Goal: Task Accomplishment & Management: Manage account settings

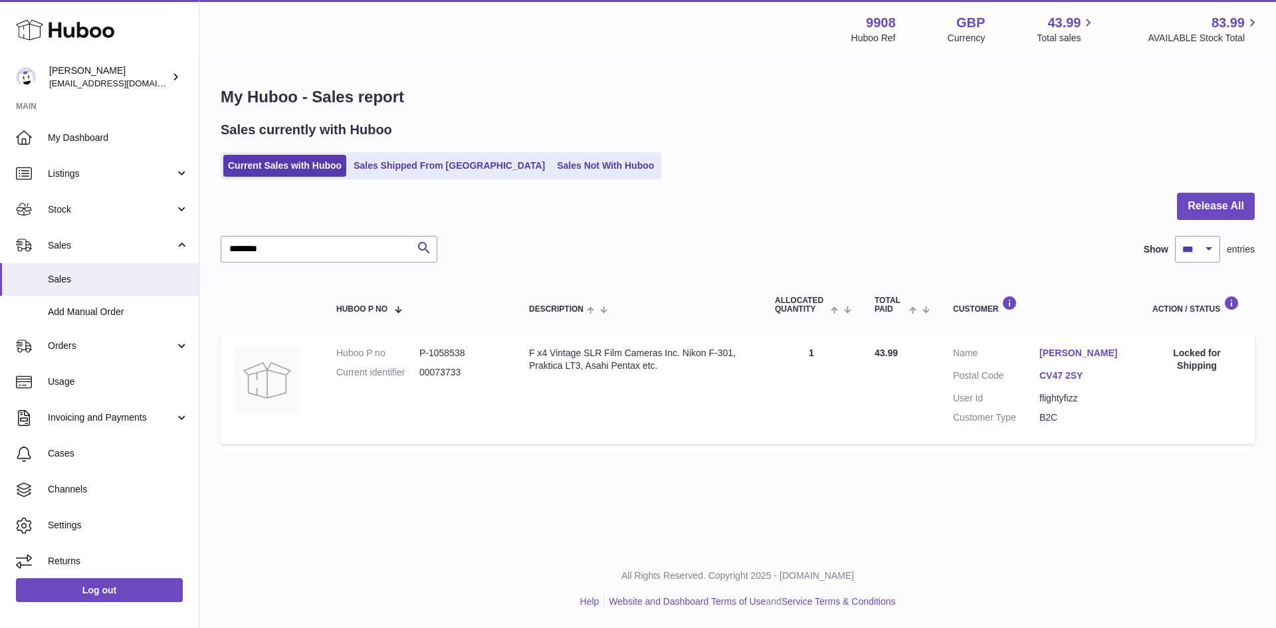
select select "***"
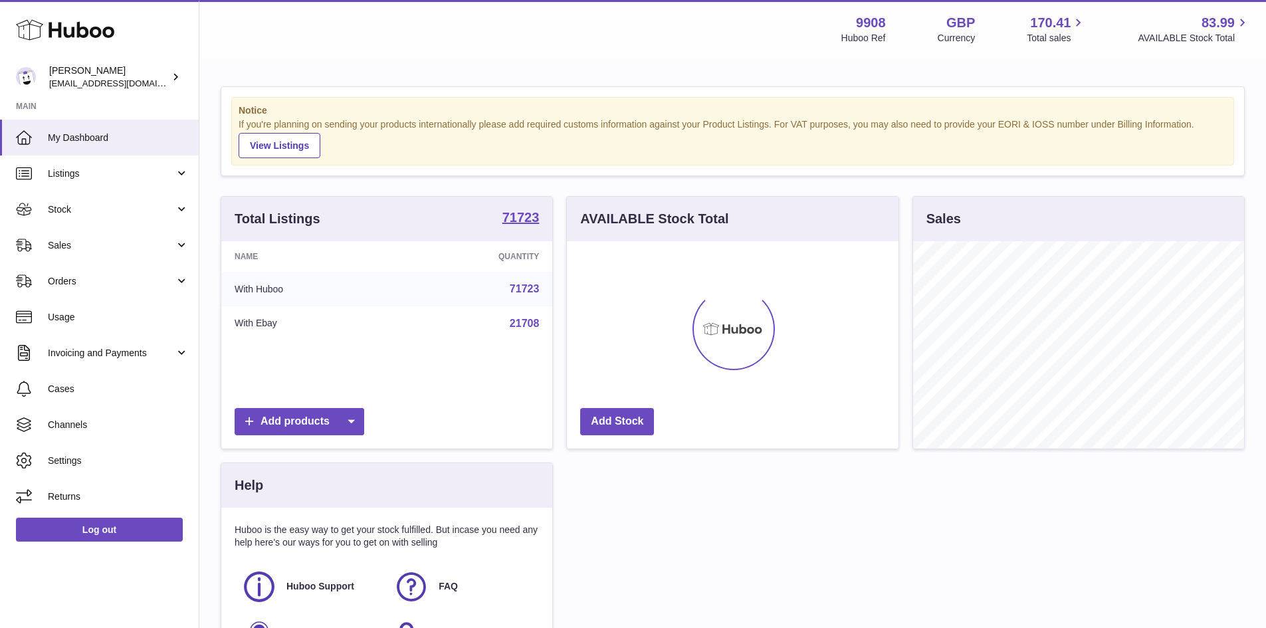
scroll to position [207, 332]
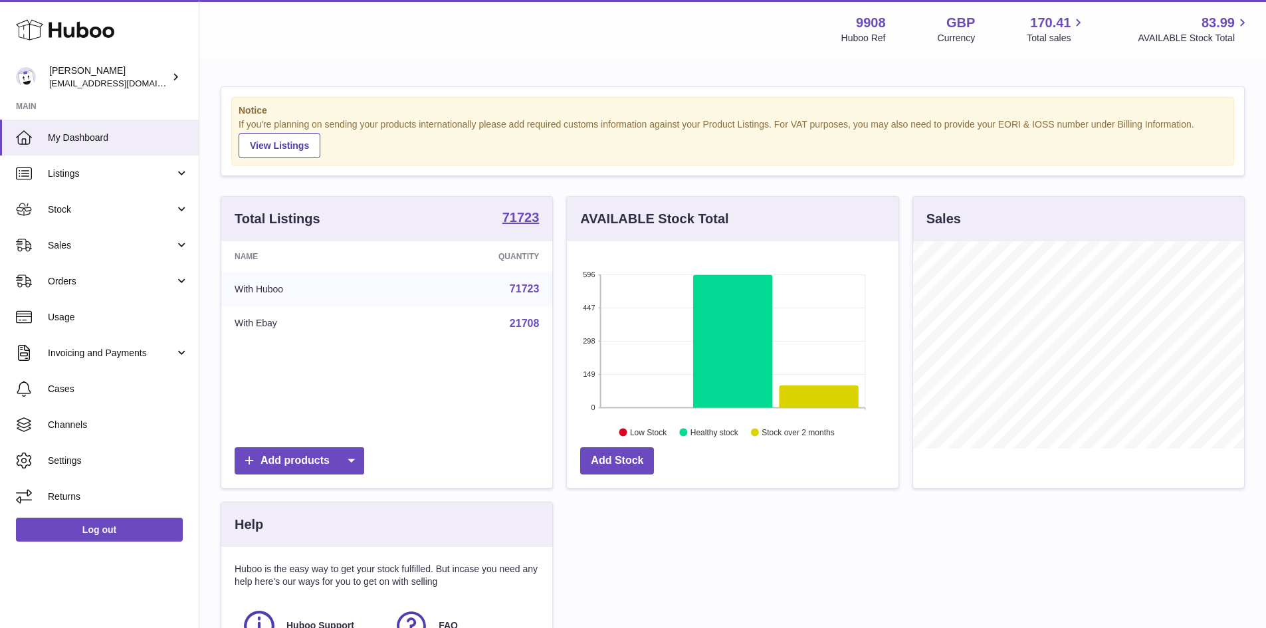
click at [74, 246] on span "Sales" at bounding box center [111, 245] width 127 height 13
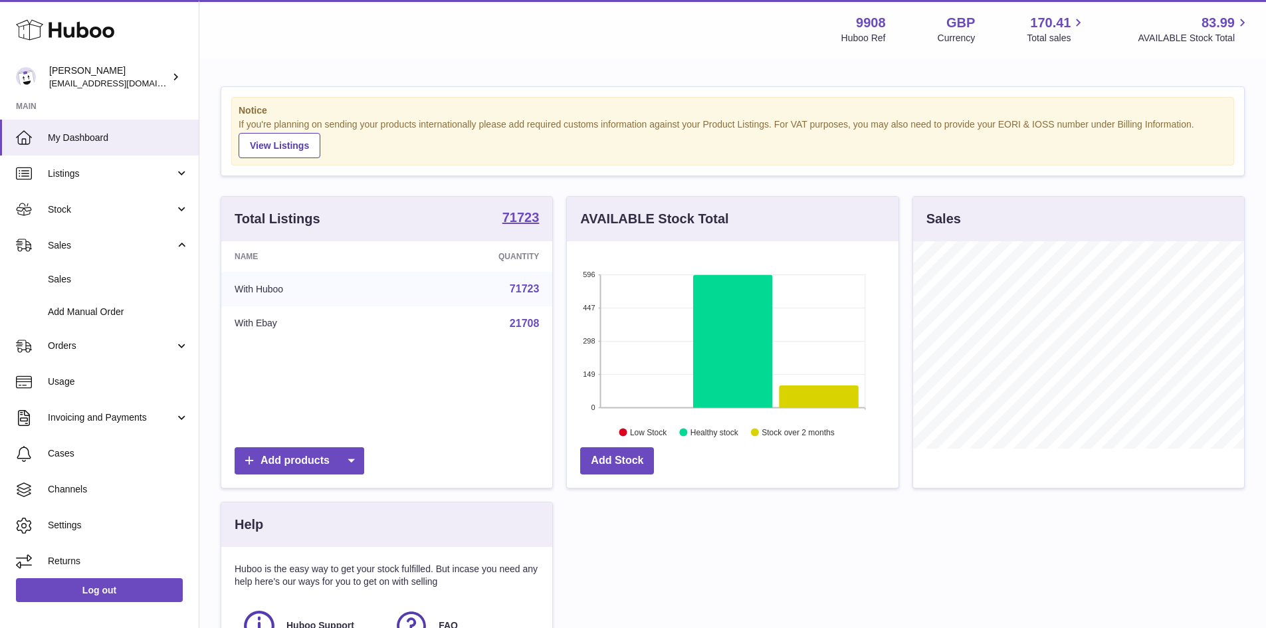
click at [75, 281] on span "Sales" at bounding box center [118, 279] width 141 height 13
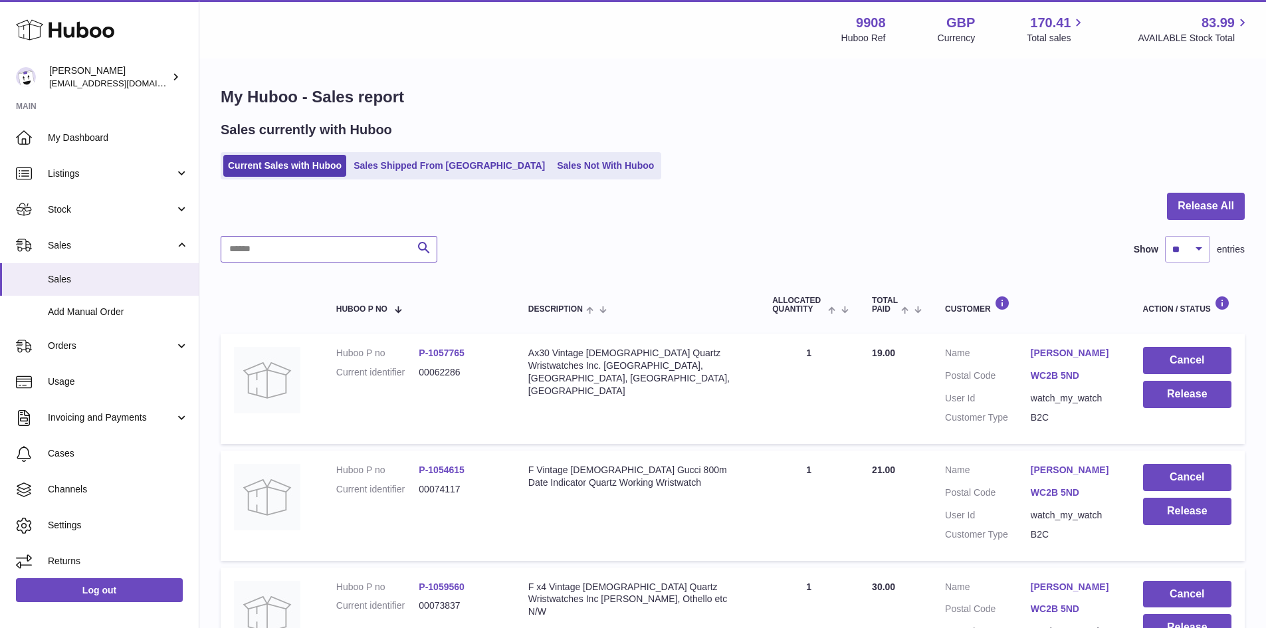
click at [320, 256] on input "text" at bounding box center [329, 249] width 217 height 27
paste input "**********"
type input "**********"
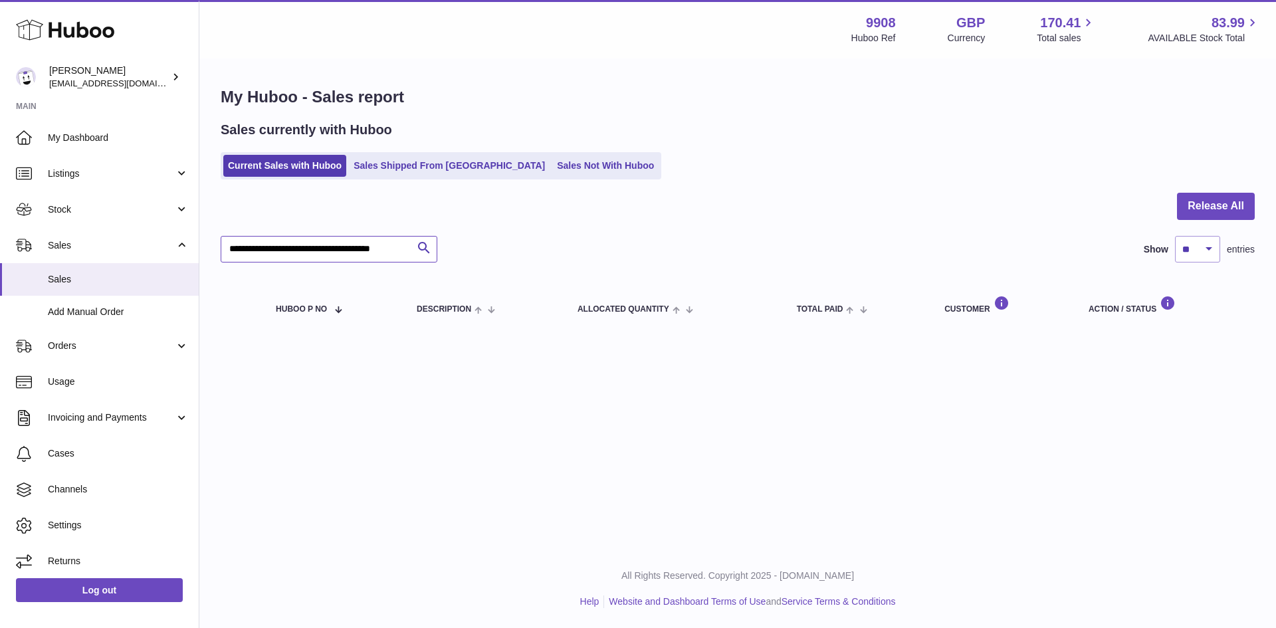
drag, startPoint x: 405, startPoint y: 247, endPoint x: 160, endPoint y: 241, distance: 244.6
click at [160, 241] on div "Huboo Ellie Baker tbcollectables@hotmail.co.uk Main My Dashboard Listings Not w…" at bounding box center [638, 314] width 1276 height 628
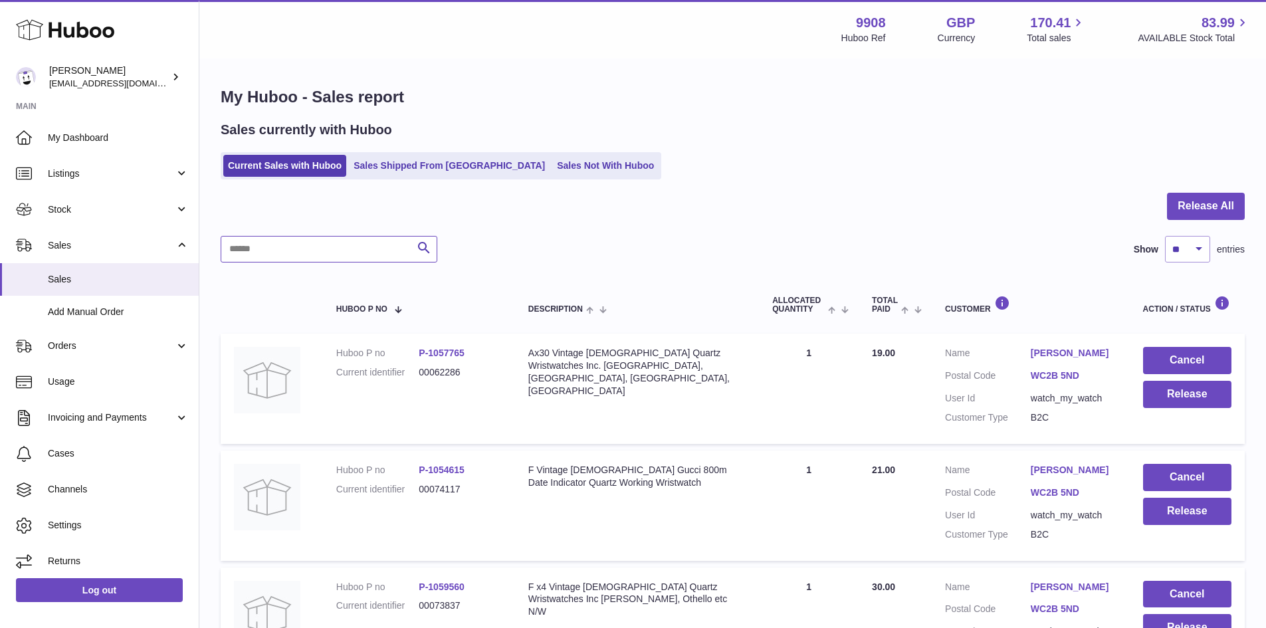
click at [300, 254] on input "text" at bounding box center [329, 249] width 217 height 27
paste input "**********"
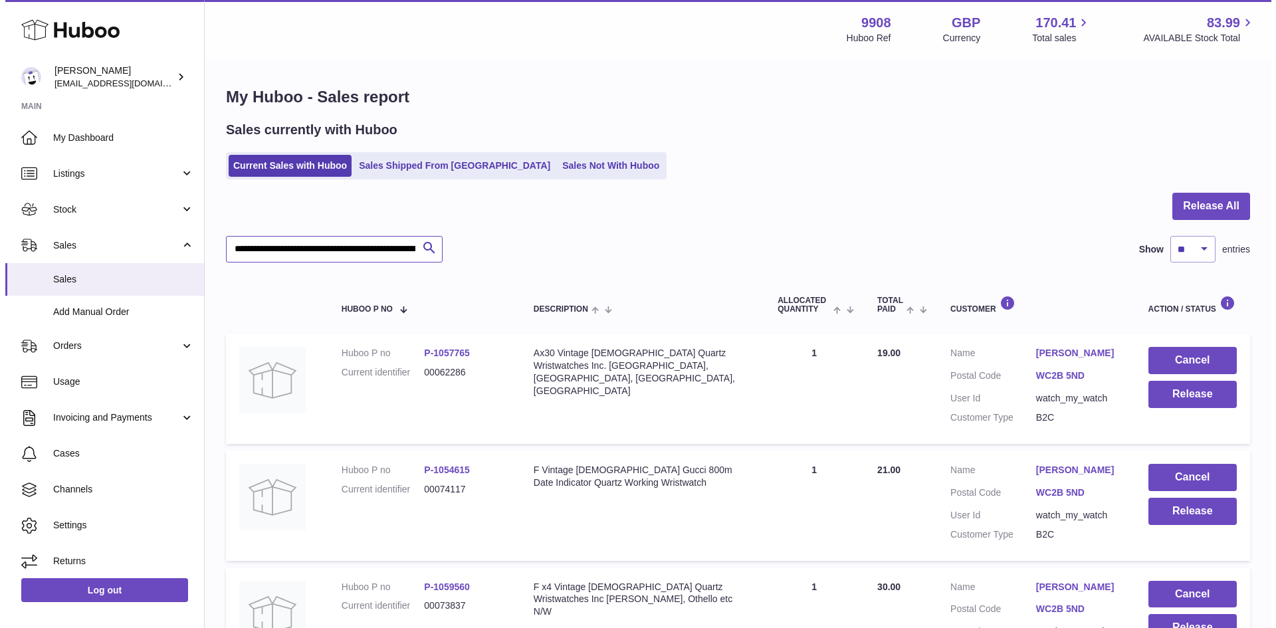
scroll to position [0, 142]
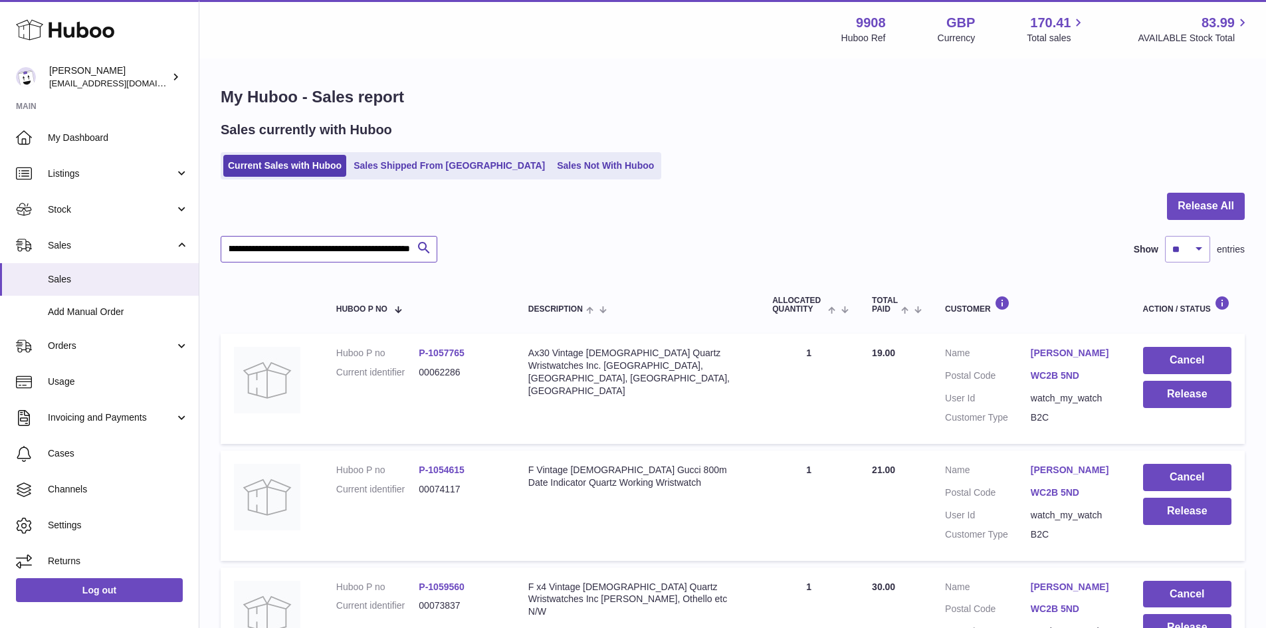
type input "**********"
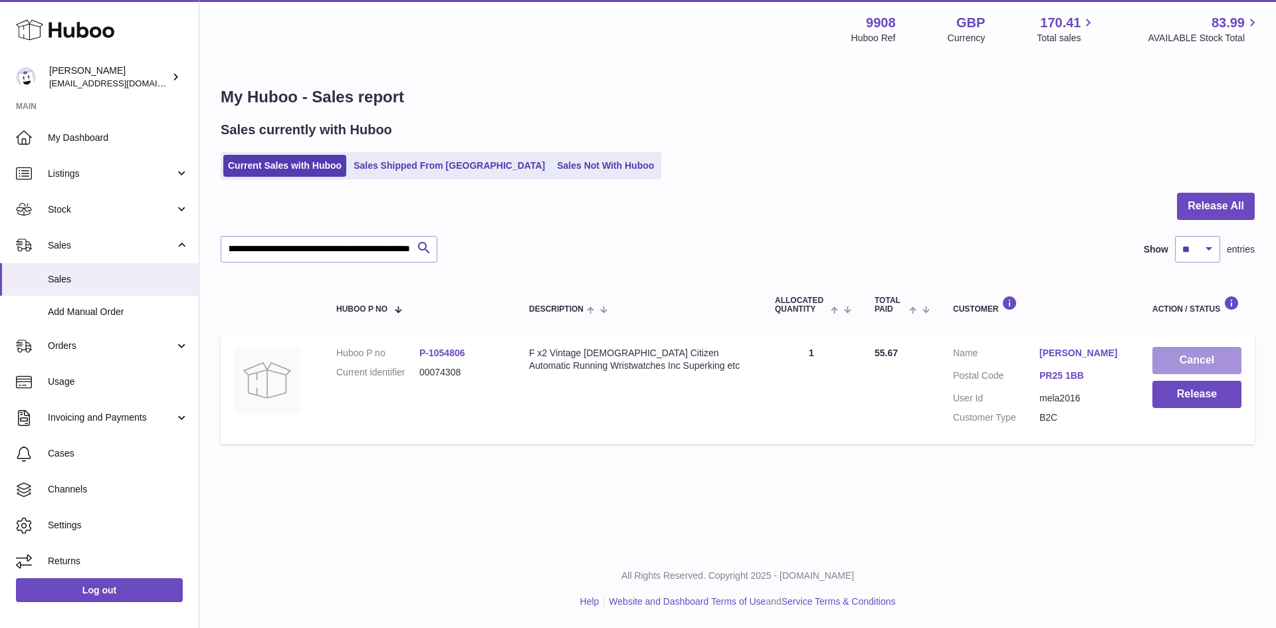
click at [1183, 355] on button "Cancel" at bounding box center [1196, 360] width 89 height 27
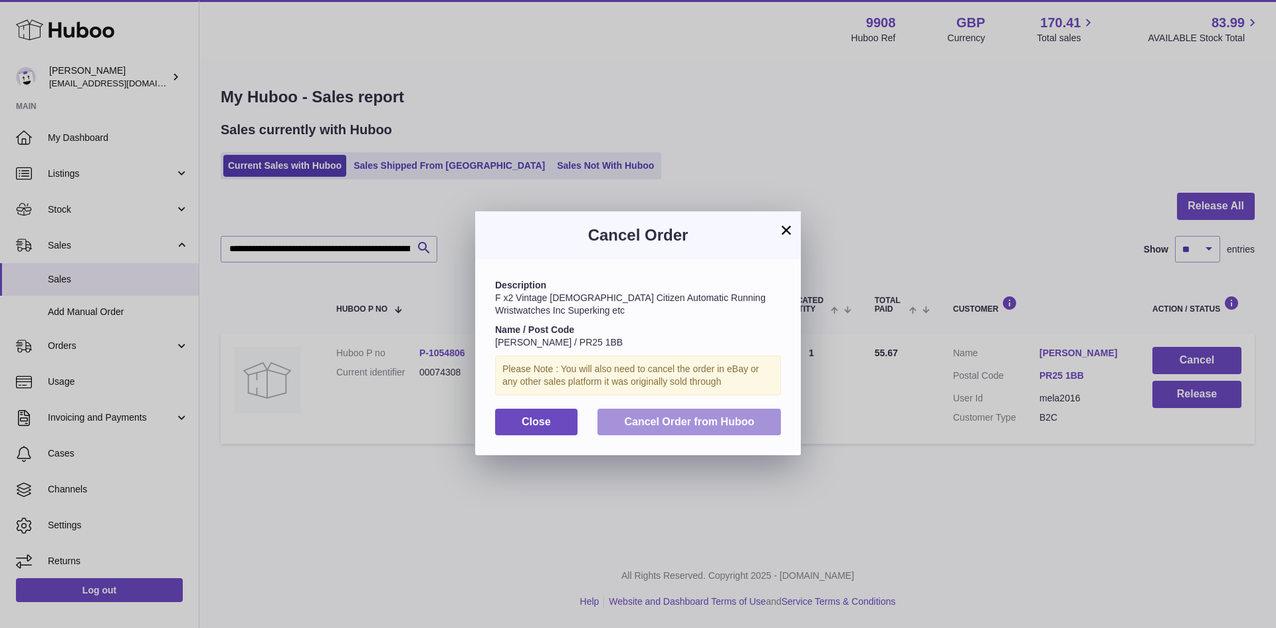
click at [672, 425] on span "Cancel Order from Huboo" at bounding box center [689, 421] width 130 height 11
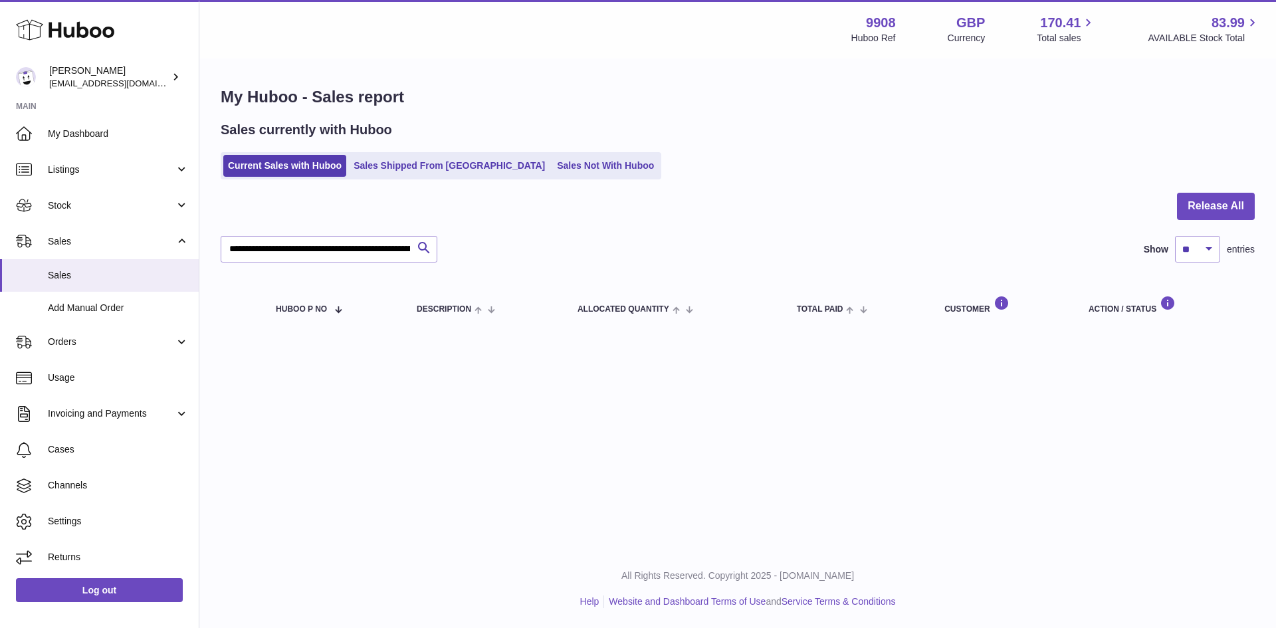
scroll to position [5, 0]
click at [396, 167] on link "Sales Shipped From [GEOGRAPHIC_DATA]" at bounding box center [449, 166] width 201 height 22
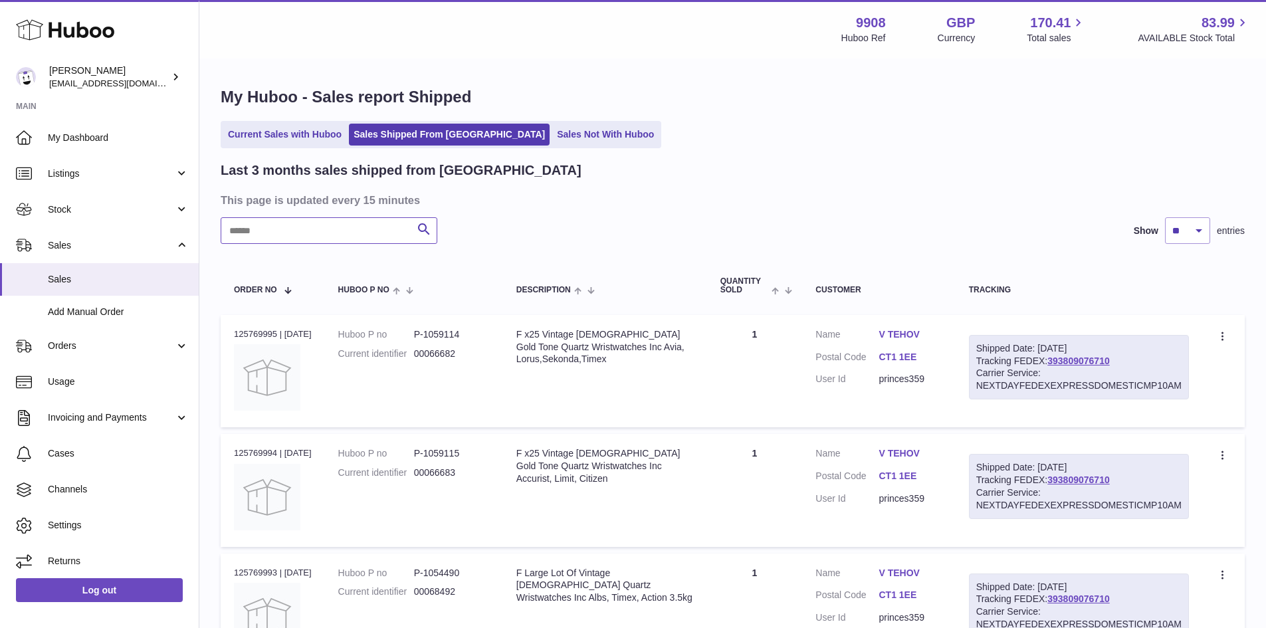
click at [321, 238] on input "text" at bounding box center [329, 230] width 217 height 27
paste input "********"
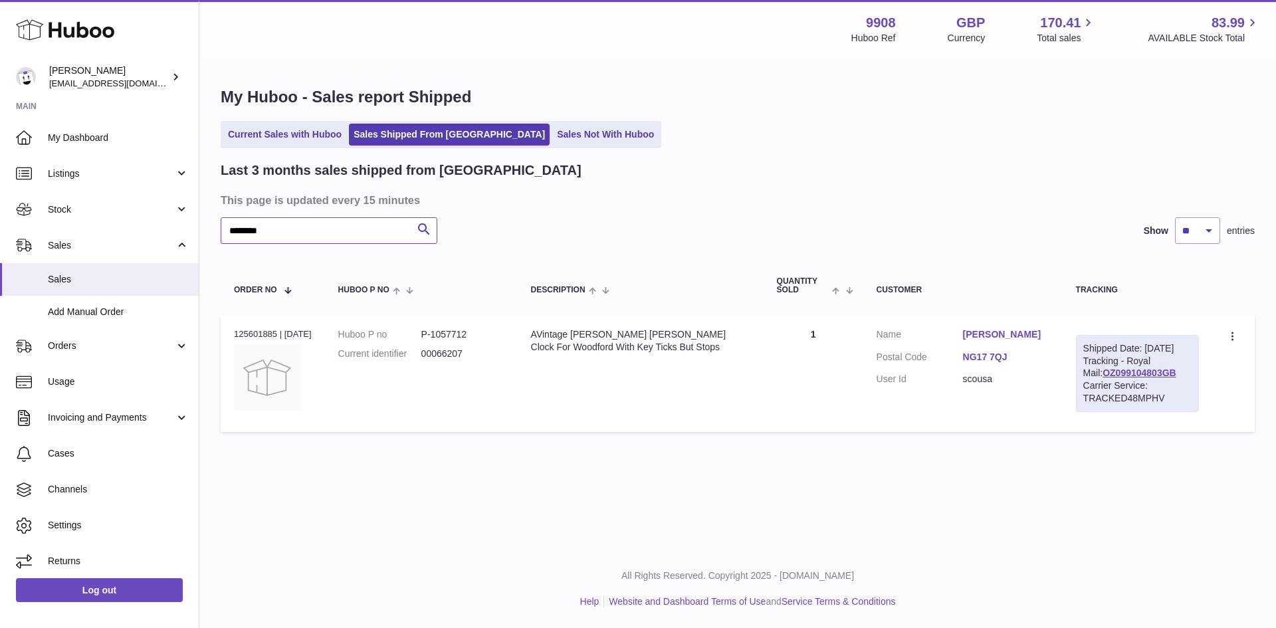
type input "********"
click at [278, 130] on link "Current Sales with Huboo" at bounding box center [284, 135] width 123 height 22
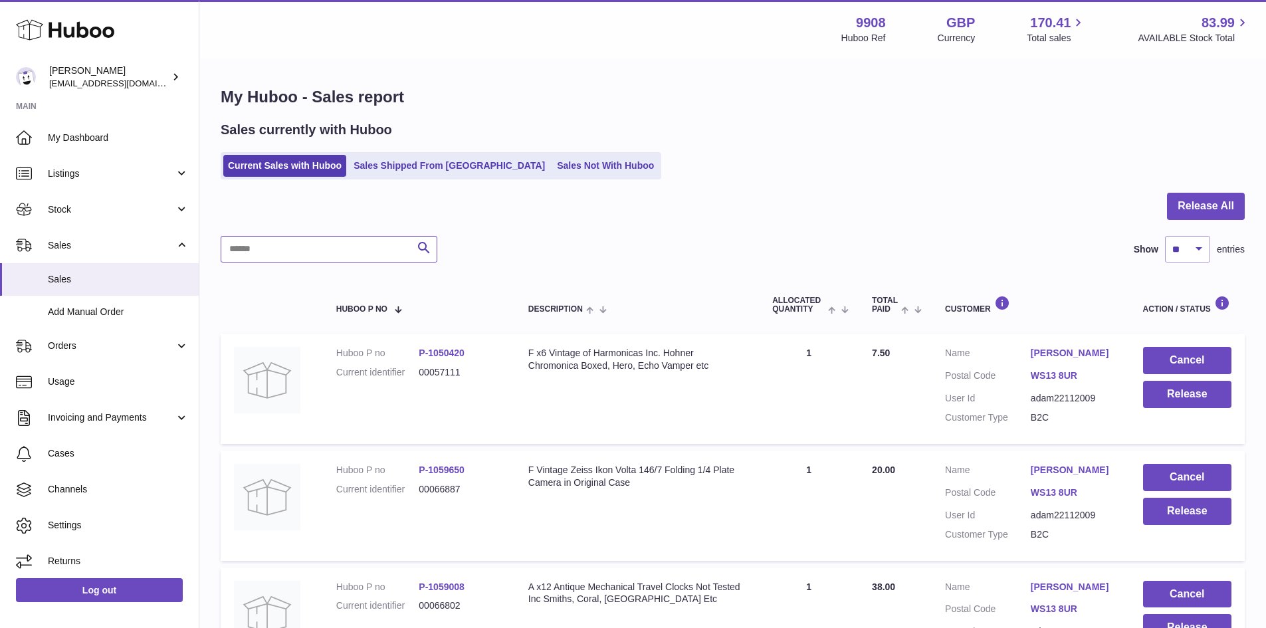
click at [242, 245] on input "text" at bounding box center [329, 249] width 217 height 27
paste input "**********"
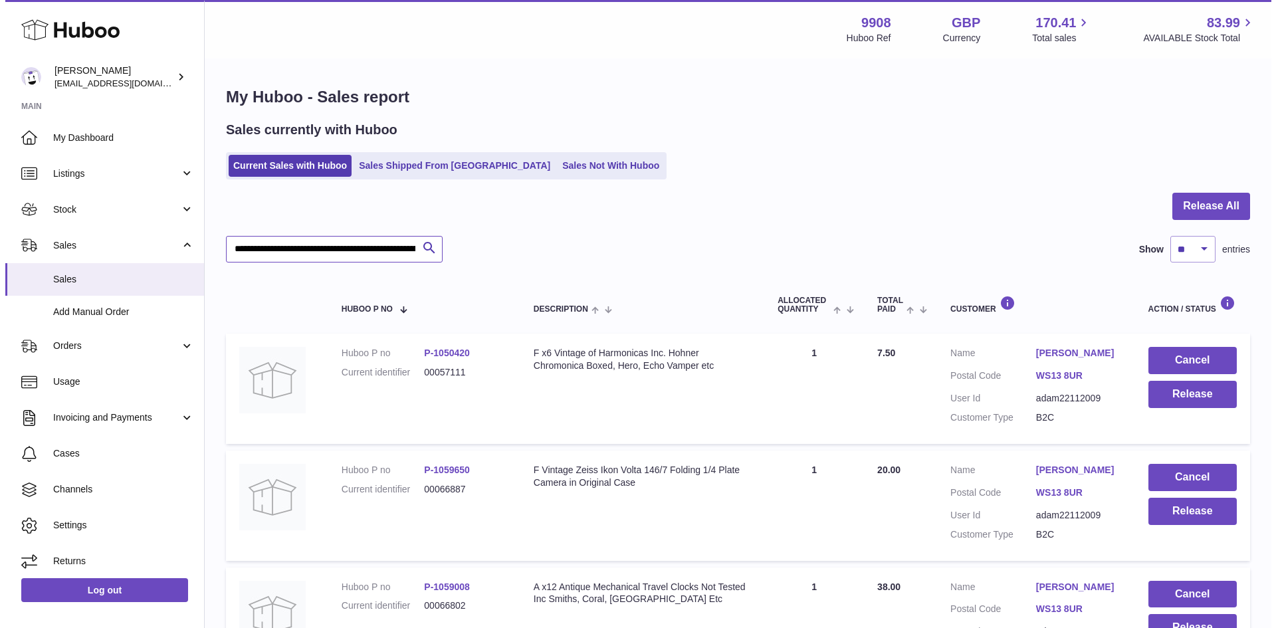
scroll to position [0, 170]
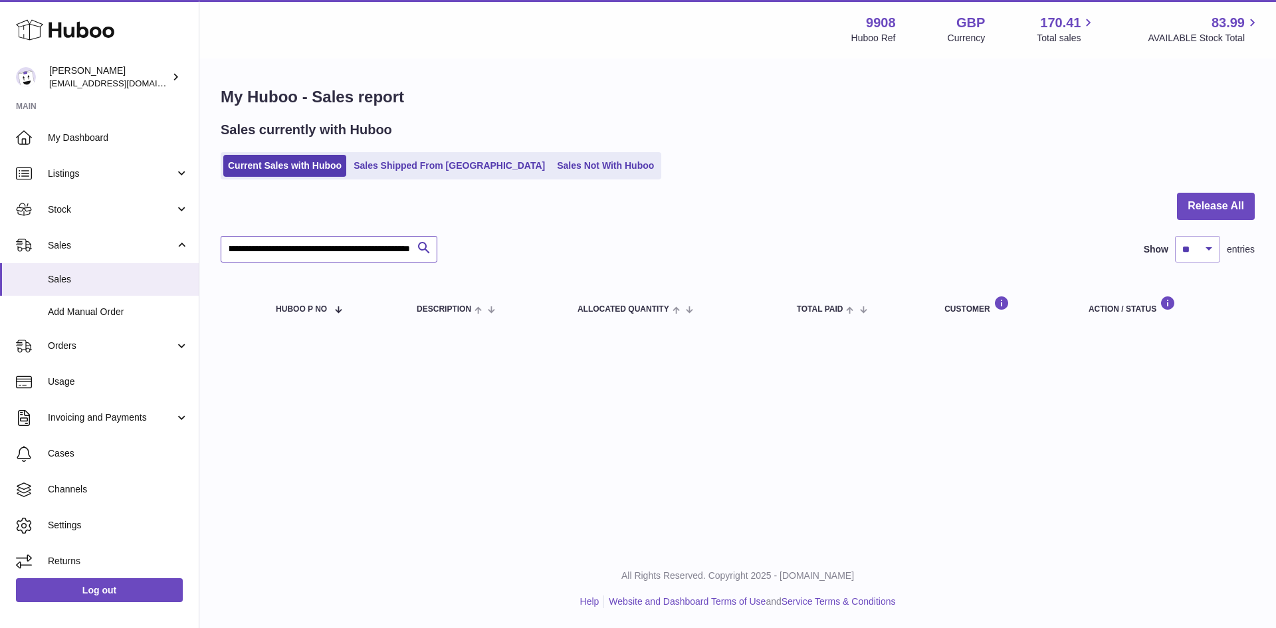
type input "**********"
click at [81, 283] on span "Sales" at bounding box center [118, 279] width 141 height 13
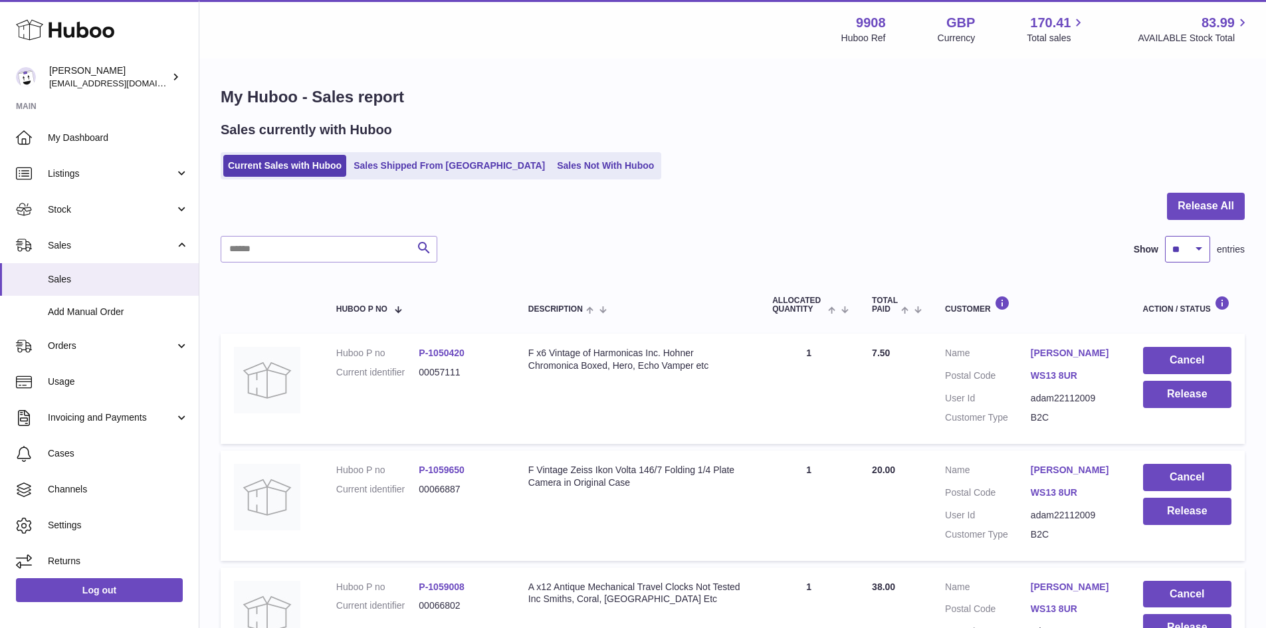
click at [1196, 250] on select "** ** ** ***" at bounding box center [1187, 249] width 45 height 27
select select "***"
click at [1165, 236] on select "** ** ** ***" at bounding box center [1187, 249] width 45 height 27
click at [315, 252] on input "text" at bounding box center [329, 249] width 217 height 27
paste input "********"
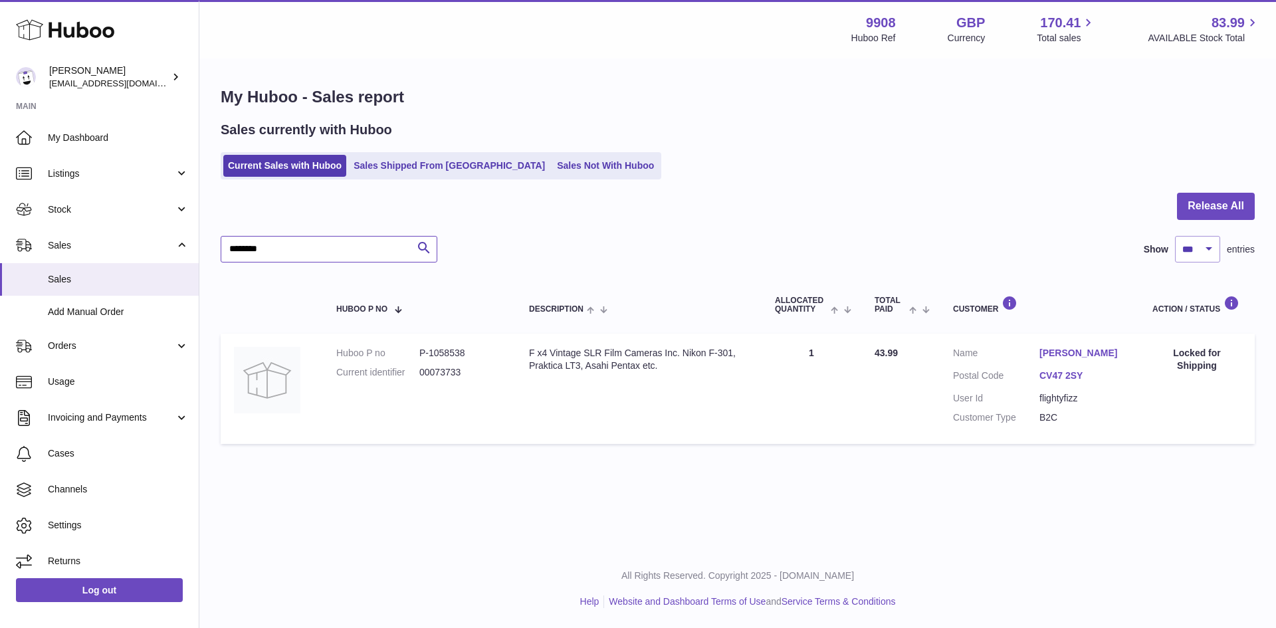
type input "********"
drag, startPoint x: 80, startPoint y: 284, endPoint x: 3, endPoint y: 300, distance: 79.5
click at [80, 284] on span "Sales" at bounding box center [118, 279] width 141 height 13
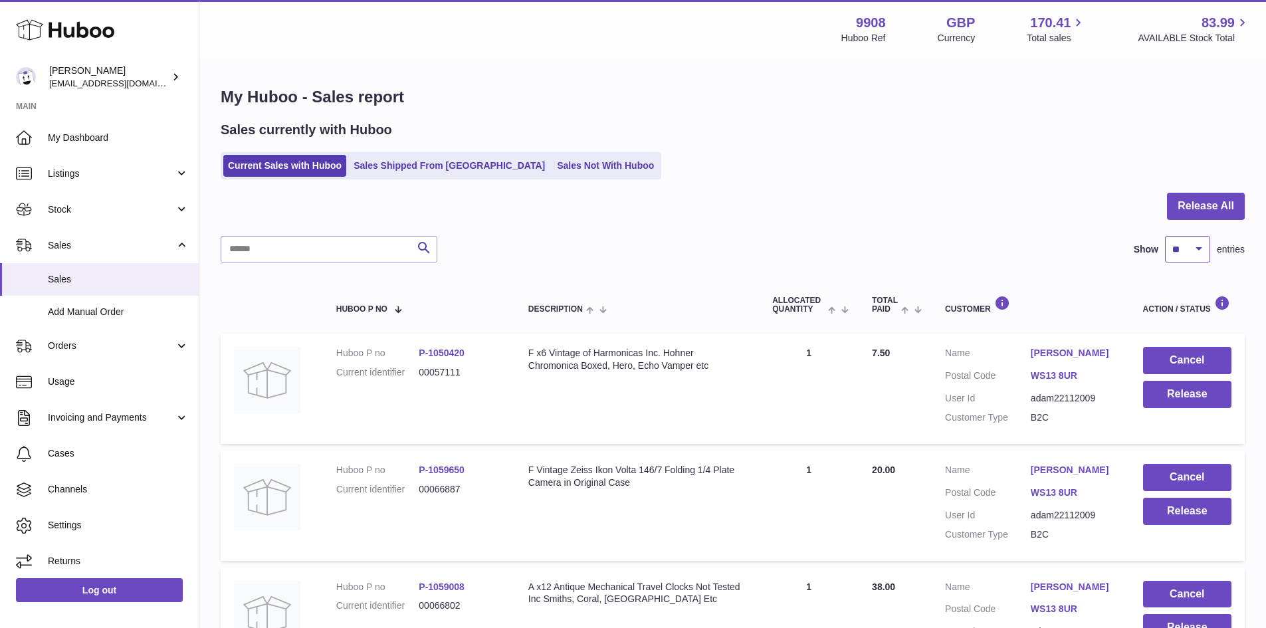
click at [1200, 244] on select "** ** ** ***" at bounding box center [1187, 249] width 45 height 27
select select "***"
click at [1165, 236] on select "** ** ** ***" at bounding box center [1187, 249] width 45 height 27
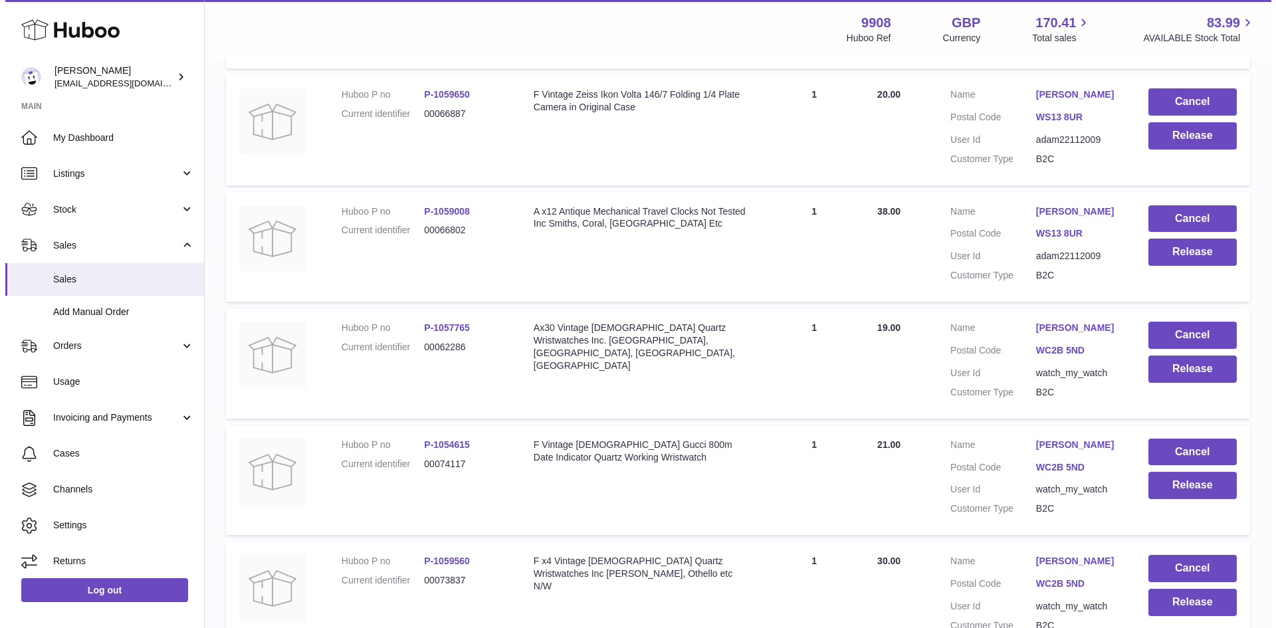
scroll to position [443, 0]
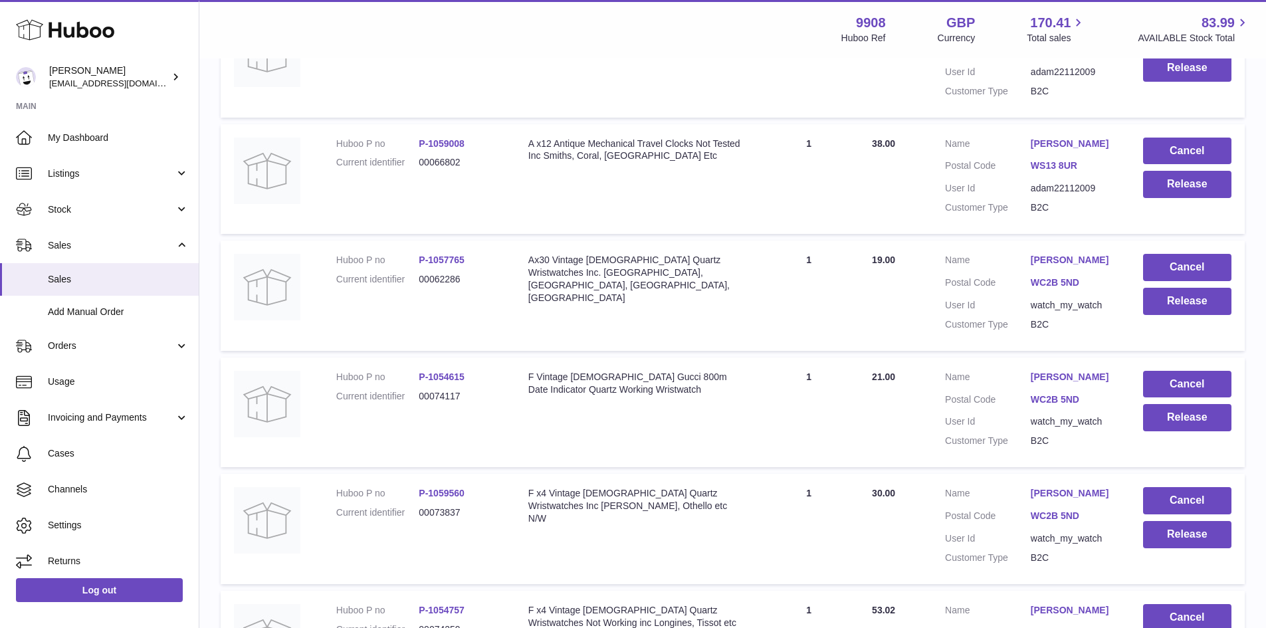
click at [1040, 266] on link "[PERSON_NAME]" at bounding box center [1073, 260] width 86 height 13
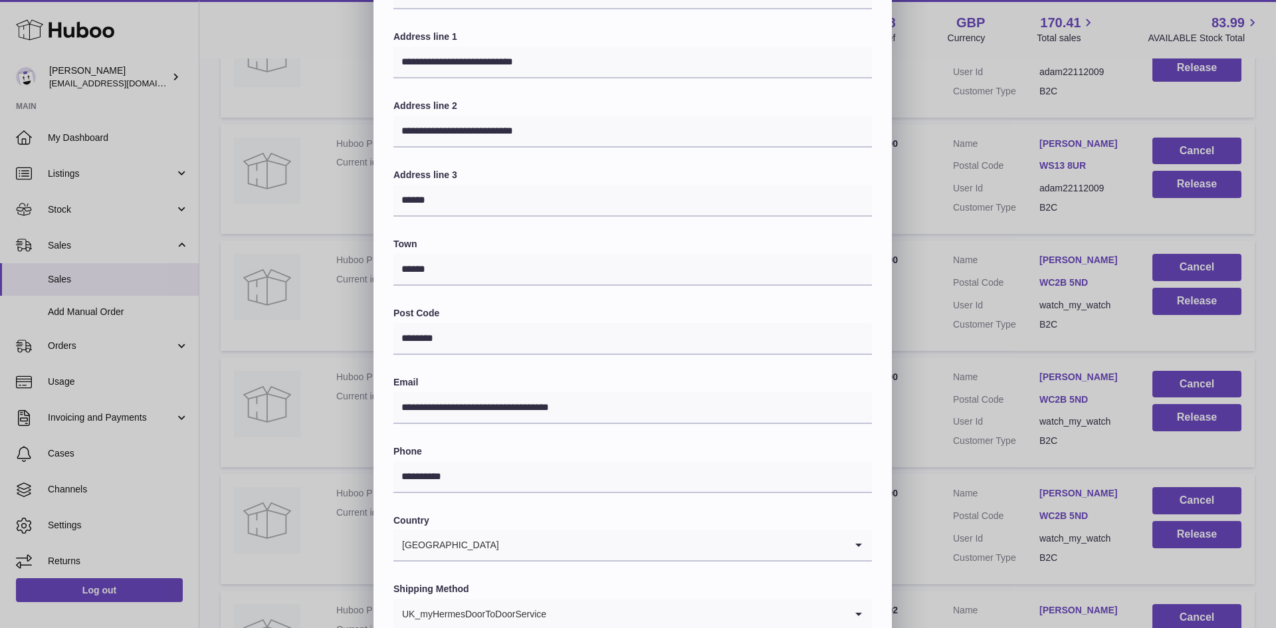
scroll to position [177, 0]
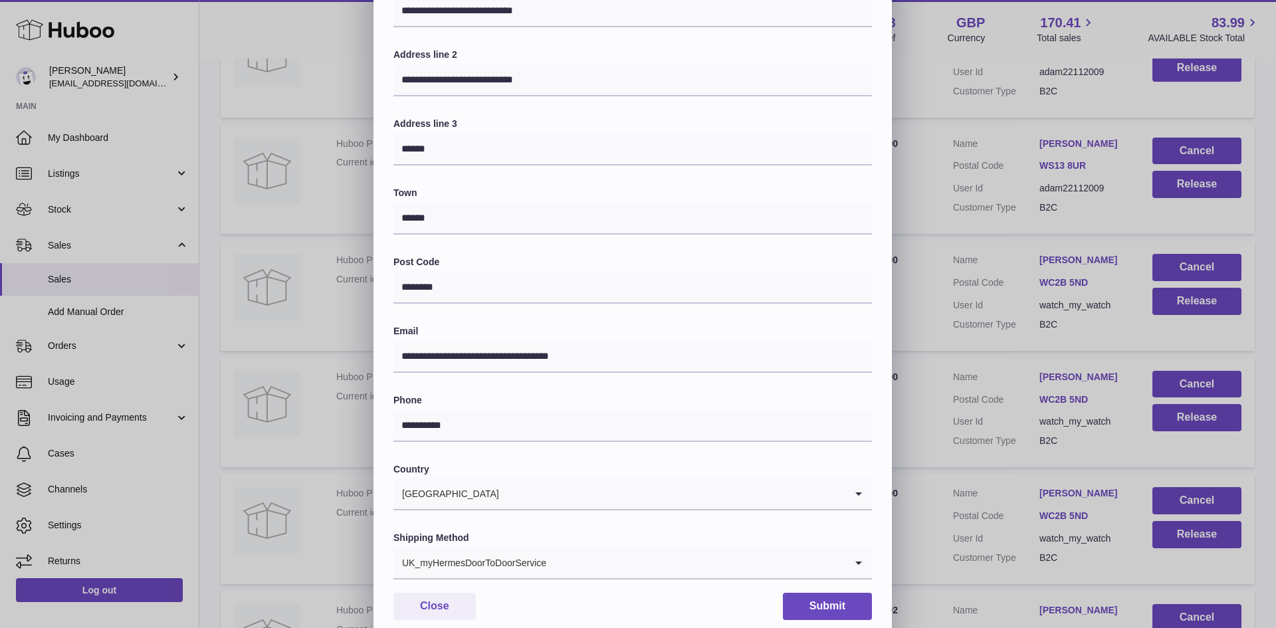
click at [504, 563] on div "UK_myHermesDoorToDoorService" at bounding box center [619, 562] width 452 height 31
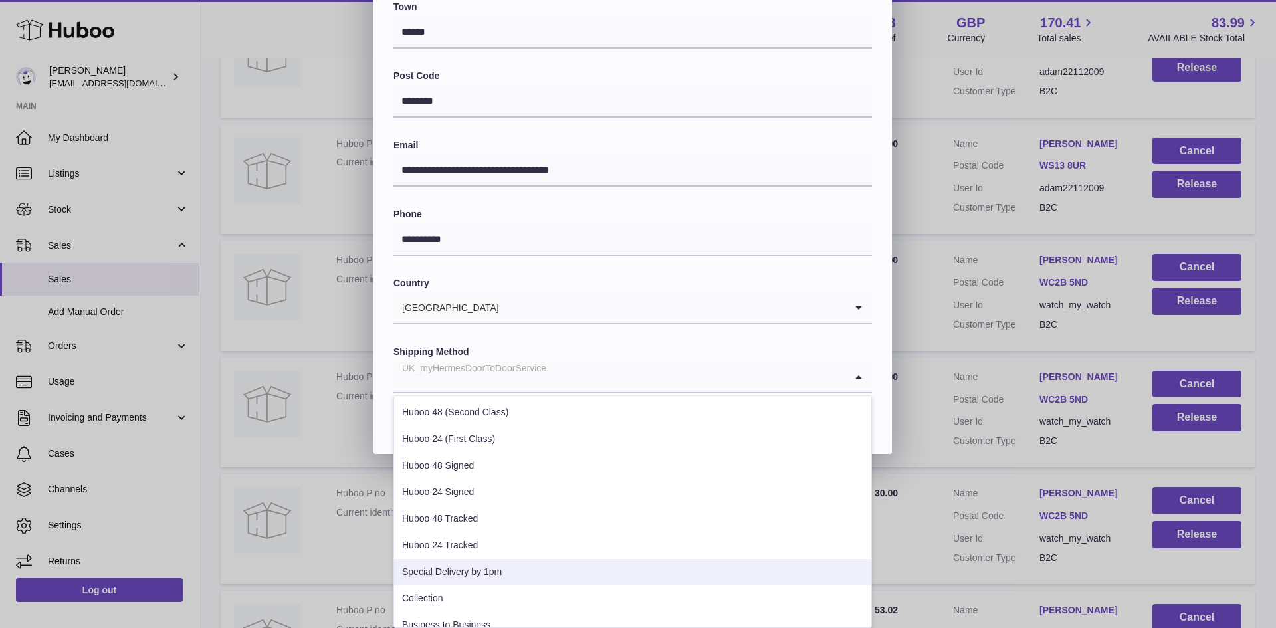
click at [492, 571] on li "Special Delivery by 1pm" at bounding box center [632, 572] width 477 height 27
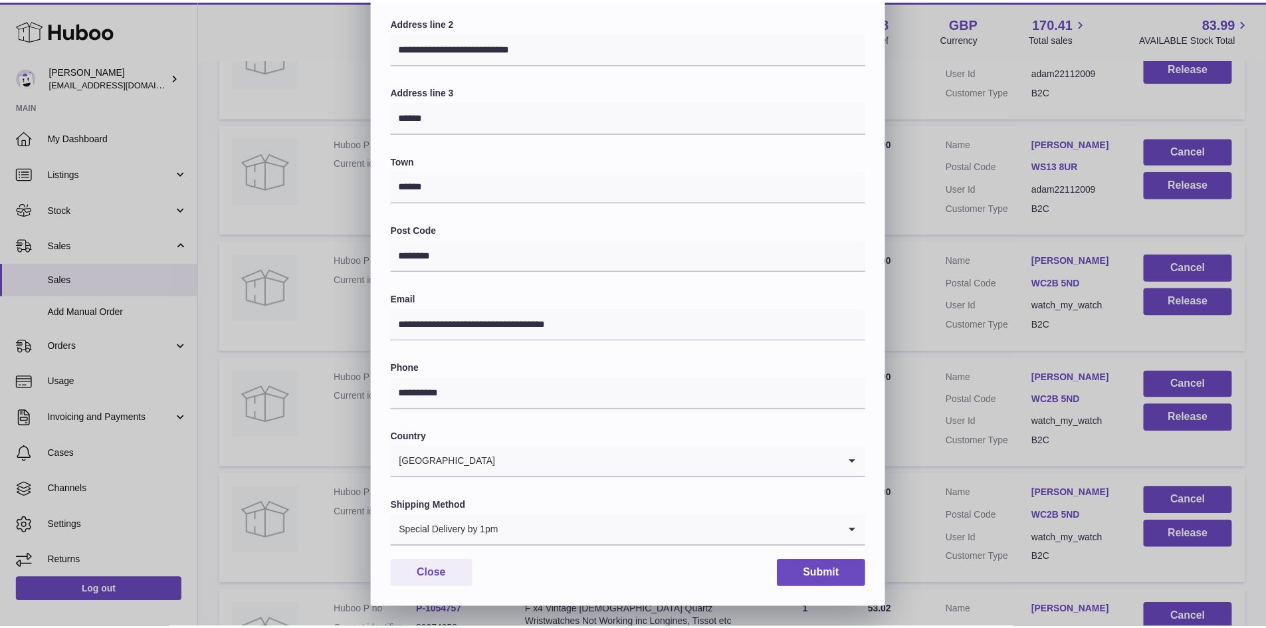
scroll to position [209, 0]
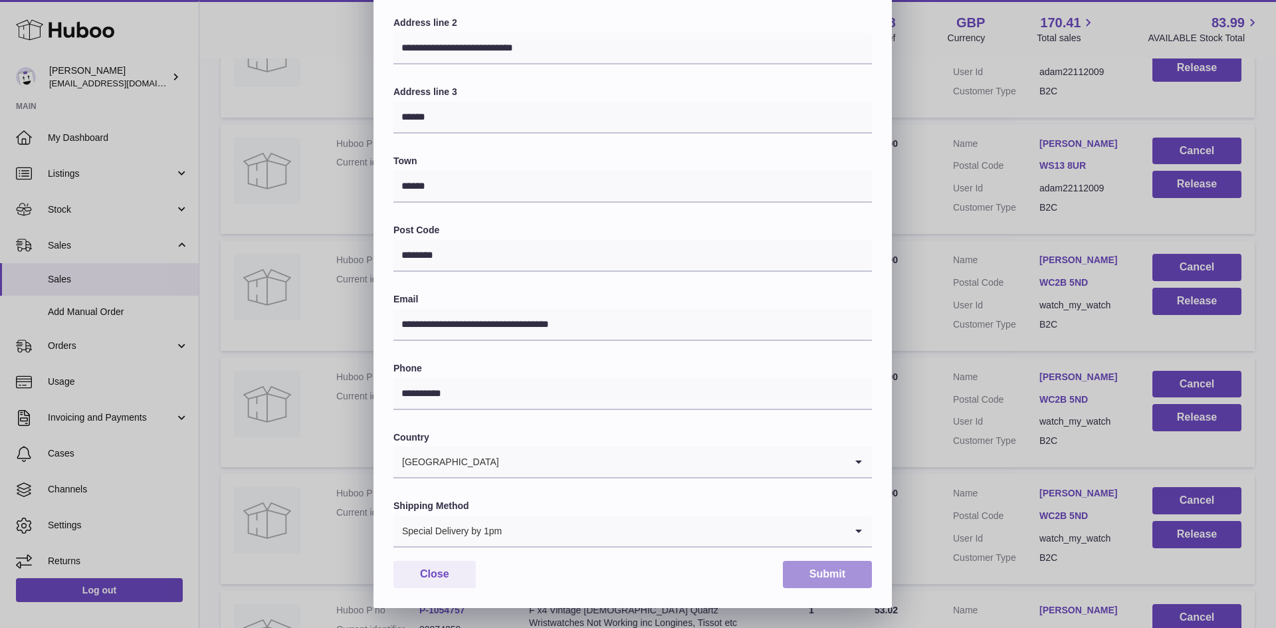
click at [805, 571] on button "Submit" at bounding box center [827, 574] width 89 height 27
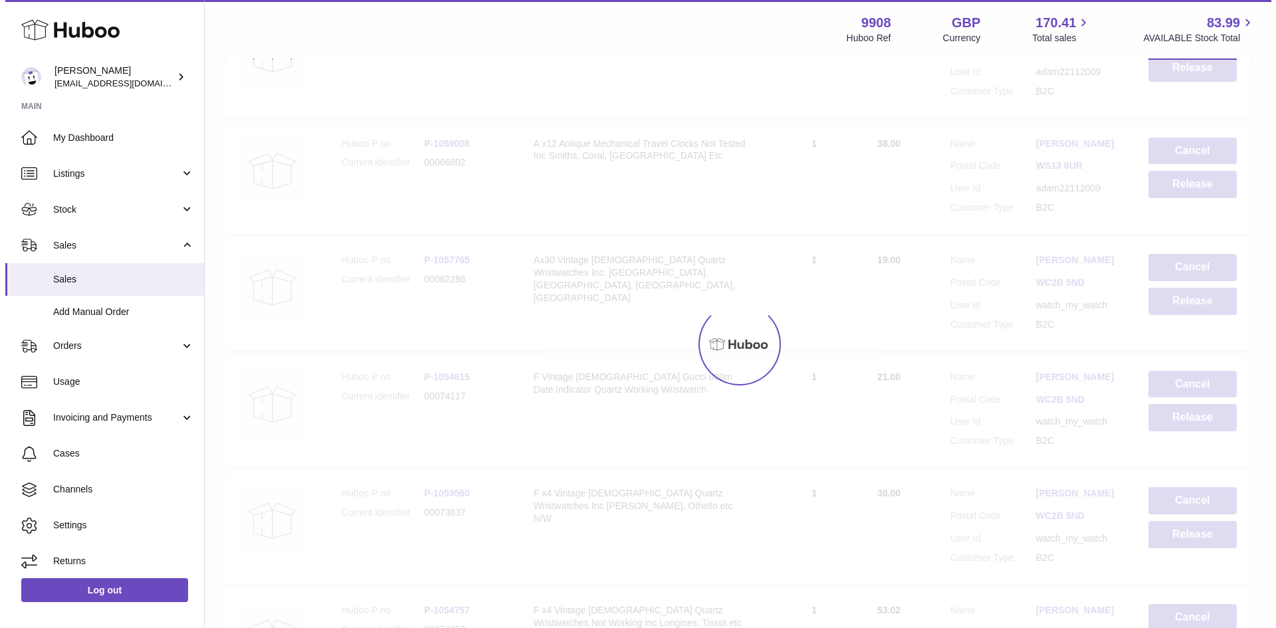
scroll to position [0, 0]
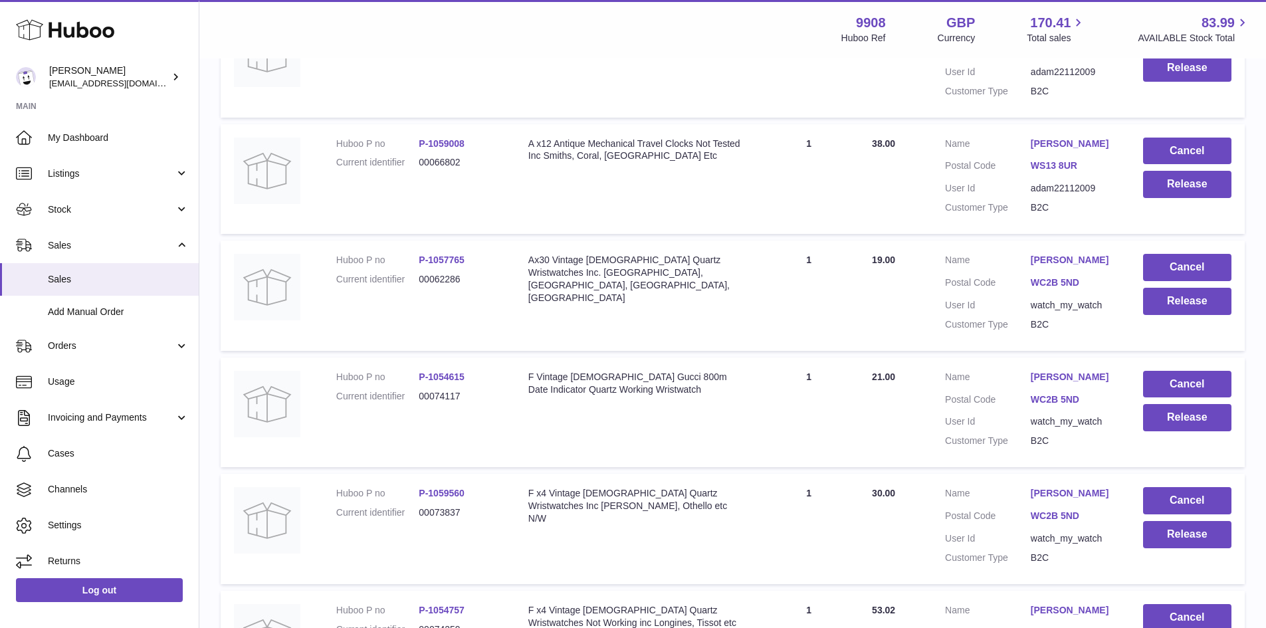
click at [1067, 383] on link "[PERSON_NAME]" at bounding box center [1073, 377] width 86 height 13
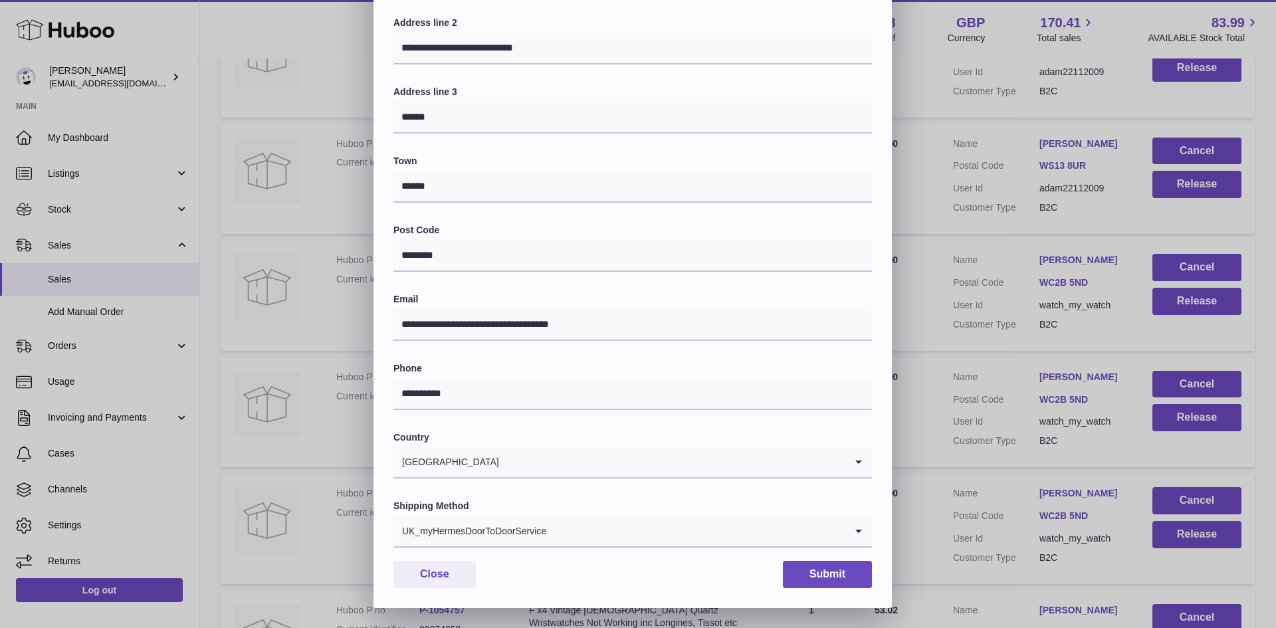
click at [571, 528] on input "Search for option" at bounding box center [696, 531] width 298 height 31
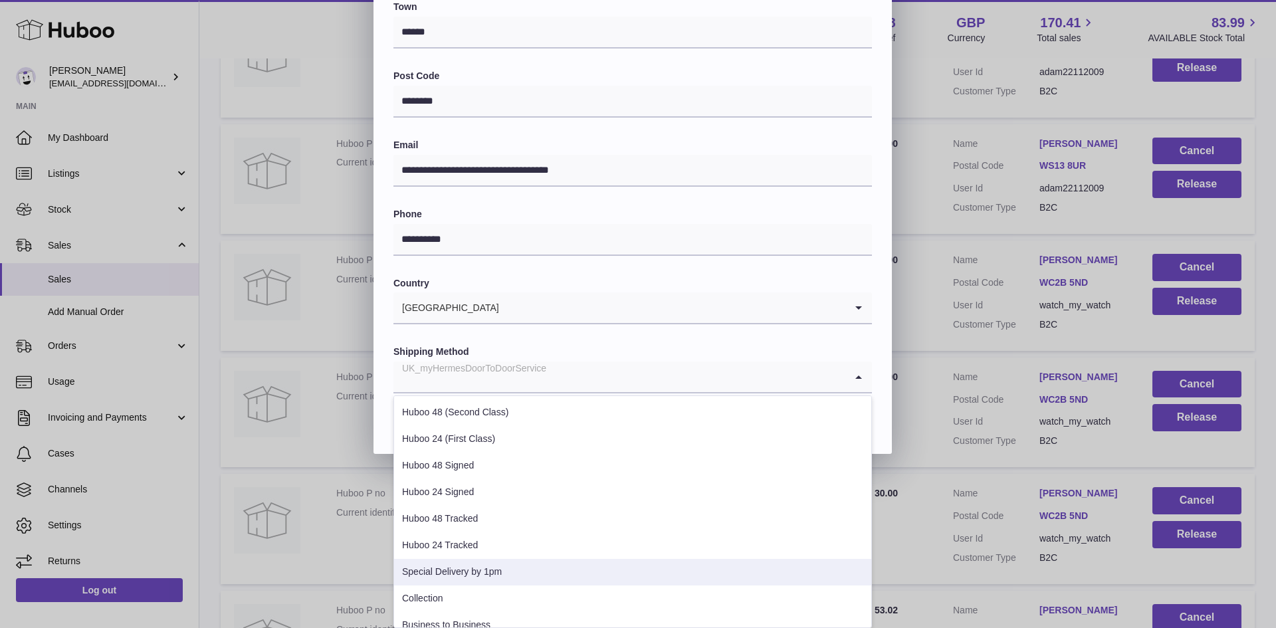
click at [538, 575] on li "Special Delivery by 1pm" at bounding box center [632, 572] width 477 height 27
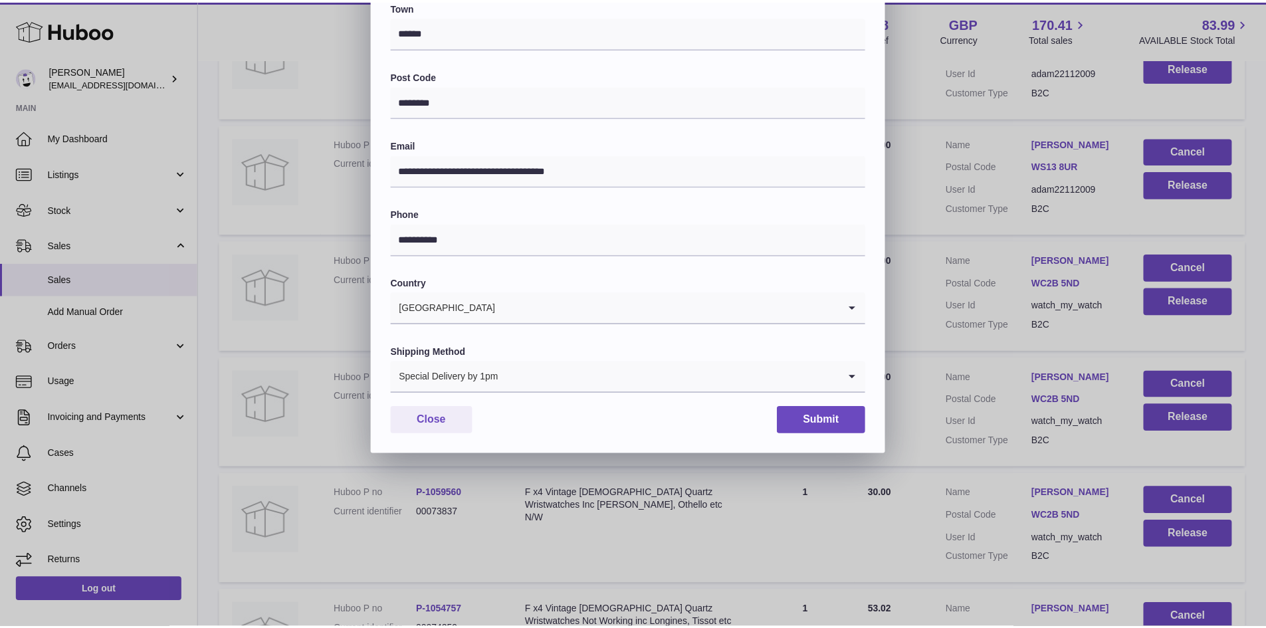
scroll to position [209, 0]
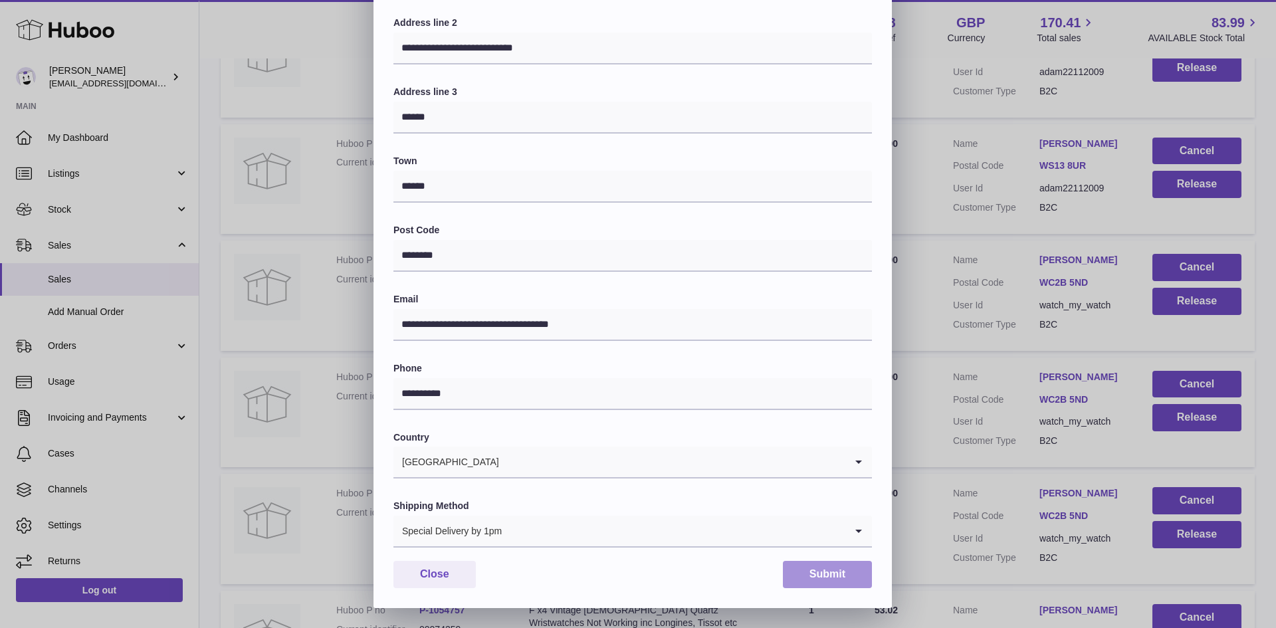
click at [820, 581] on button "Submit" at bounding box center [827, 574] width 89 height 27
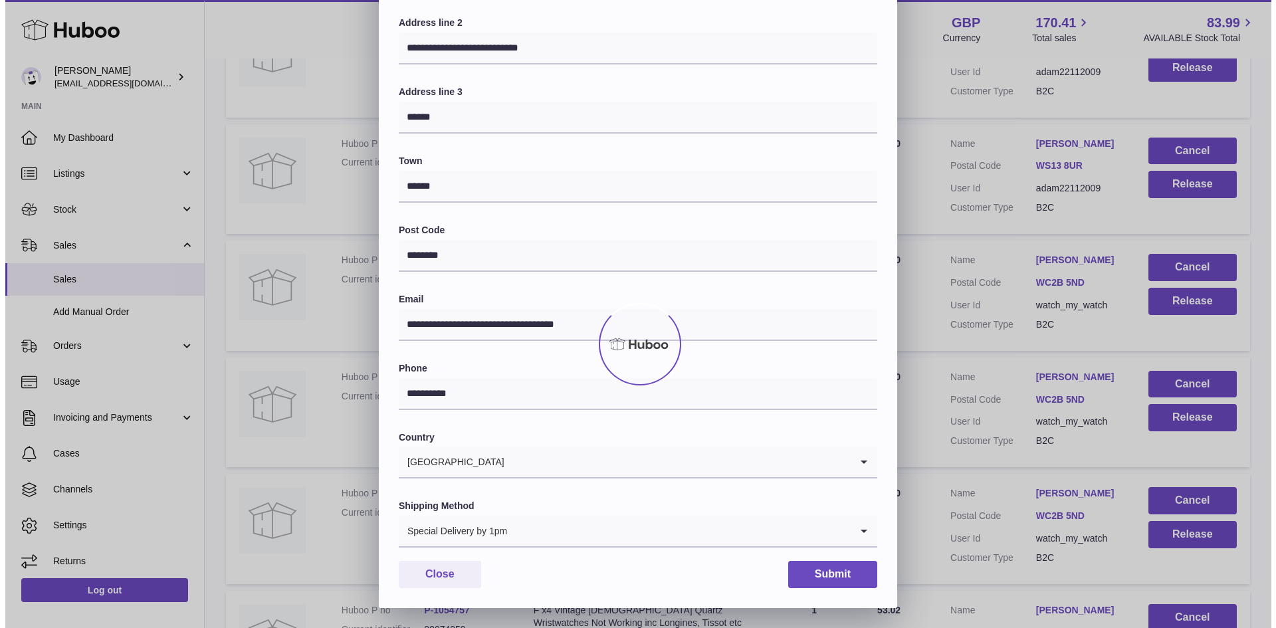
scroll to position [0, 0]
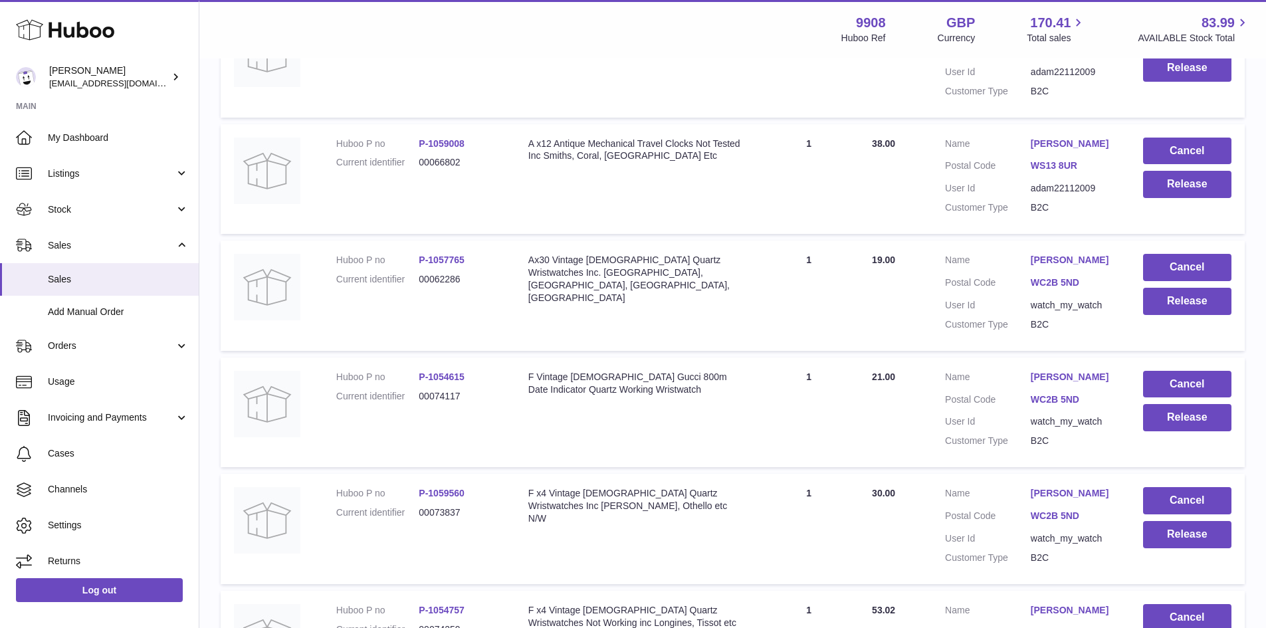
click at [1058, 500] on link "[PERSON_NAME]" at bounding box center [1073, 493] width 86 height 13
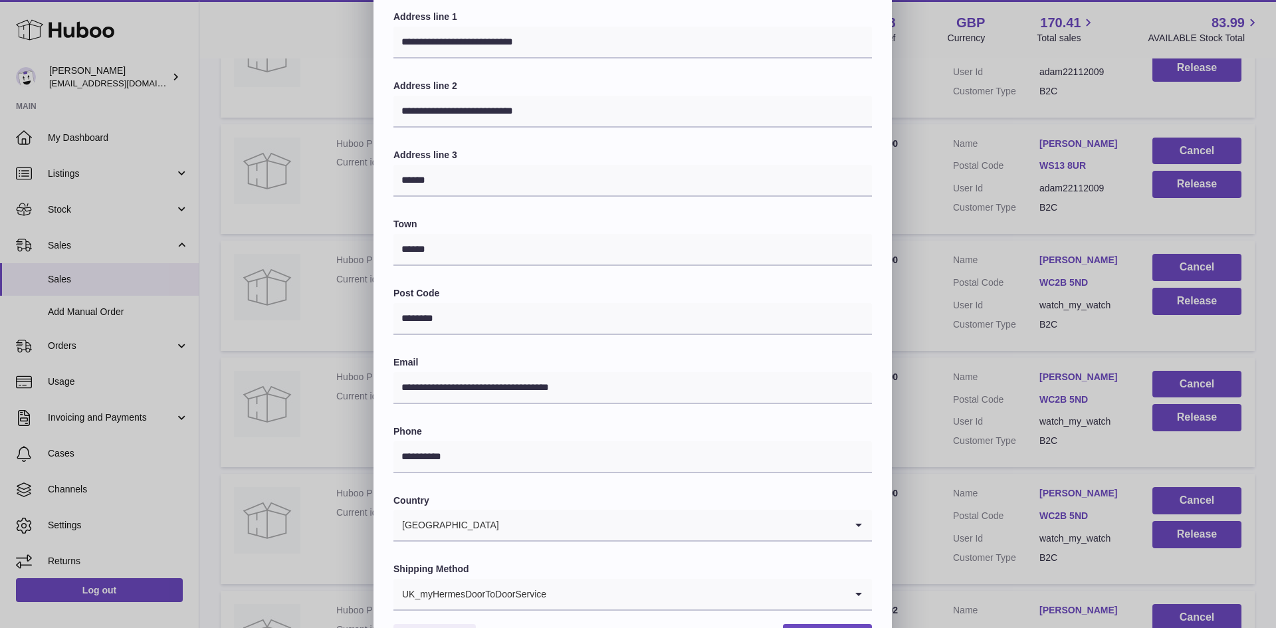
scroll to position [209, 0]
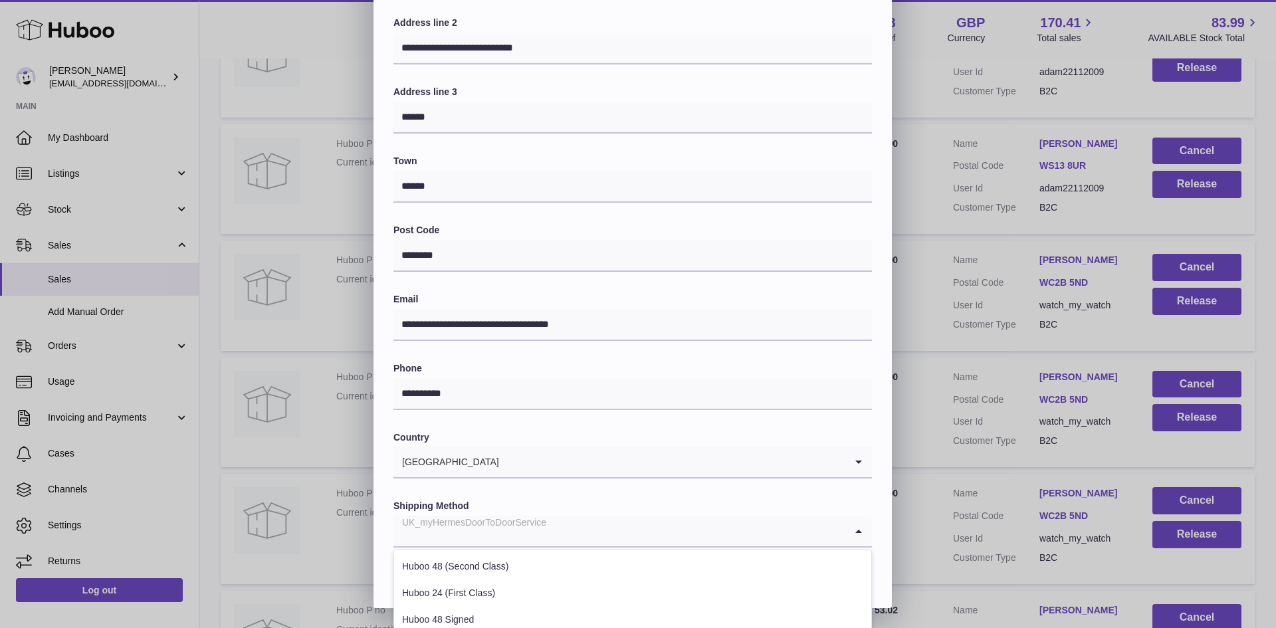
click at [553, 530] on input "Search for option" at bounding box center [619, 531] width 452 height 31
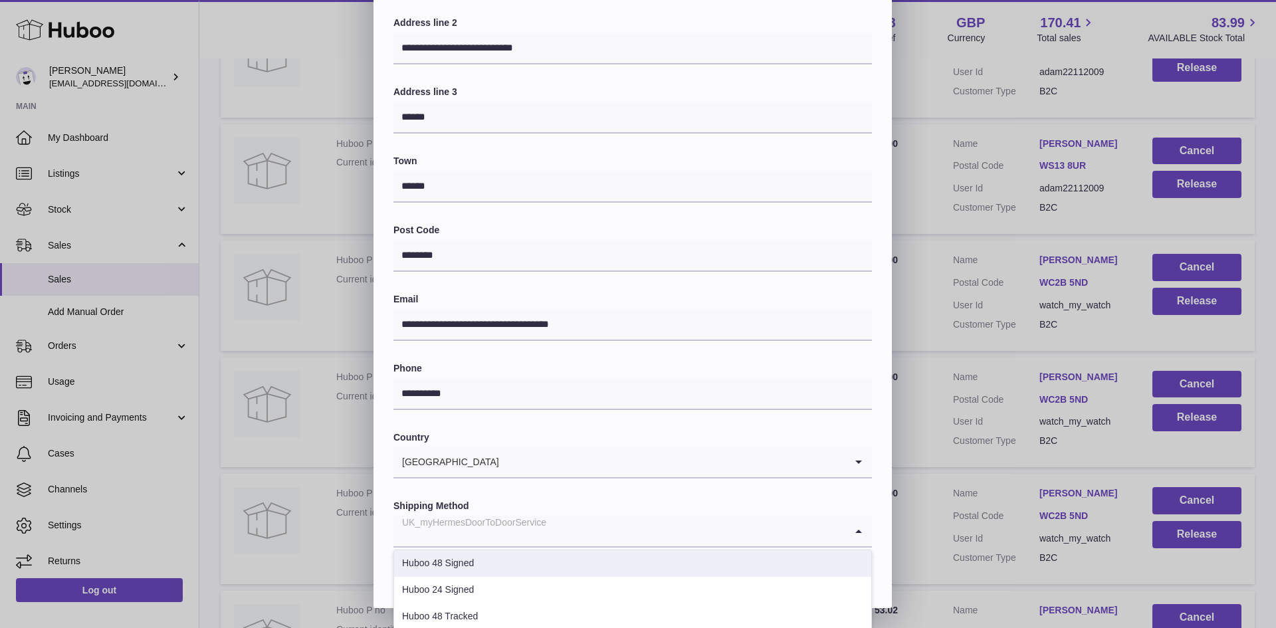
scroll to position [363, 0]
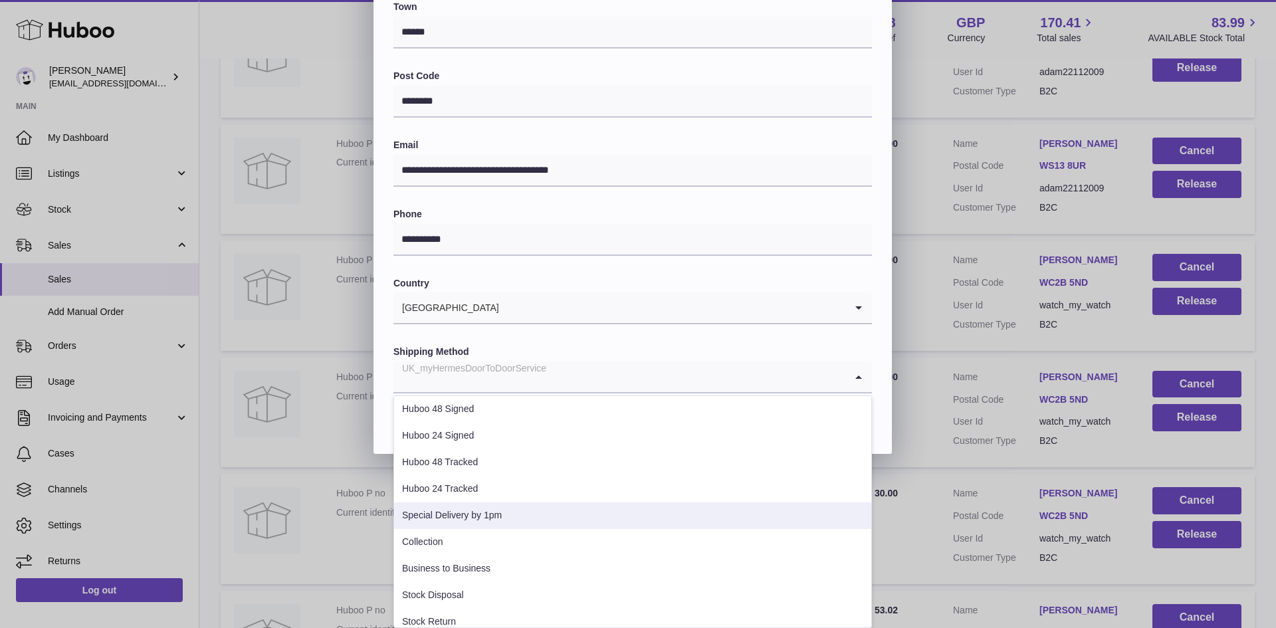
click at [499, 520] on li "Special Delivery by 1pm" at bounding box center [632, 515] width 477 height 27
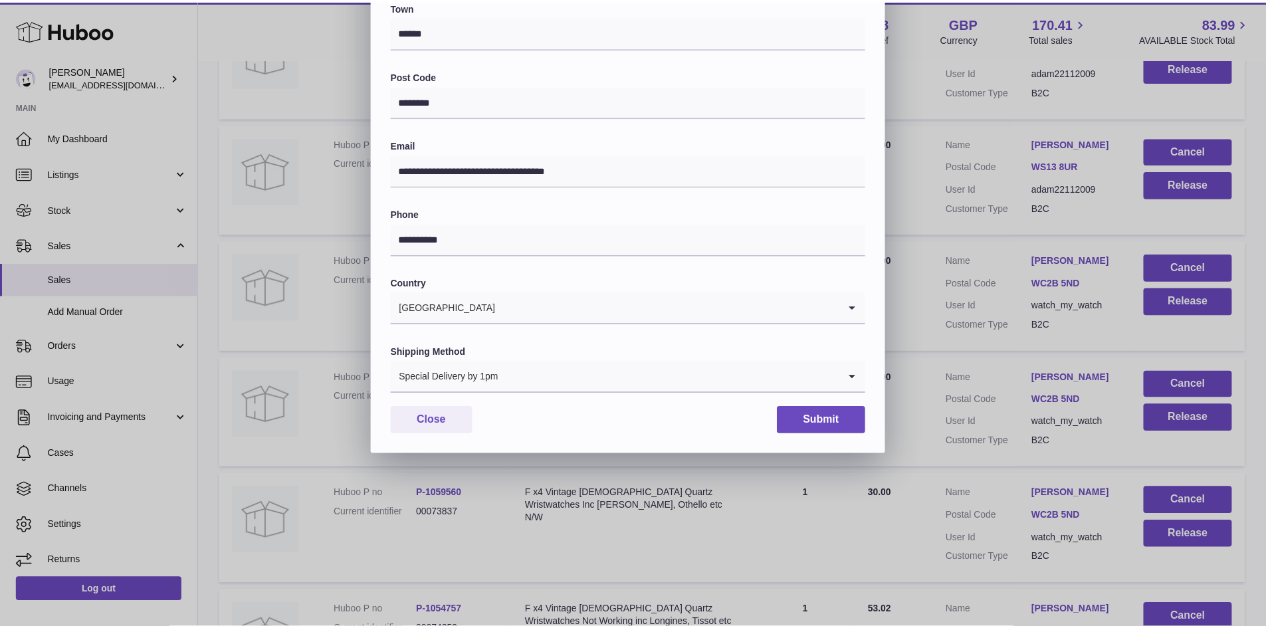
scroll to position [209, 0]
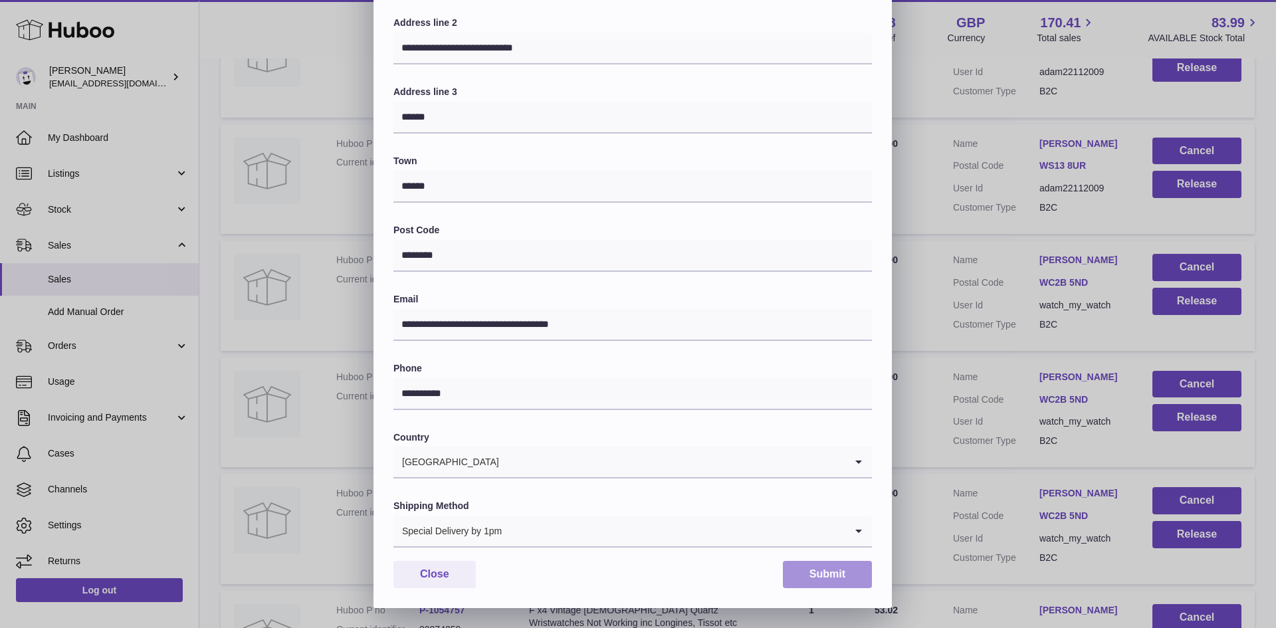
click at [815, 575] on button "Submit" at bounding box center [827, 574] width 89 height 27
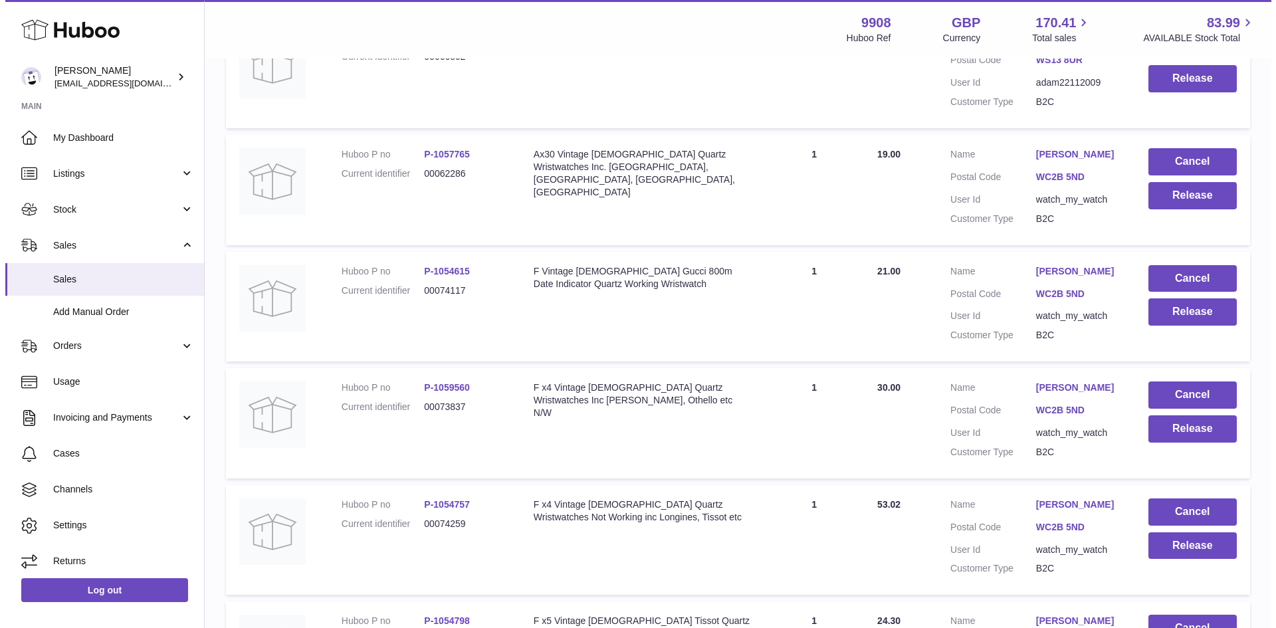
scroll to position [620, 0]
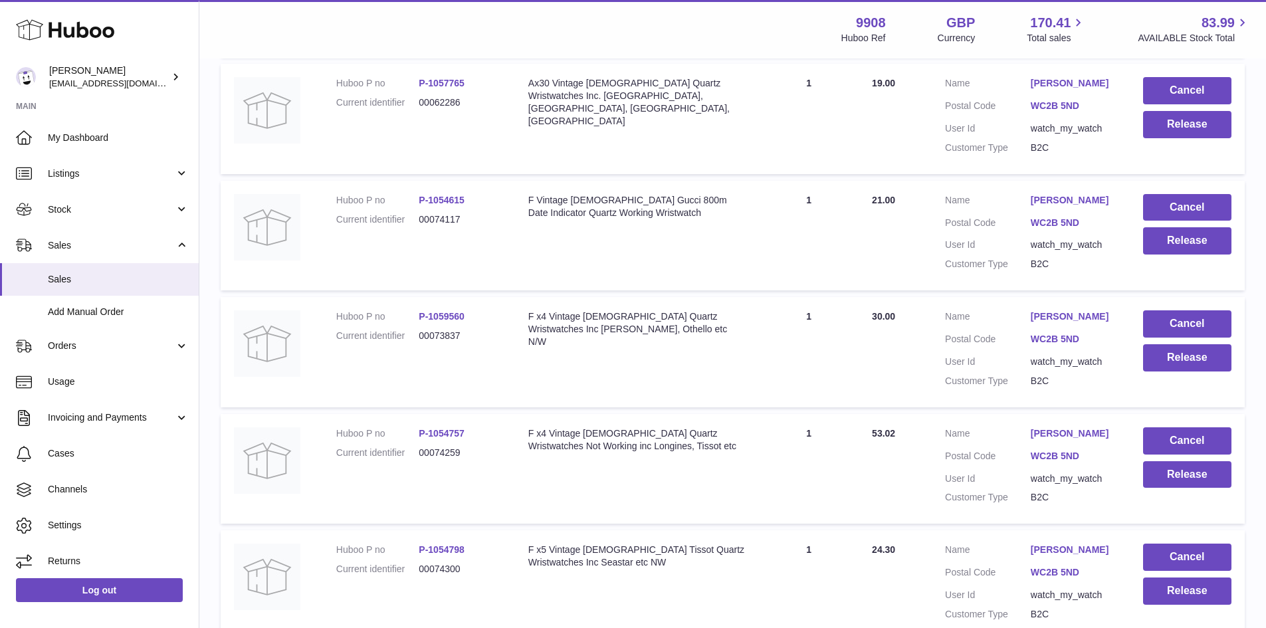
click at [1043, 440] on link "[PERSON_NAME]" at bounding box center [1073, 433] width 86 height 13
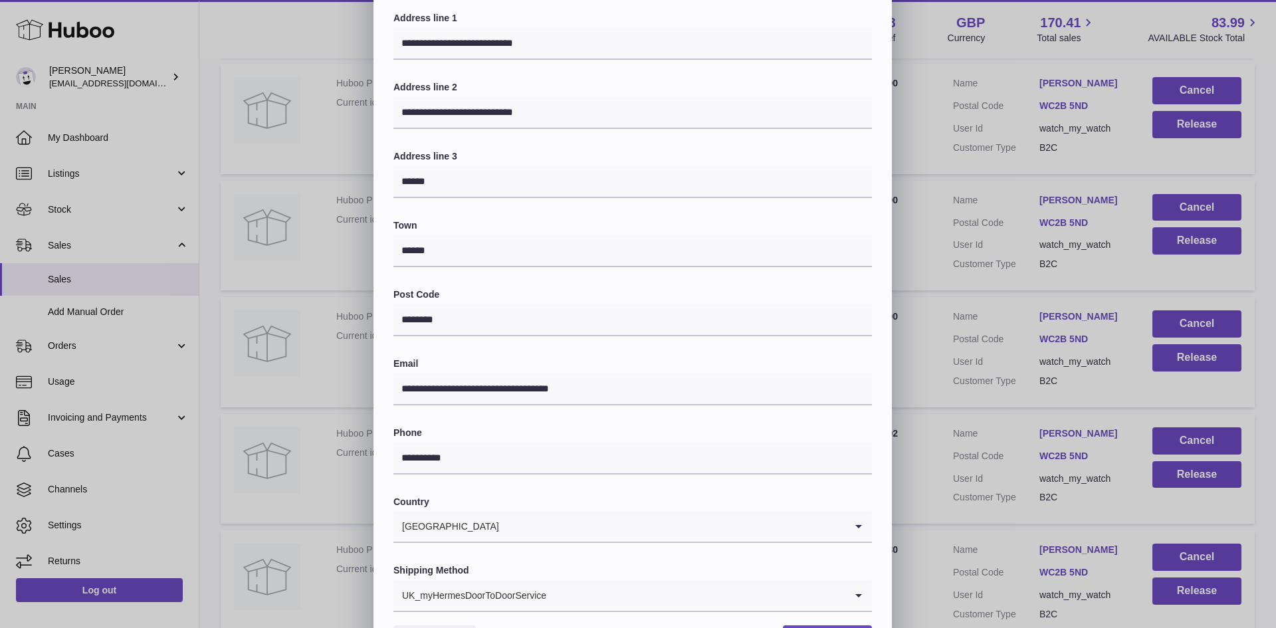
scroll to position [209, 0]
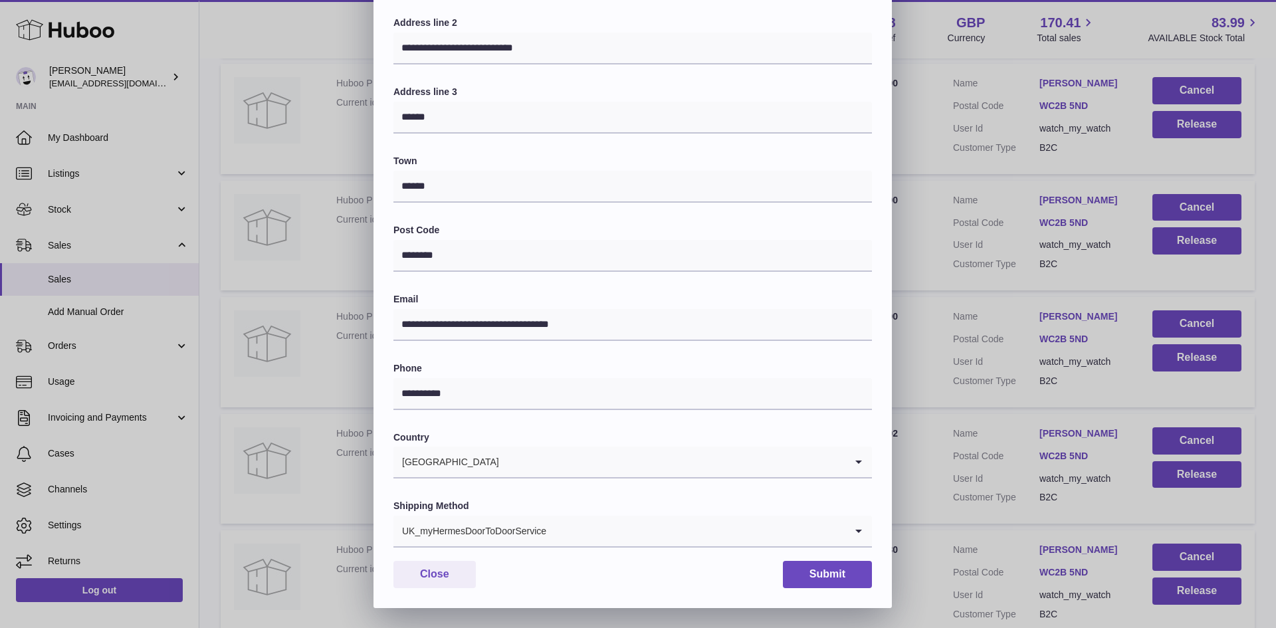
click at [554, 527] on input "Search for option" at bounding box center [696, 531] width 298 height 31
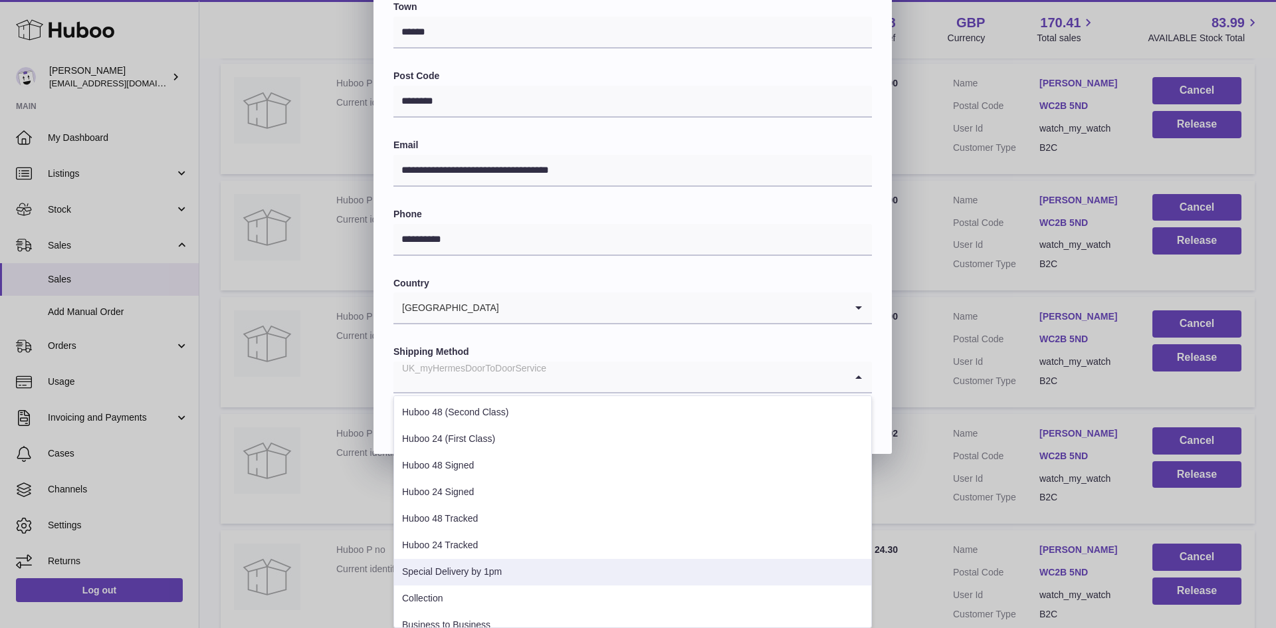
click at [533, 569] on li "Special Delivery by 1pm" at bounding box center [632, 572] width 477 height 27
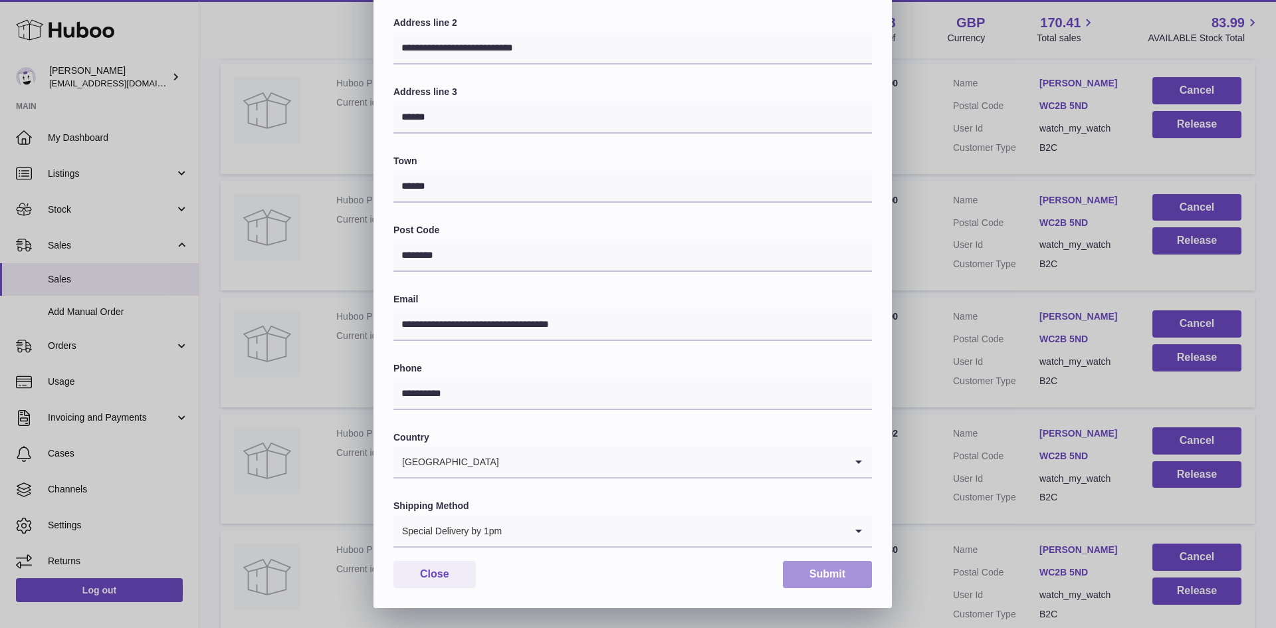
click at [825, 576] on button "Submit" at bounding box center [827, 574] width 89 height 27
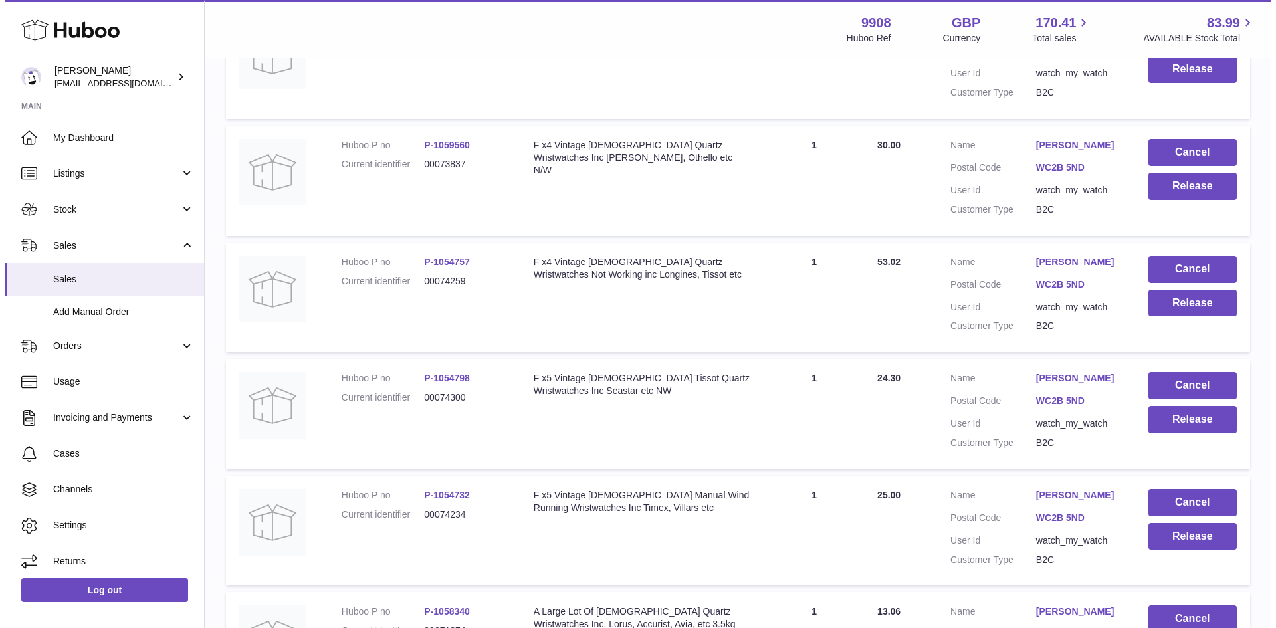
scroll to position [797, 0]
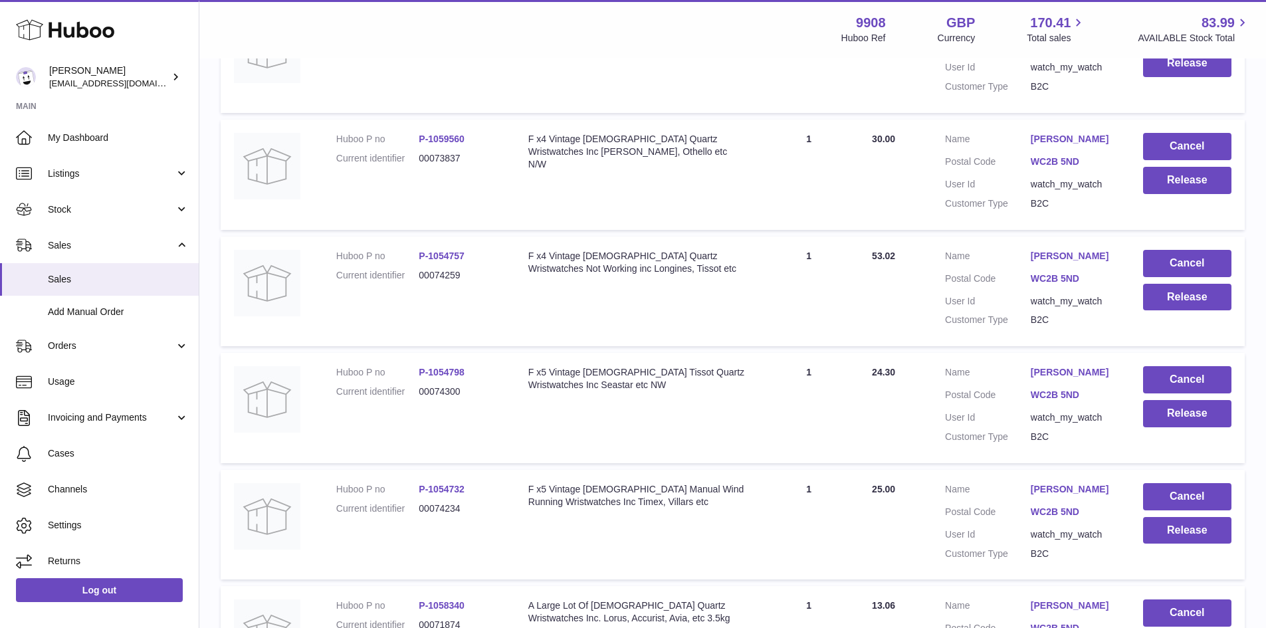
click at [1068, 379] on link "[PERSON_NAME]" at bounding box center [1073, 372] width 86 height 13
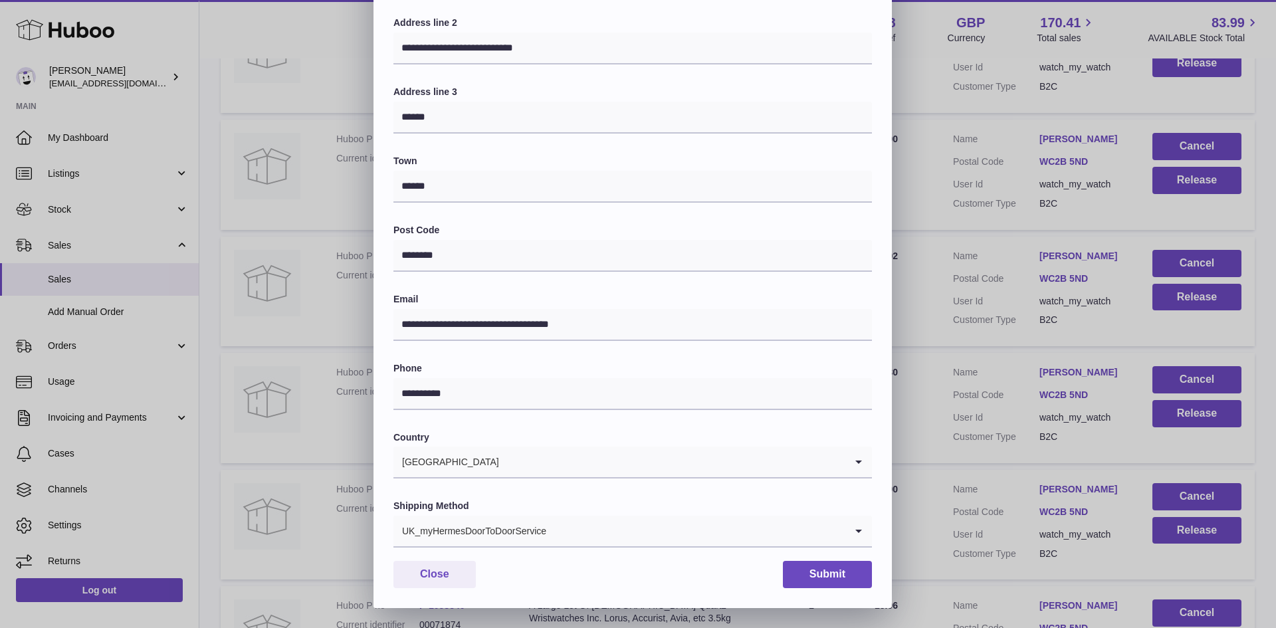
click at [563, 530] on input "Search for option" at bounding box center [696, 531] width 298 height 31
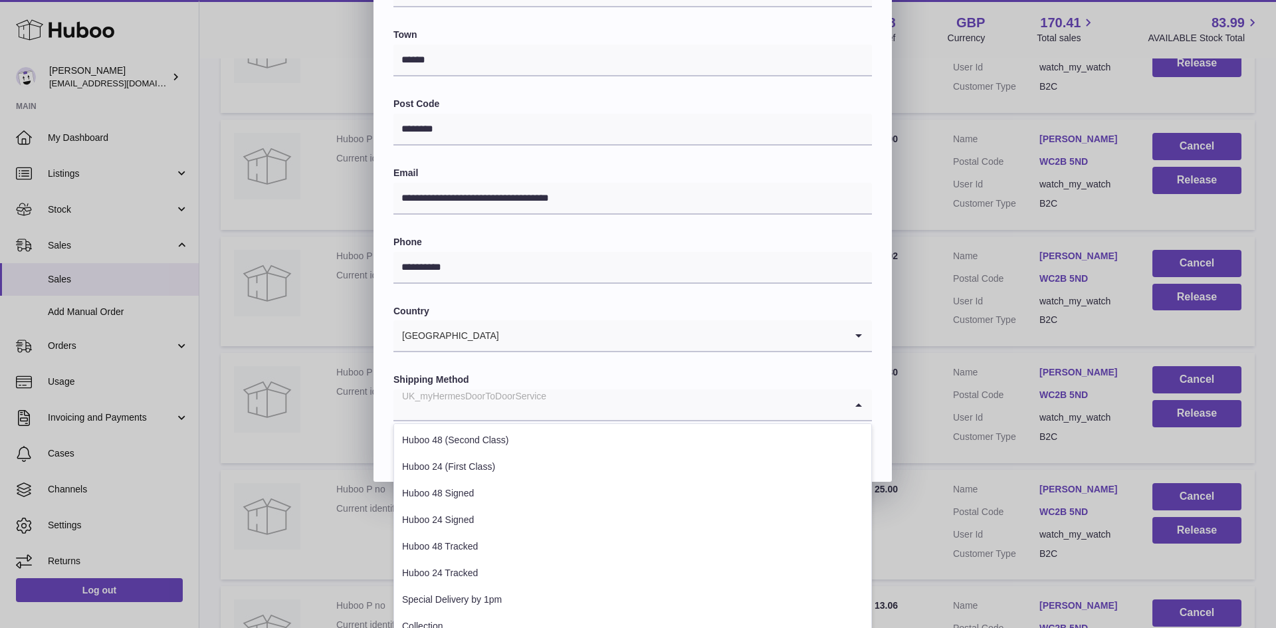
scroll to position [363, 0]
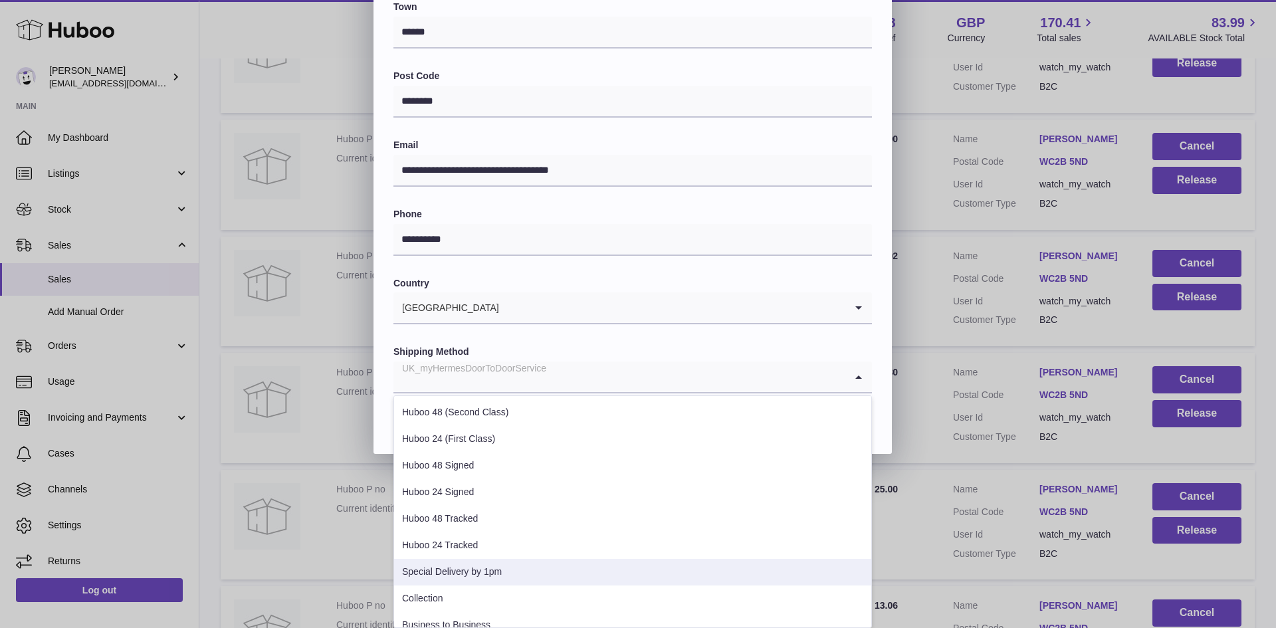
click at [510, 574] on li "Special Delivery by 1pm" at bounding box center [632, 572] width 477 height 27
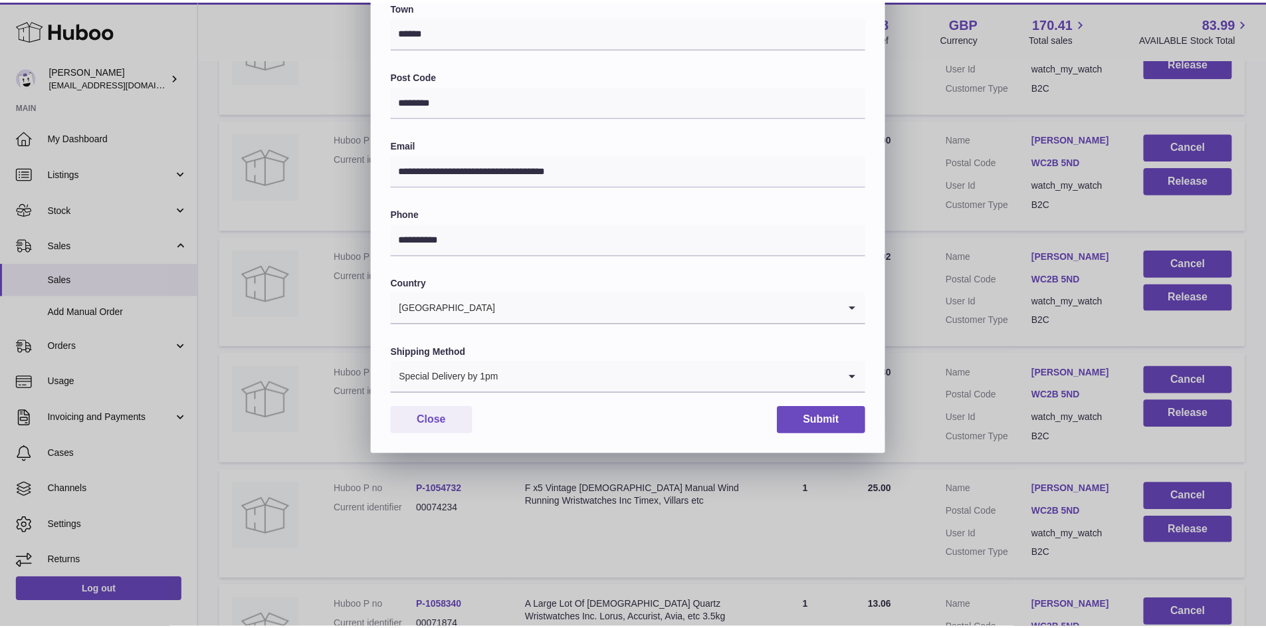
scroll to position [209, 0]
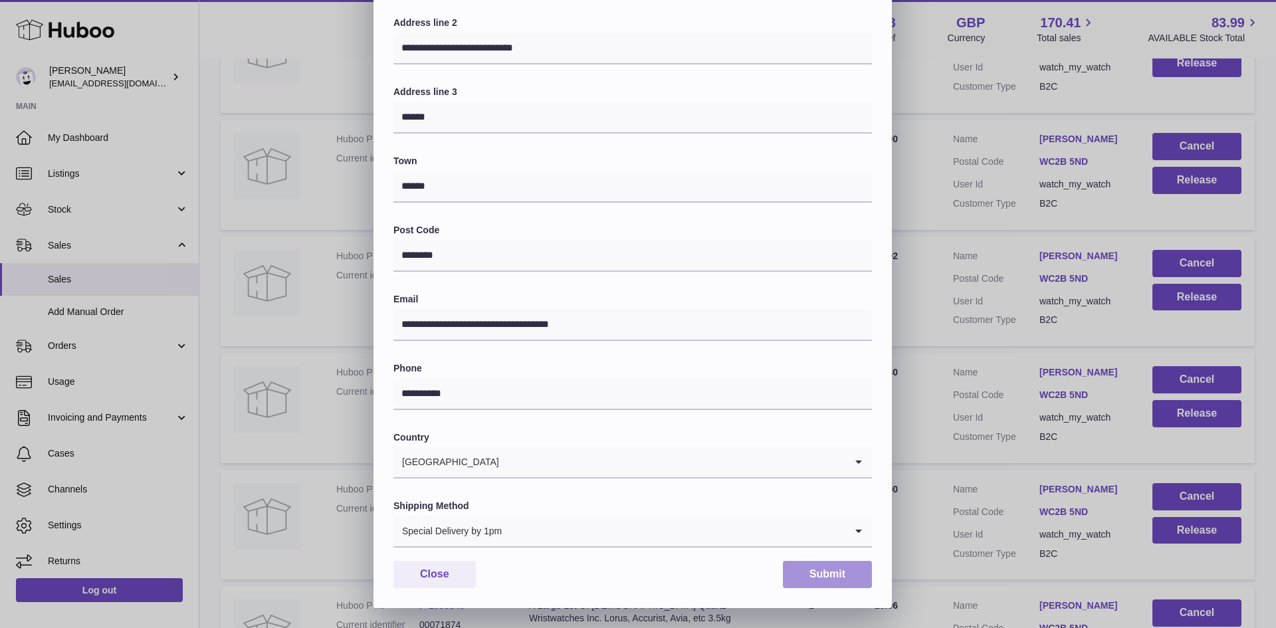
click at [821, 566] on button "Submit" at bounding box center [827, 574] width 89 height 27
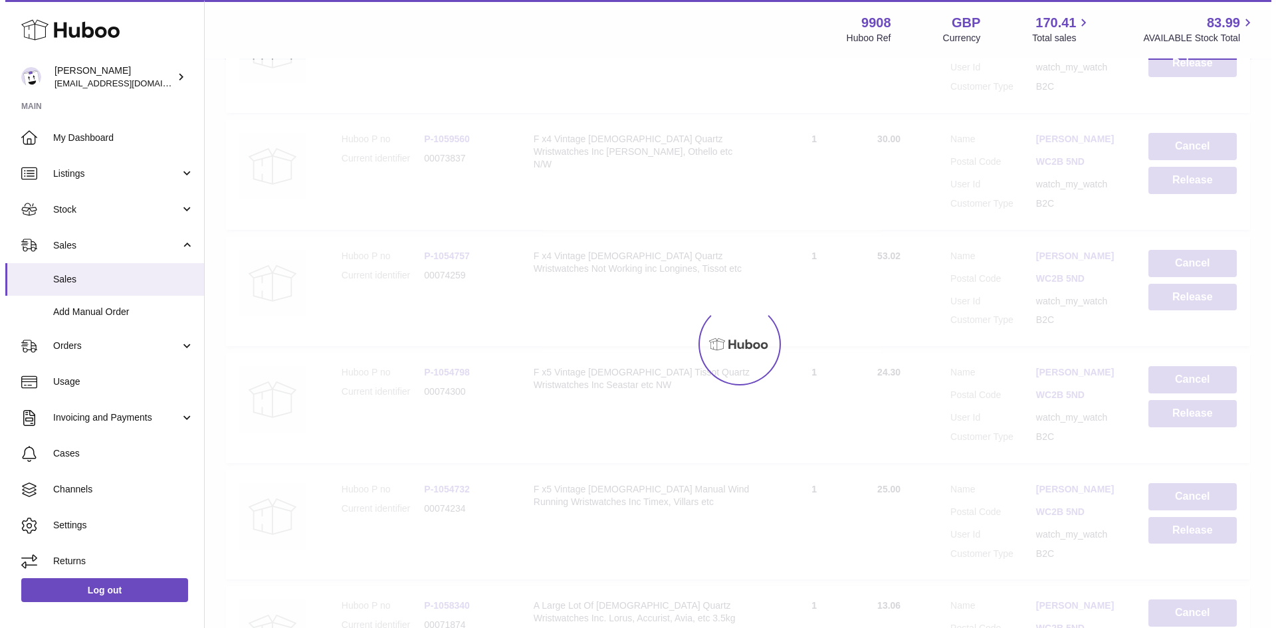
scroll to position [0, 0]
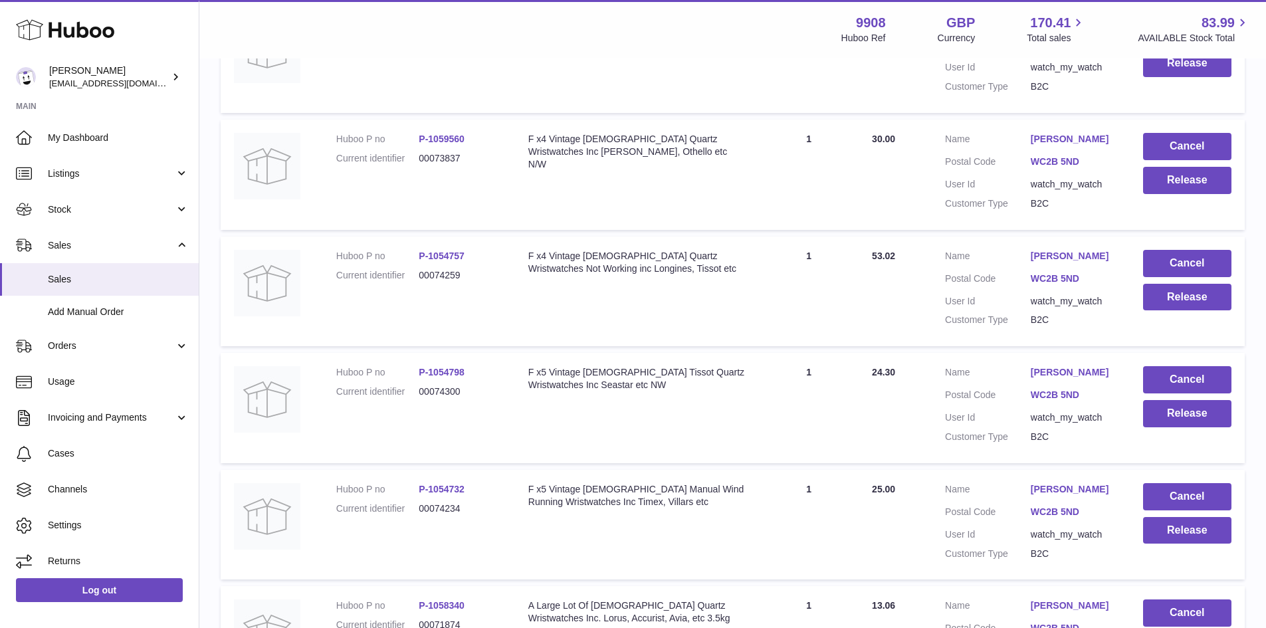
click at [1067, 496] on link "[PERSON_NAME]" at bounding box center [1073, 489] width 86 height 13
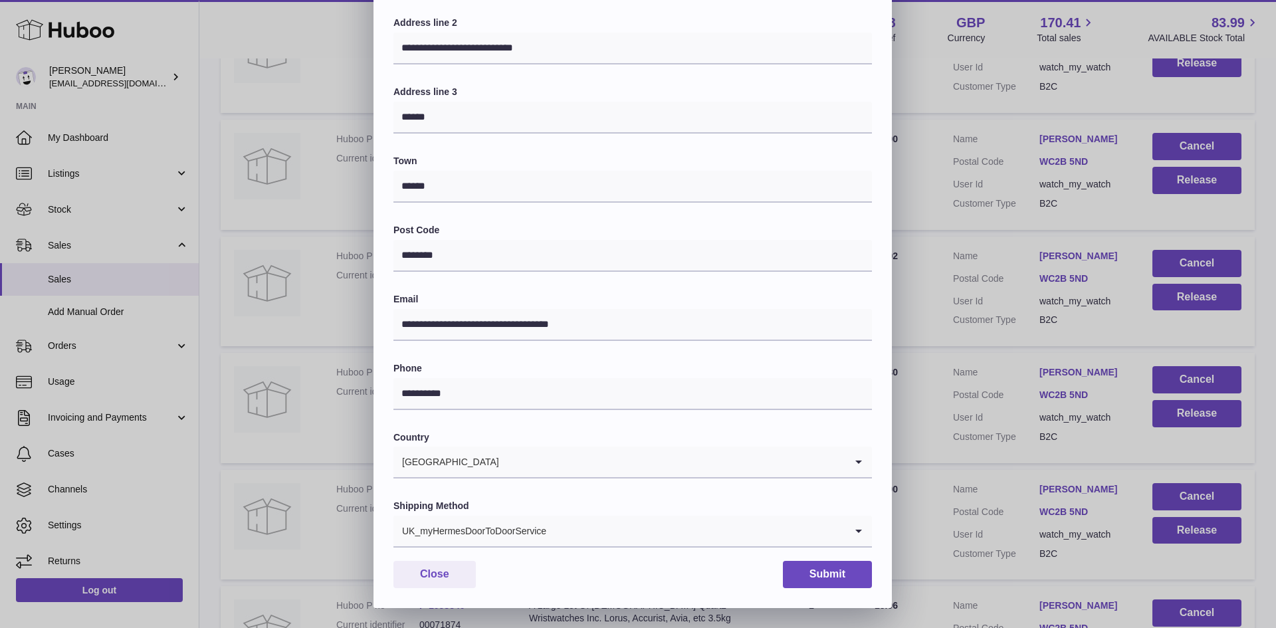
click at [547, 528] on input "Search for option" at bounding box center [696, 531] width 298 height 31
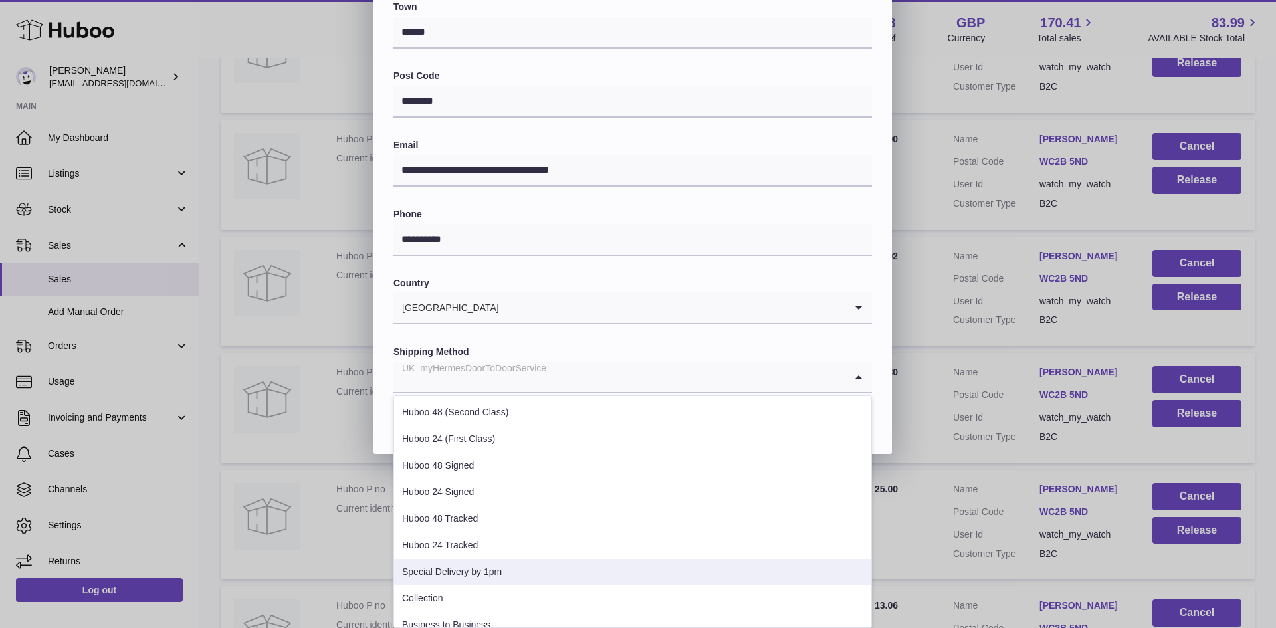
click at [494, 568] on li "Special Delivery by 1pm" at bounding box center [632, 572] width 477 height 27
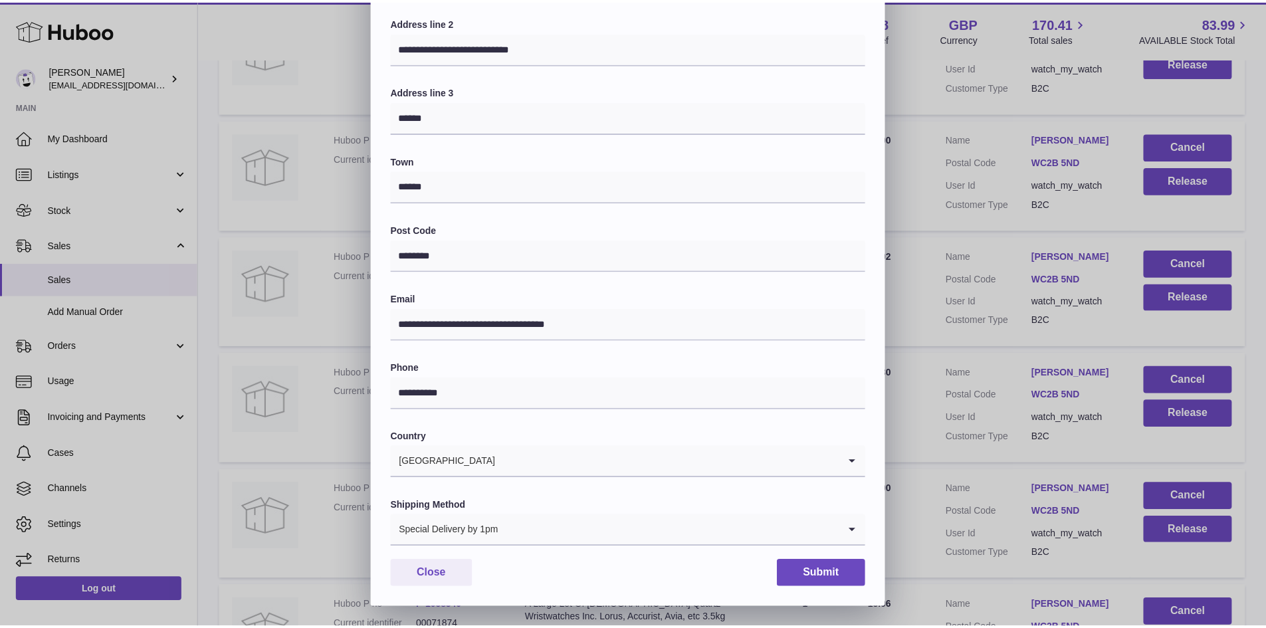
scroll to position [209, 0]
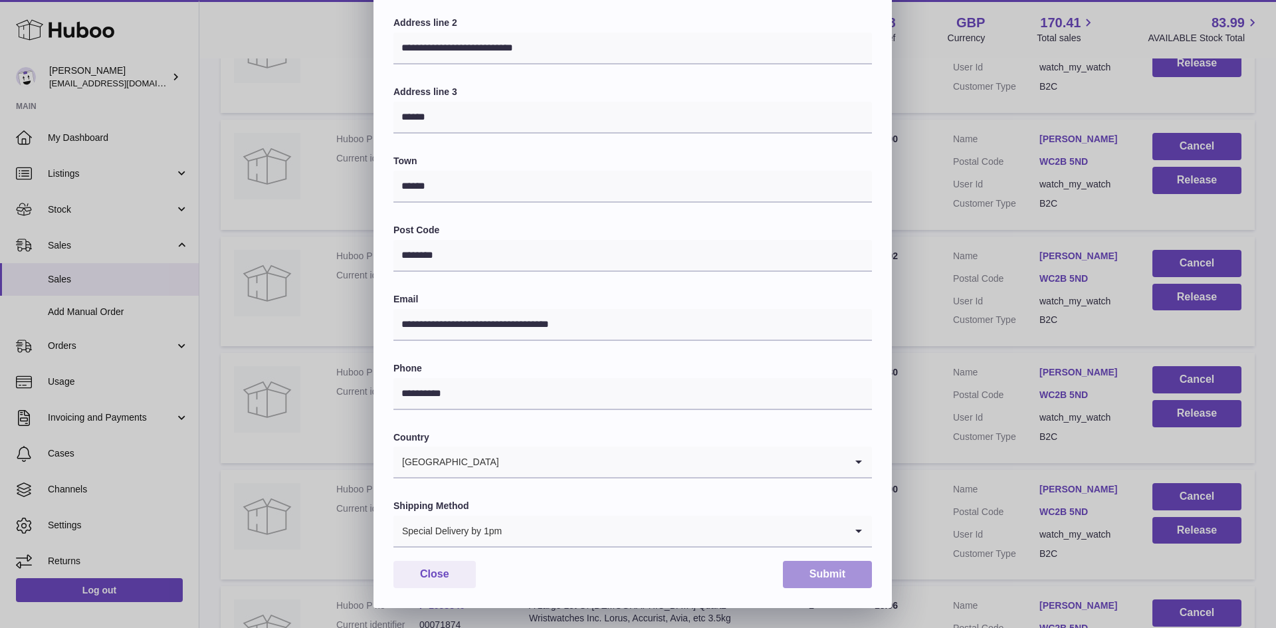
click at [850, 574] on button "Submit" at bounding box center [827, 574] width 89 height 27
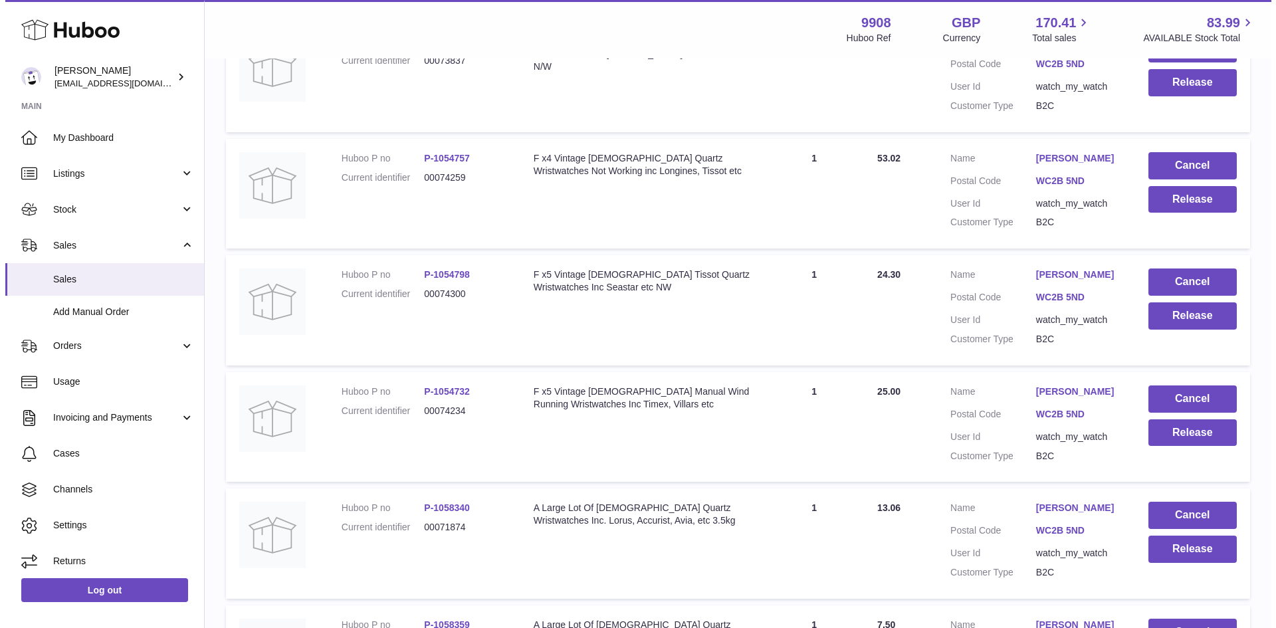
scroll to position [975, 0]
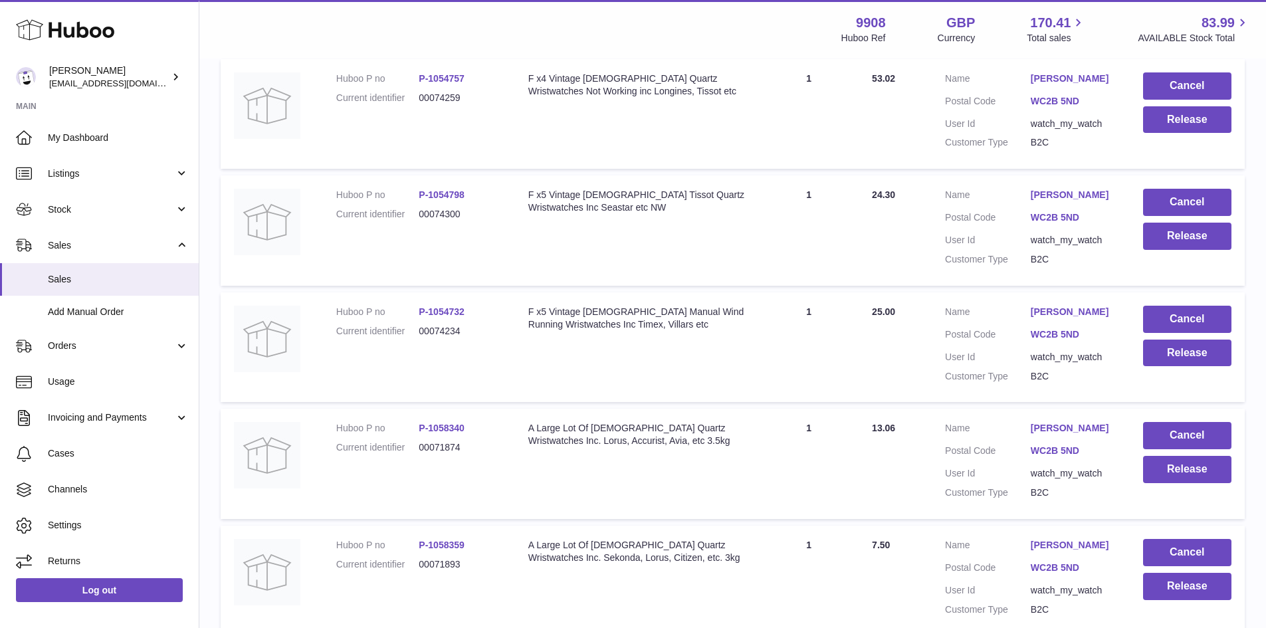
click at [1054, 318] on link "[PERSON_NAME]" at bounding box center [1073, 312] width 86 height 13
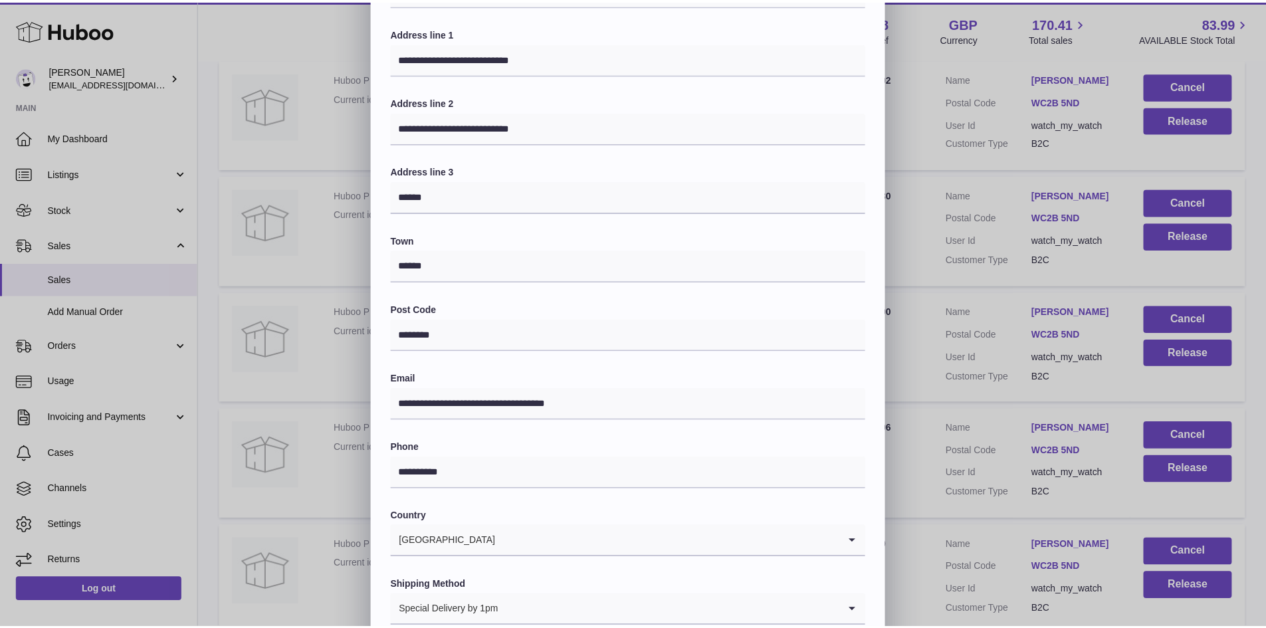
scroll to position [209, 0]
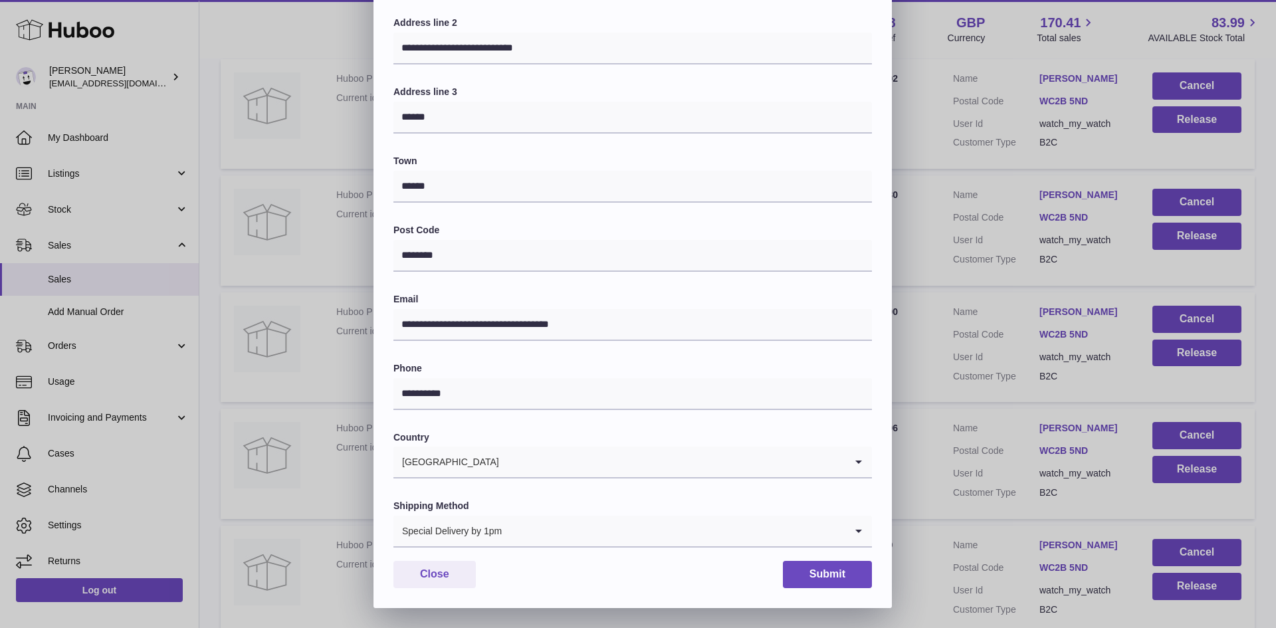
click at [965, 467] on div "**********" at bounding box center [638, 209] width 1276 height 797
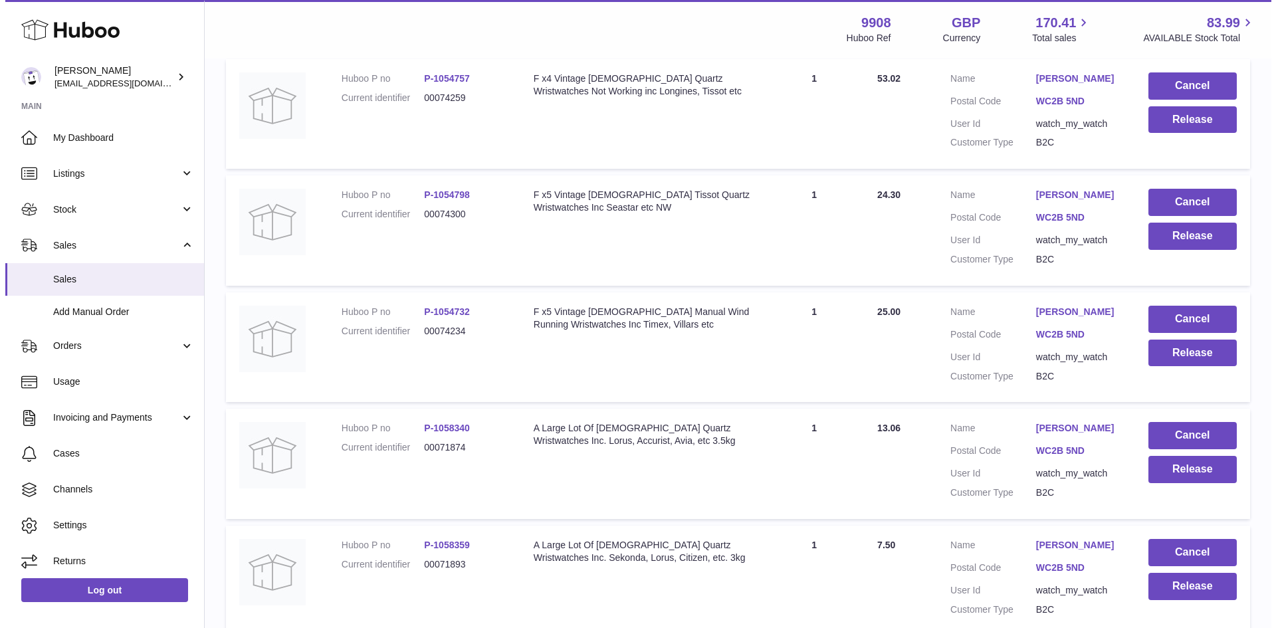
scroll to position [0, 0]
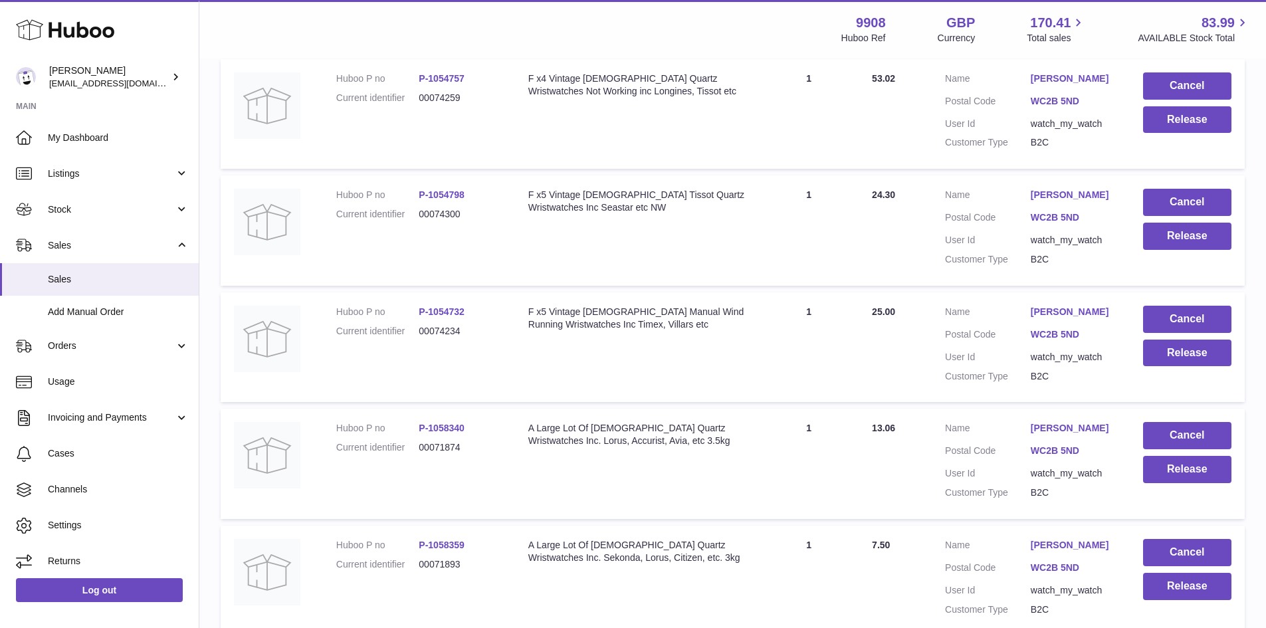
click at [1036, 435] on link "[PERSON_NAME]" at bounding box center [1073, 428] width 86 height 13
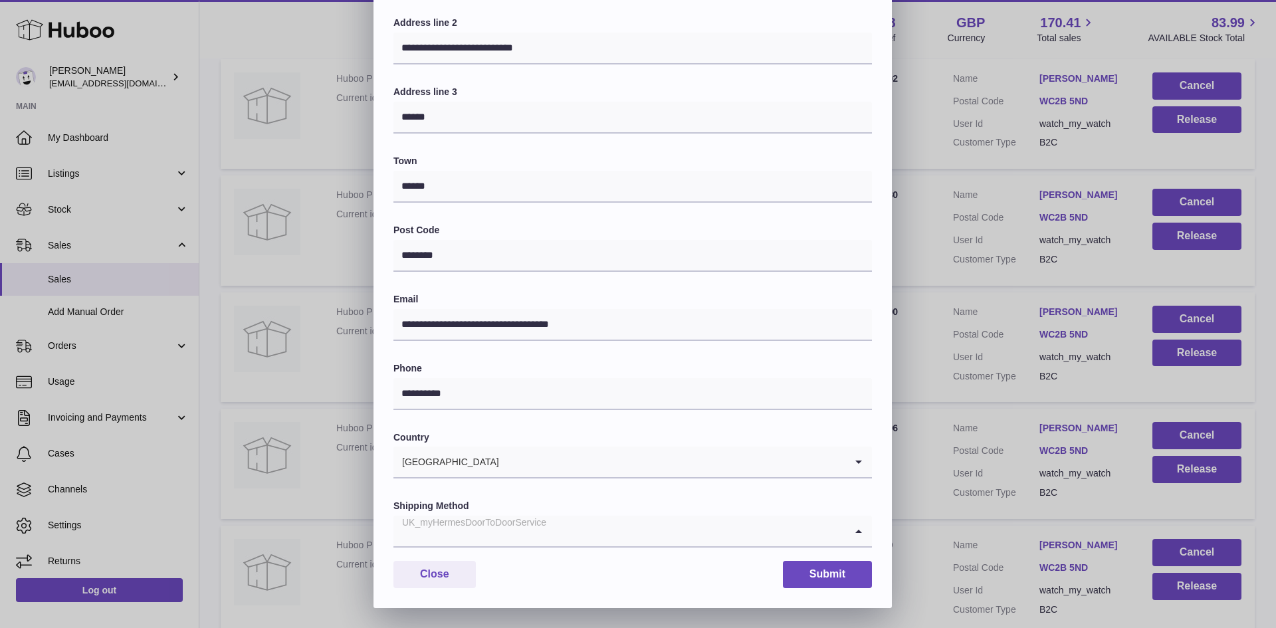
click at [530, 527] on div "UK_myHermesDoorToDoorService" at bounding box center [619, 531] width 452 height 31
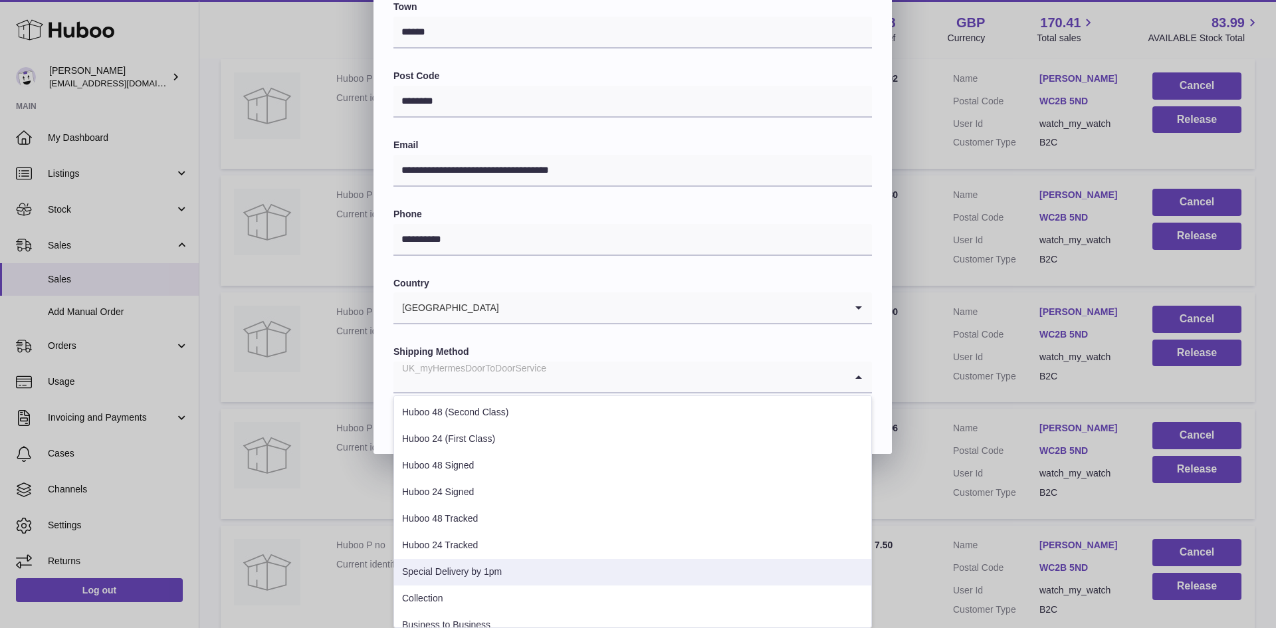
click at [502, 577] on li "Special Delivery by 1pm" at bounding box center [632, 572] width 477 height 27
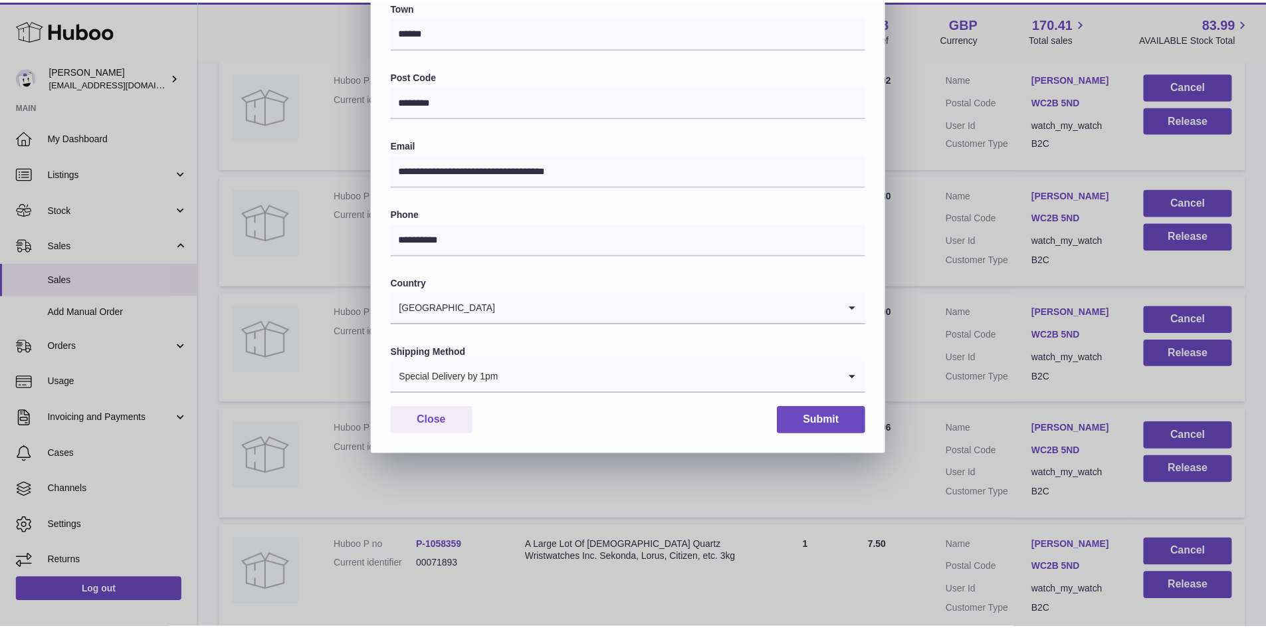
scroll to position [209, 0]
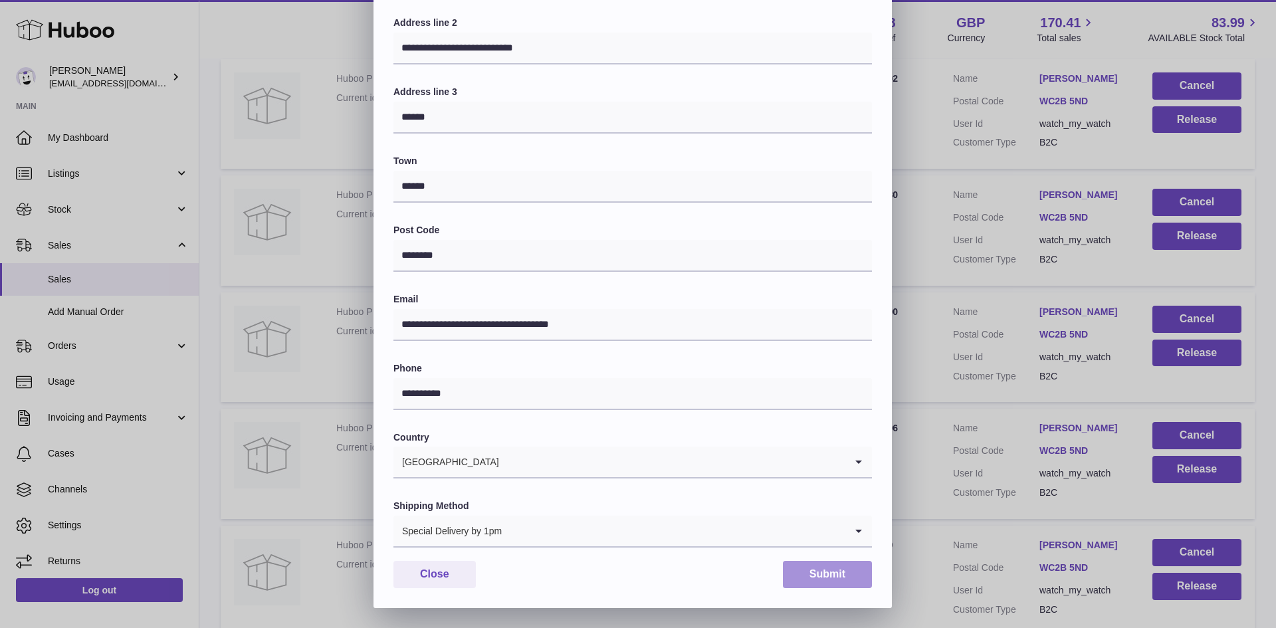
click at [831, 585] on button "Submit" at bounding box center [827, 574] width 89 height 27
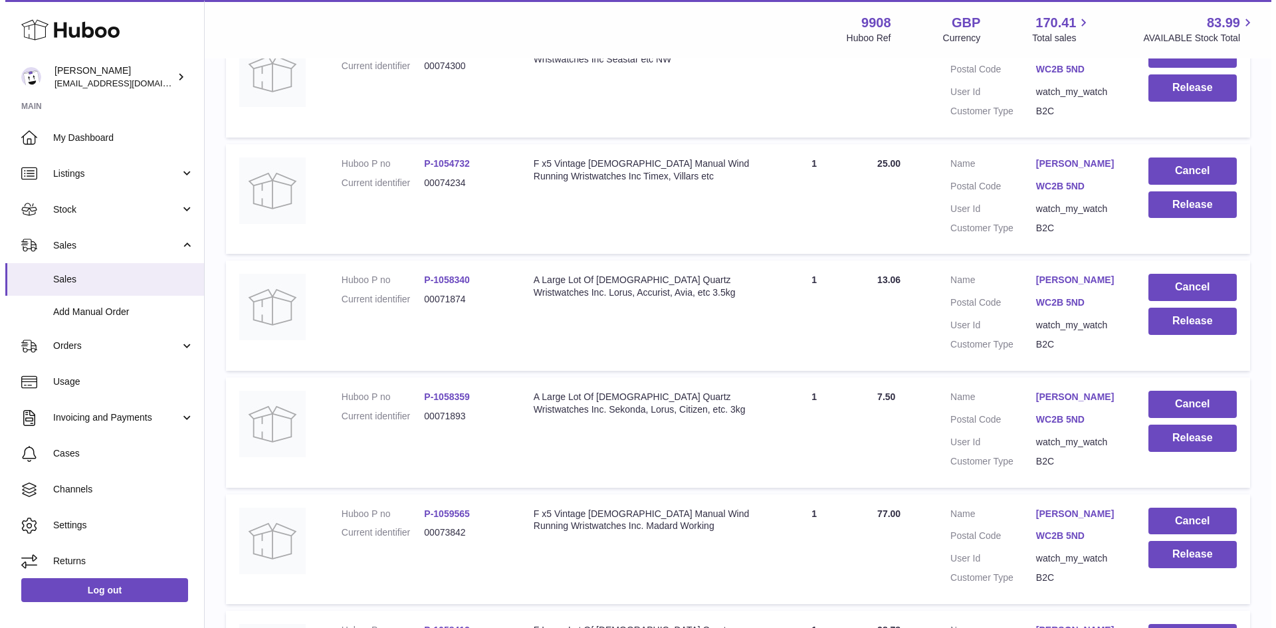
scroll to position [1151, 0]
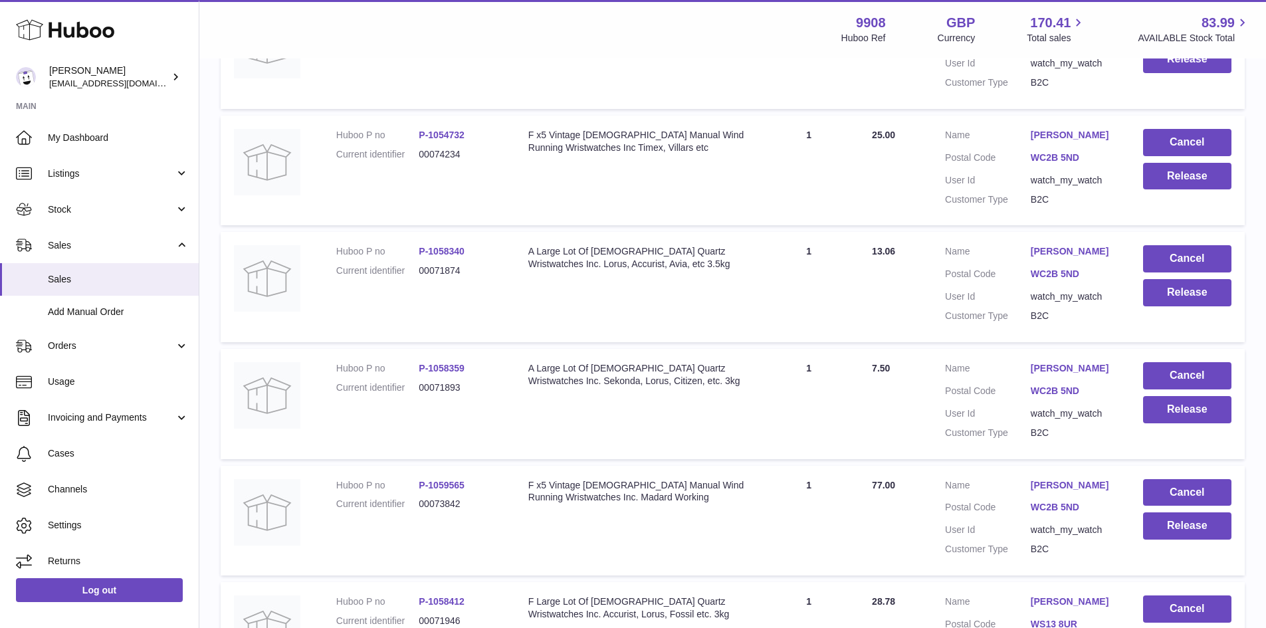
click at [1060, 375] on link "[PERSON_NAME]" at bounding box center [1073, 368] width 86 height 13
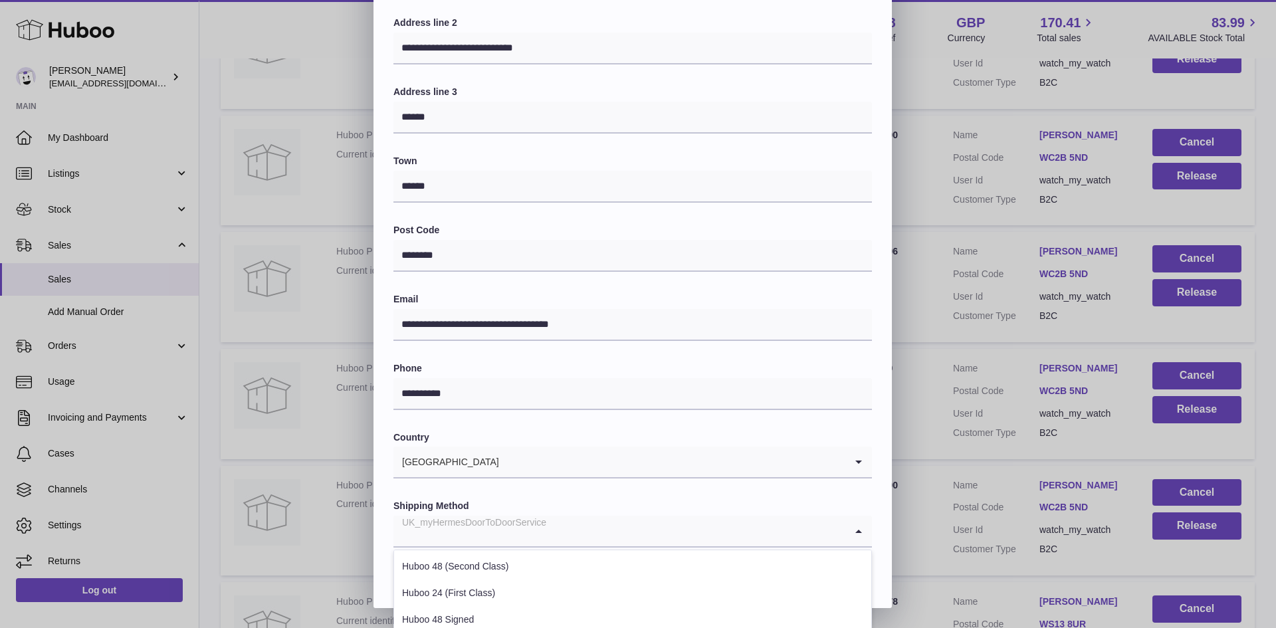
click at [537, 530] on div "UK_myHermesDoorToDoorService" at bounding box center [619, 531] width 452 height 31
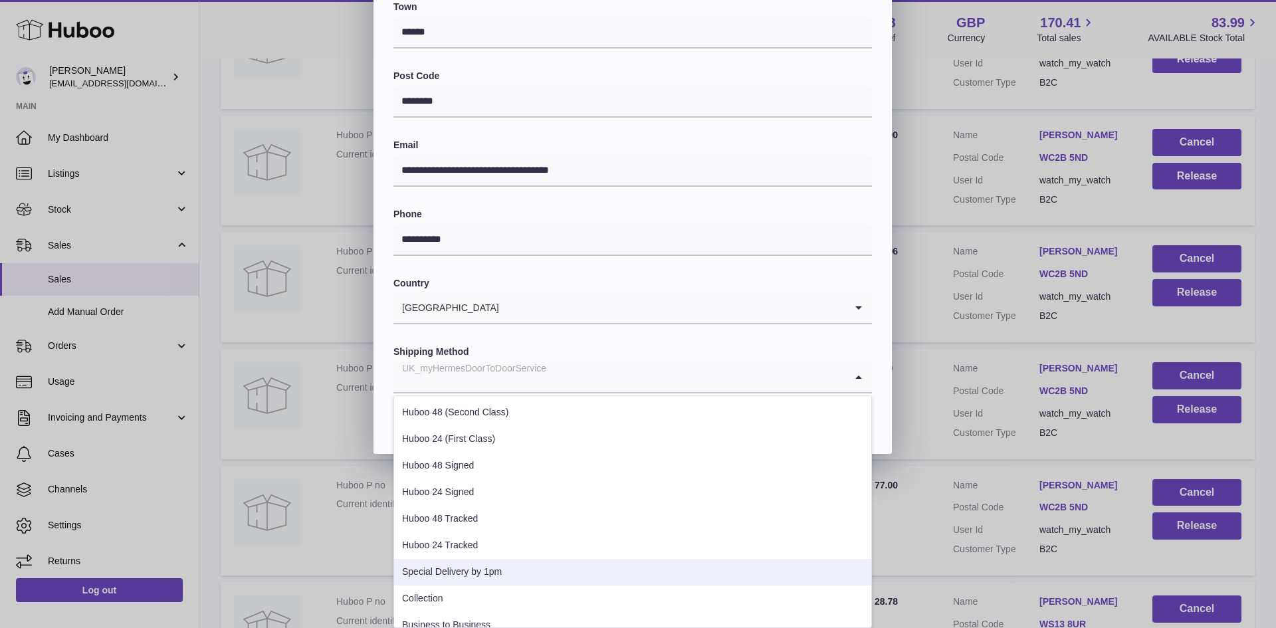
click at [512, 568] on li "Special Delivery by 1pm" at bounding box center [632, 572] width 477 height 27
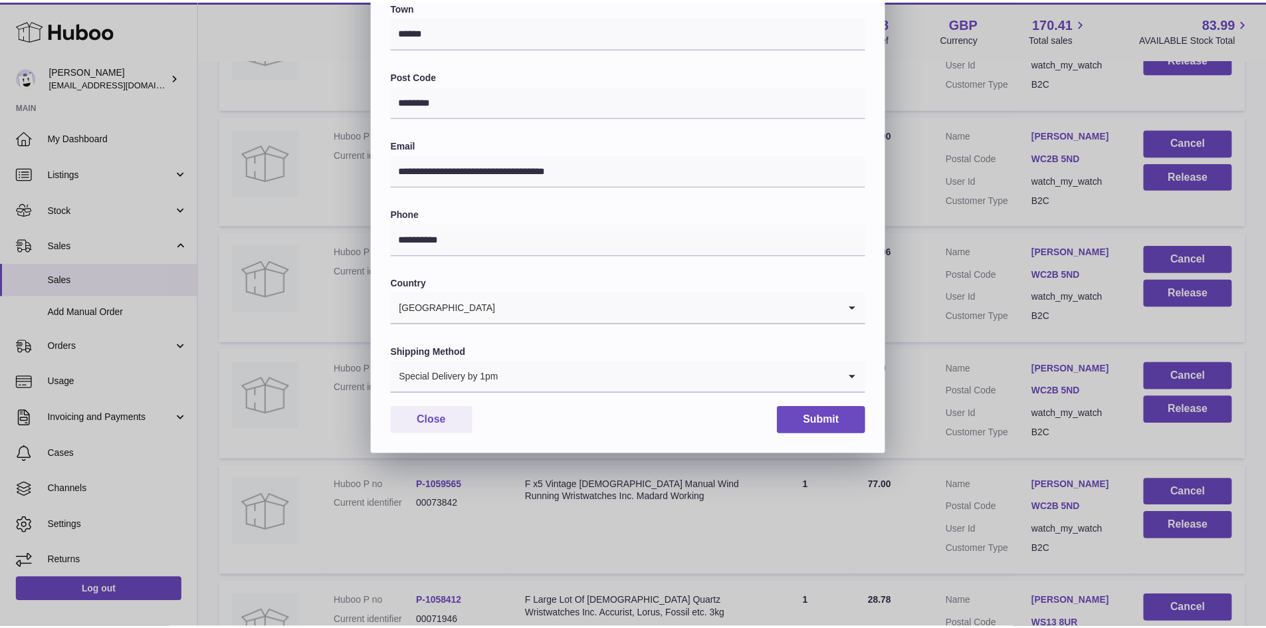
scroll to position [209, 0]
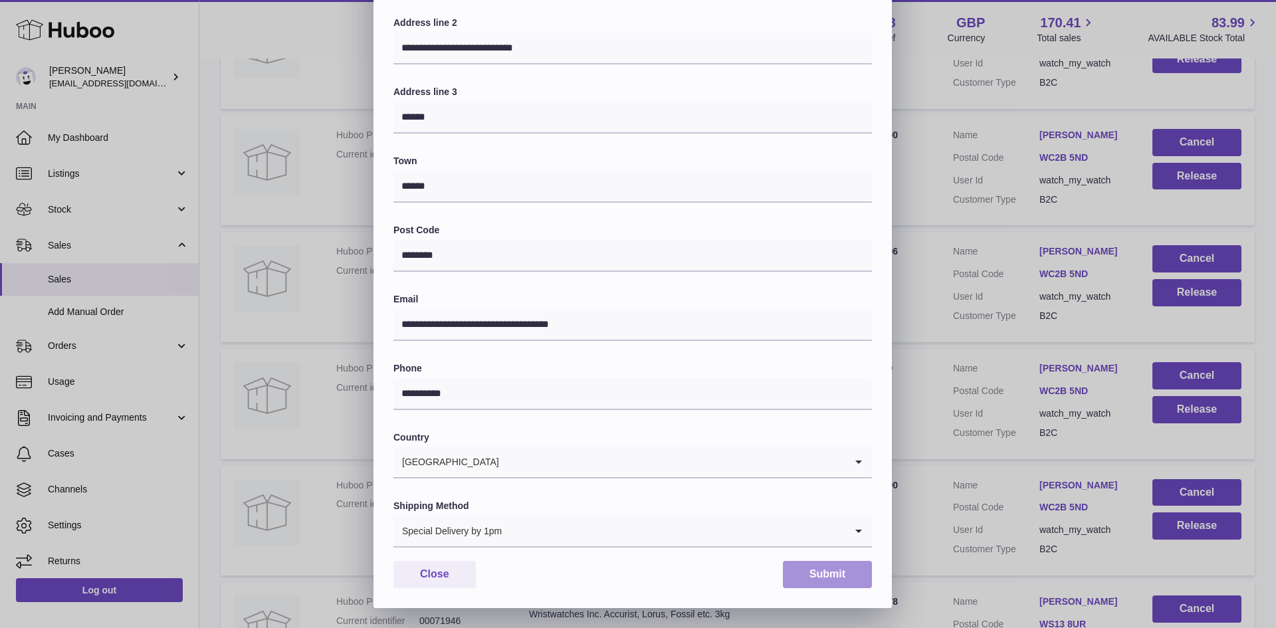
click at [818, 575] on button "Submit" at bounding box center [827, 574] width 89 height 27
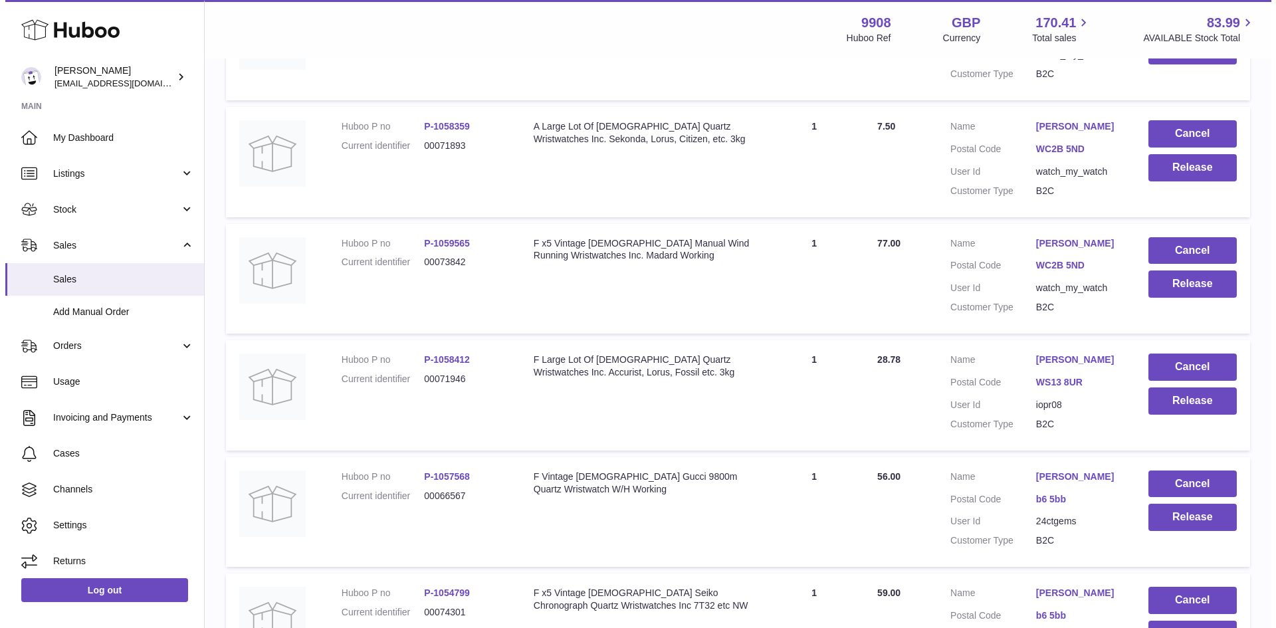
scroll to position [1506, 0]
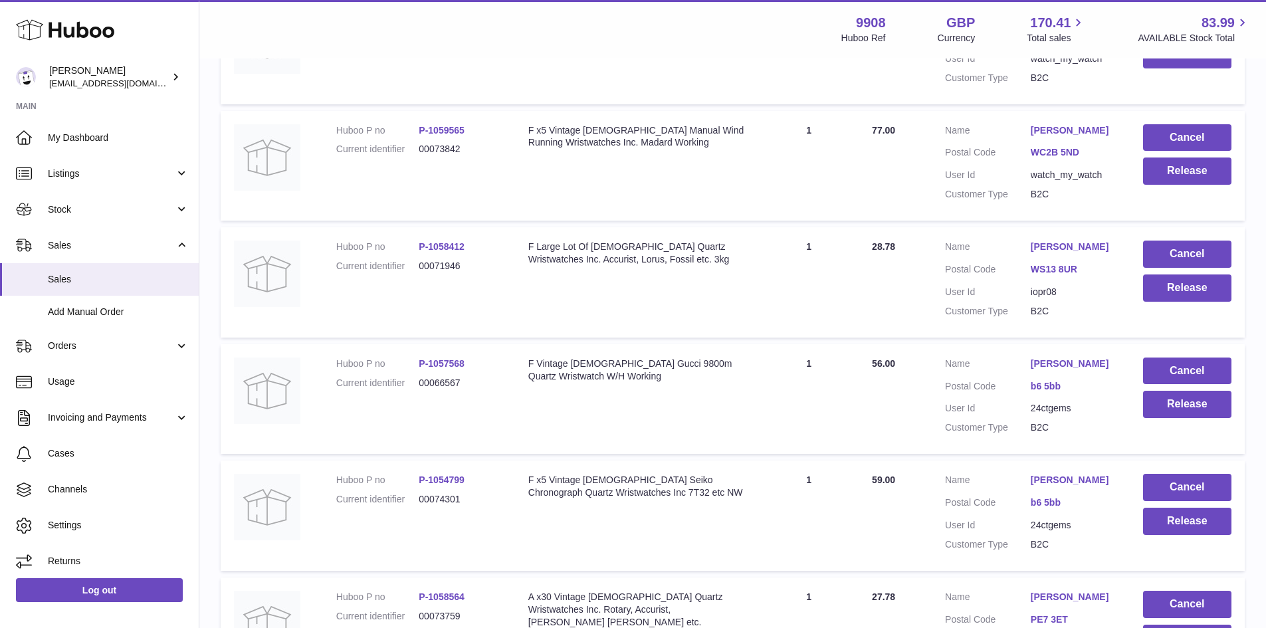
click at [1054, 137] on link "[PERSON_NAME]" at bounding box center [1073, 130] width 86 height 13
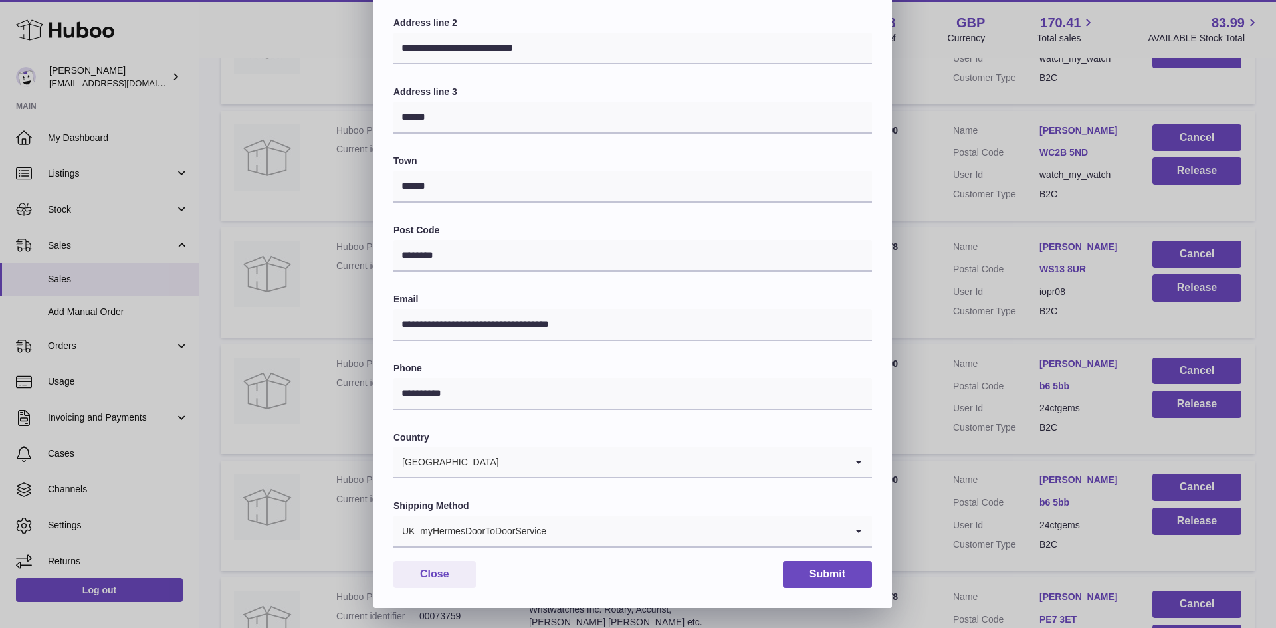
click at [577, 532] on input "Search for option" at bounding box center [696, 531] width 298 height 31
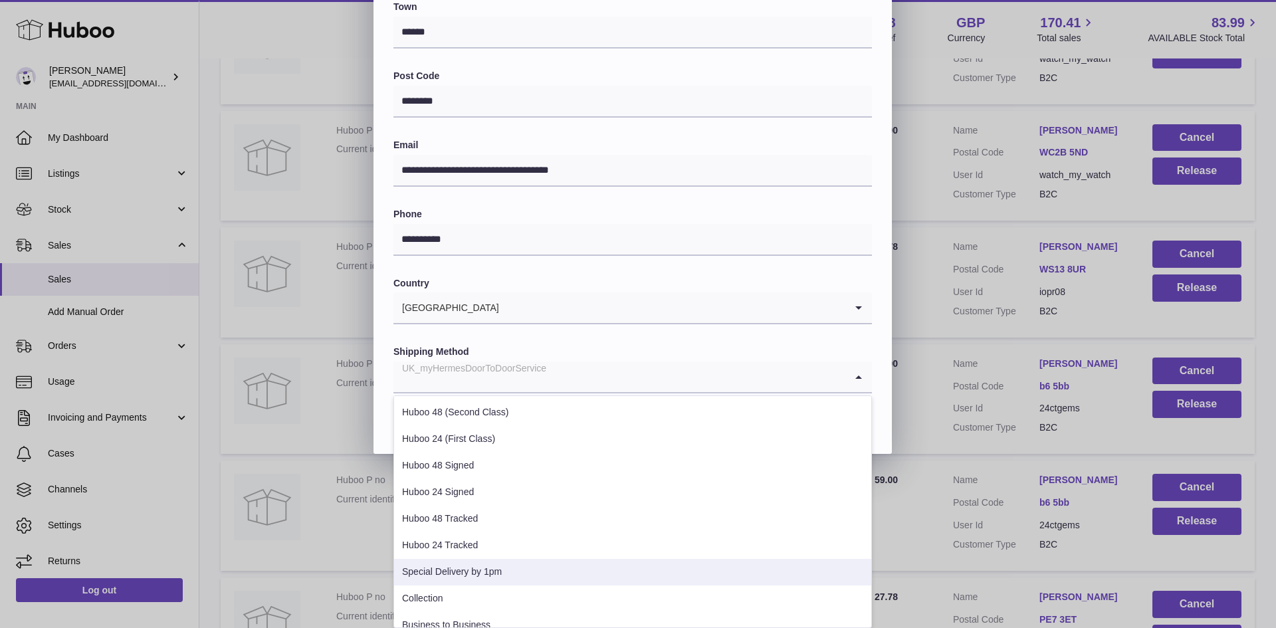
click at [528, 572] on li "Special Delivery by 1pm" at bounding box center [632, 572] width 477 height 27
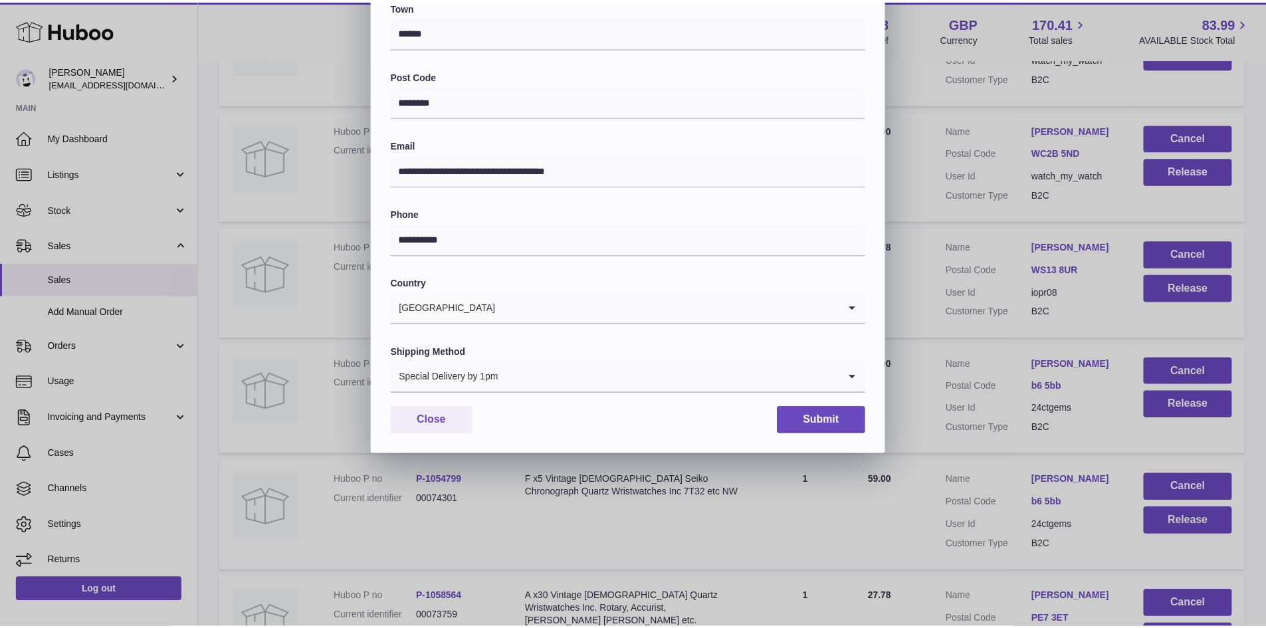
scroll to position [209, 0]
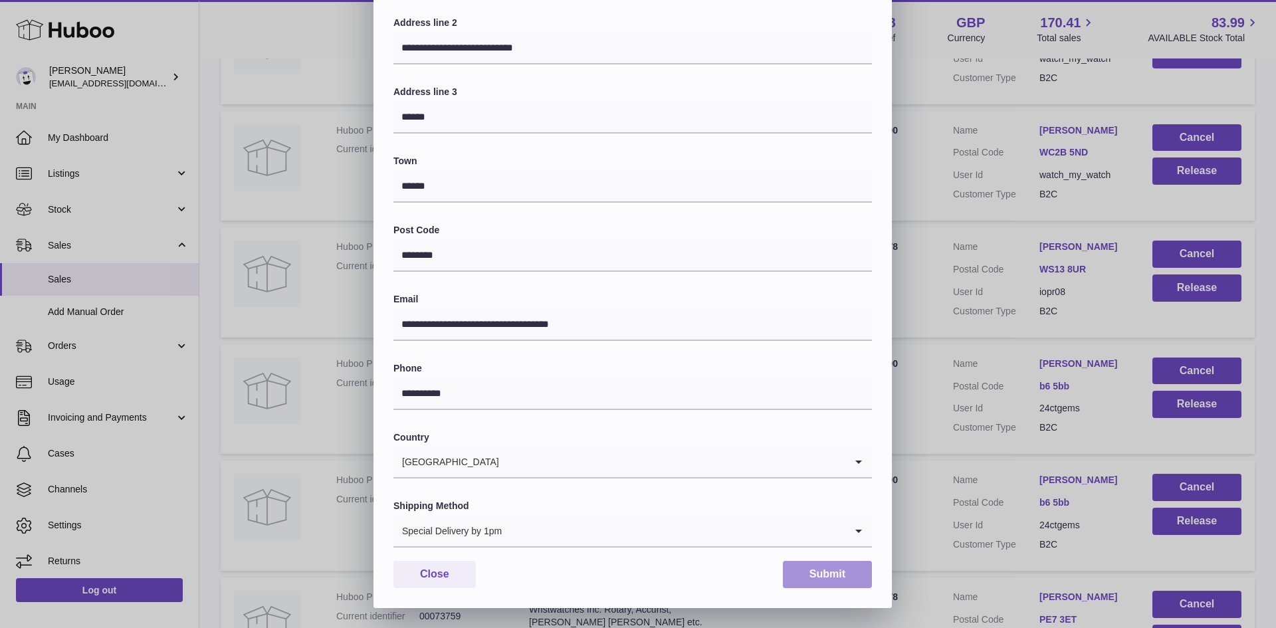
click at [795, 565] on button "Submit" at bounding box center [827, 574] width 89 height 27
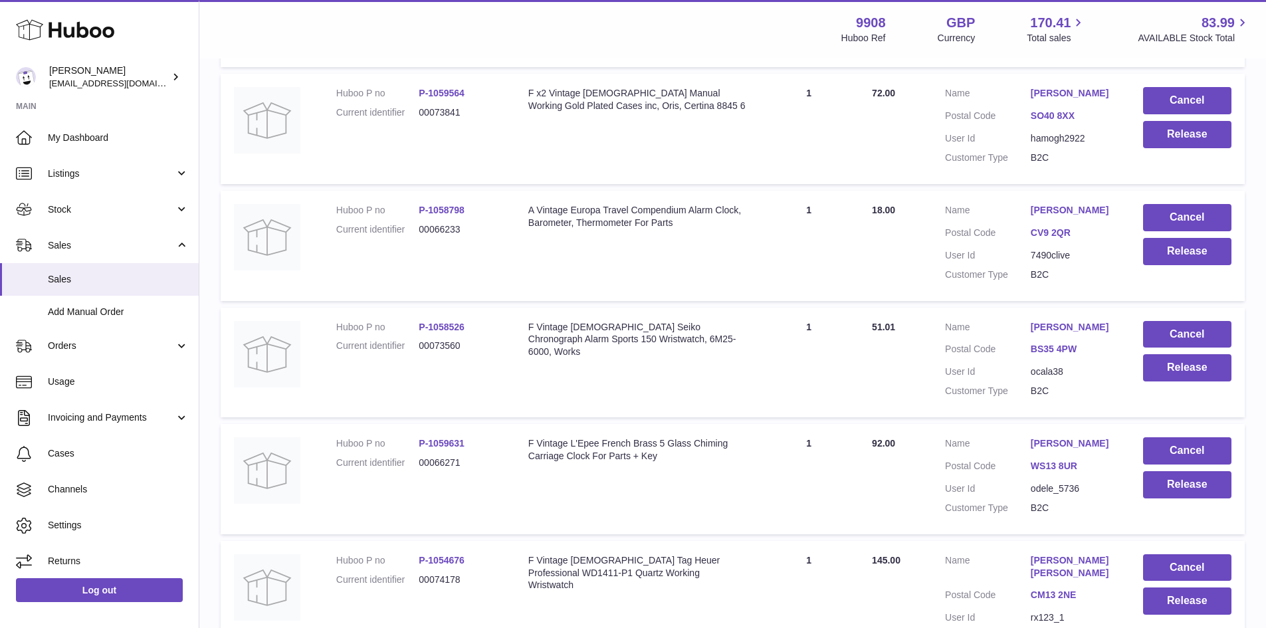
scroll to position [2303, 0]
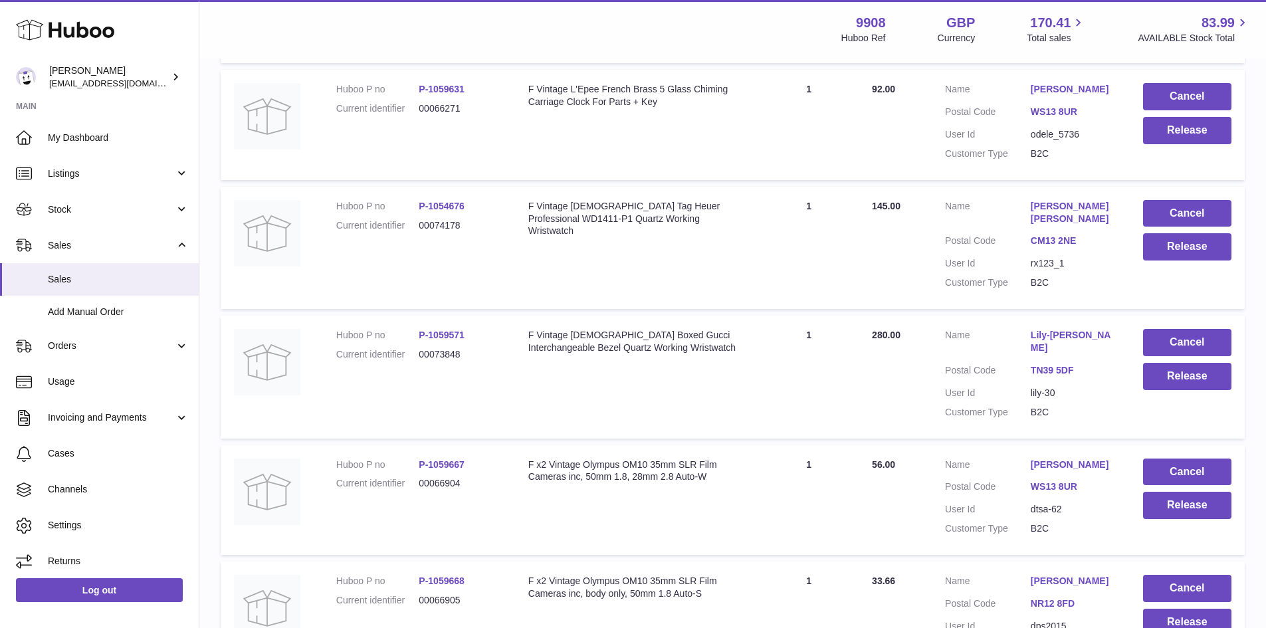
click at [1080, 225] on link "[PERSON_NAME] [PERSON_NAME]" at bounding box center [1073, 212] width 86 height 25
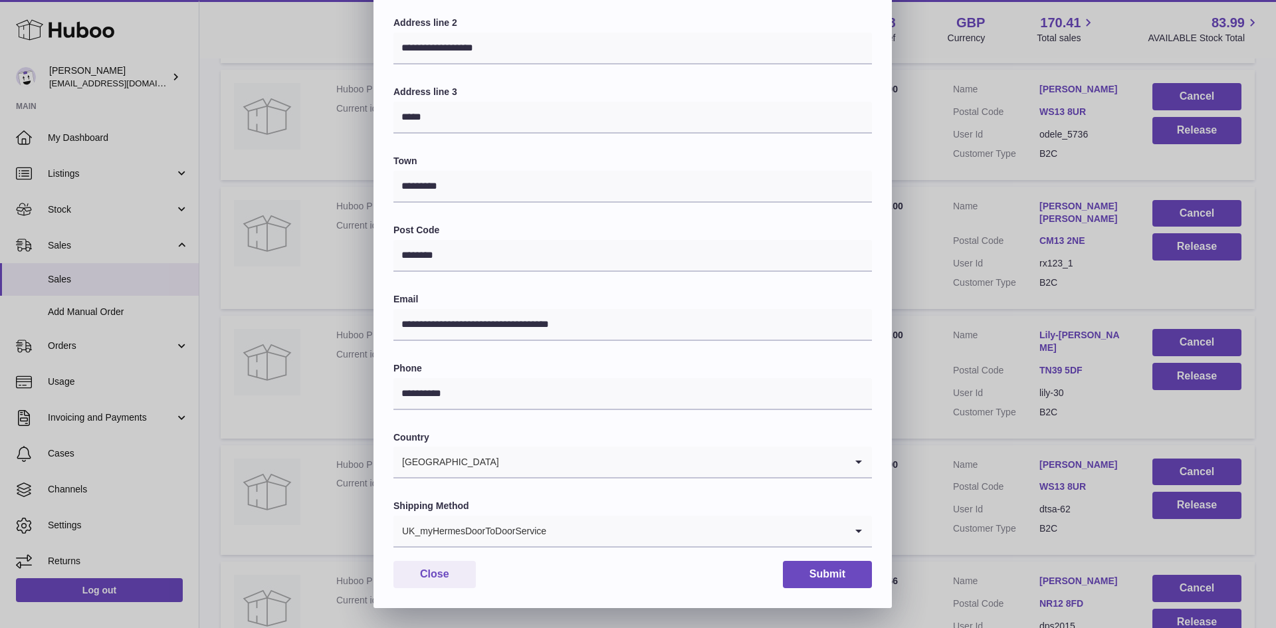
click at [605, 527] on input "Search for option" at bounding box center [696, 531] width 298 height 31
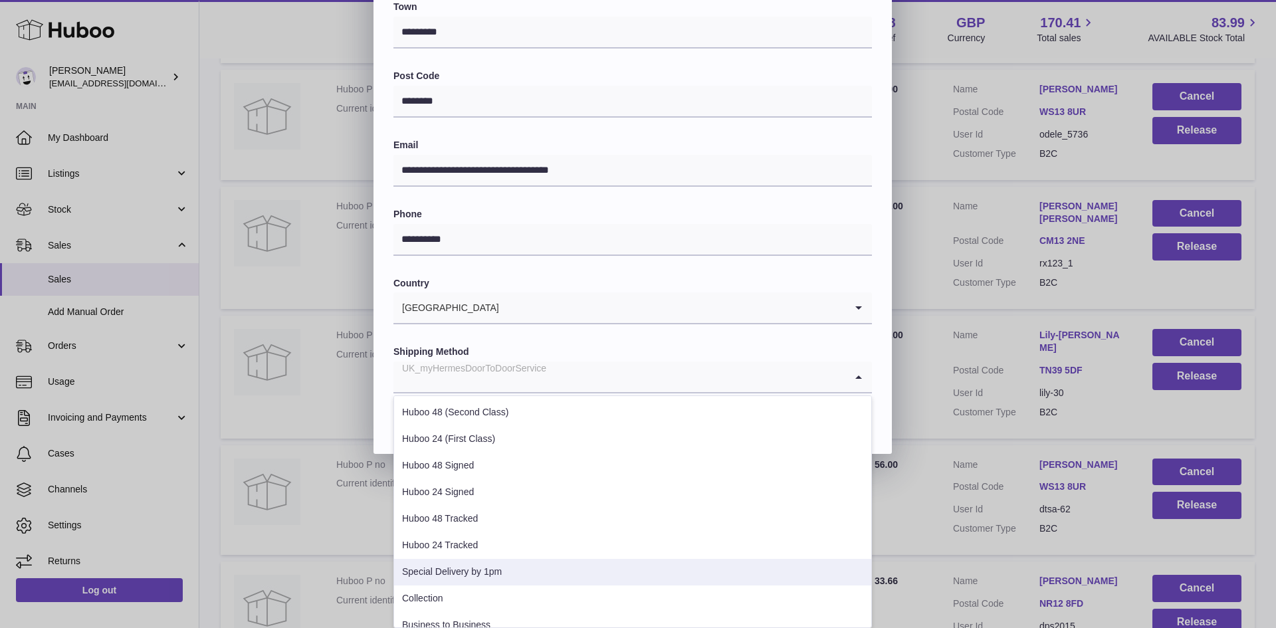
click at [512, 566] on li "Special Delivery by 1pm" at bounding box center [632, 572] width 477 height 27
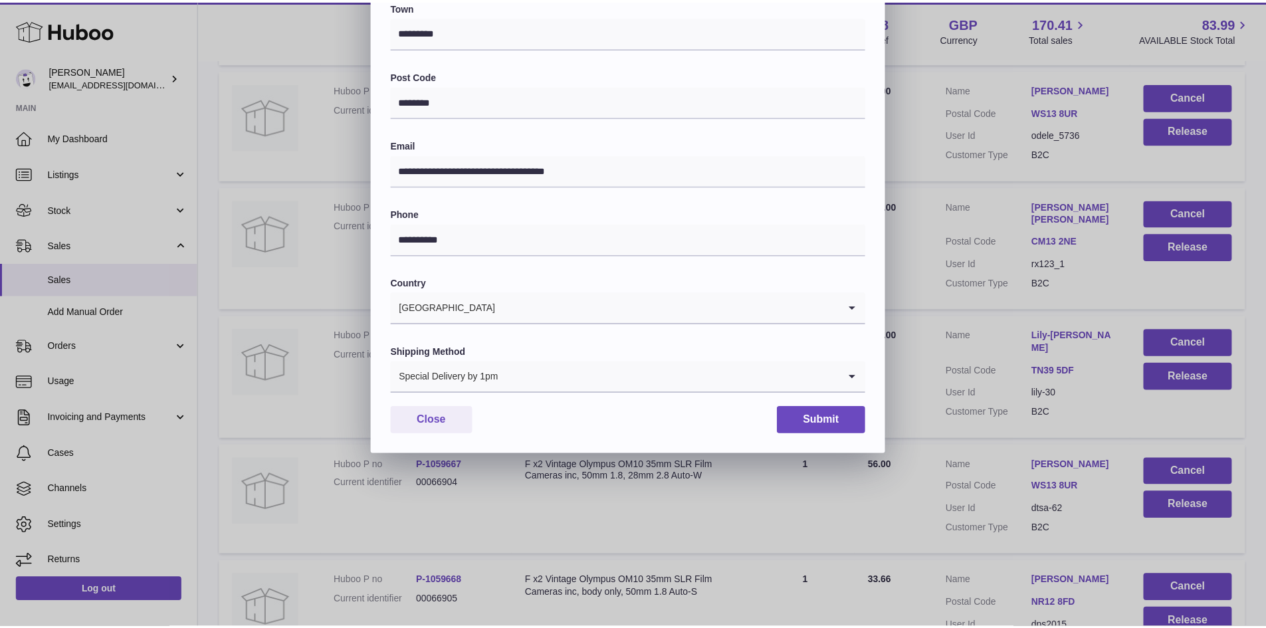
scroll to position [209, 0]
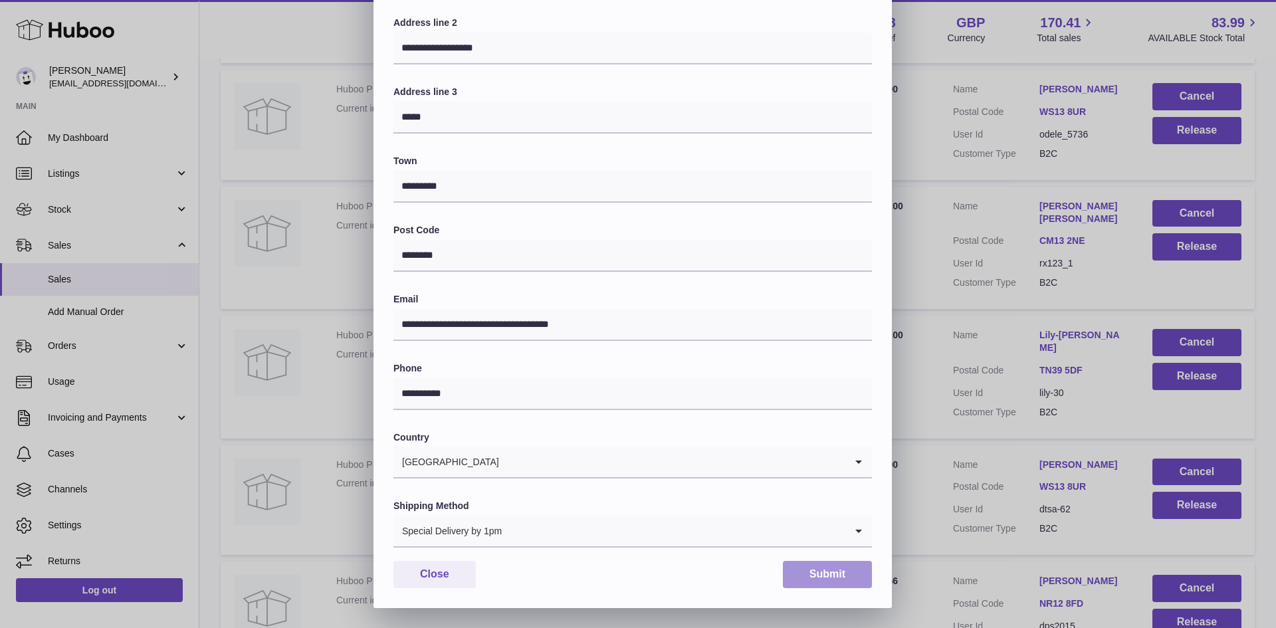
click at [829, 570] on button "Submit" at bounding box center [827, 574] width 89 height 27
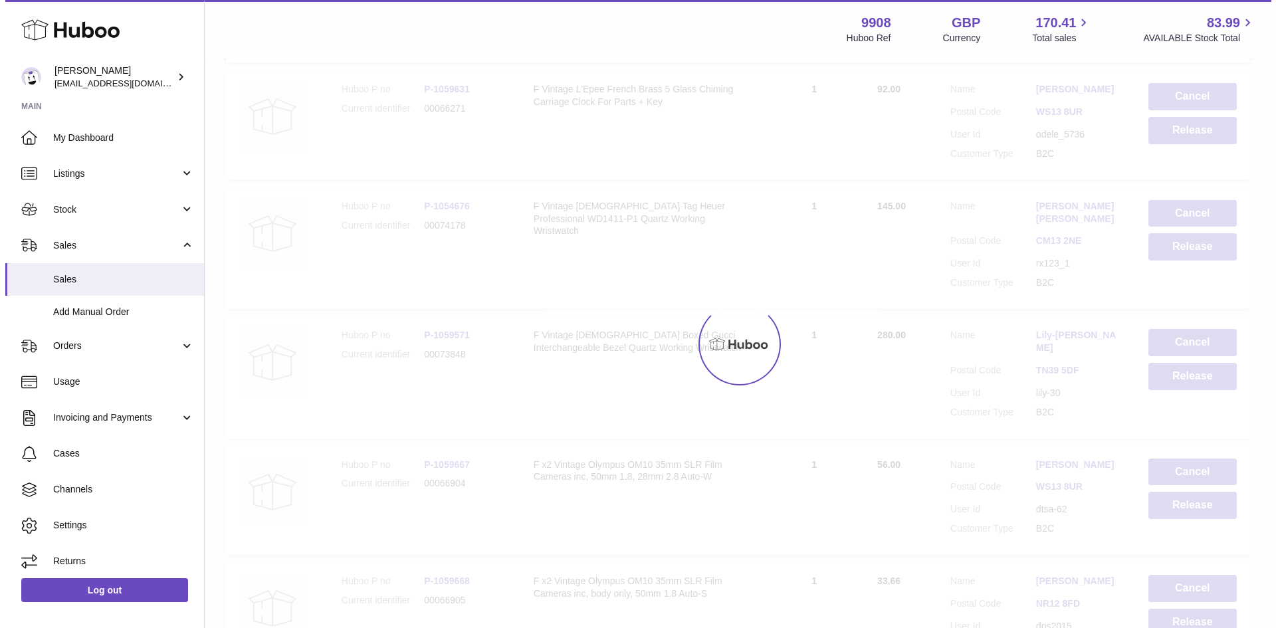
scroll to position [0, 0]
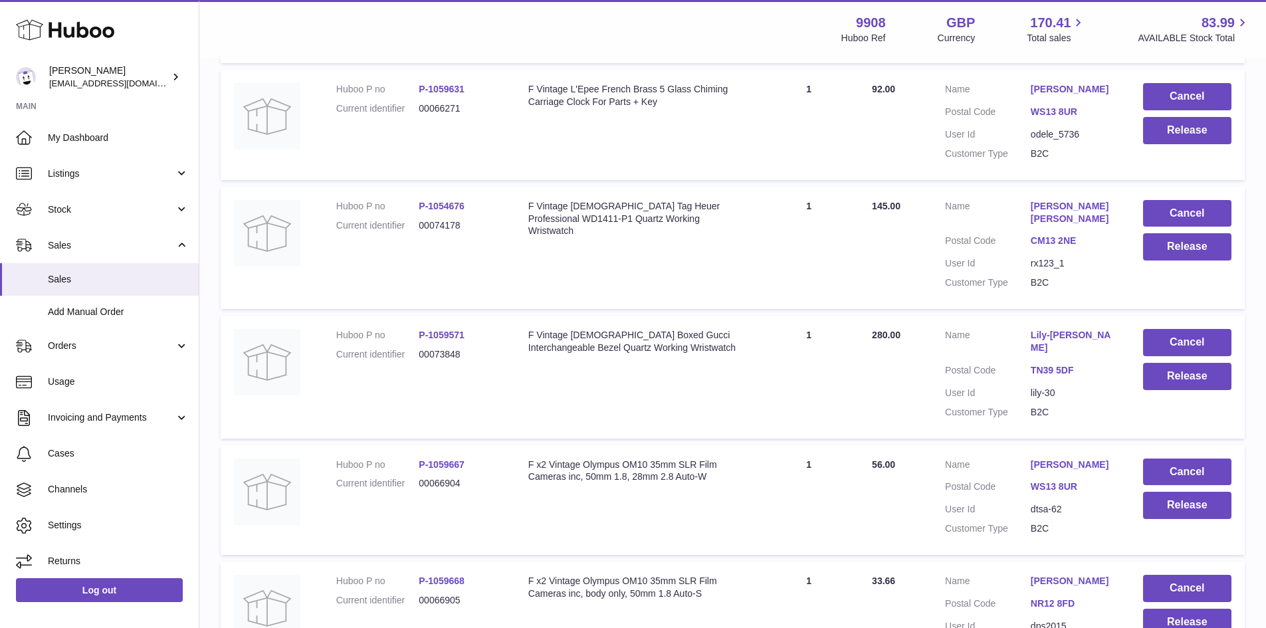
click at [1068, 354] on link "Lily-[PERSON_NAME]" at bounding box center [1073, 341] width 86 height 25
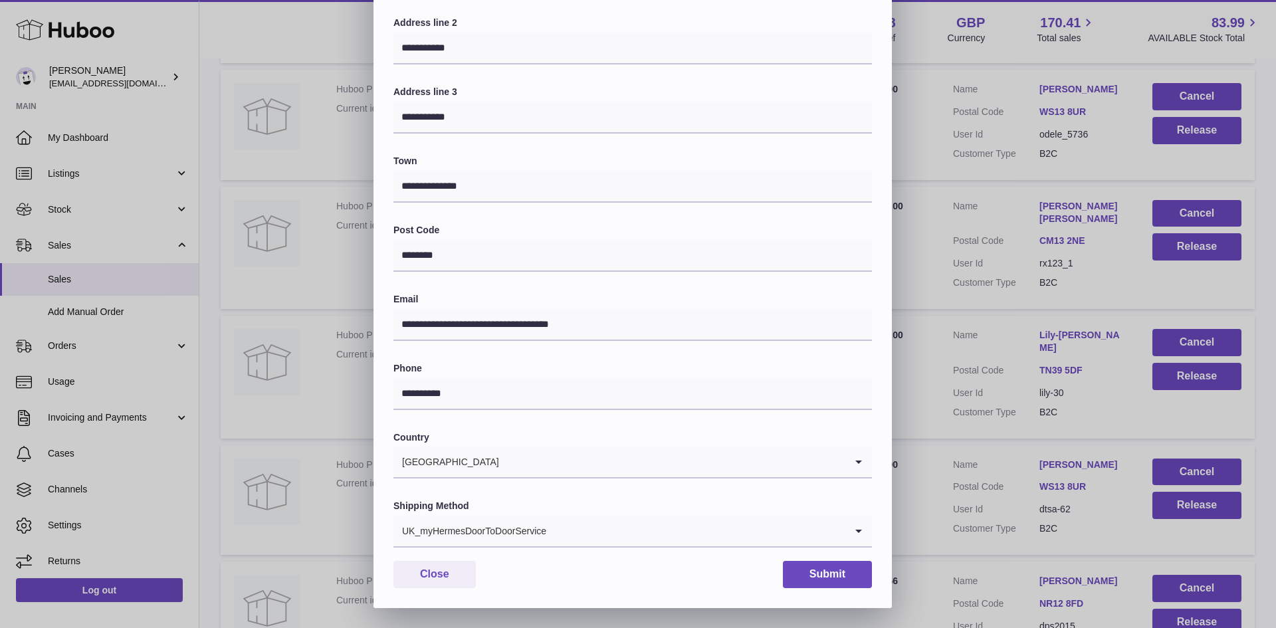
click at [581, 532] on input "Search for option" at bounding box center [696, 531] width 298 height 31
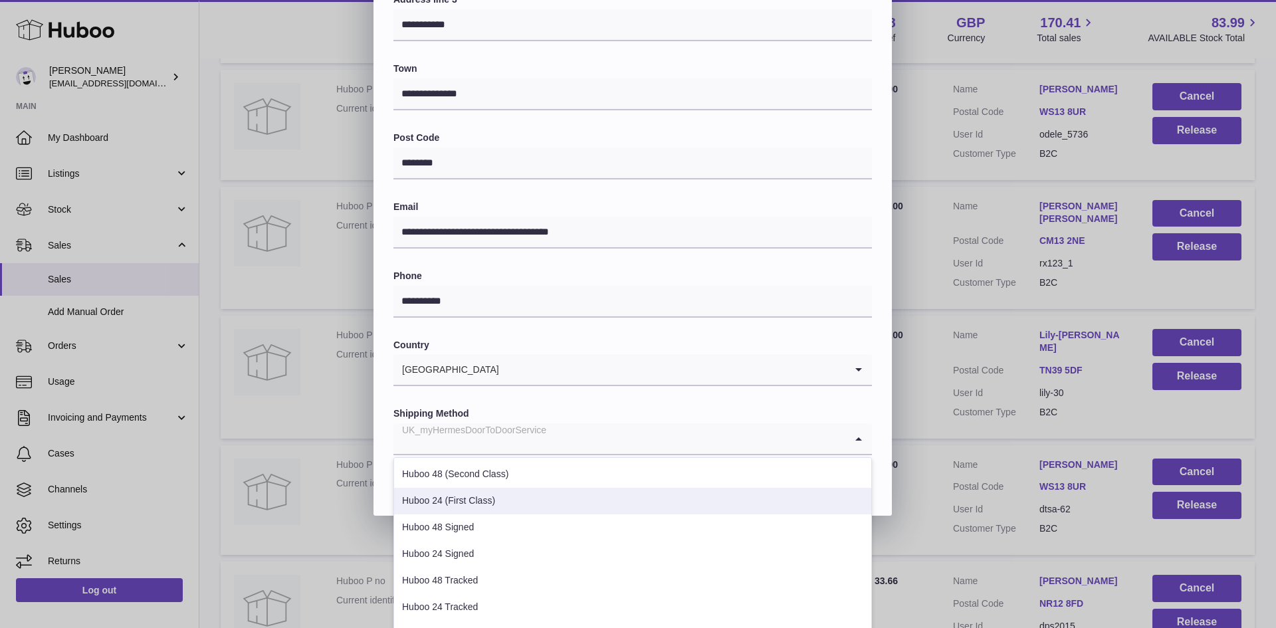
scroll to position [363, 0]
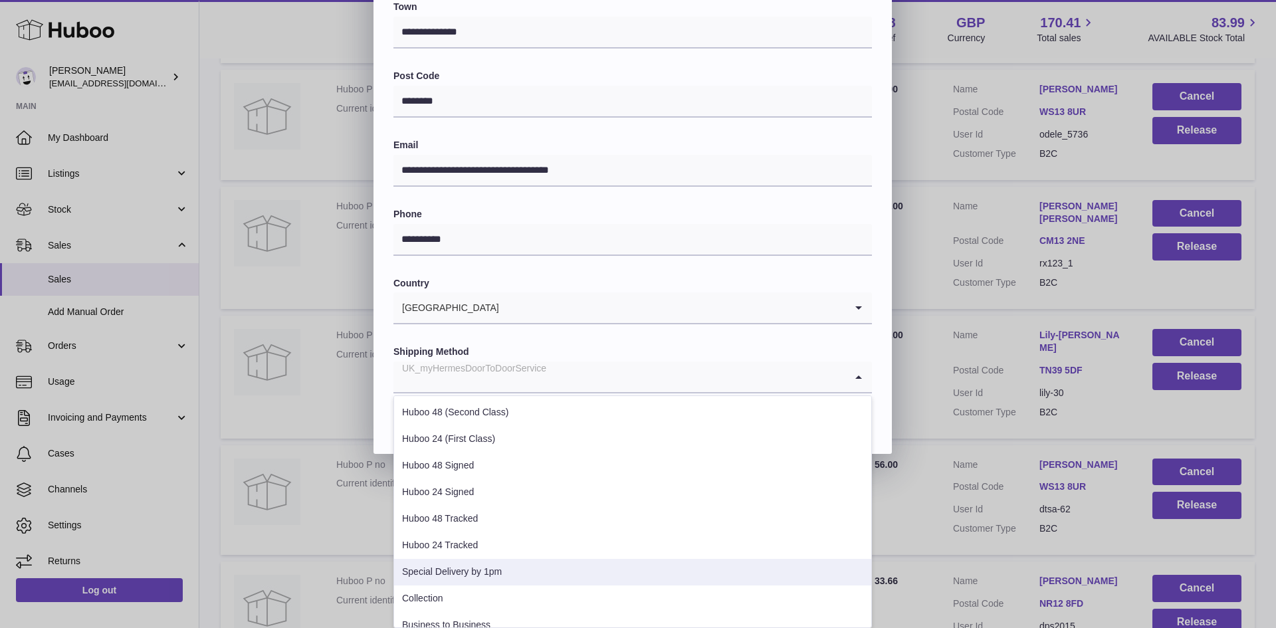
click at [537, 573] on li "Special Delivery by 1pm" at bounding box center [632, 572] width 477 height 27
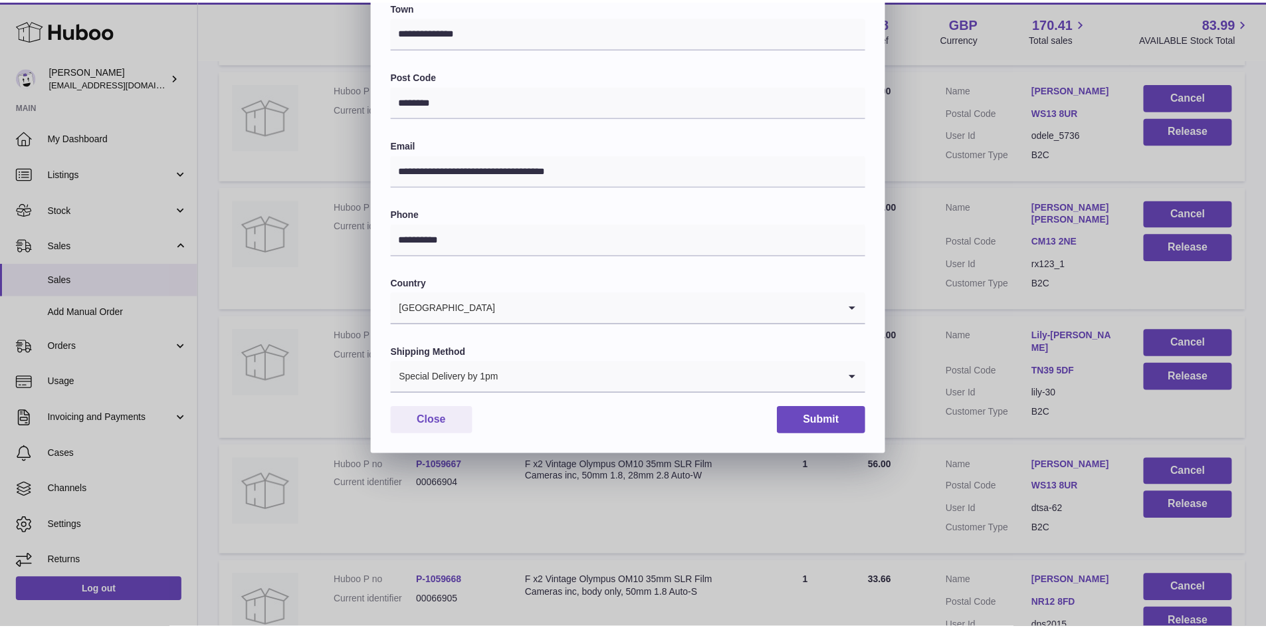
scroll to position [209, 0]
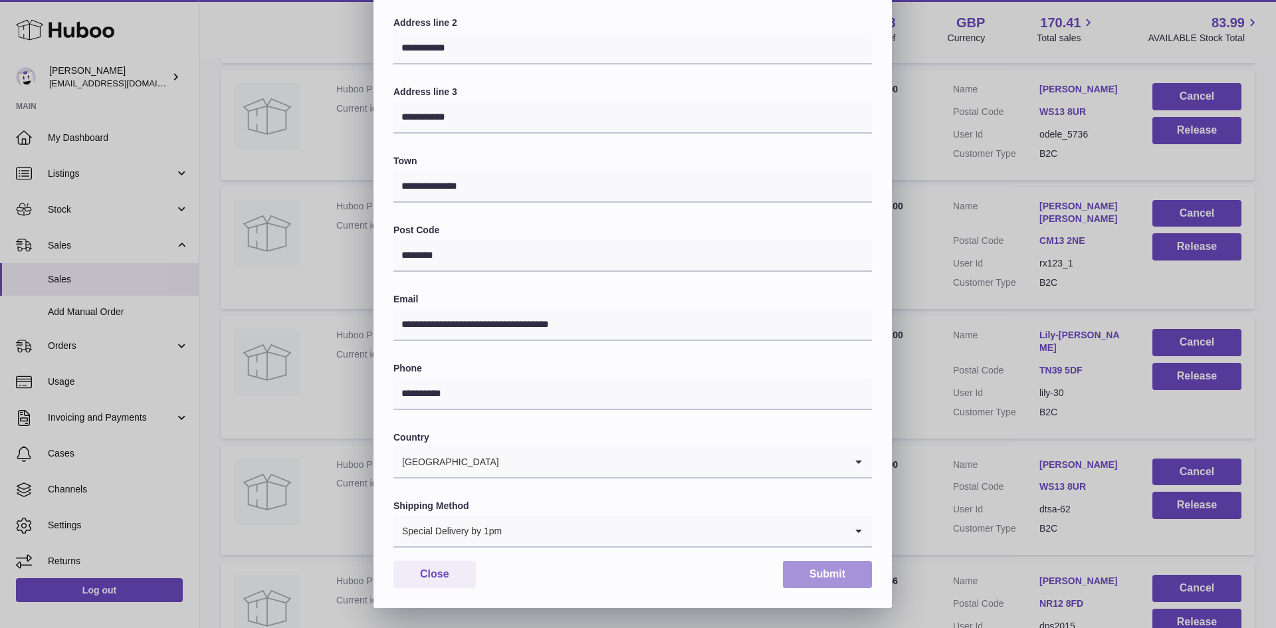
click at [826, 564] on button "Submit" at bounding box center [827, 574] width 89 height 27
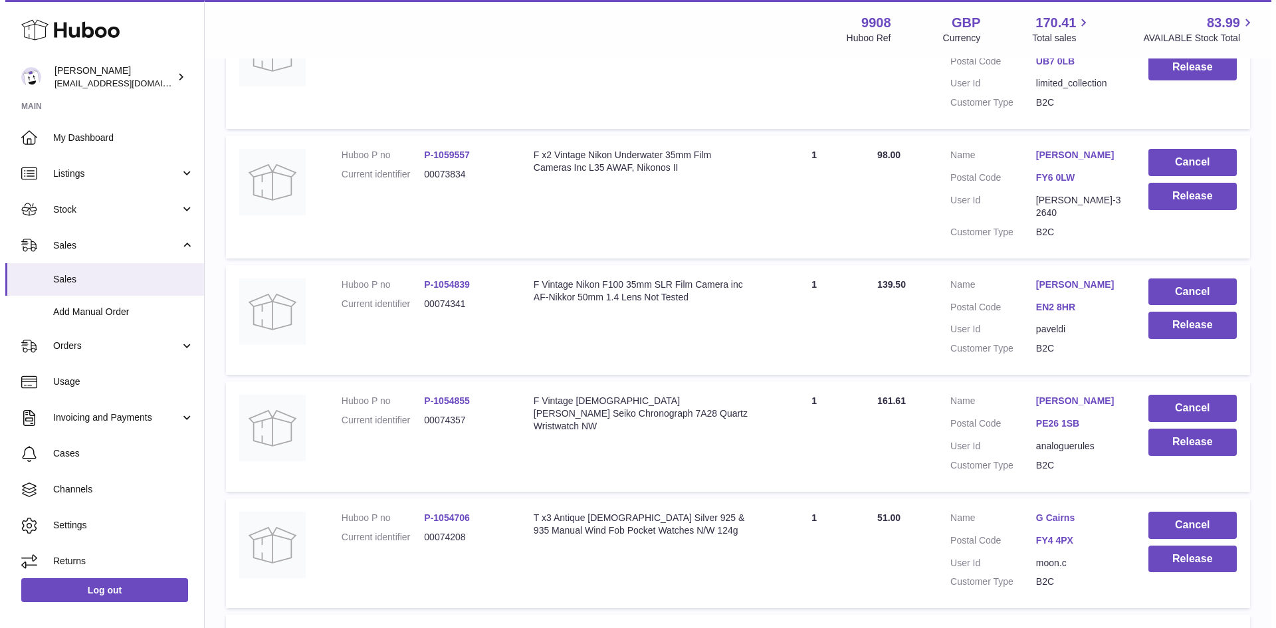
scroll to position [4784, 0]
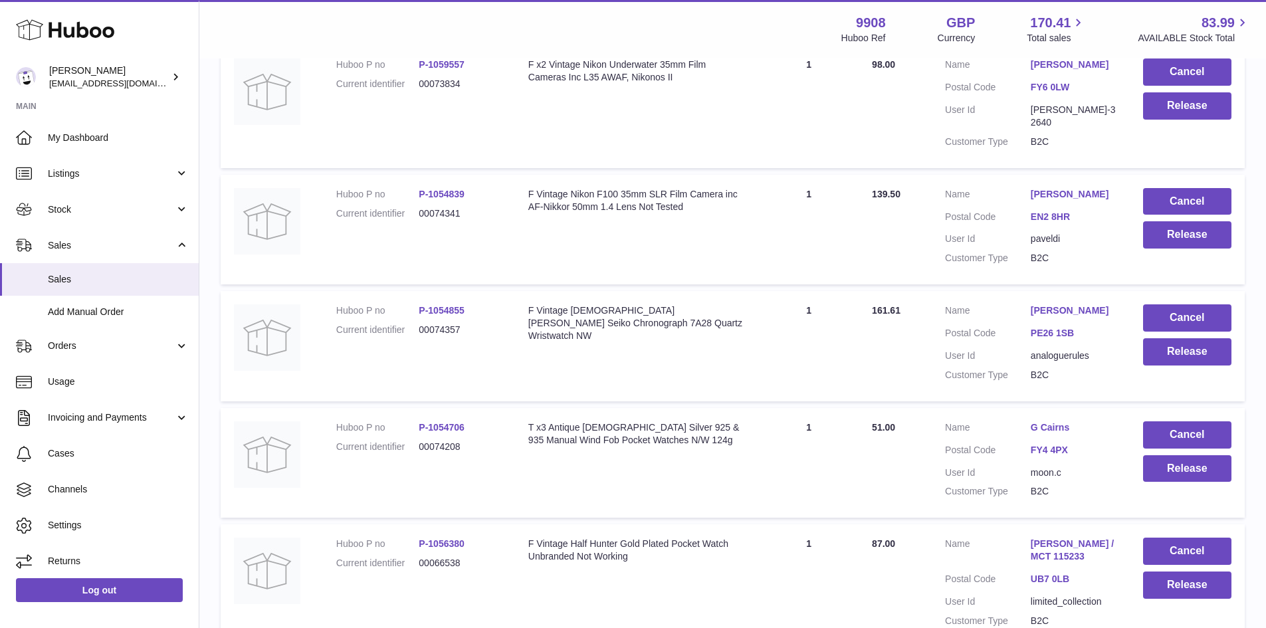
click at [1051, 317] on link "[PERSON_NAME]" at bounding box center [1073, 310] width 86 height 13
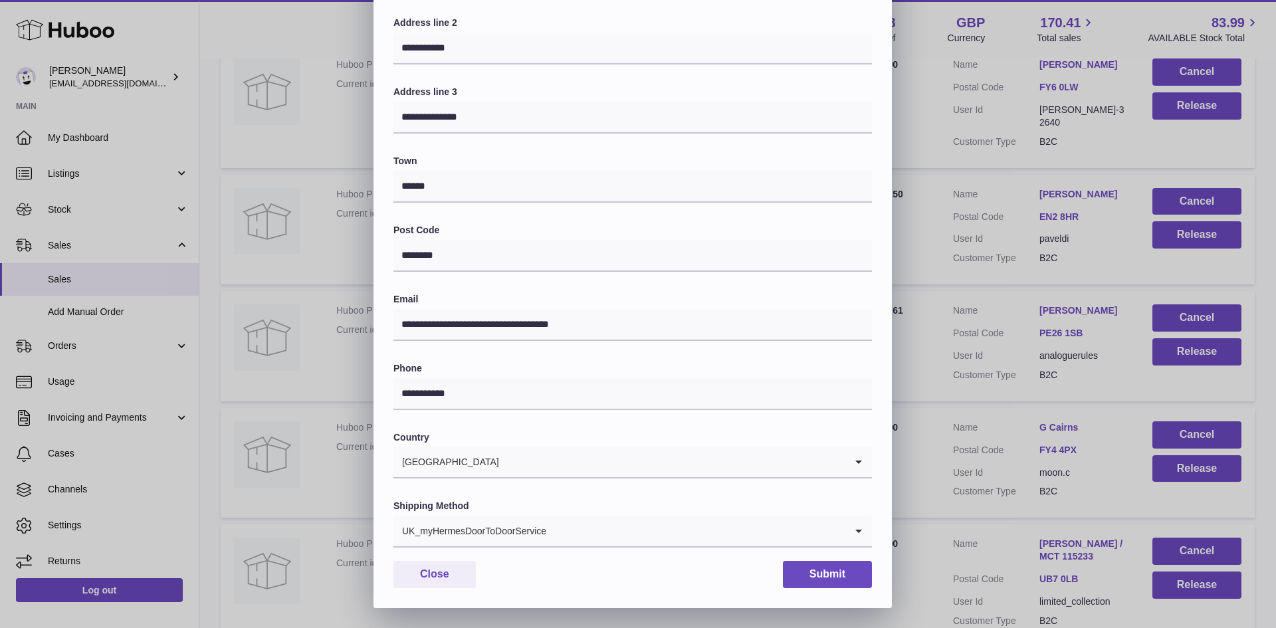
click at [593, 536] on input "Search for option" at bounding box center [696, 531] width 298 height 31
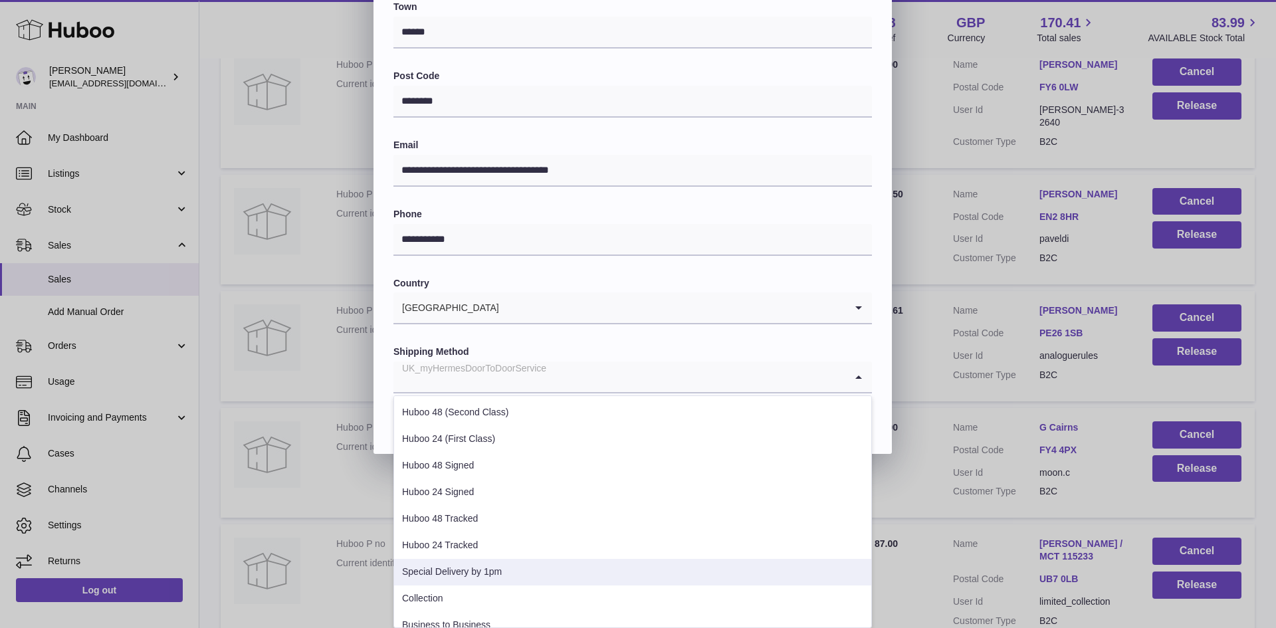
click at [548, 566] on li "Special Delivery by 1pm" at bounding box center [632, 572] width 477 height 27
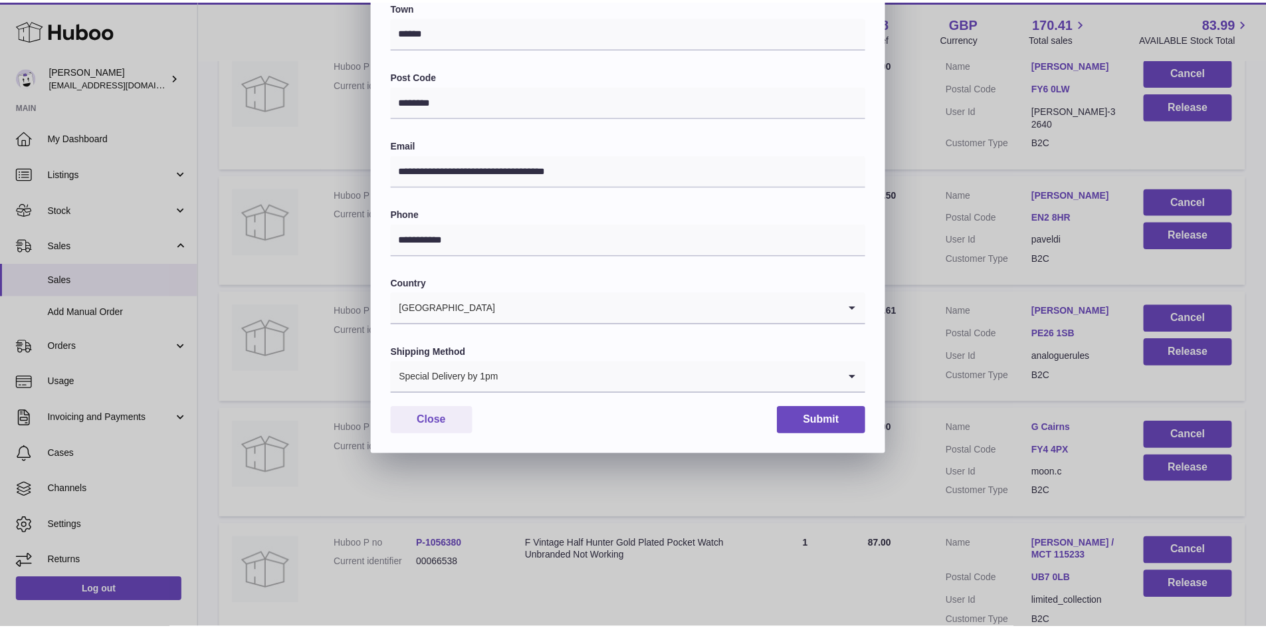
scroll to position [209, 0]
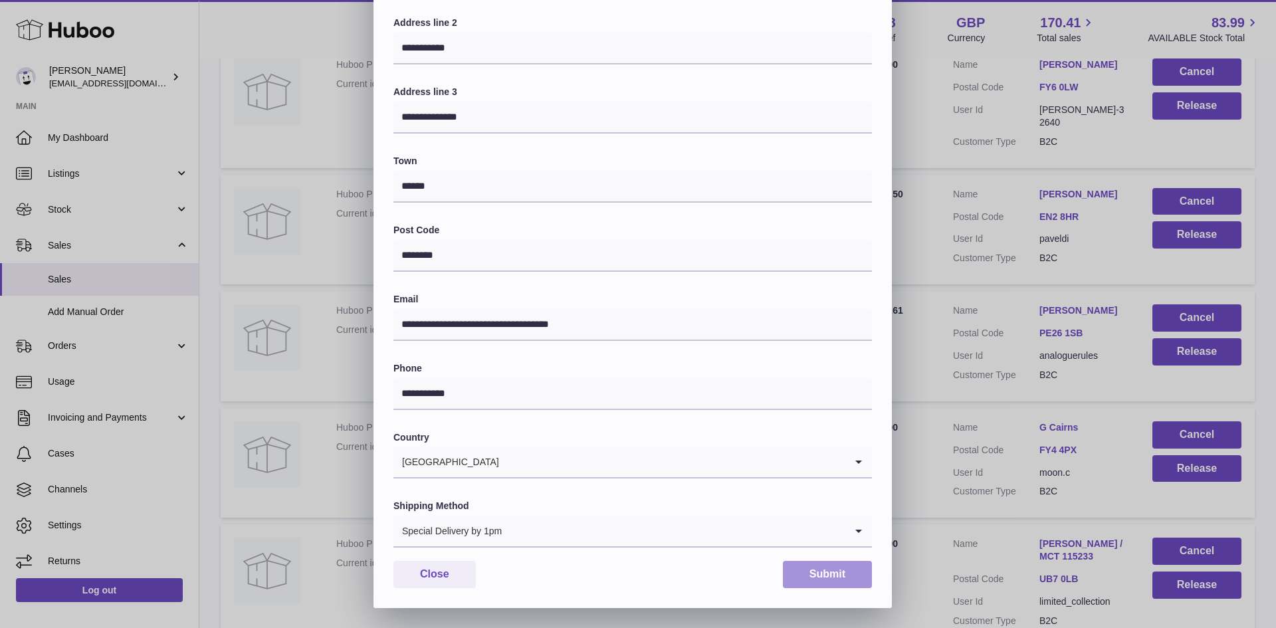
click at [809, 571] on button "Submit" at bounding box center [827, 574] width 89 height 27
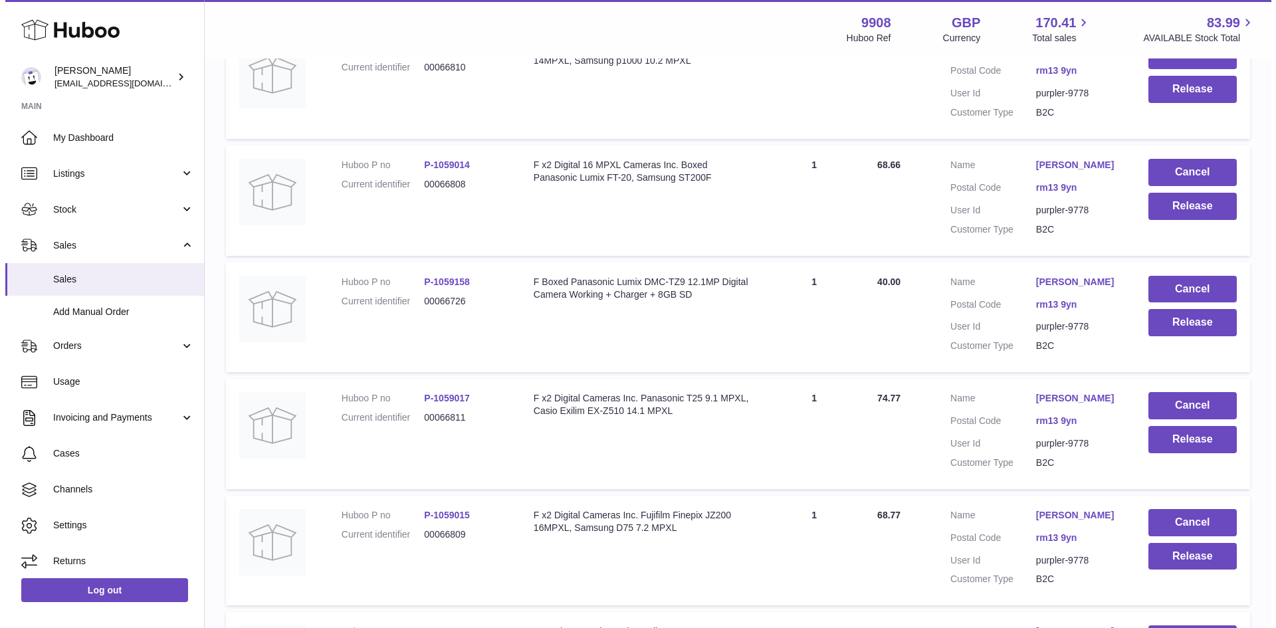
scroll to position [5669, 0]
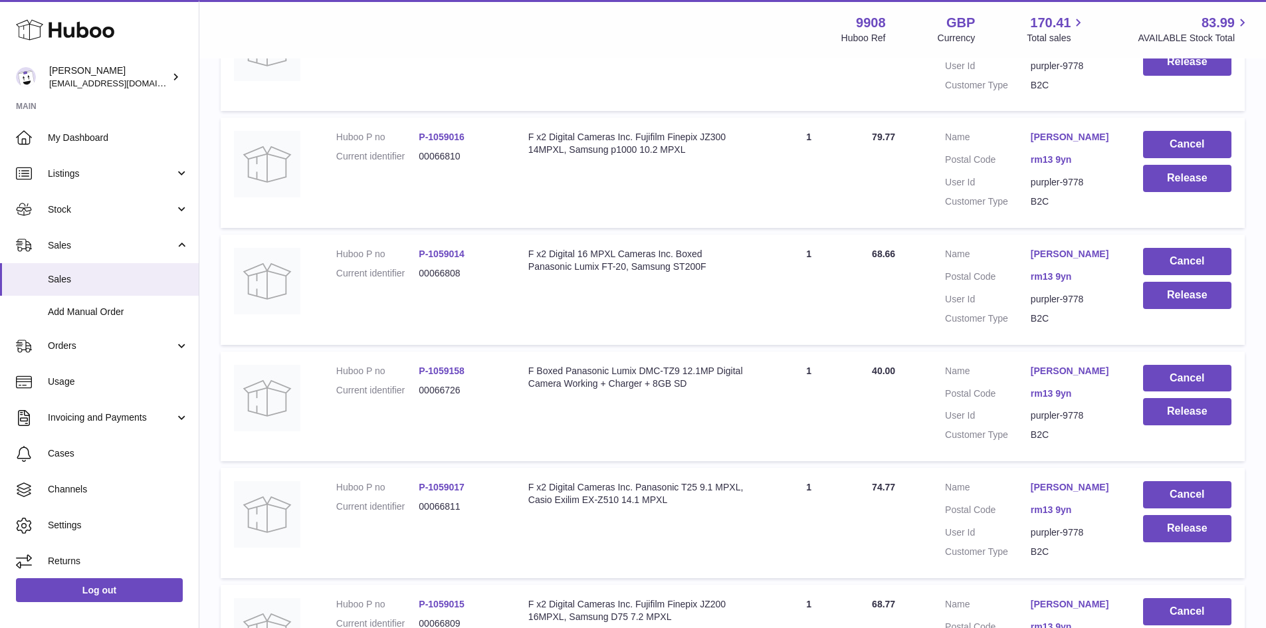
click at [1049, 27] on link "[PERSON_NAME]" at bounding box center [1073, 21] width 86 height 13
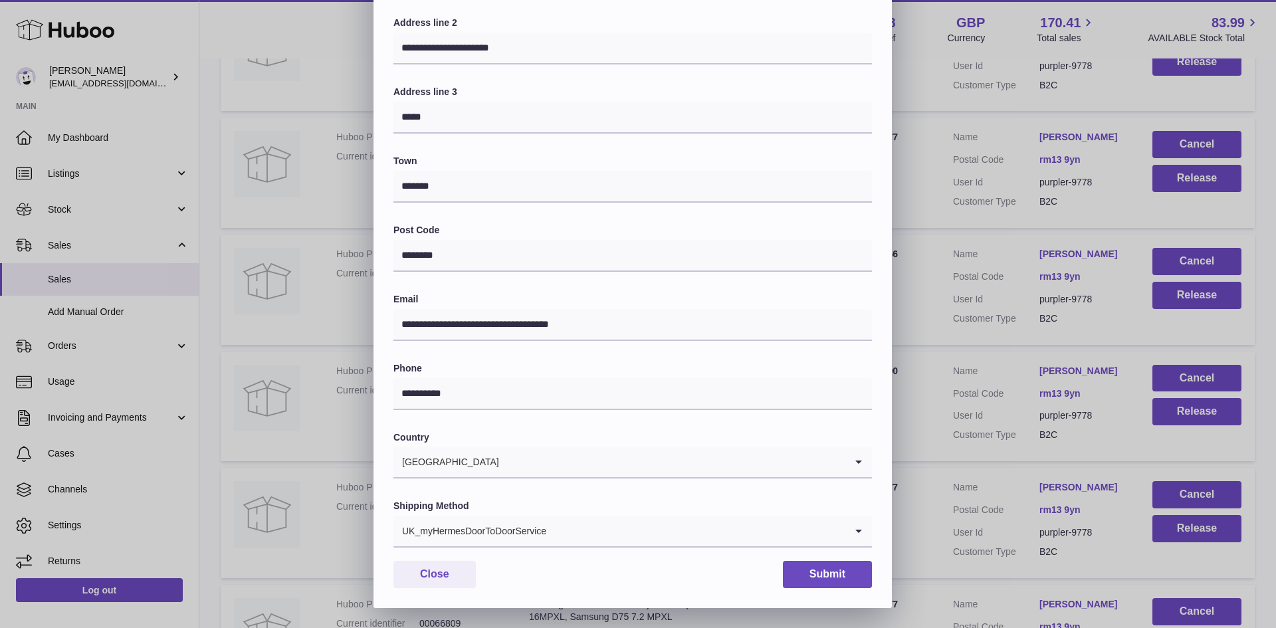
click at [577, 532] on input "Search for option" at bounding box center [696, 531] width 298 height 31
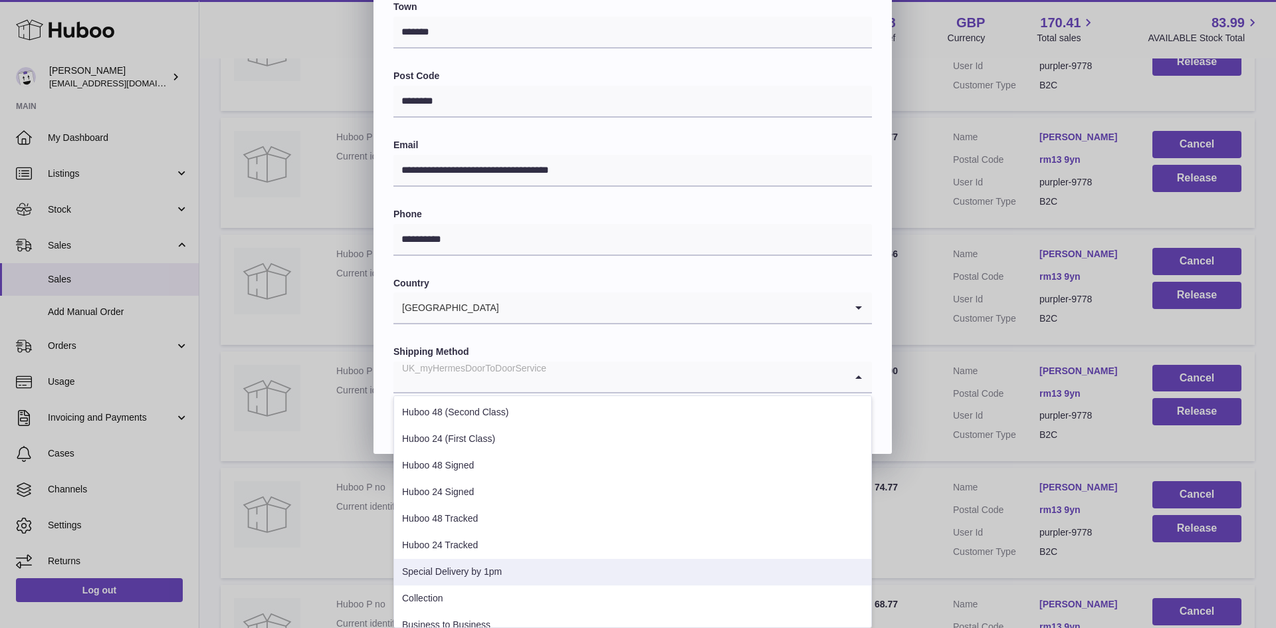
click at [536, 565] on li "Special Delivery by 1pm" at bounding box center [632, 572] width 477 height 27
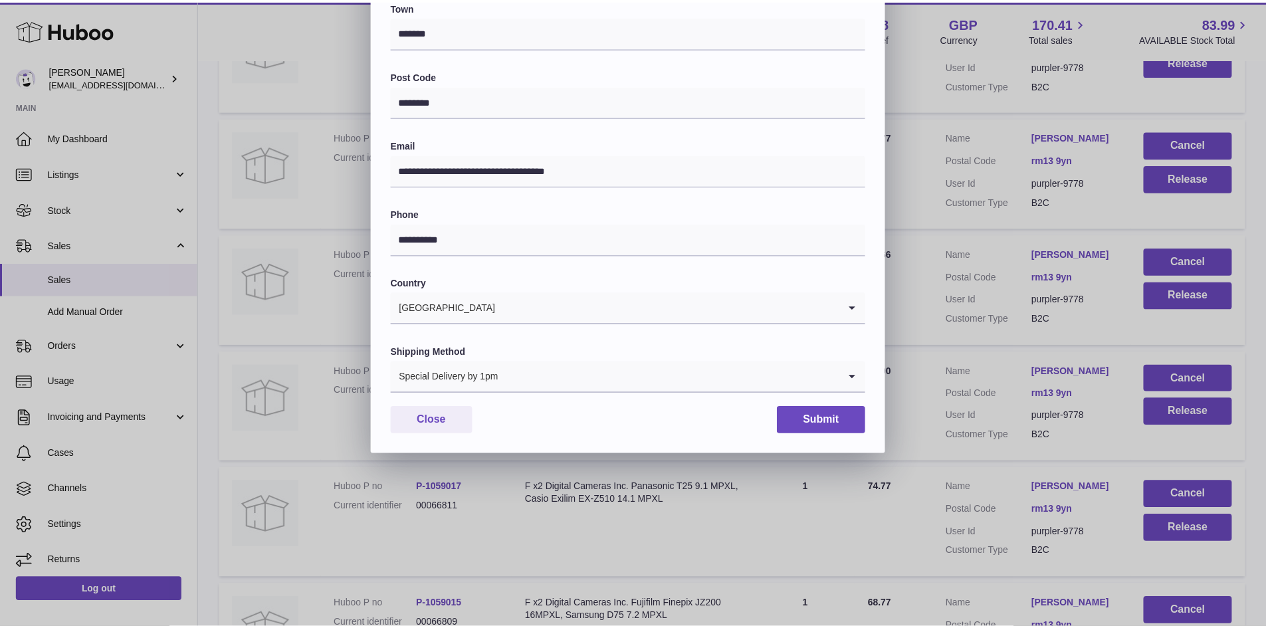
scroll to position [209, 0]
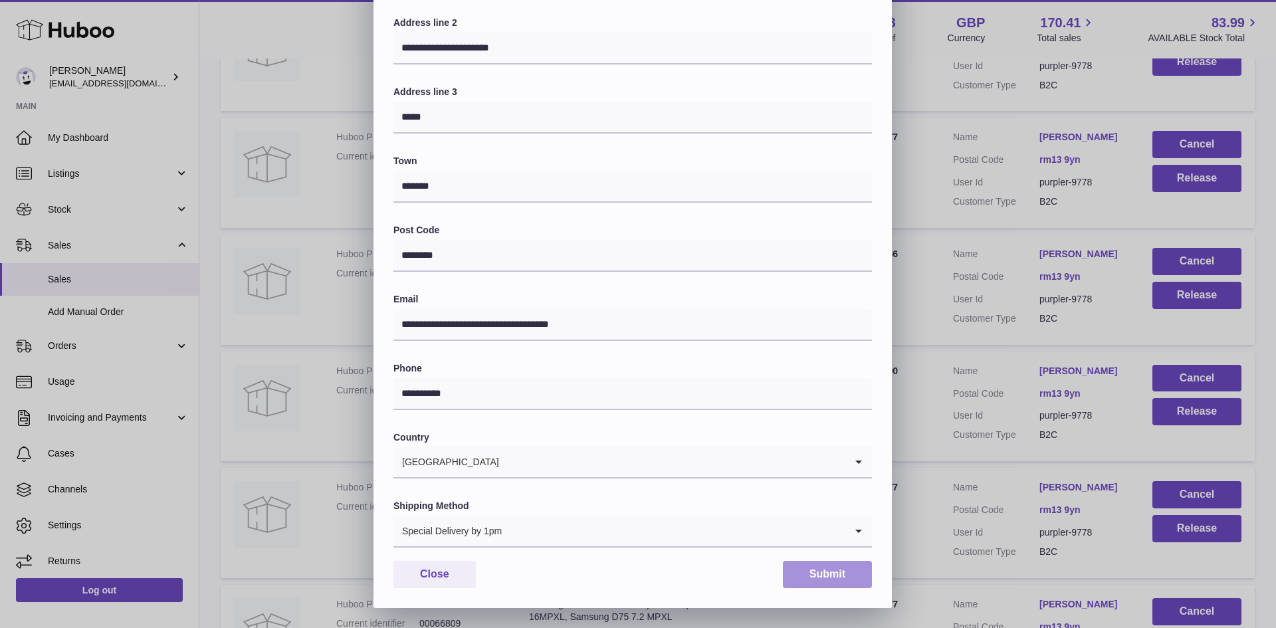
click at [799, 569] on button "Submit" at bounding box center [827, 574] width 89 height 27
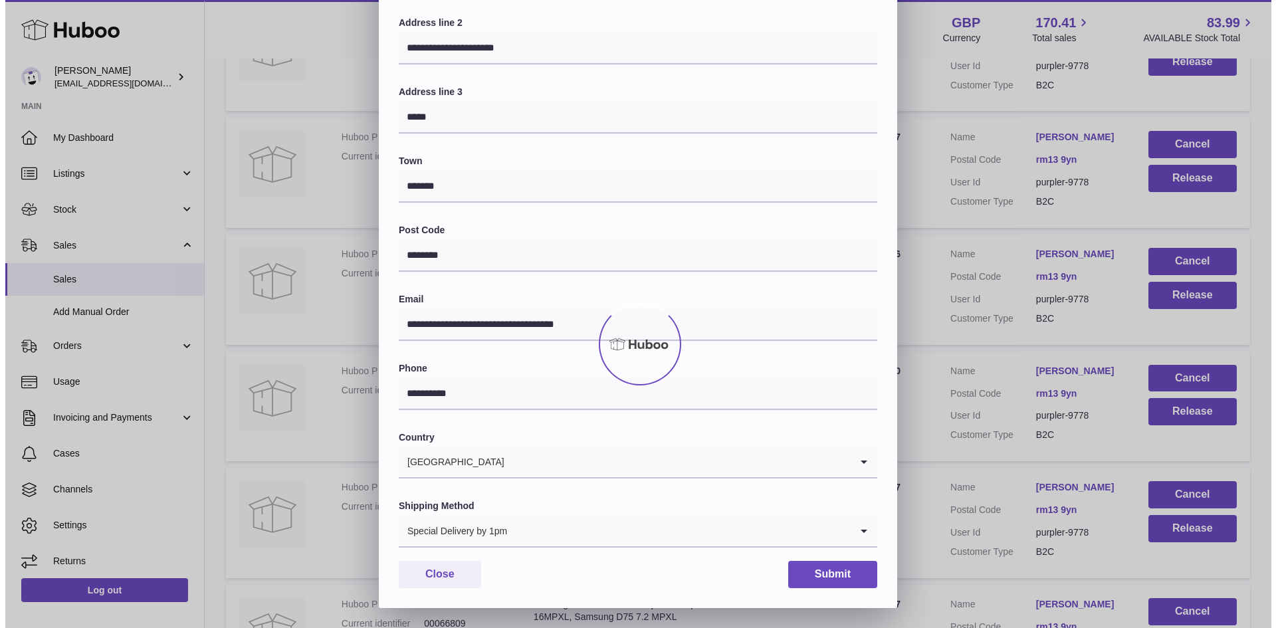
scroll to position [0, 0]
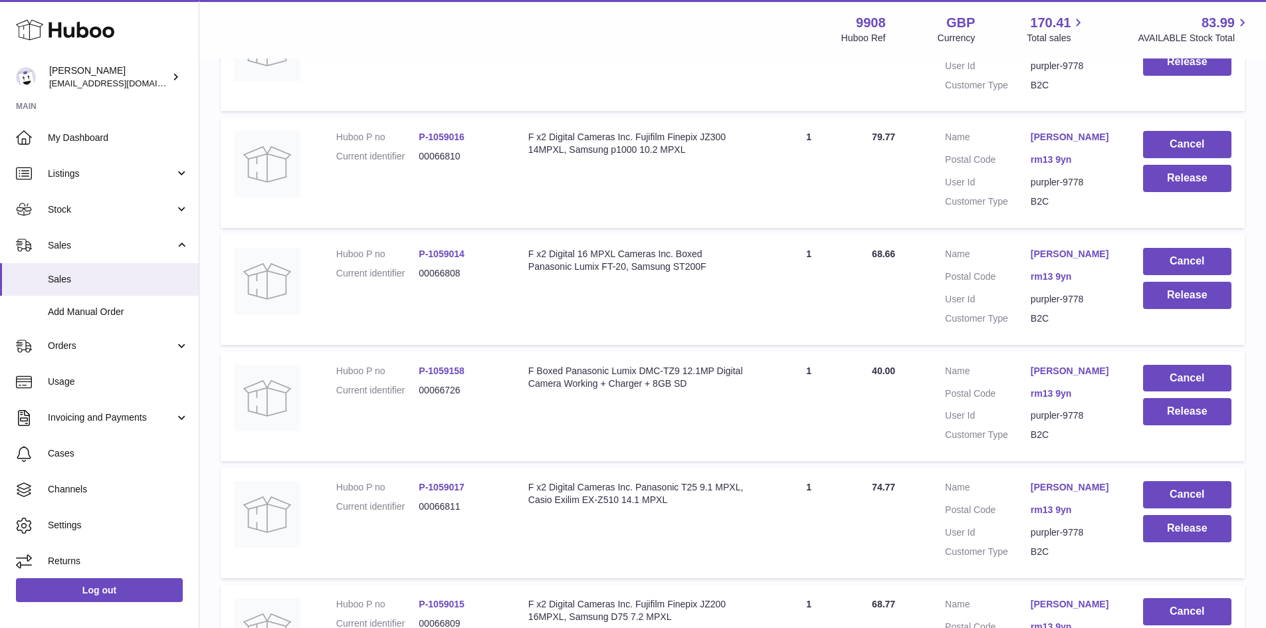
click at [1058, 144] on link "[PERSON_NAME]" at bounding box center [1073, 137] width 86 height 13
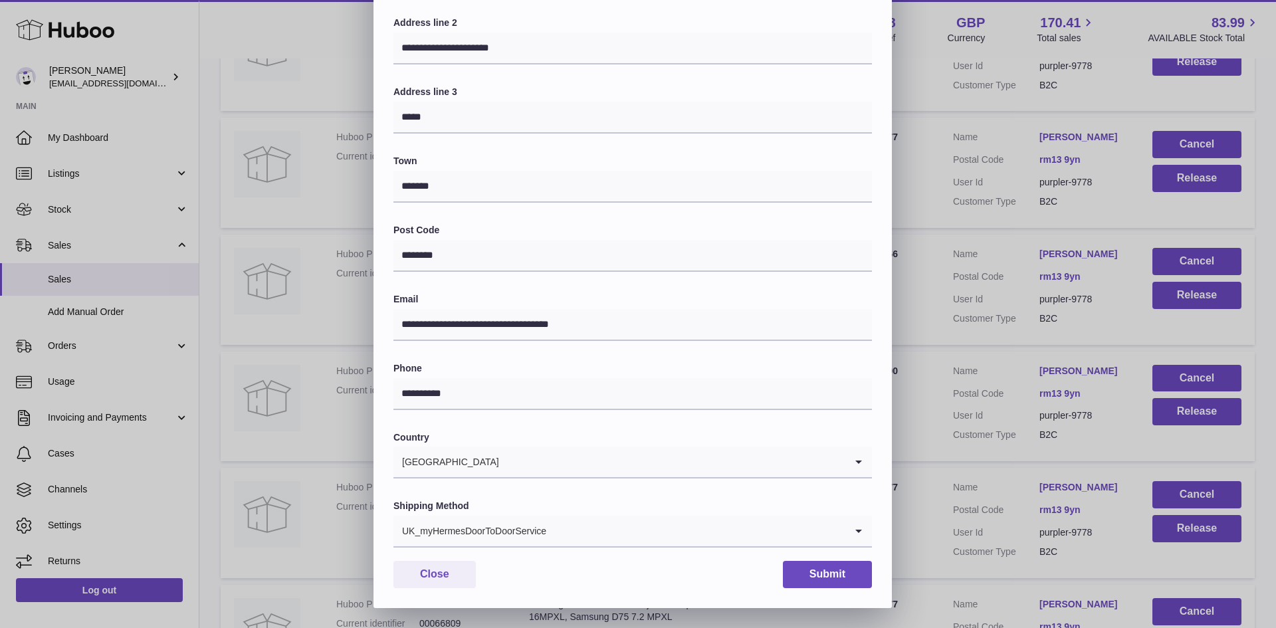
click at [600, 534] on input "Search for option" at bounding box center [696, 531] width 298 height 31
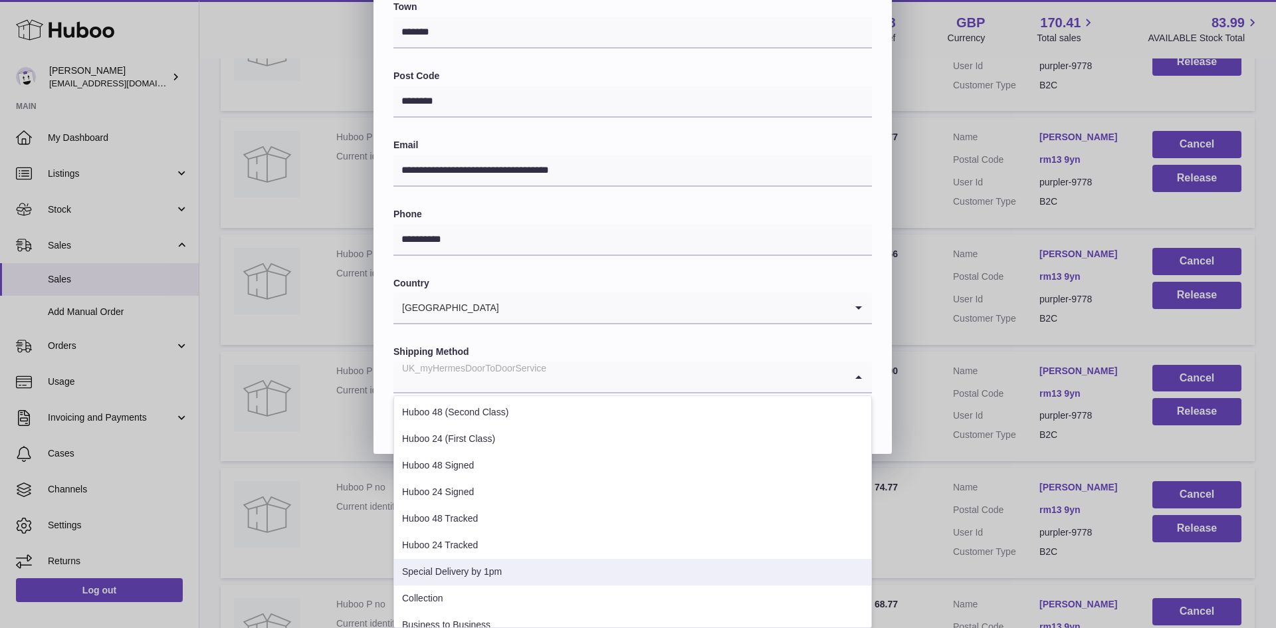
drag, startPoint x: 559, startPoint y: 563, endPoint x: 579, endPoint y: 550, distance: 23.6
click at [560, 563] on li "Special Delivery by 1pm" at bounding box center [632, 572] width 477 height 27
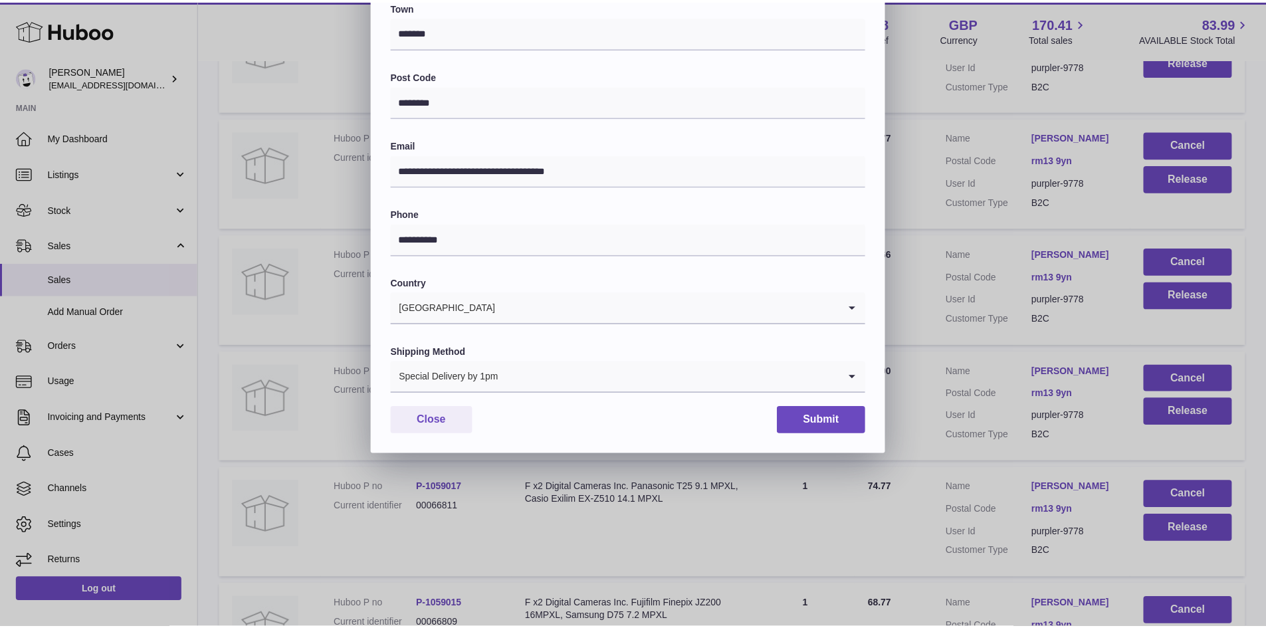
scroll to position [209, 0]
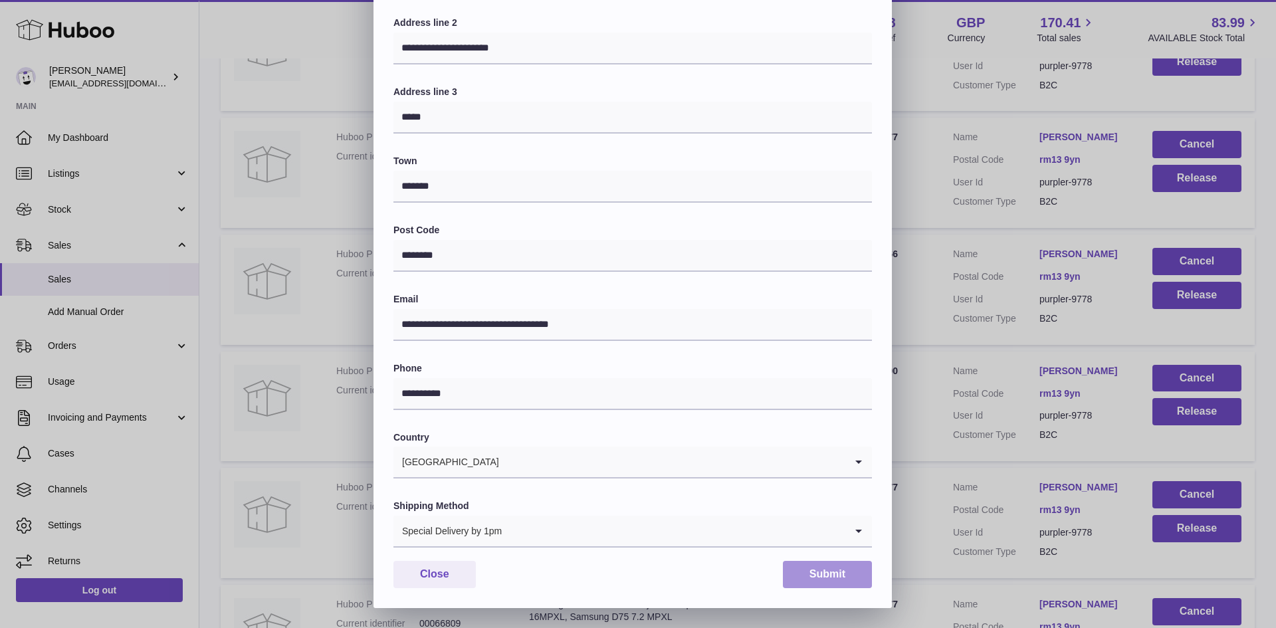
click at [827, 575] on button "Submit" at bounding box center [827, 574] width 89 height 27
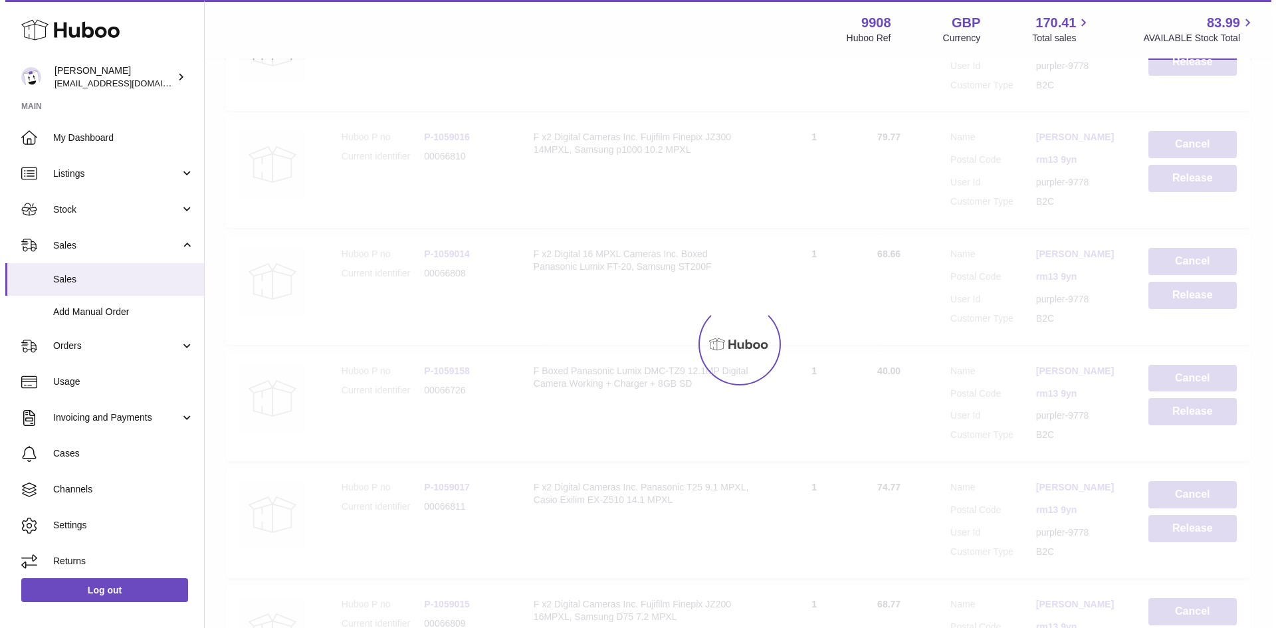
scroll to position [0, 0]
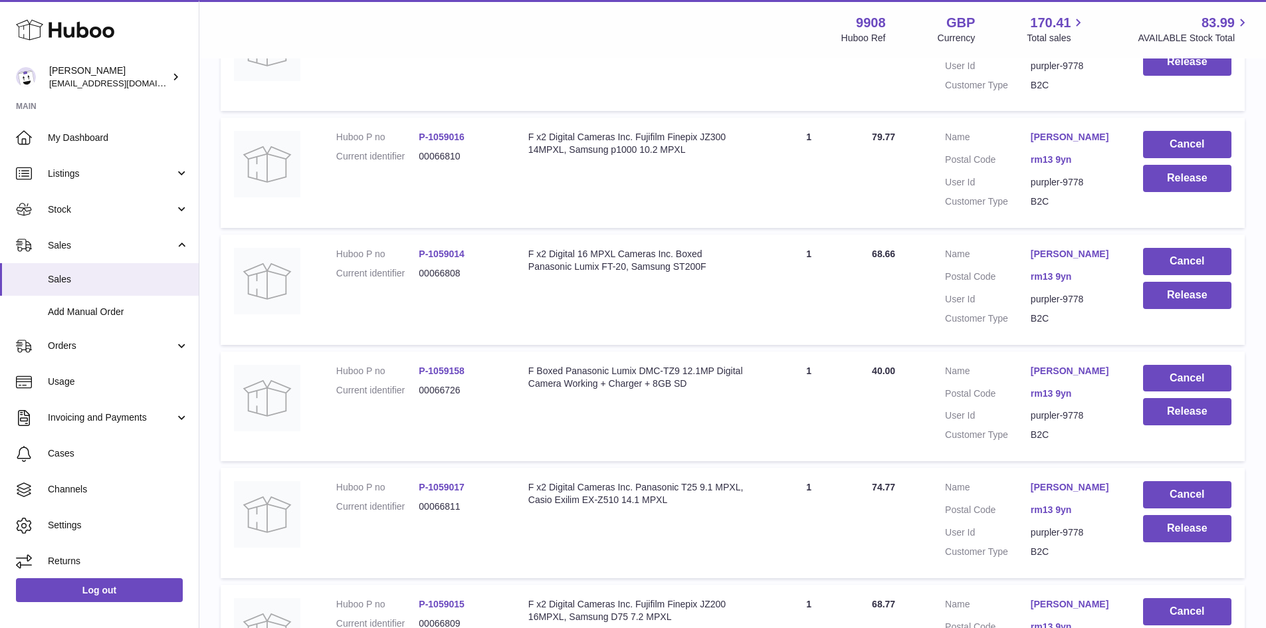
click at [1056, 345] on td "Customer Name [PERSON_NAME] Postal Code rm13 9yn User Id purpler-9778 Customer …" at bounding box center [1030, 290] width 198 height 110
click at [1051, 260] on link "[PERSON_NAME]" at bounding box center [1073, 254] width 86 height 13
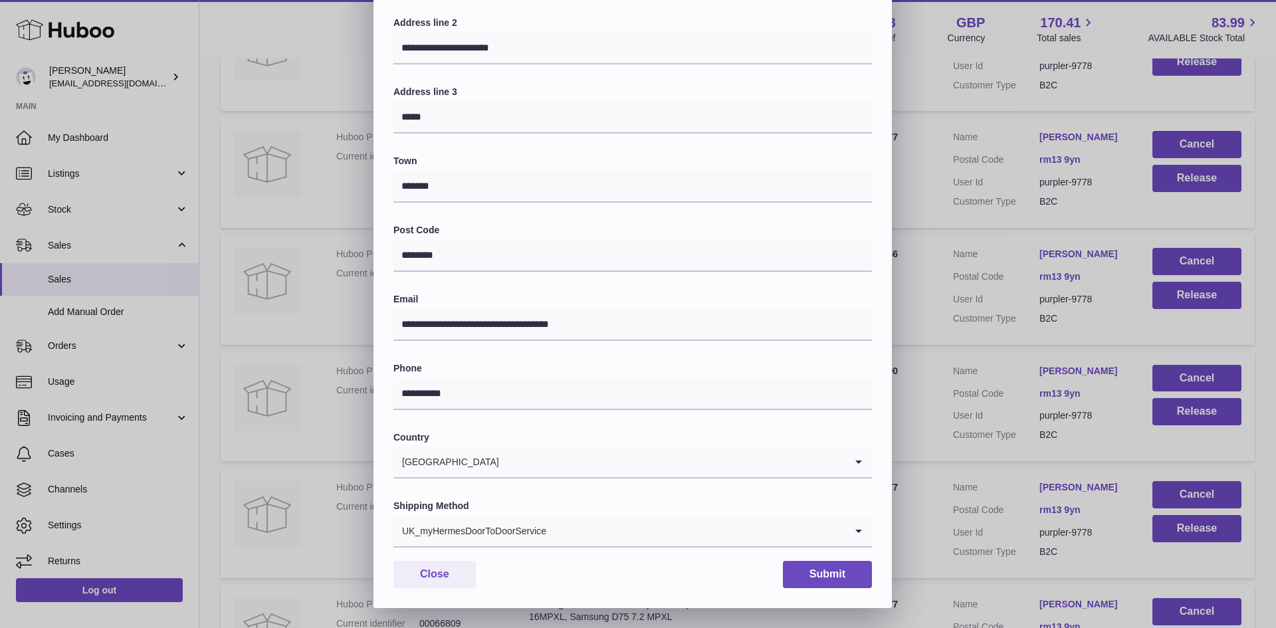
click at [589, 537] on input "Search for option" at bounding box center [696, 531] width 298 height 31
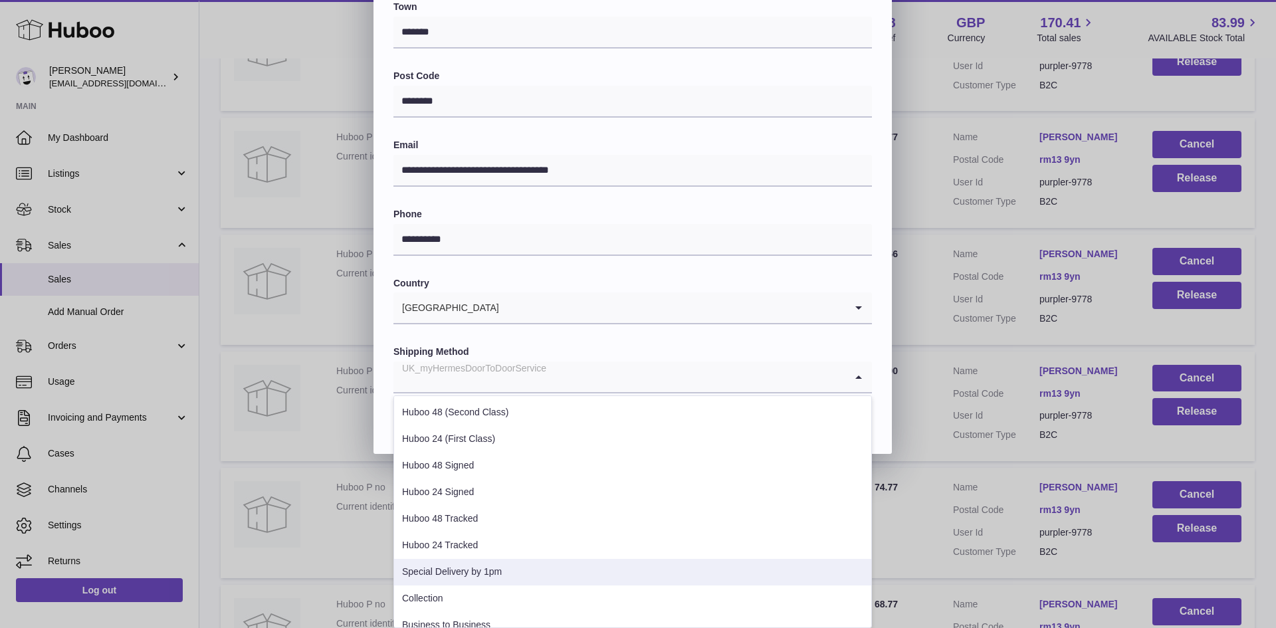
click at [530, 576] on li "Special Delivery by 1pm" at bounding box center [632, 572] width 477 height 27
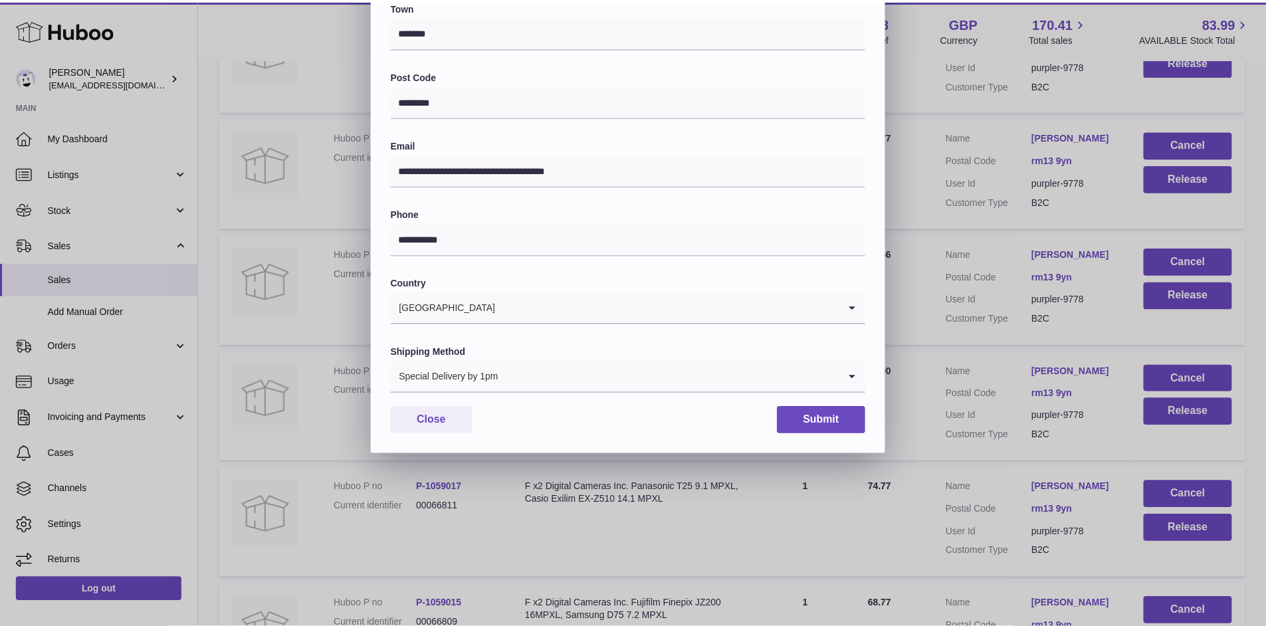
scroll to position [209, 0]
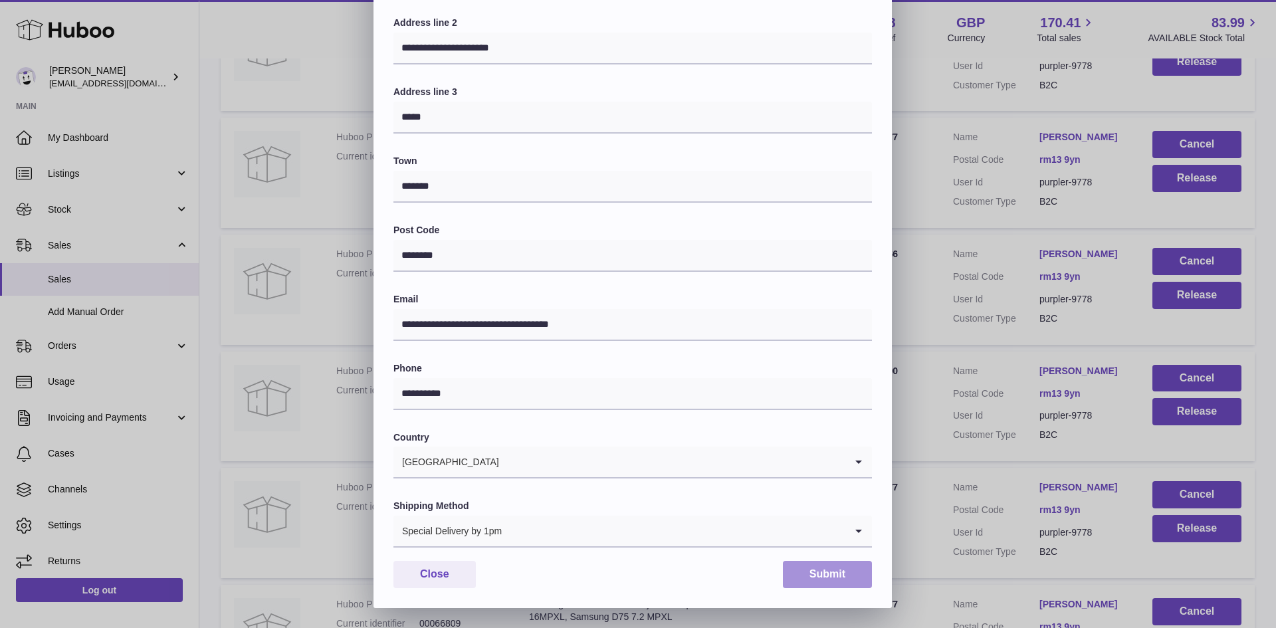
click at [817, 570] on button "Submit" at bounding box center [827, 574] width 89 height 27
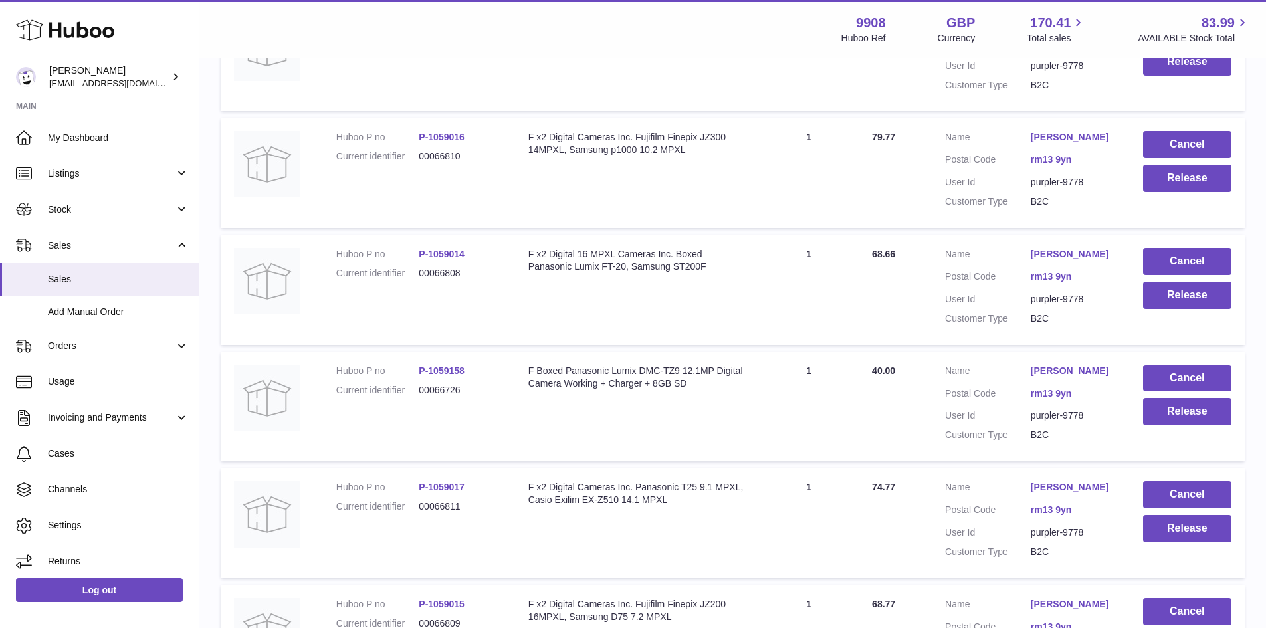
click at [1040, 377] on link "[PERSON_NAME]" at bounding box center [1073, 371] width 86 height 13
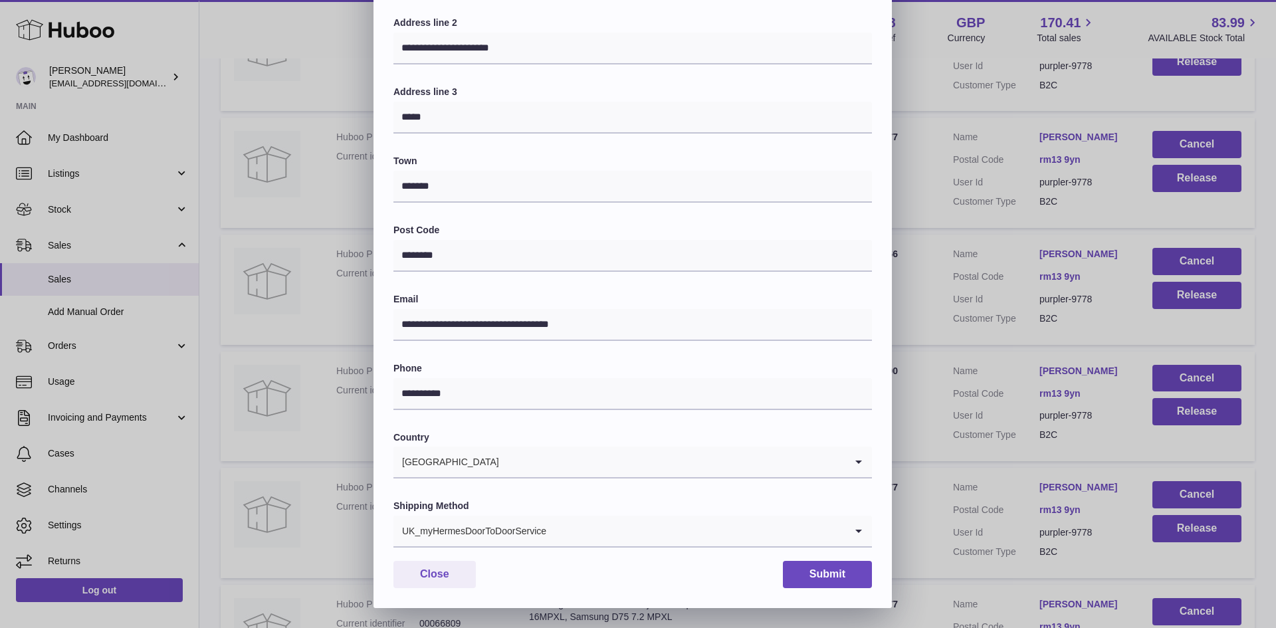
click at [585, 535] on input "Search for option" at bounding box center [696, 531] width 298 height 31
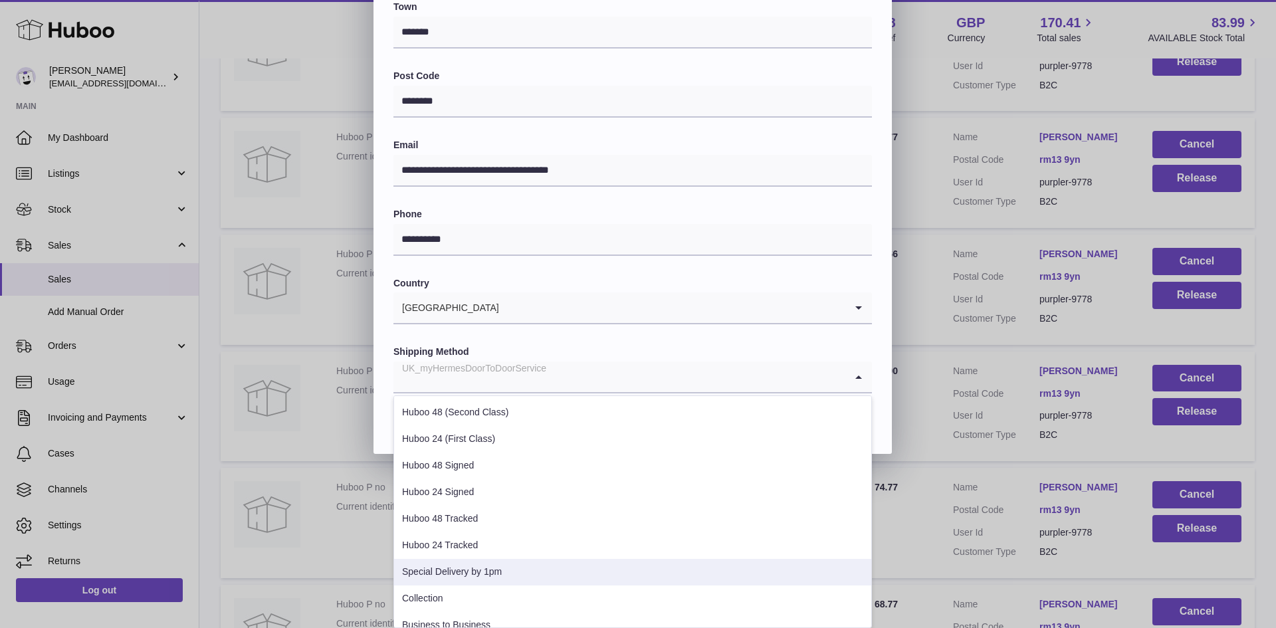
click at [558, 564] on li "Special Delivery by 1pm" at bounding box center [632, 572] width 477 height 27
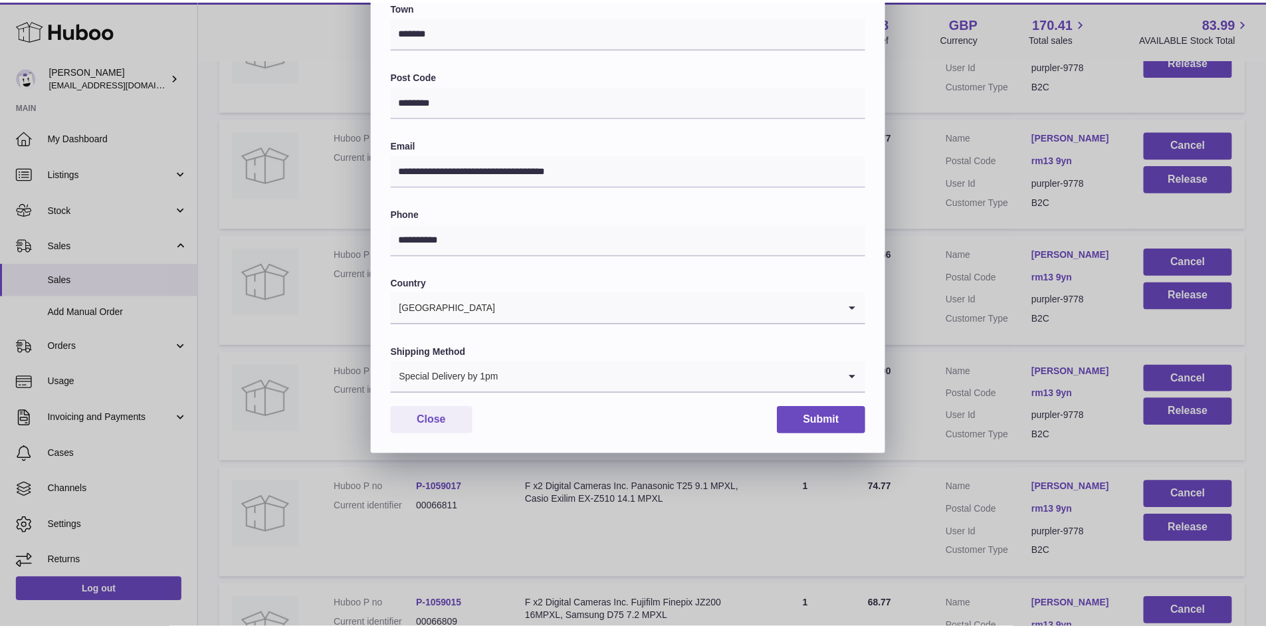
scroll to position [209, 0]
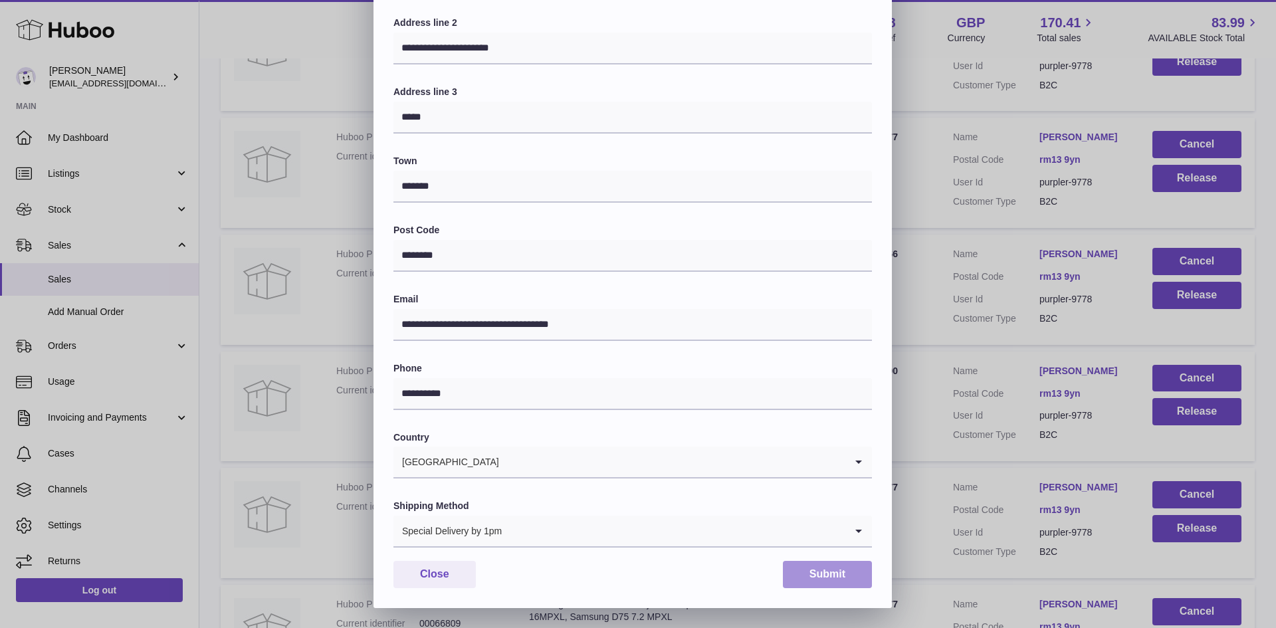
click at [802, 574] on button "Submit" at bounding box center [827, 574] width 89 height 27
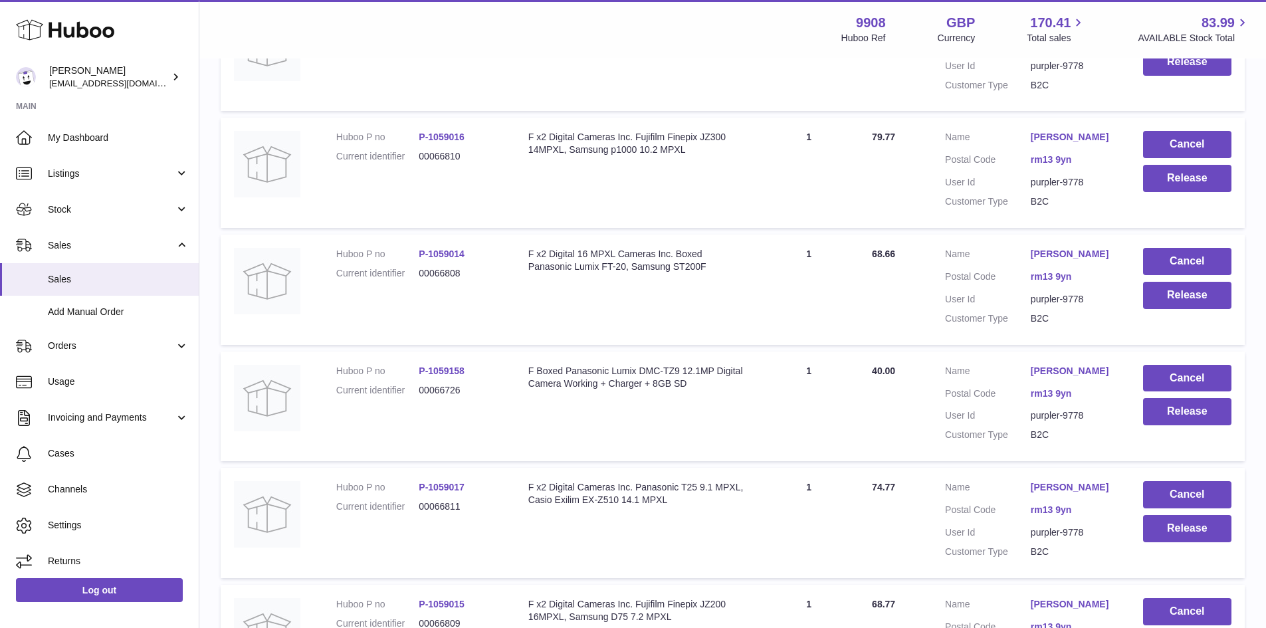
click at [1036, 377] on link "[PERSON_NAME]" at bounding box center [1073, 371] width 86 height 13
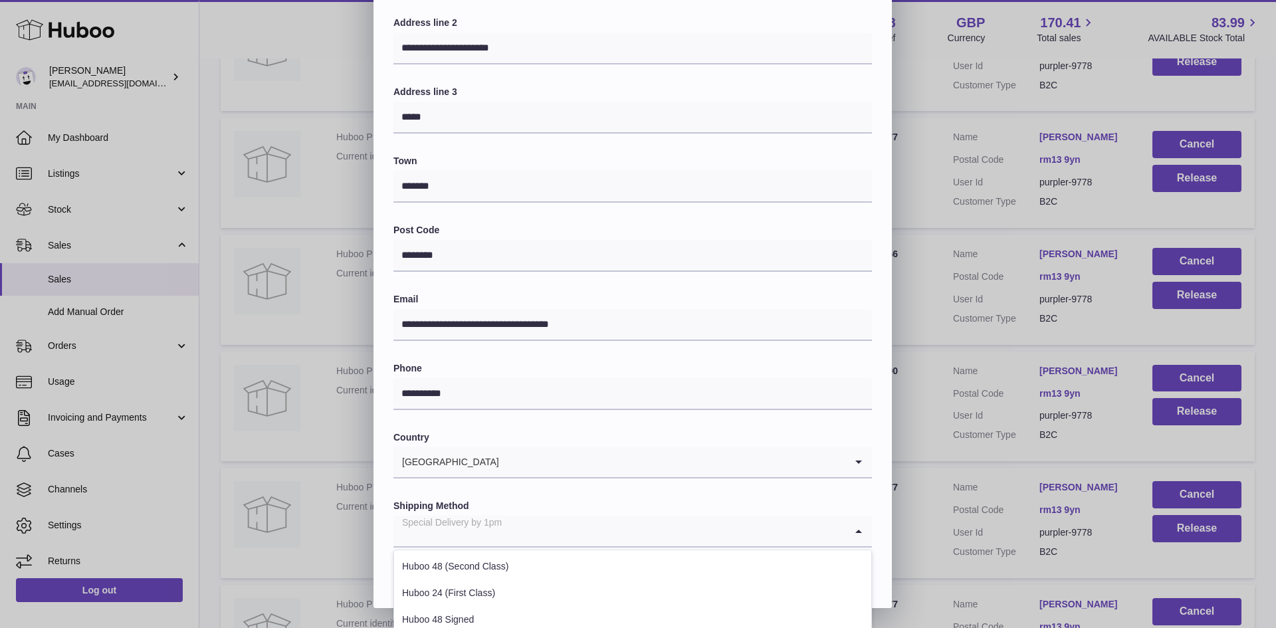
click at [580, 536] on input "Search for option" at bounding box center [619, 531] width 452 height 31
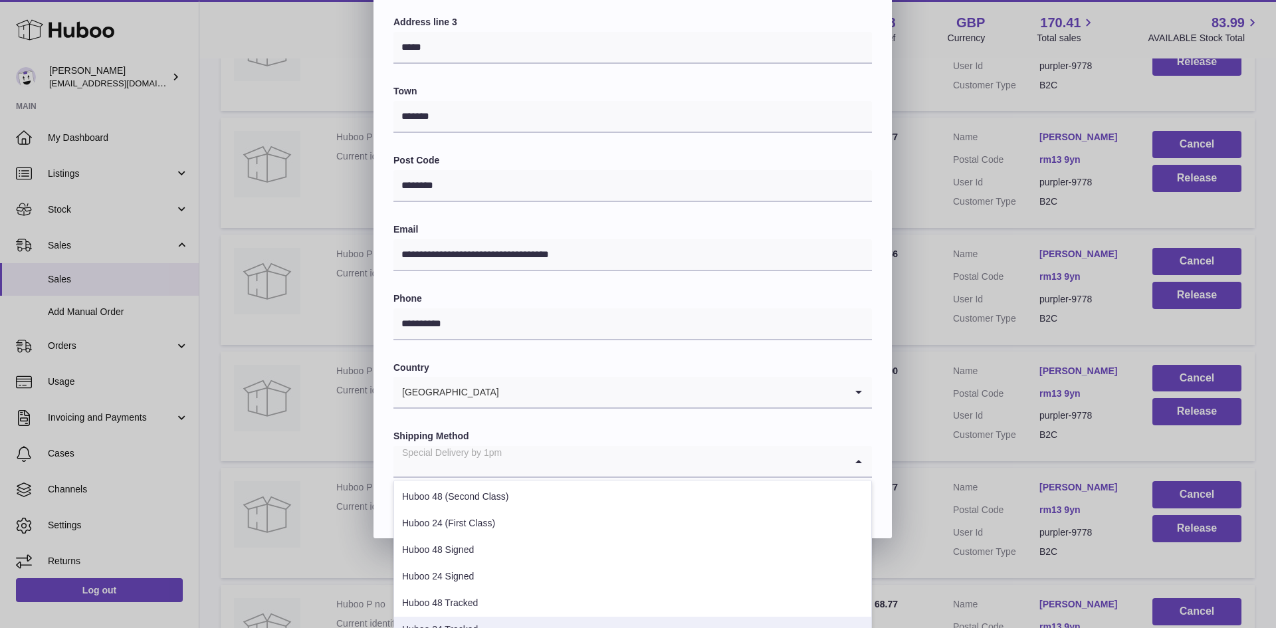
scroll to position [363, 0]
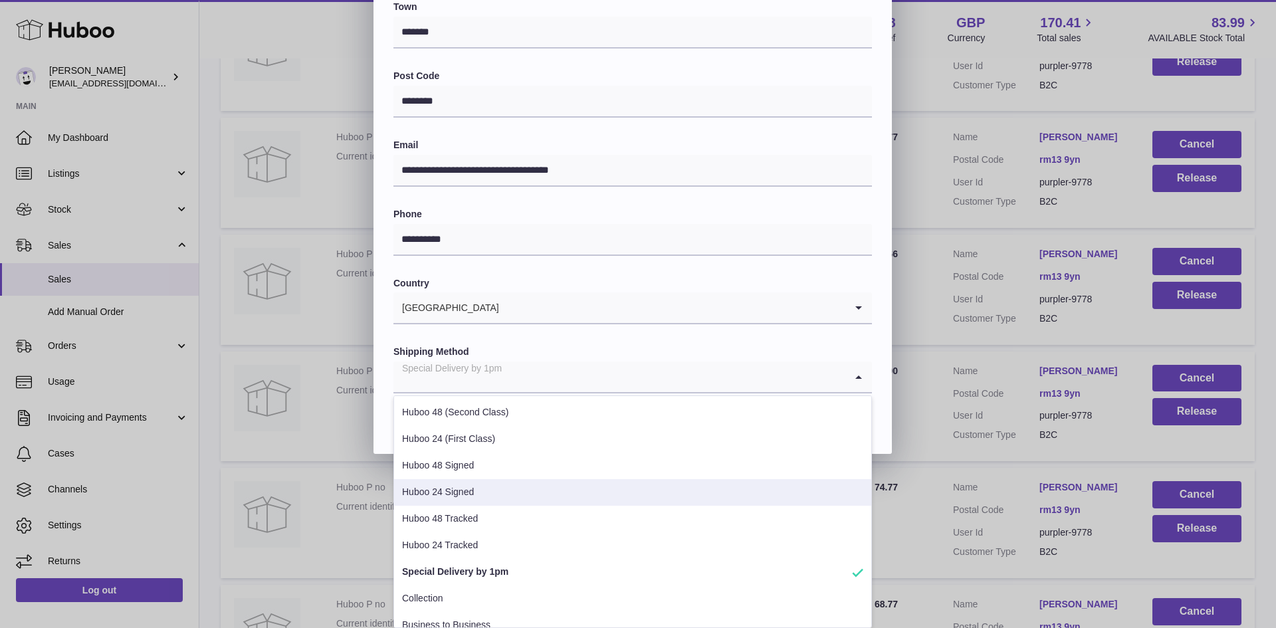
click at [920, 454] on div "**********" at bounding box center [638, 314] width 1276 height 628
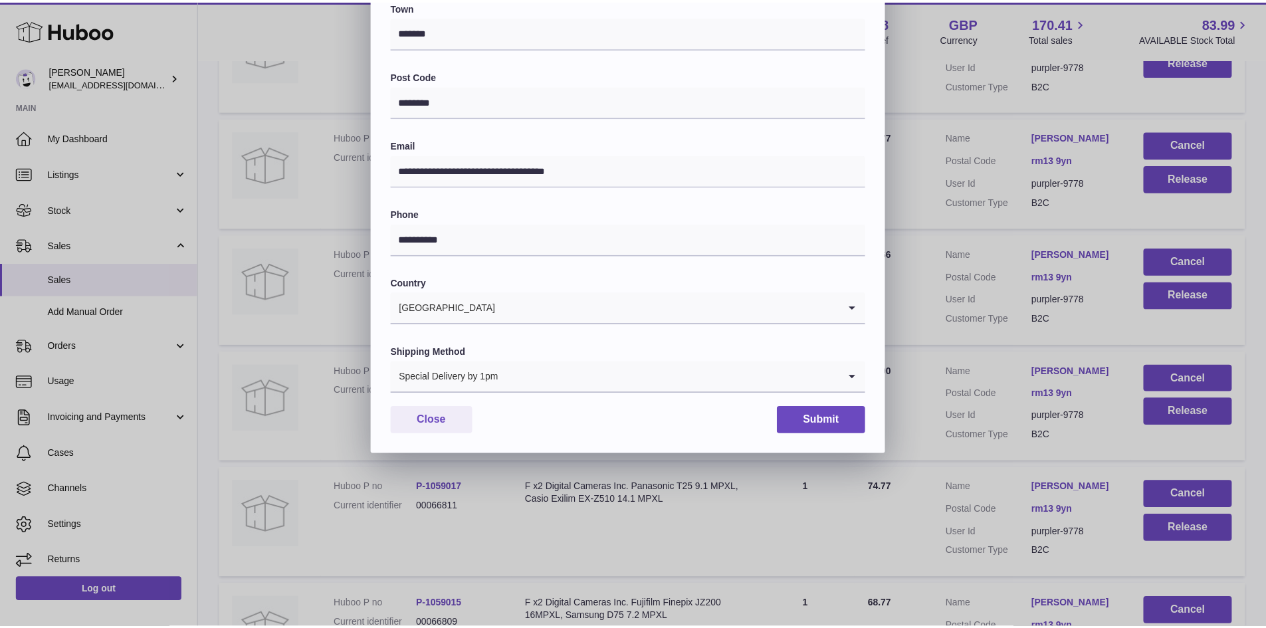
scroll to position [209, 0]
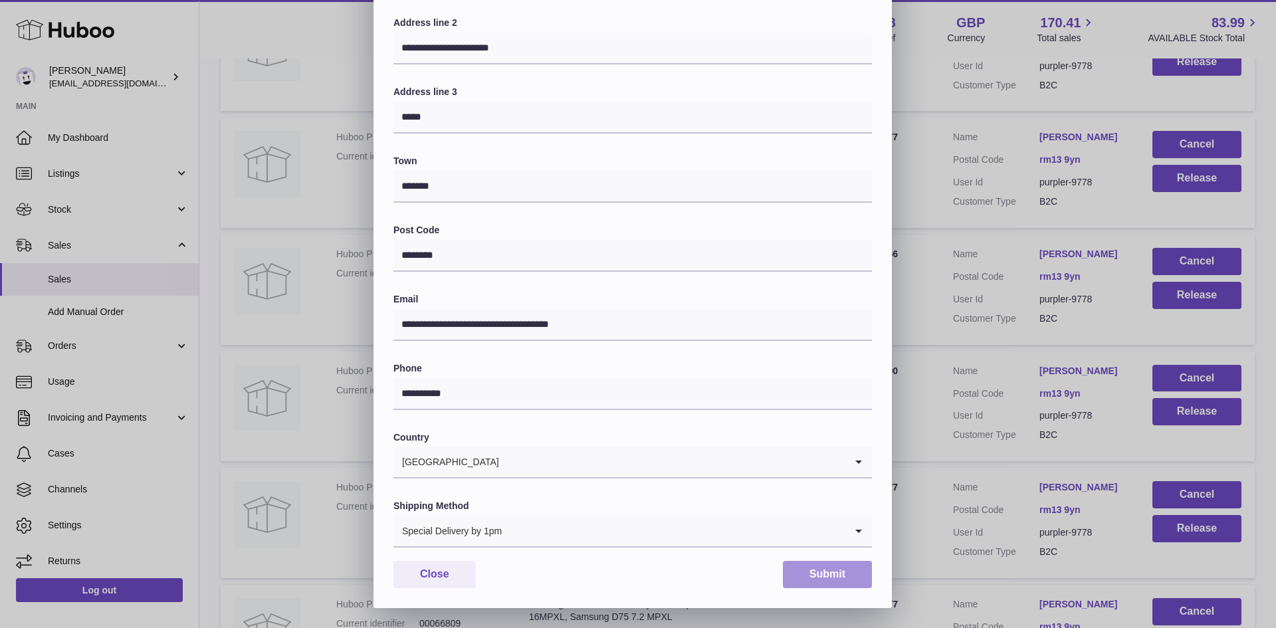
click at [836, 568] on button "Submit" at bounding box center [827, 574] width 89 height 27
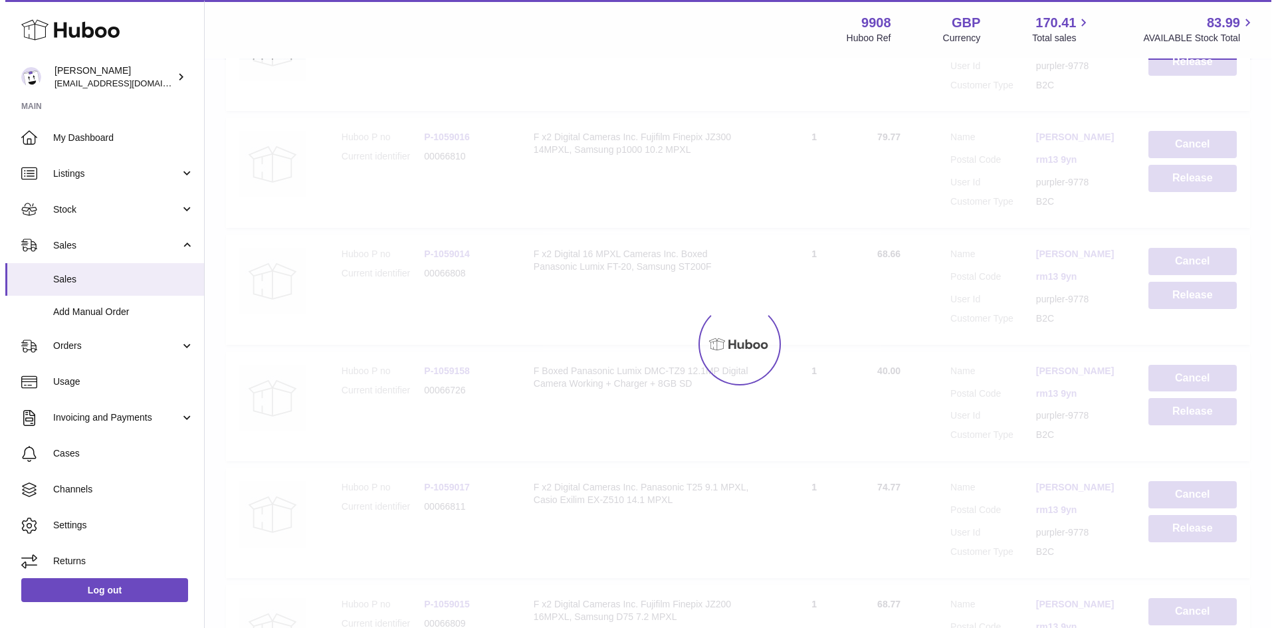
scroll to position [0, 0]
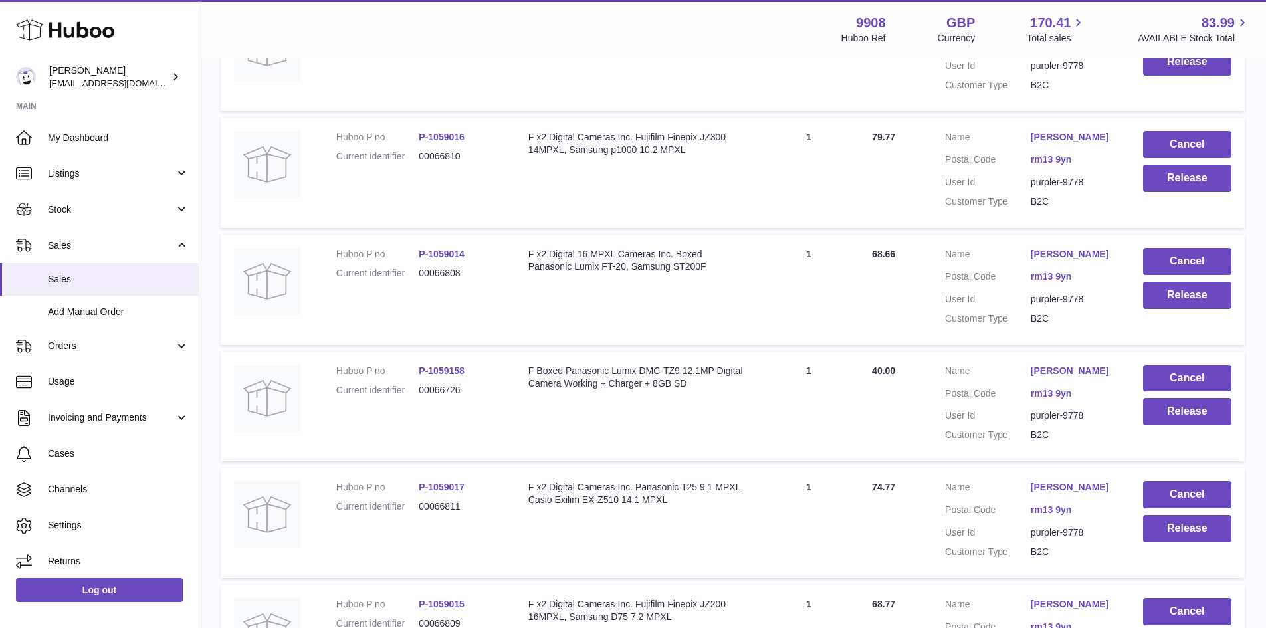
click at [1038, 377] on link "[PERSON_NAME]" at bounding box center [1073, 371] width 86 height 13
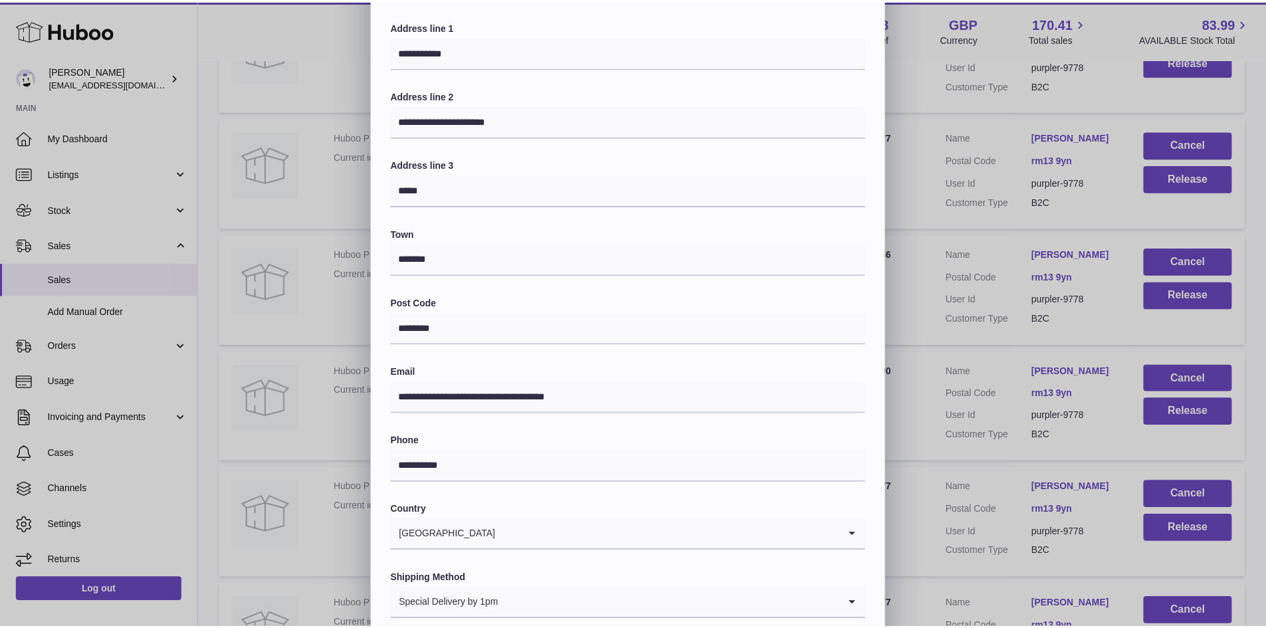
scroll to position [209, 0]
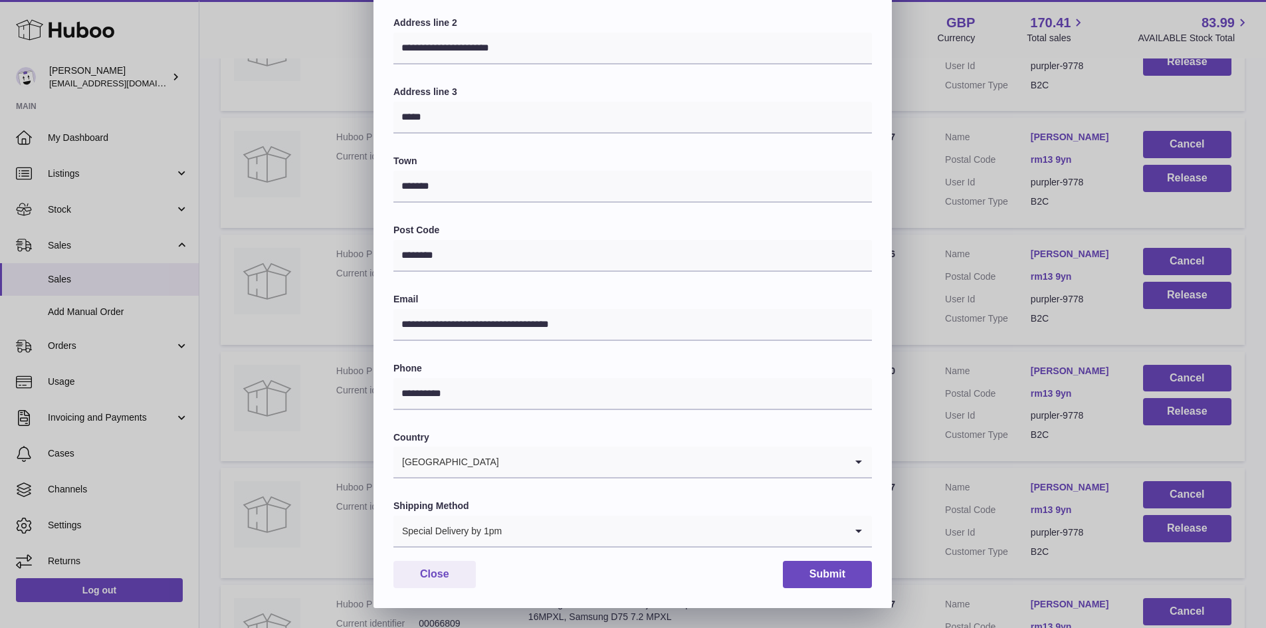
click at [936, 488] on div "**********" at bounding box center [633, 209] width 1266 height 797
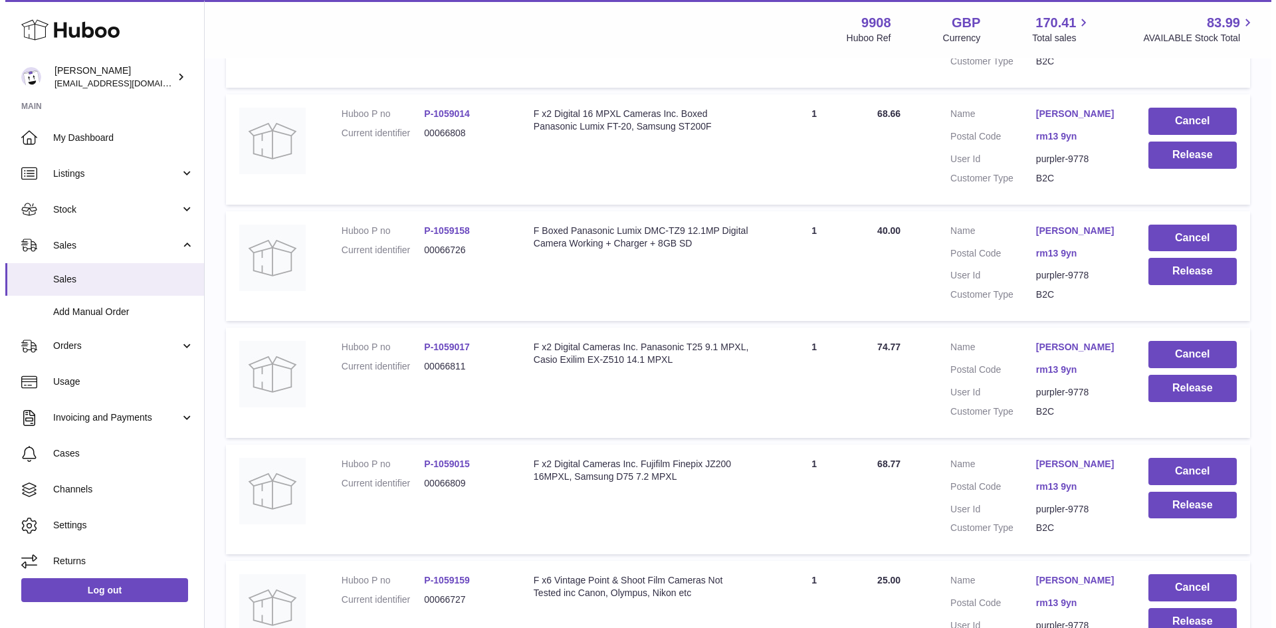
scroll to position [5935, 0]
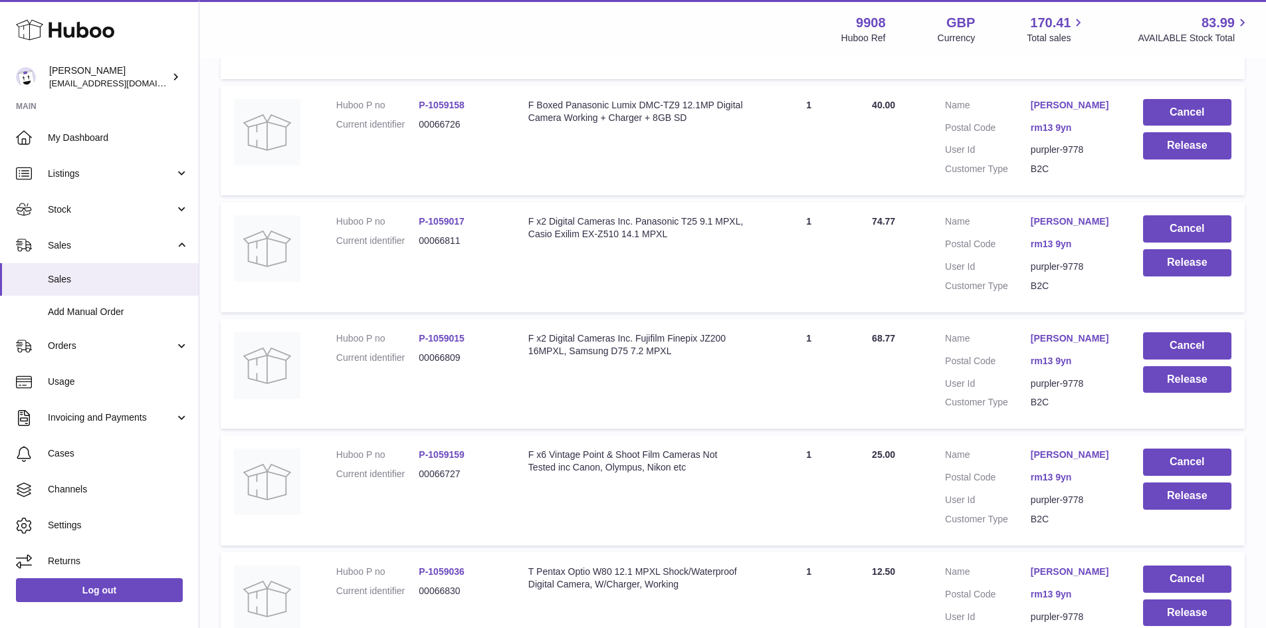
click at [1051, 228] on link "[PERSON_NAME]" at bounding box center [1073, 221] width 86 height 13
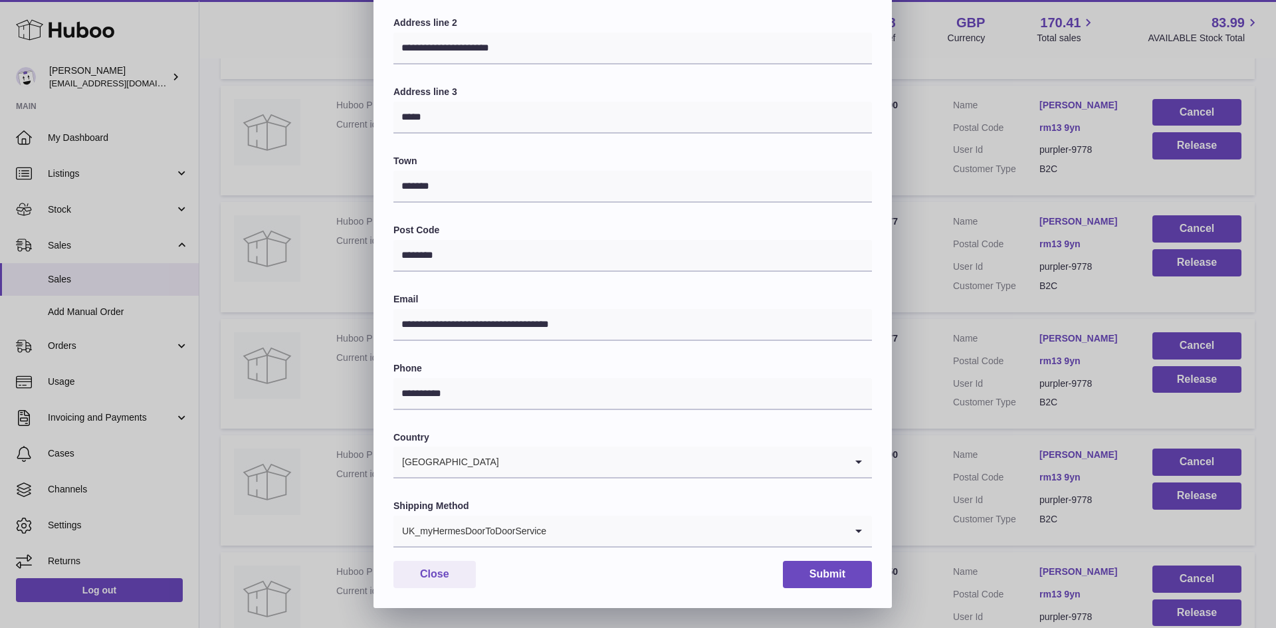
click at [654, 533] on input "Search for option" at bounding box center [696, 531] width 298 height 31
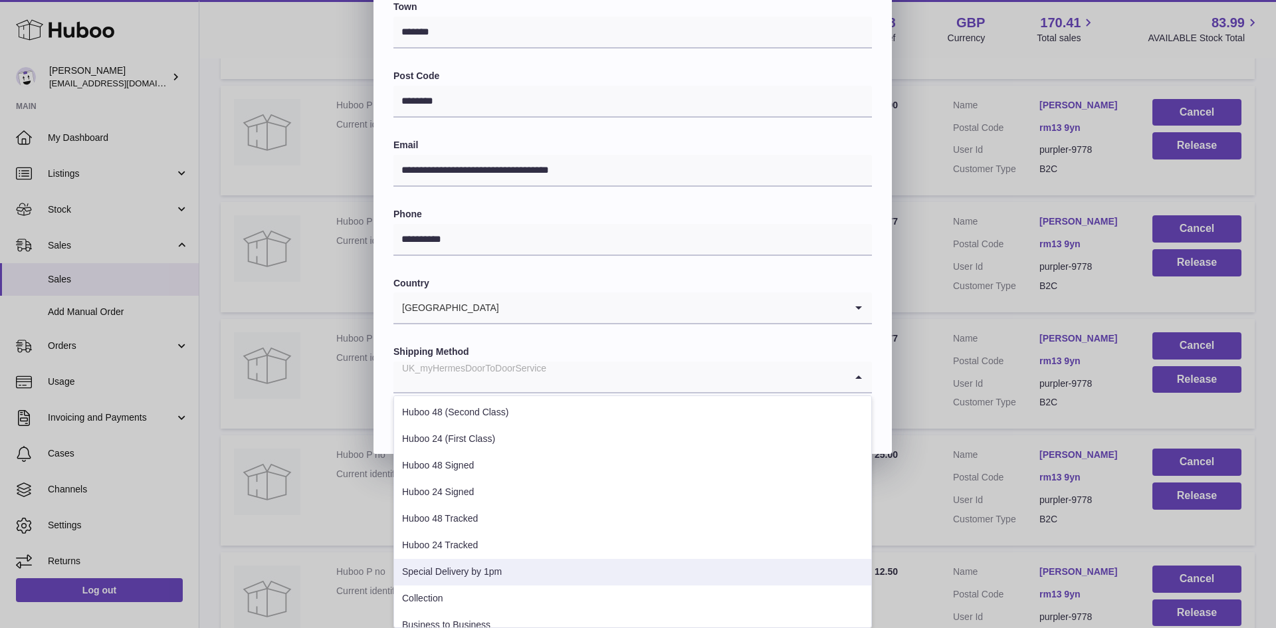
click at [603, 565] on li "Special Delivery by 1pm" at bounding box center [632, 572] width 477 height 27
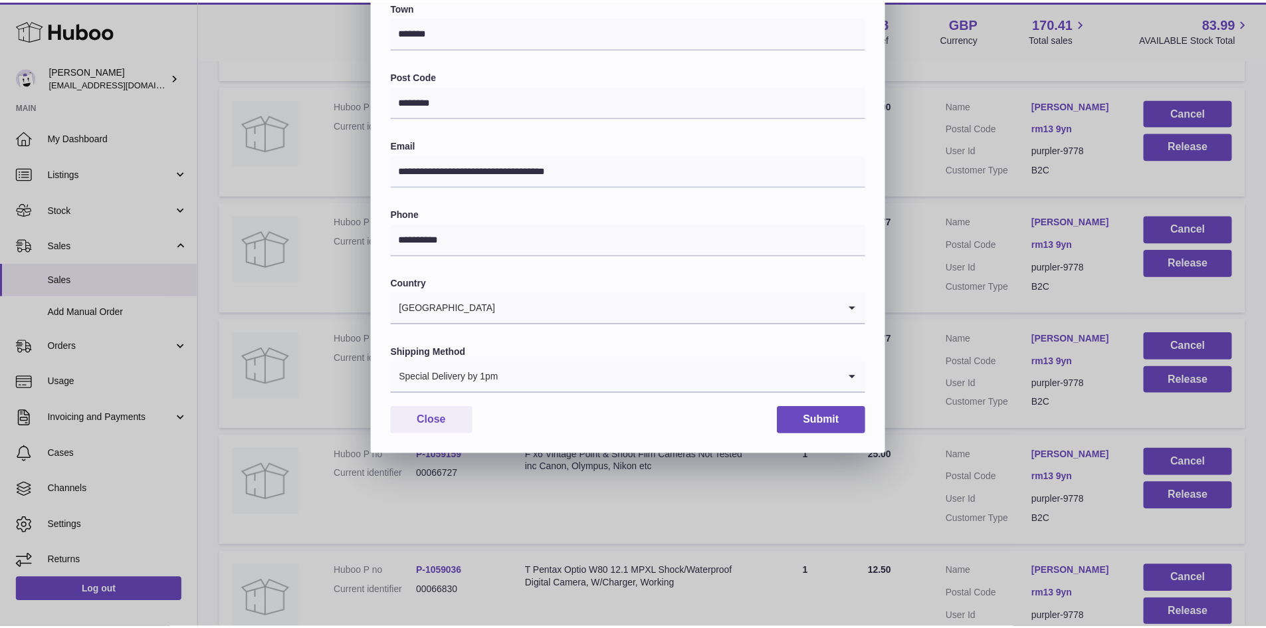
scroll to position [209, 0]
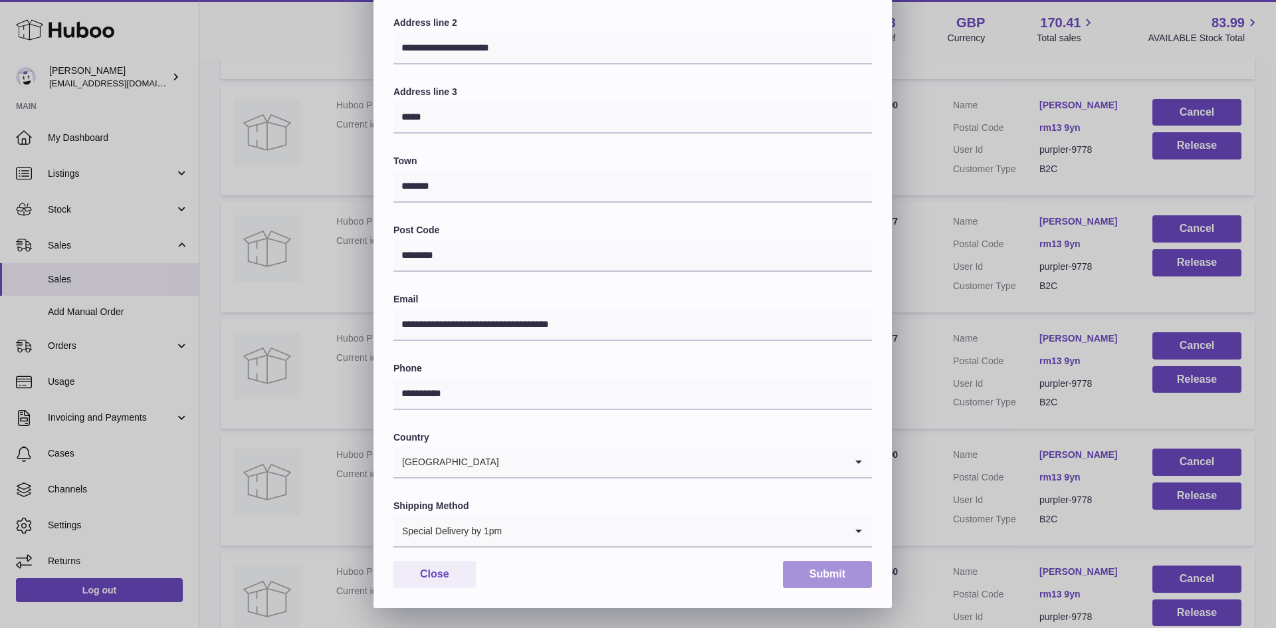
click at [823, 565] on button "Submit" at bounding box center [827, 574] width 89 height 27
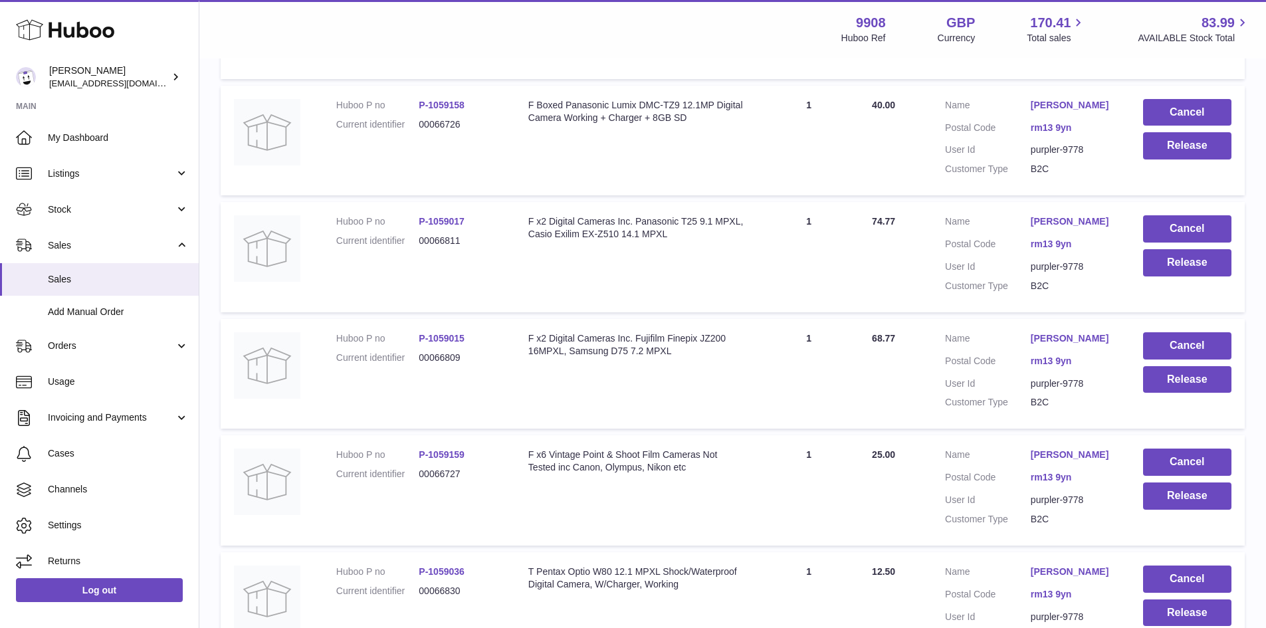
click at [1053, 345] on link "[PERSON_NAME]" at bounding box center [1073, 338] width 86 height 13
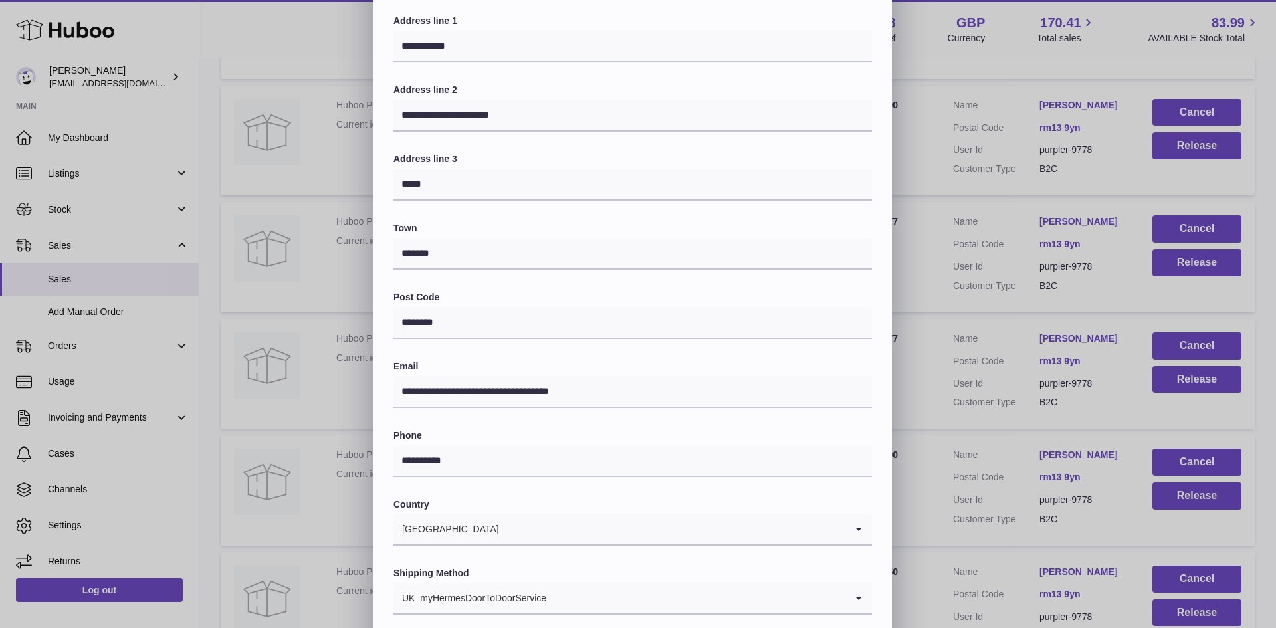
scroll to position [209, 0]
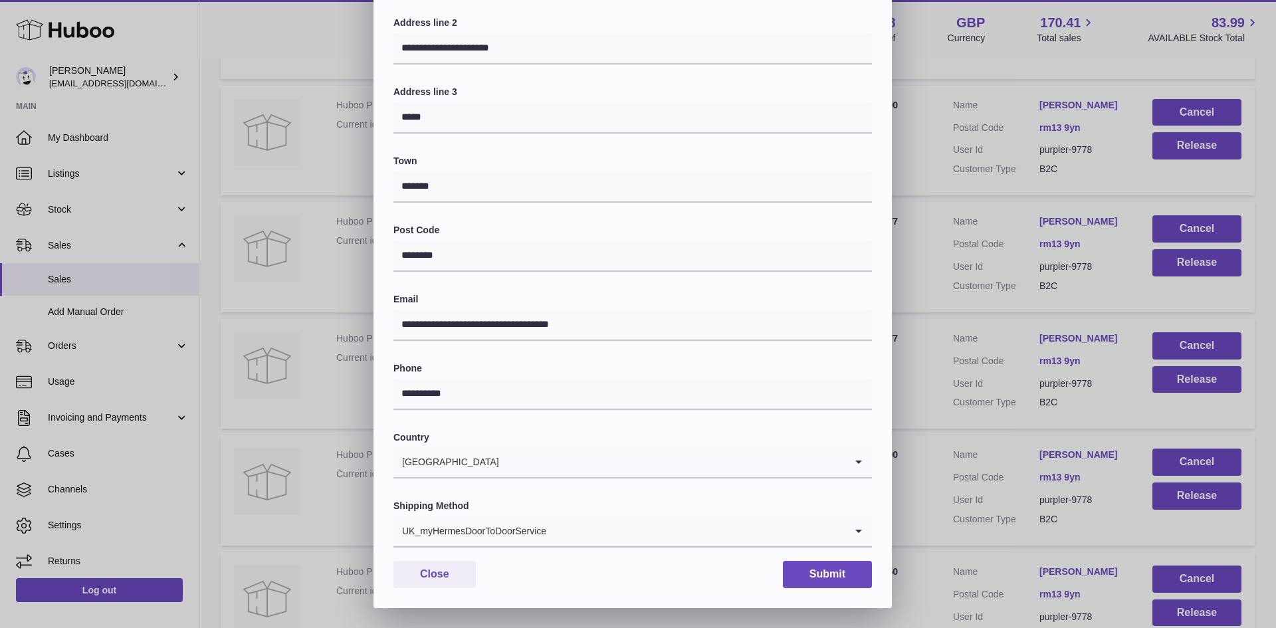
click at [611, 548] on div "**********" at bounding box center [632, 243] width 518 height 730
click at [611, 534] on input "Search for option" at bounding box center [696, 531] width 298 height 31
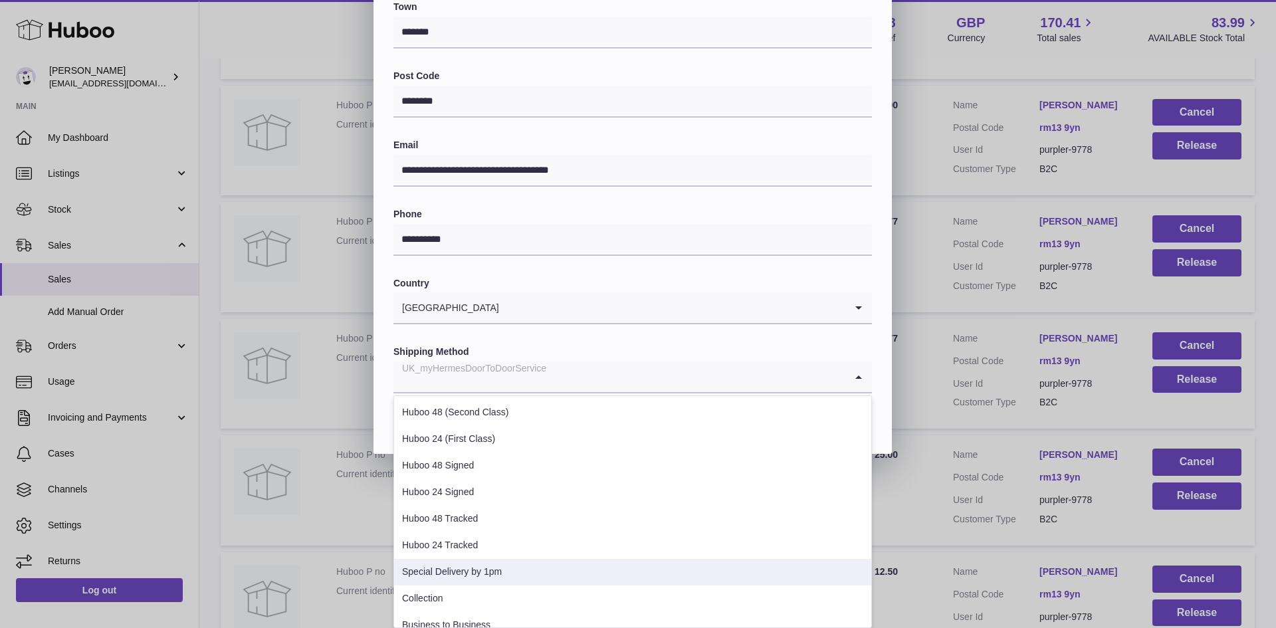
click at [597, 573] on li "Special Delivery by 1pm" at bounding box center [632, 572] width 477 height 27
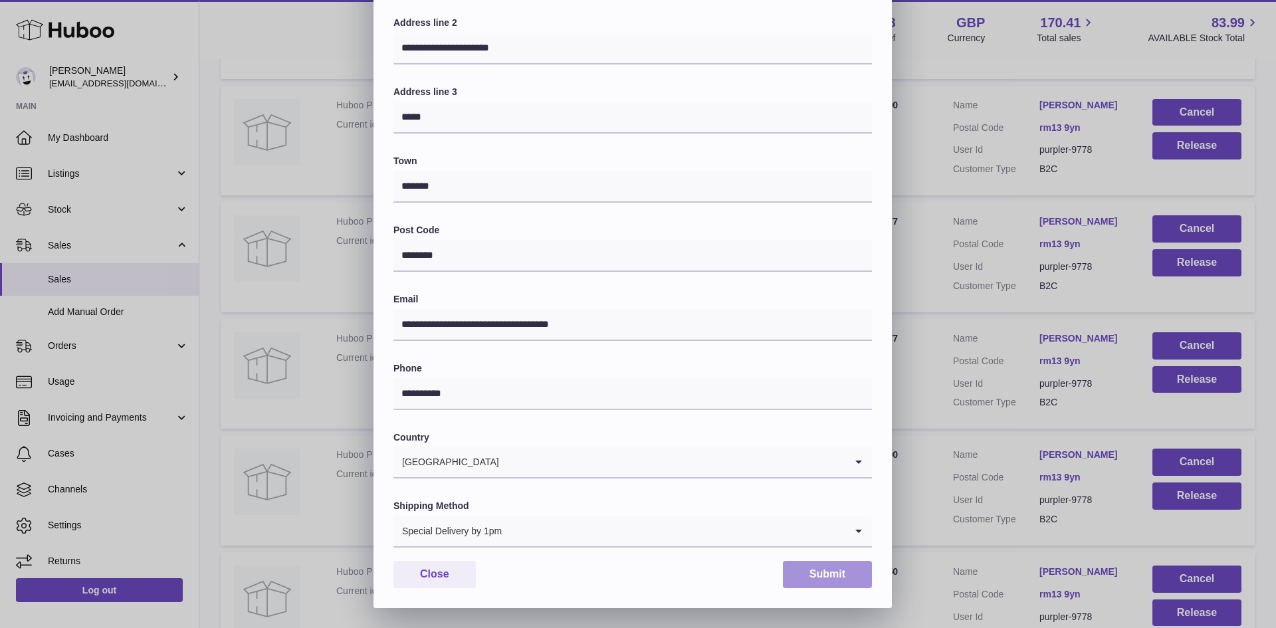
click at [842, 578] on button "Submit" at bounding box center [827, 574] width 89 height 27
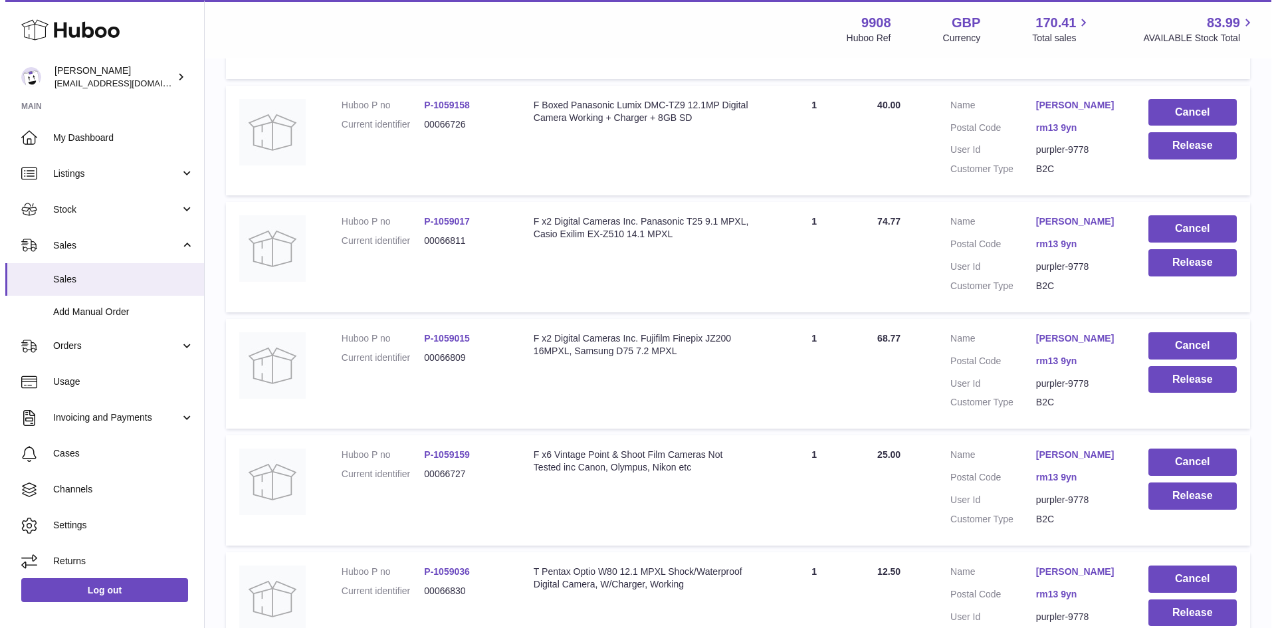
scroll to position [6024, 0]
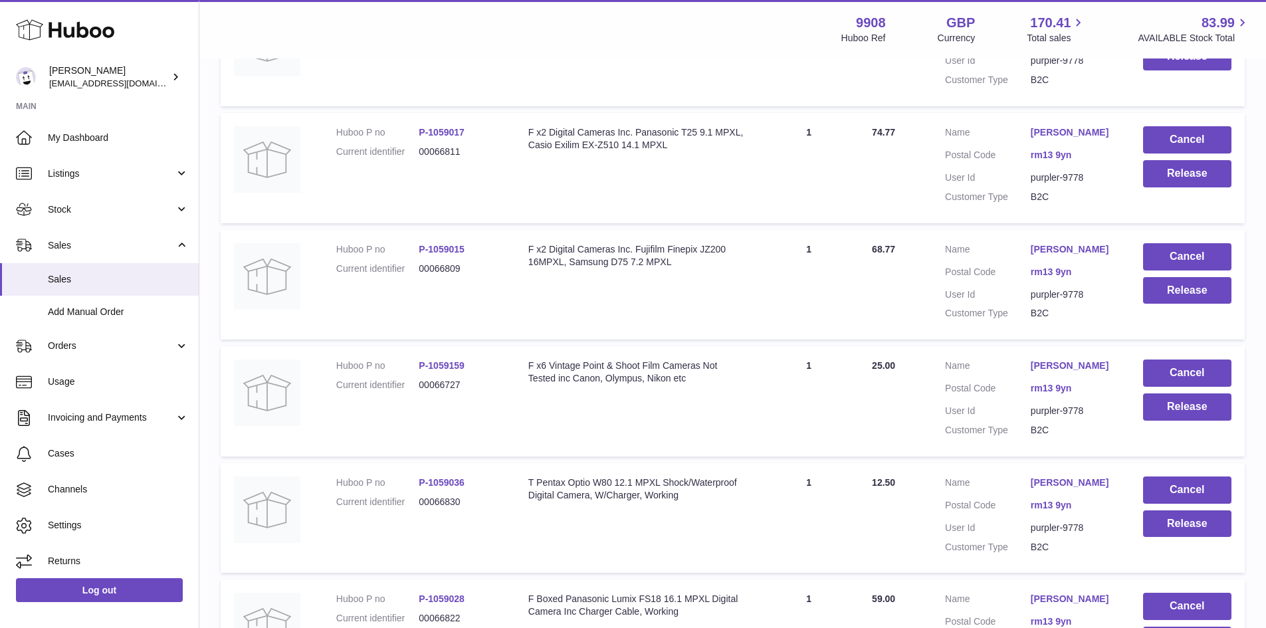
click at [1034, 372] on link "[PERSON_NAME]" at bounding box center [1073, 365] width 86 height 13
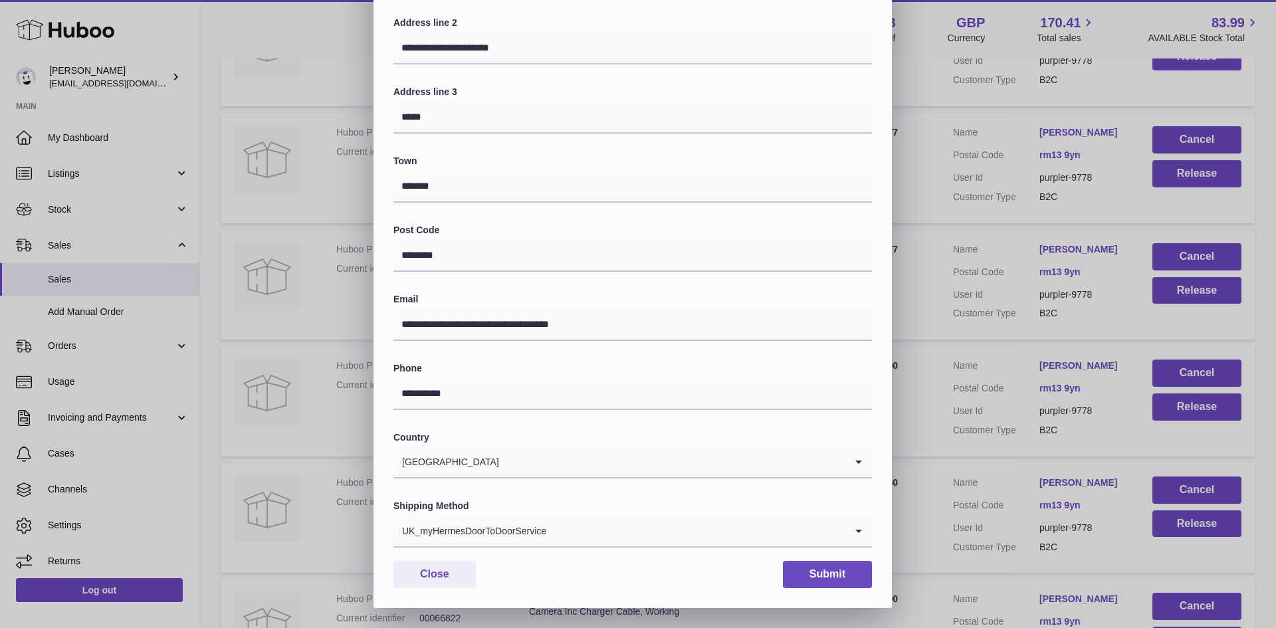
click at [591, 533] on input "Search for option" at bounding box center [696, 531] width 298 height 31
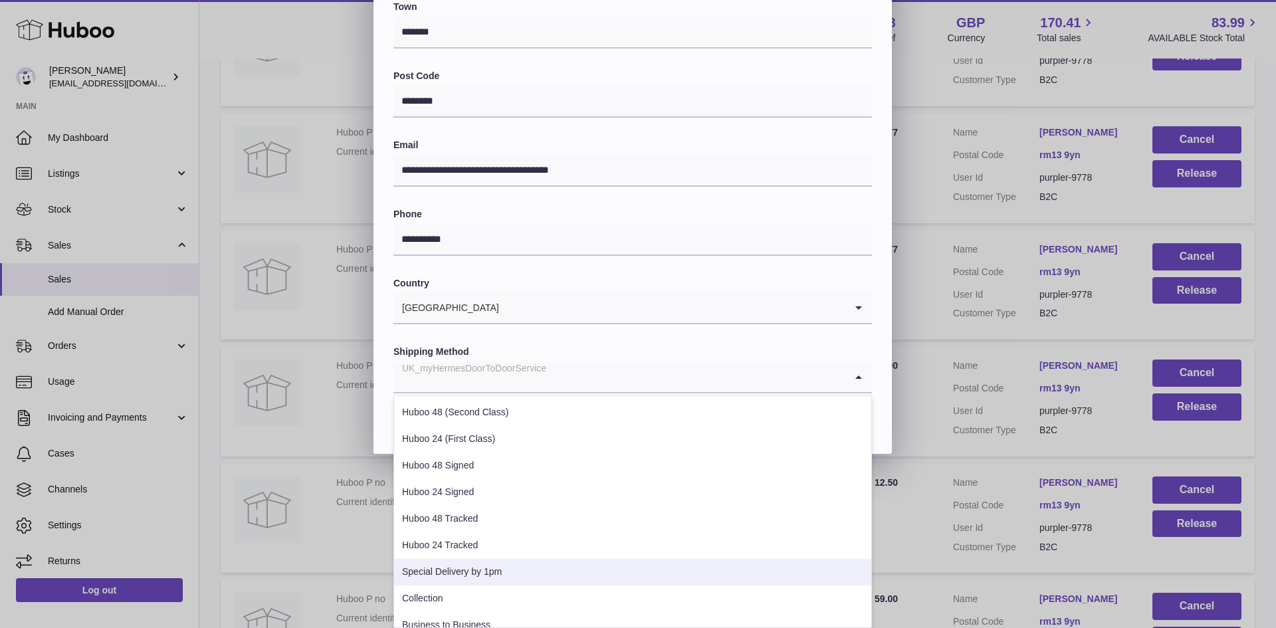
click at [567, 571] on li "Special Delivery by 1pm" at bounding box center [632, 572] width 477 height 27
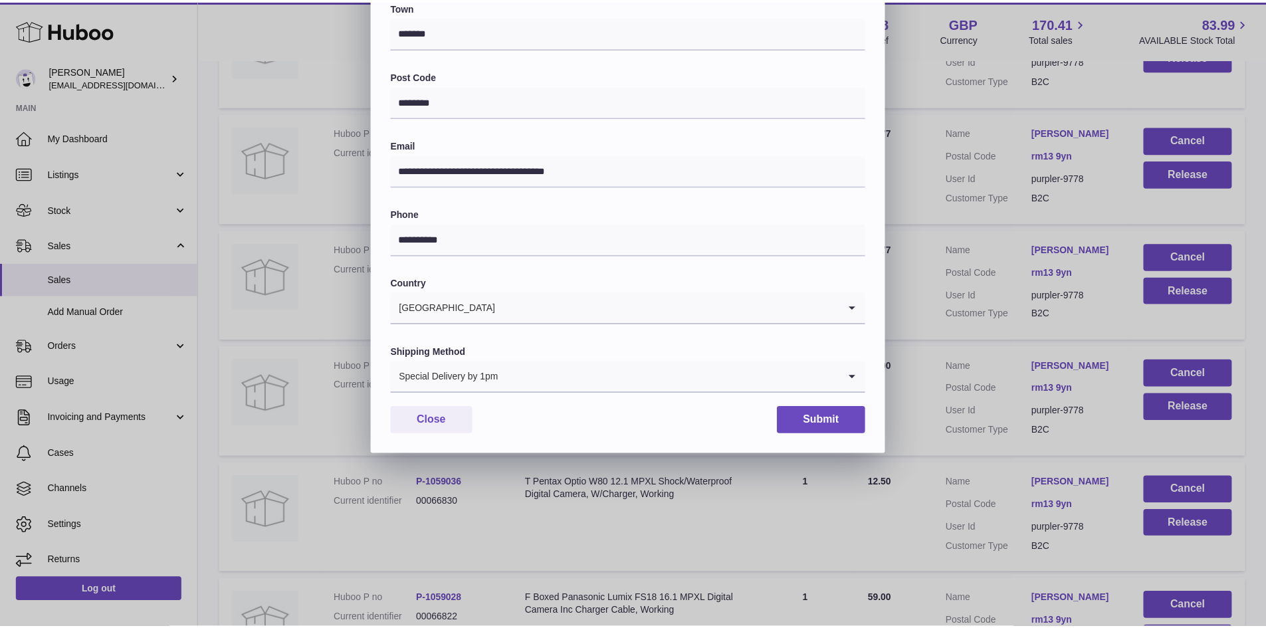
scroll to position [209, 0]
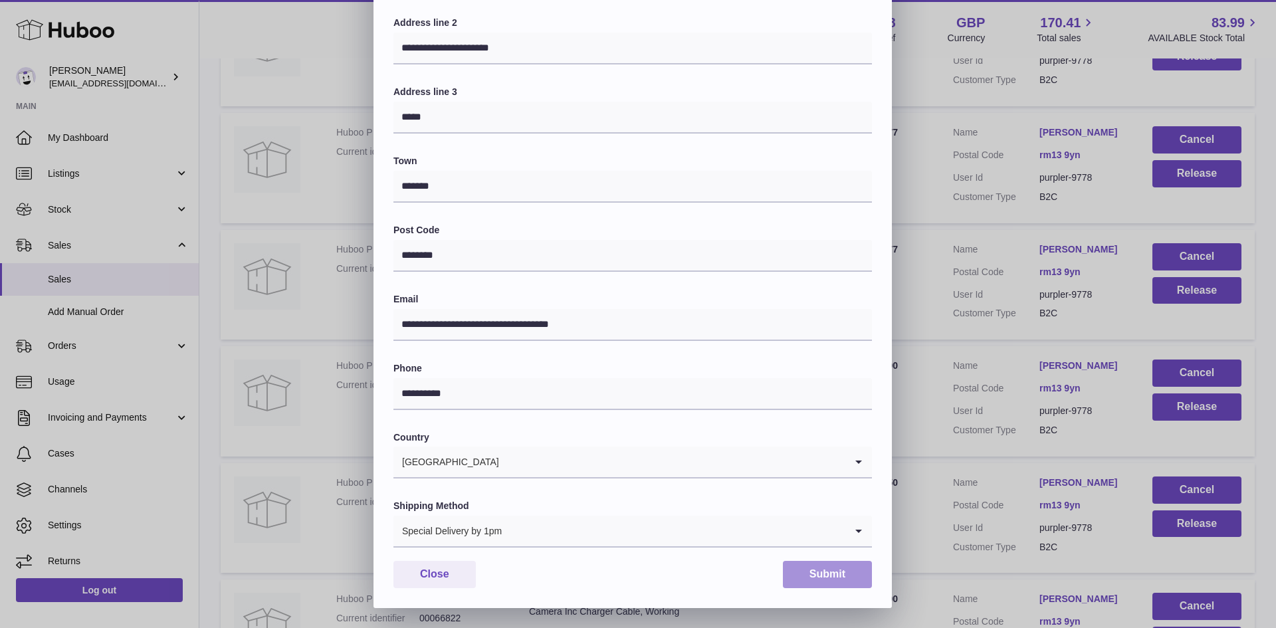
click at [820, 581] on button "Submit" at bounding box center [827, 574] width 89 height 27
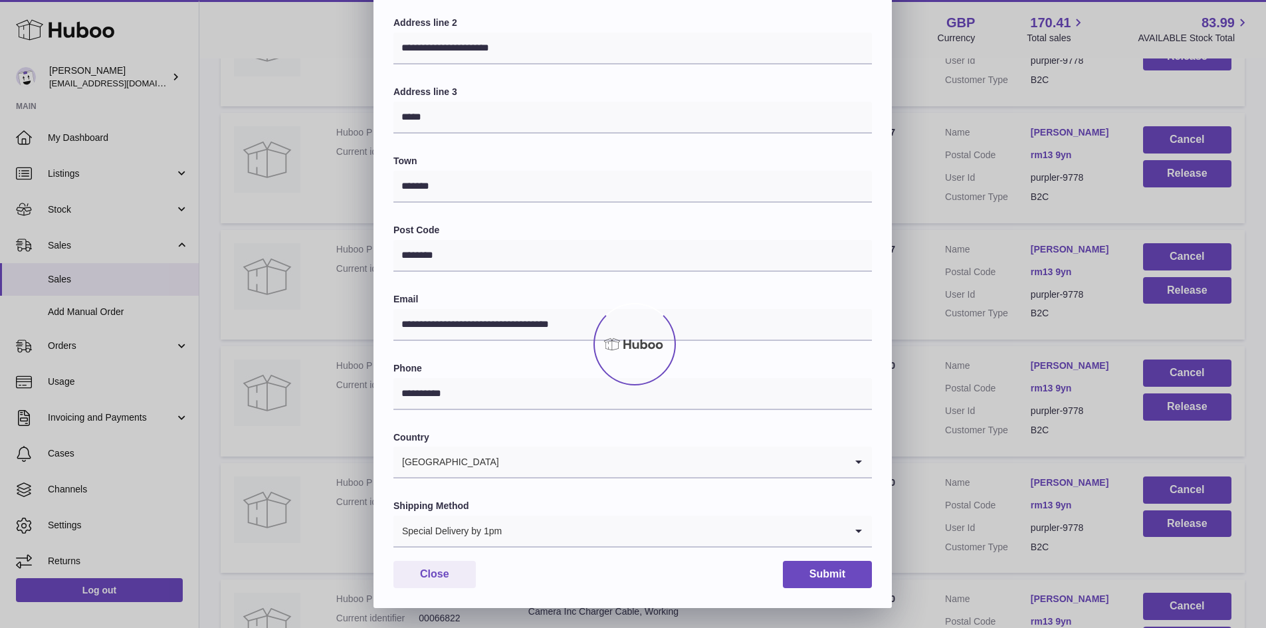
scroll to position [0, 0]
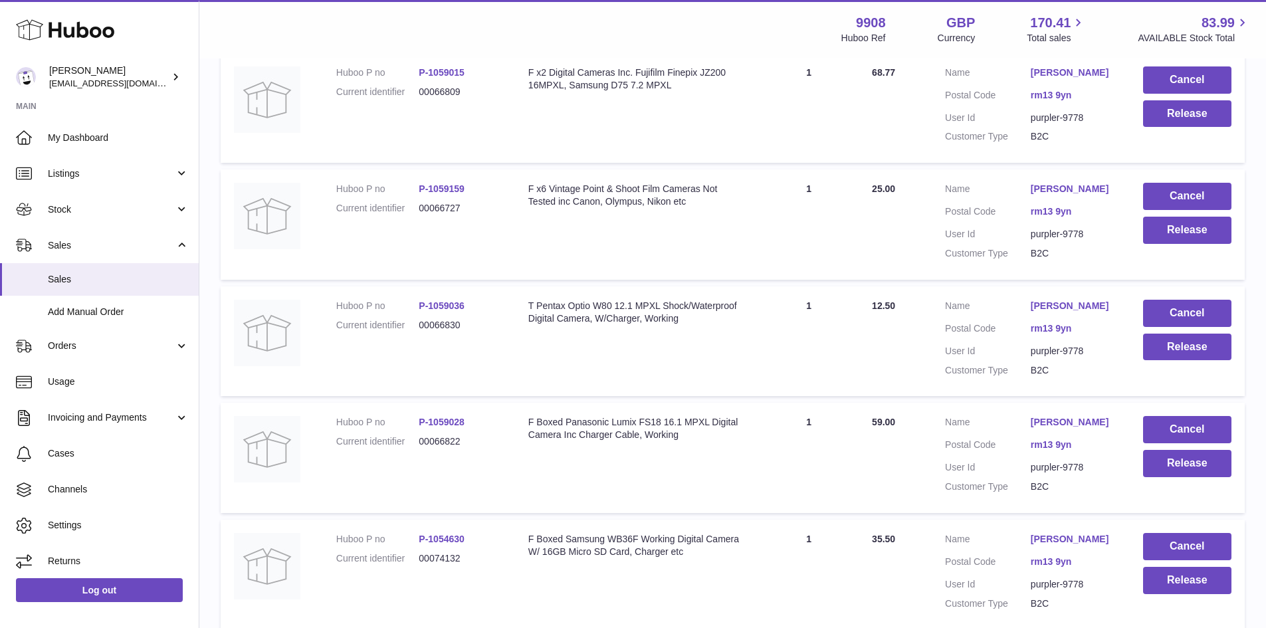
click at [1036, 312] on link "[PERSON_NAME]" at bounding box center [1073, 306] width 86 height 13
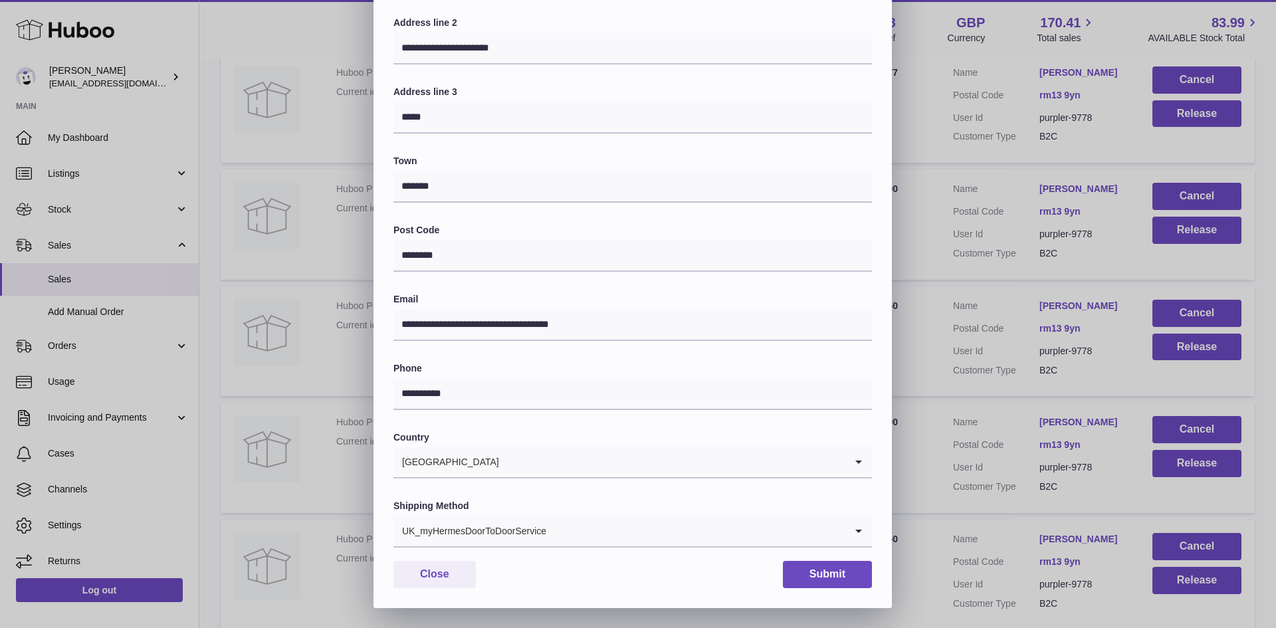
click at [553, 540] on input "Search for option" at bounding box center [696, 531] width 298 height 31
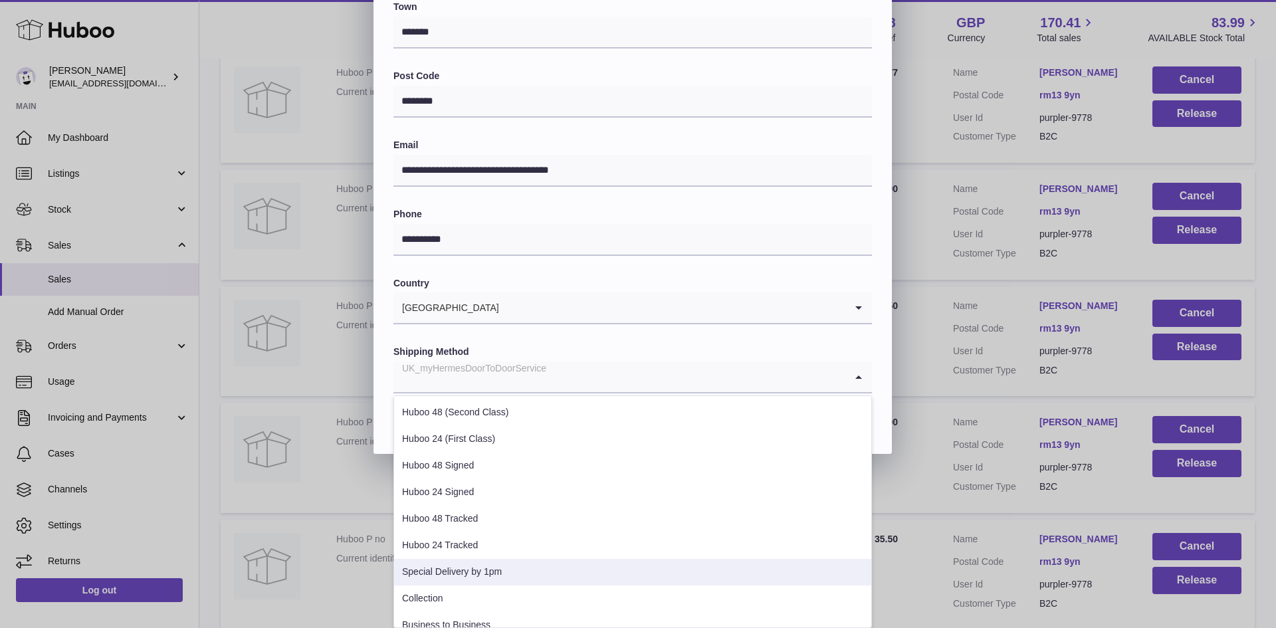
click at [539, 577] on li "Special Delivery by 1pm" at bounding box center [632, 572] width 477 height 27
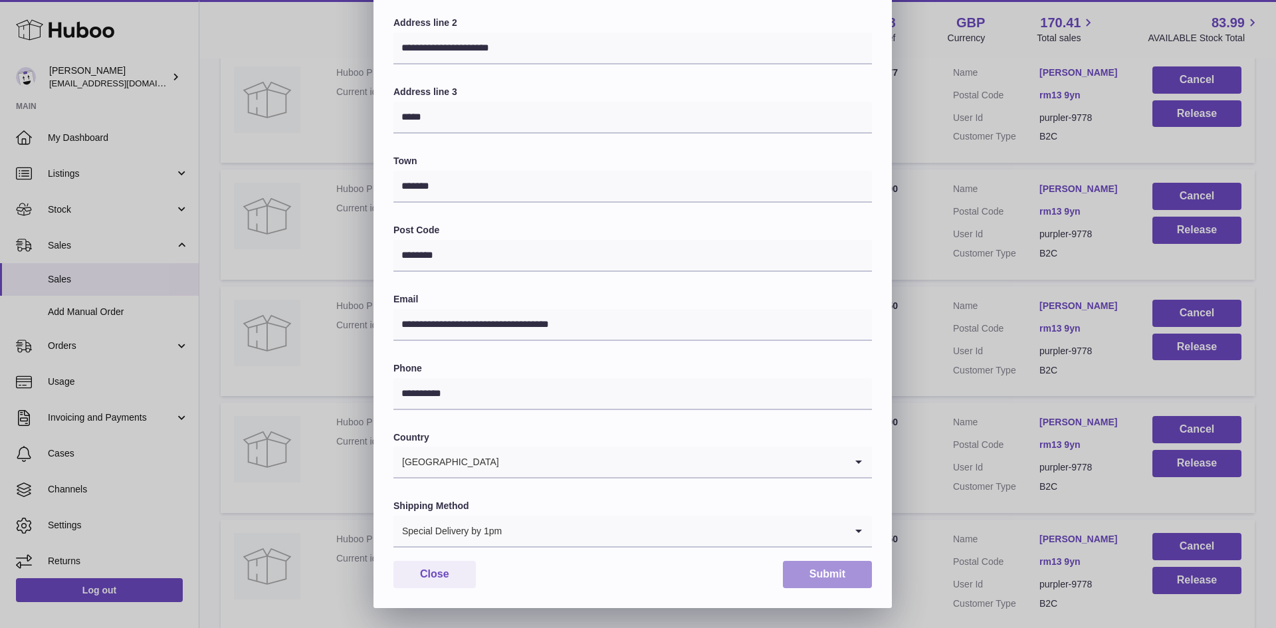
click at [813, 575] on button "Submit" at bounding box center [827, 574] width 89 height 27
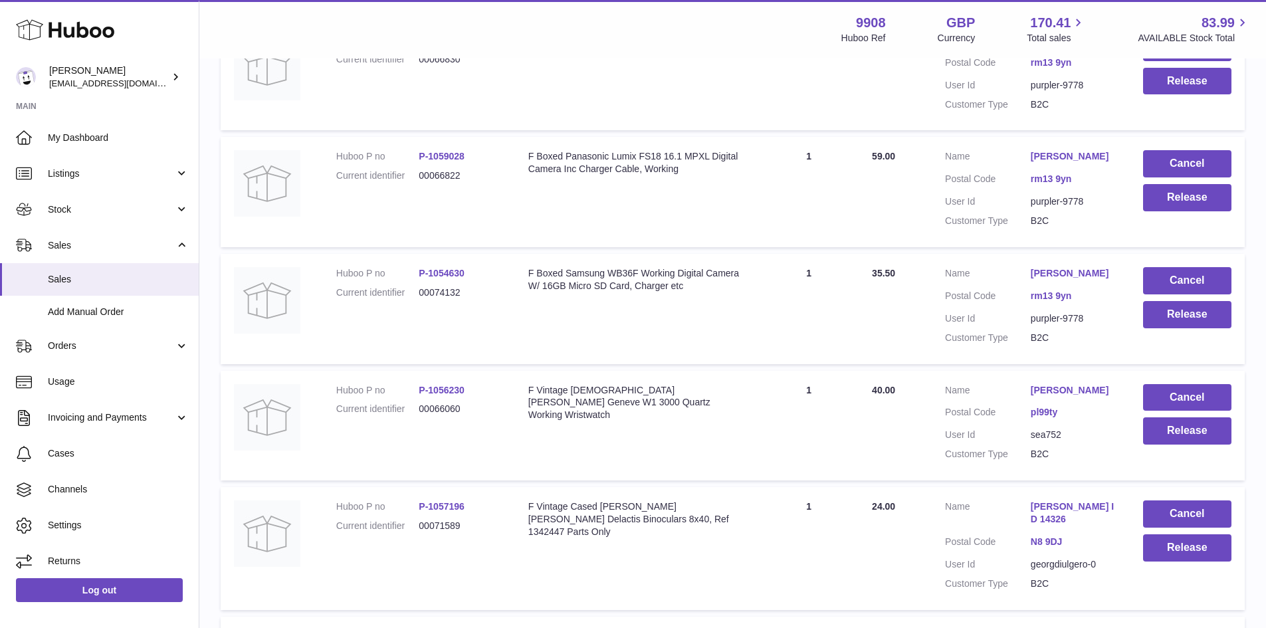
click at [1060, 163] on link "[PERSON_NAME]" at bounding box center [1073, 156] width 86 height 13
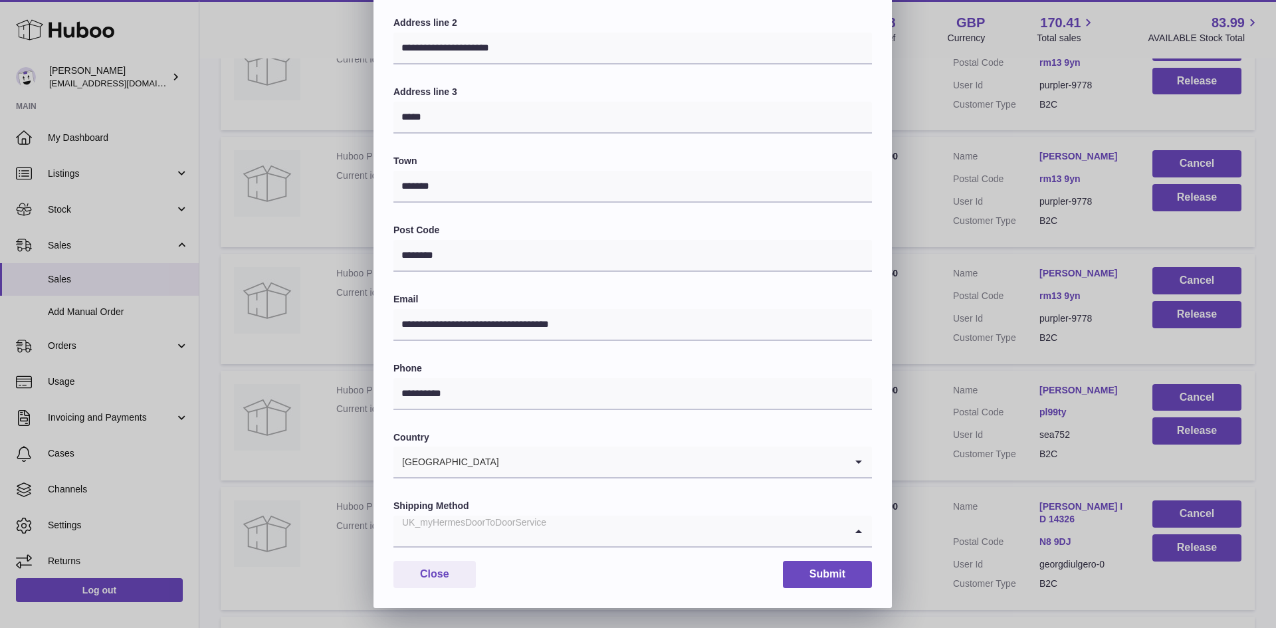
click at [594, 534] on input "Search for option" at bounding box center [619, 531] width 452 height 31
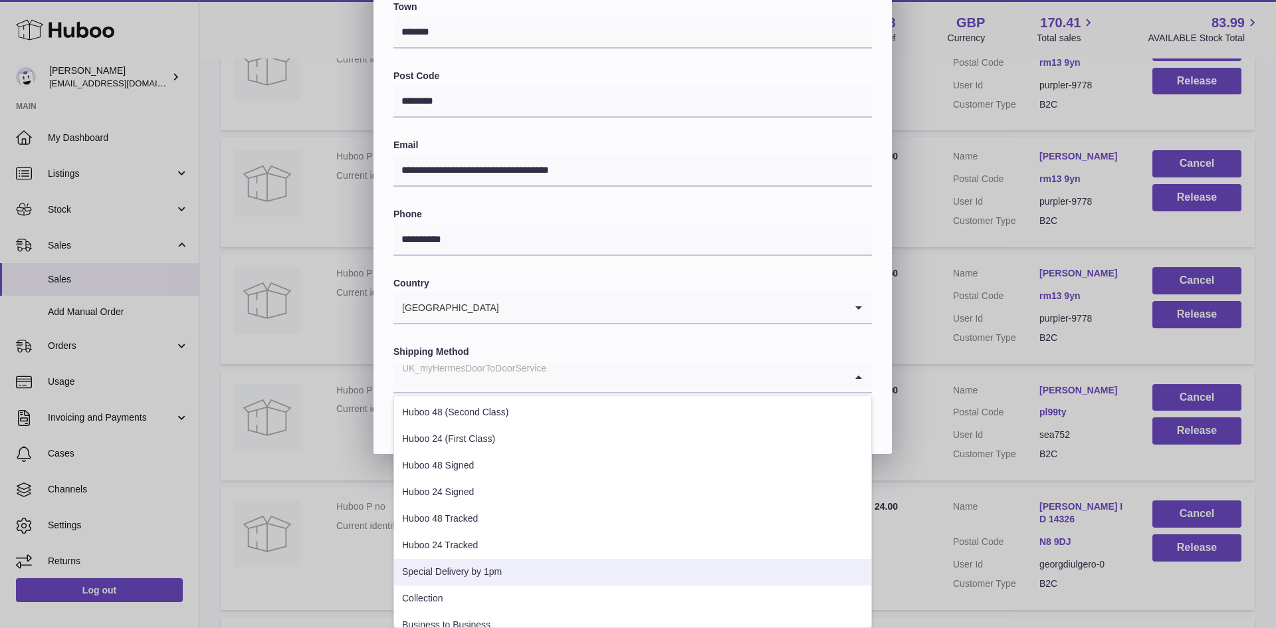
click at [574, 572] on li "Special Delivery by 1pm" at bounding box center [632, 572] width 477 height 27
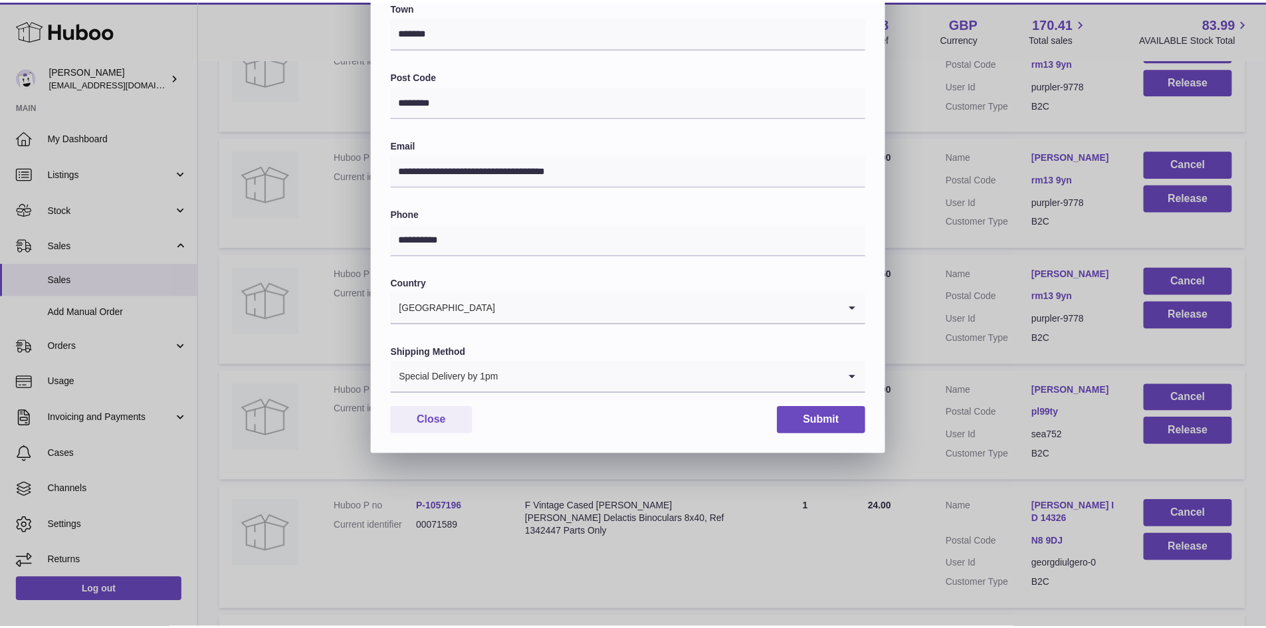
scroll to position [209, 0]
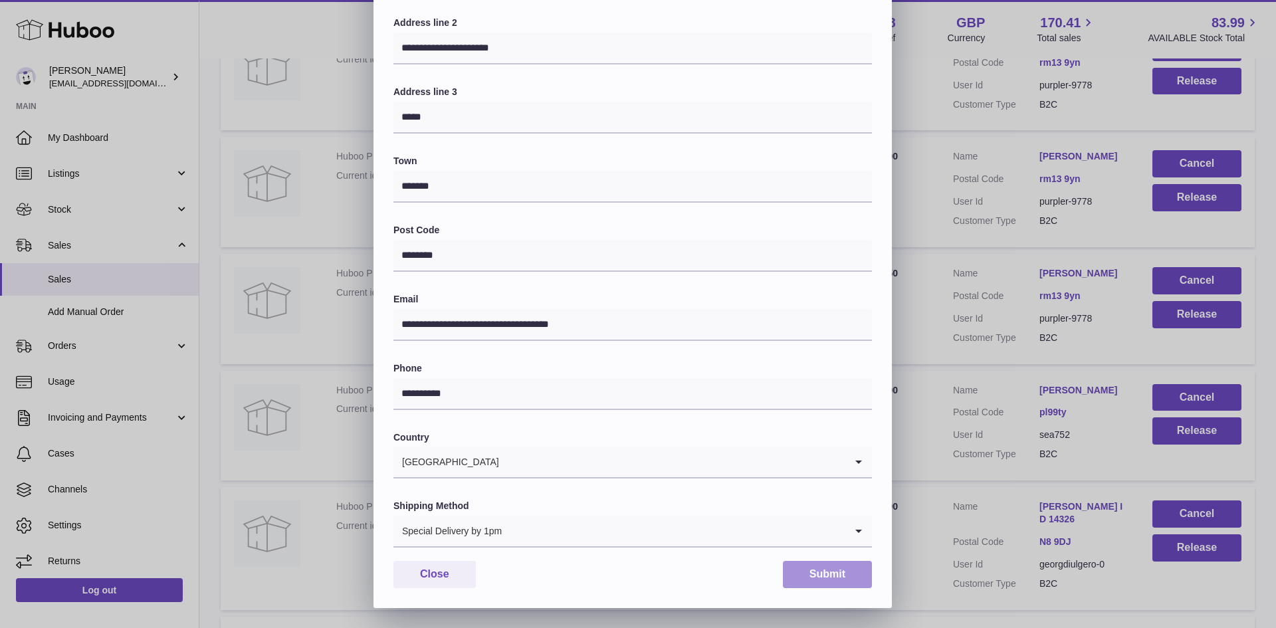
click at [791, 574] on button "Submit" at bounding box center [827, 574] width 89 height 27
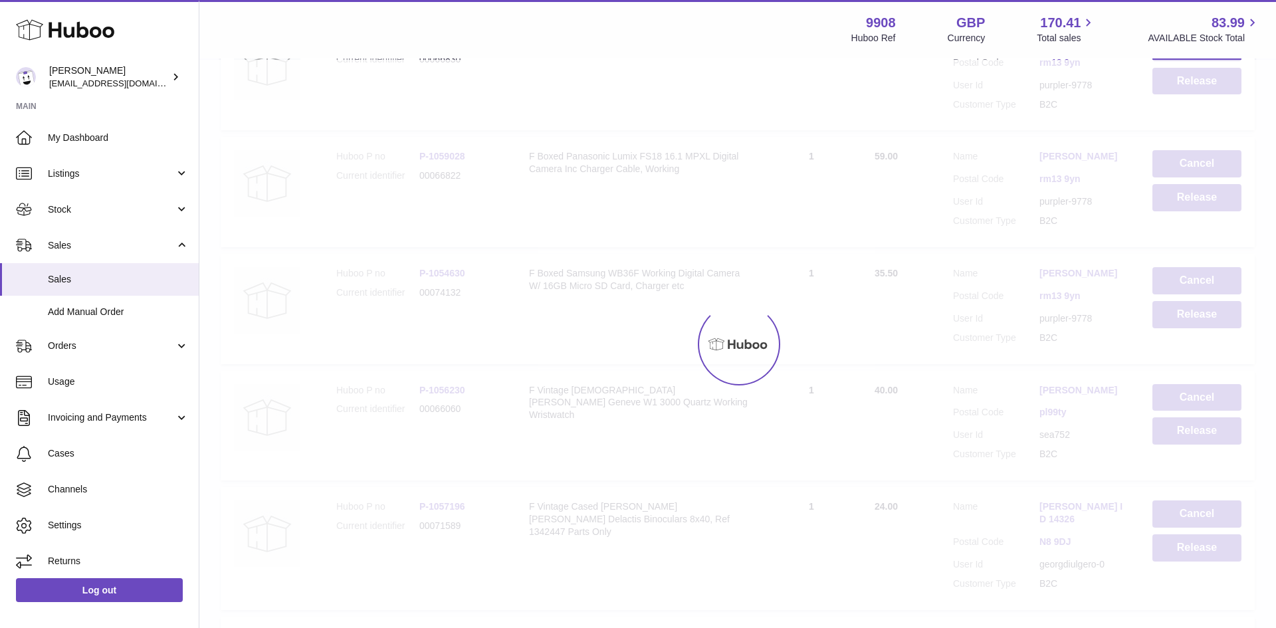
scroll to position [0, 0]
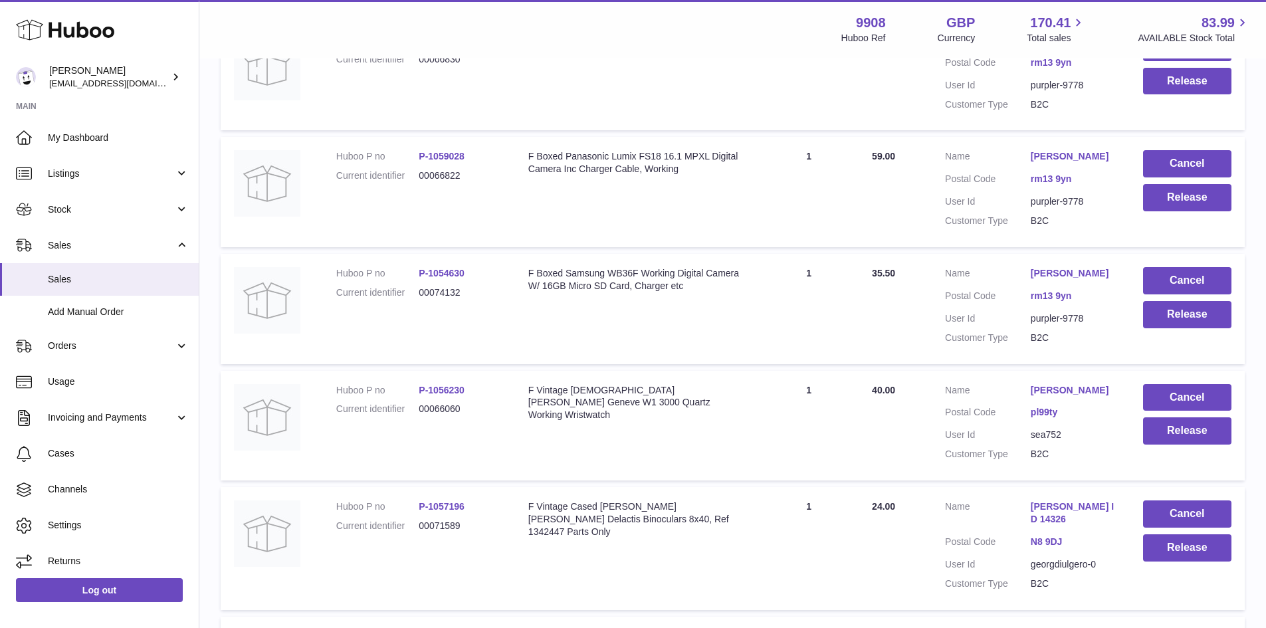
click at [1072, 280] on link "[PERSON_NAME]" at bounding box center [1073, 273] width 86 height 13
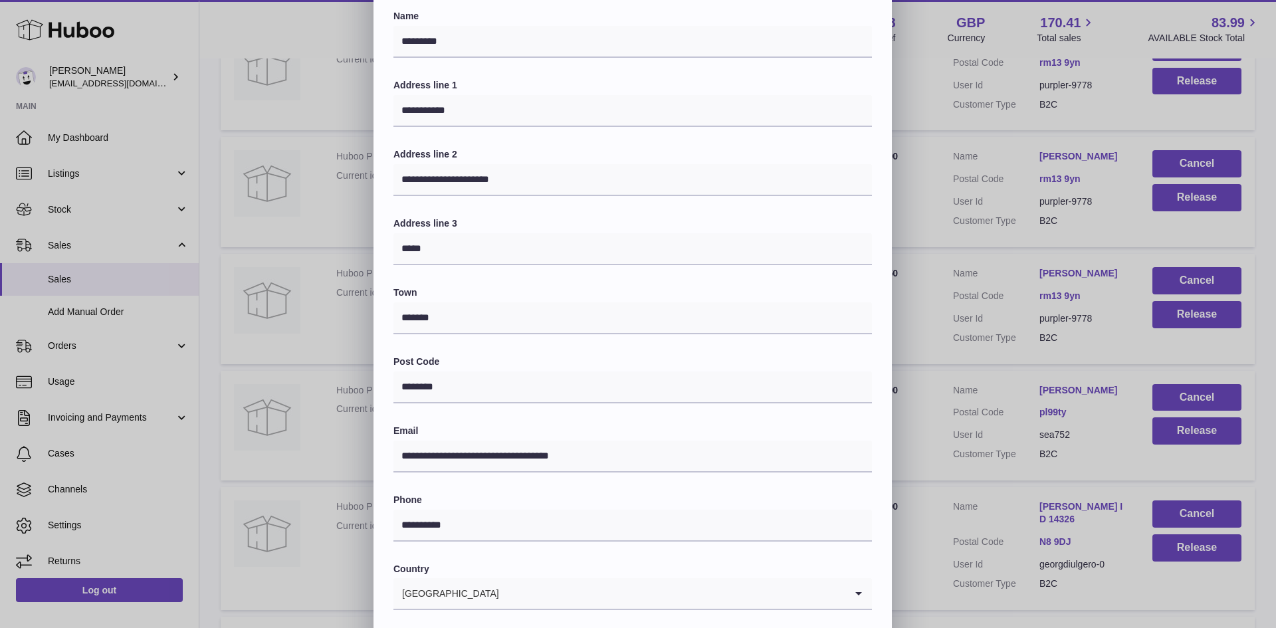
scroll to position [209, 0]
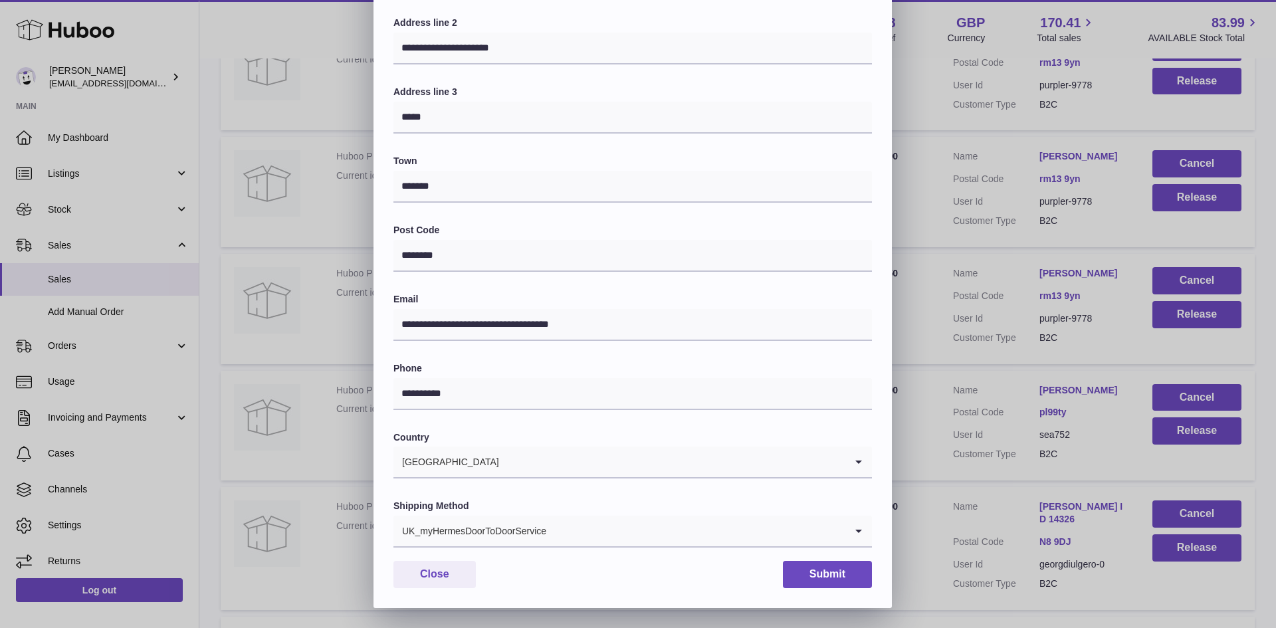
click at [561, 533] on input "Search for option" at bounding box center [696, 531] width 298 height 31
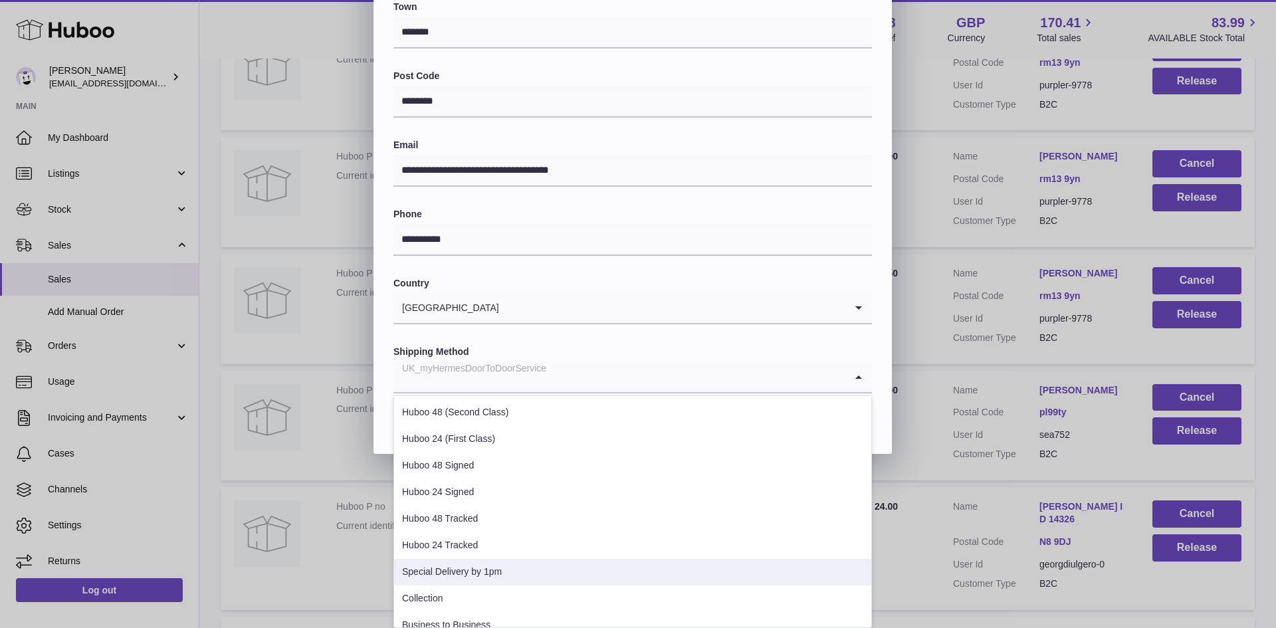
click at [547, 583] on li "Special Delivery by 1pm" at bounding box center [632, 572] width 477 height 27
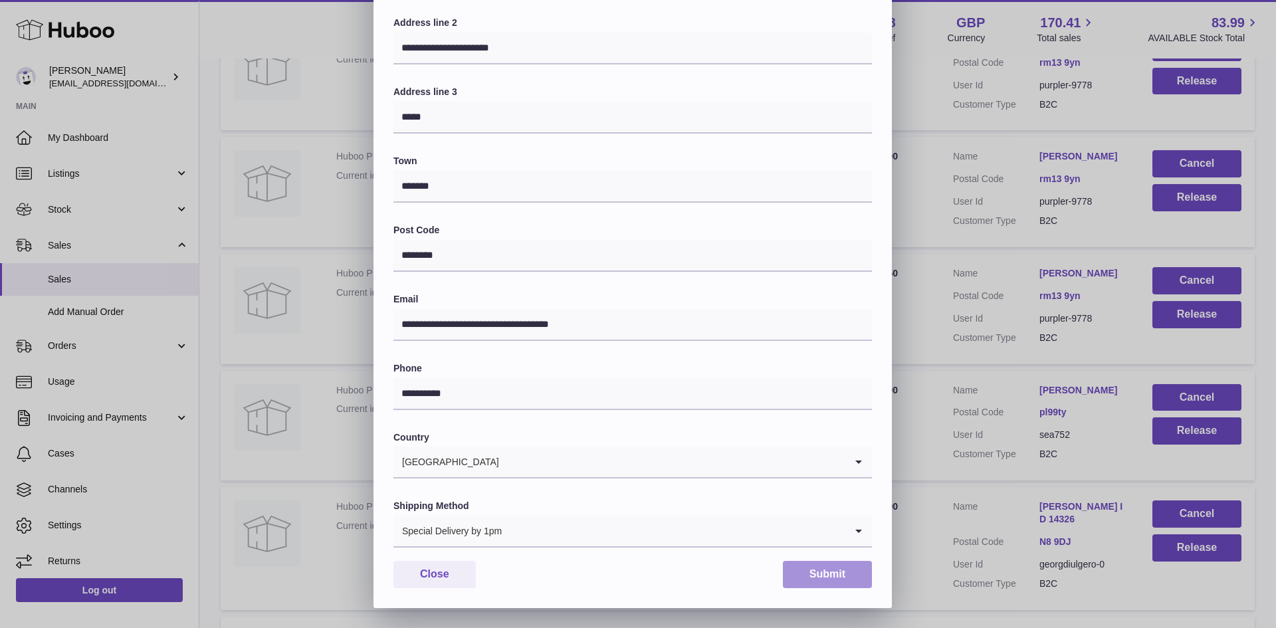
click at [805, 580] on button "Submit" at bounding box center [827, 574] width 89 height 27
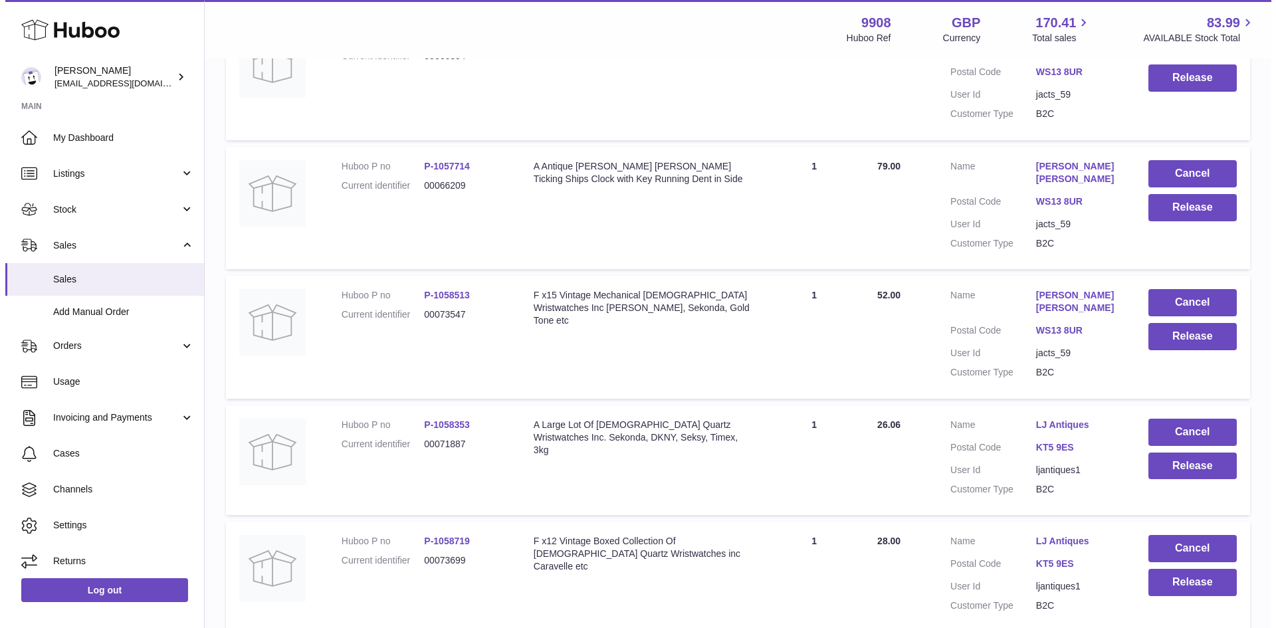
scroll to position [7973, 0]
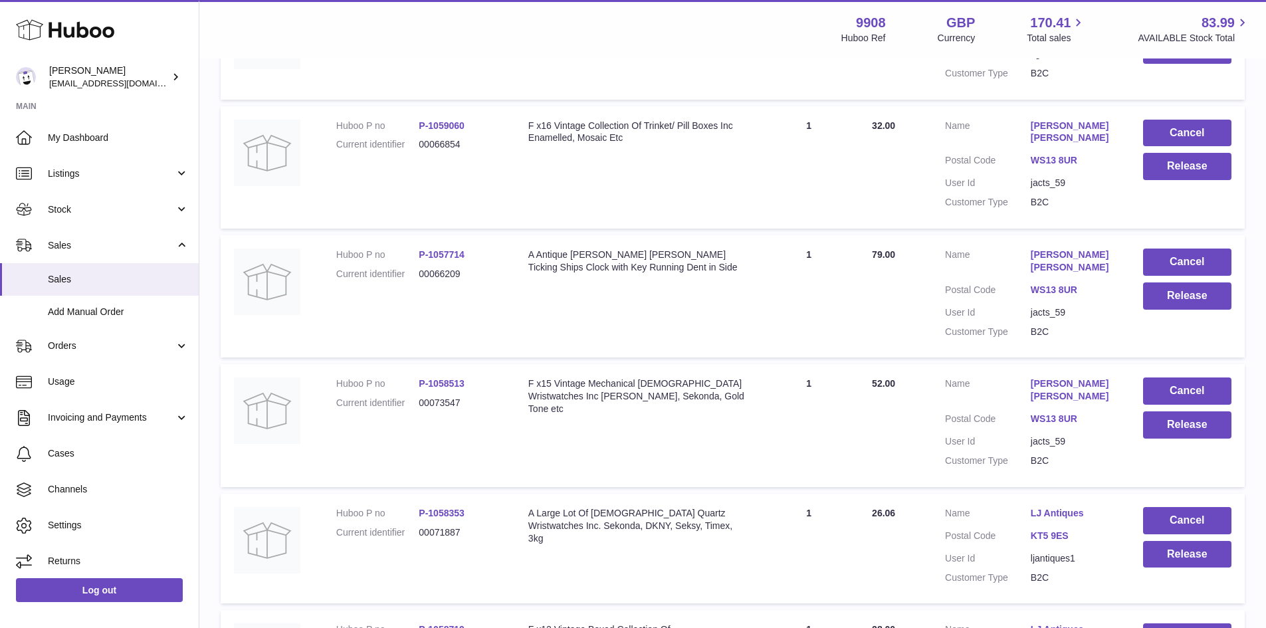
click at [1065, 145] on link "[PERSON_NAME] [PERSON_NAME]" at bounding box center [1073, 132] width 86 height 25
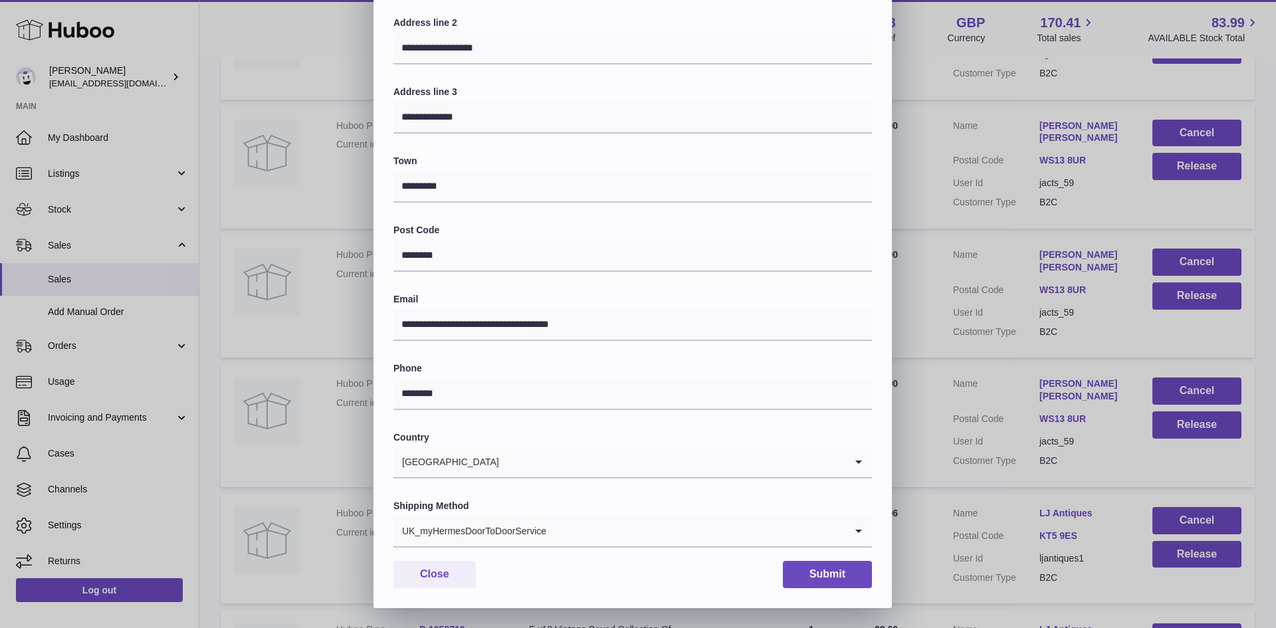
click at [597, 536] on input "Search for option" at bounding box center [696, 531] width 298 height 31
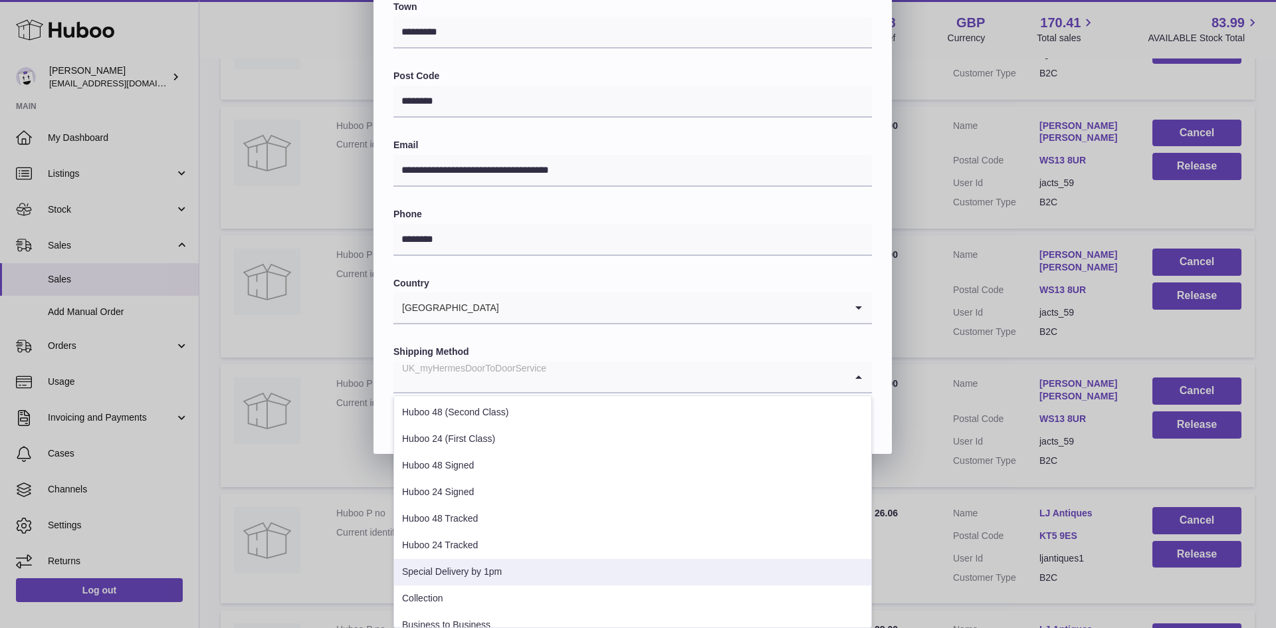
click at [546, 577] on li "Special Delivery by 1pm" at bounding box center [632, 572] width 477 height 27
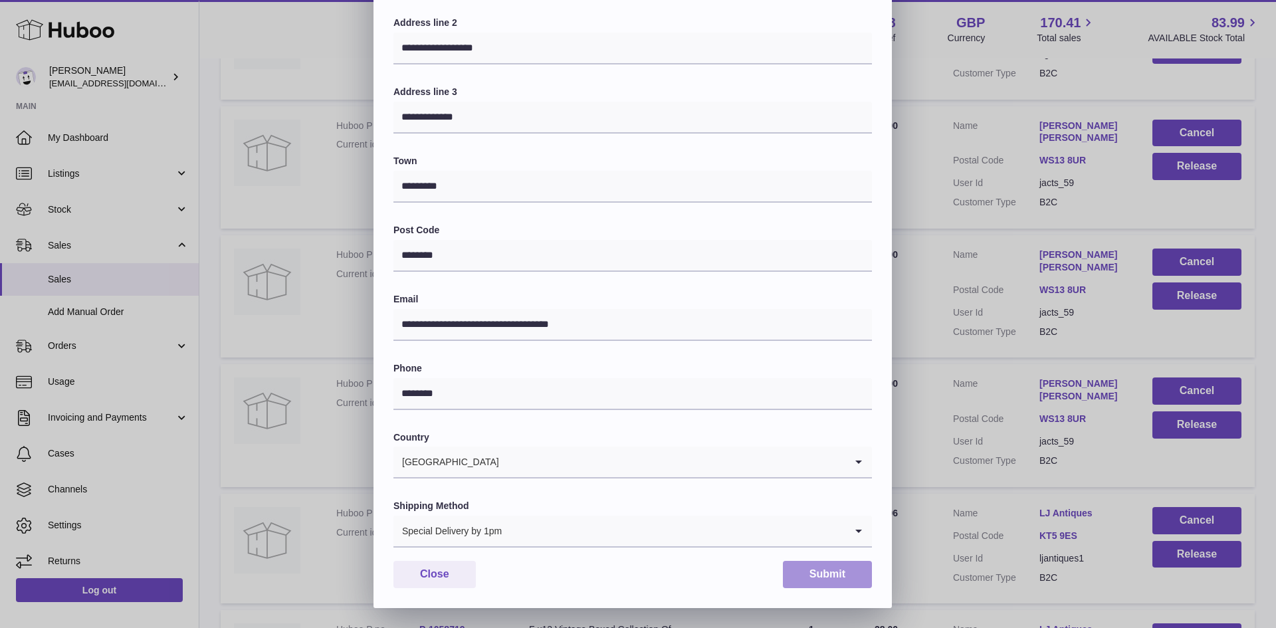
click at [819, 566] on button "Submit" at bounding box center [827, 574] width 89 height 27
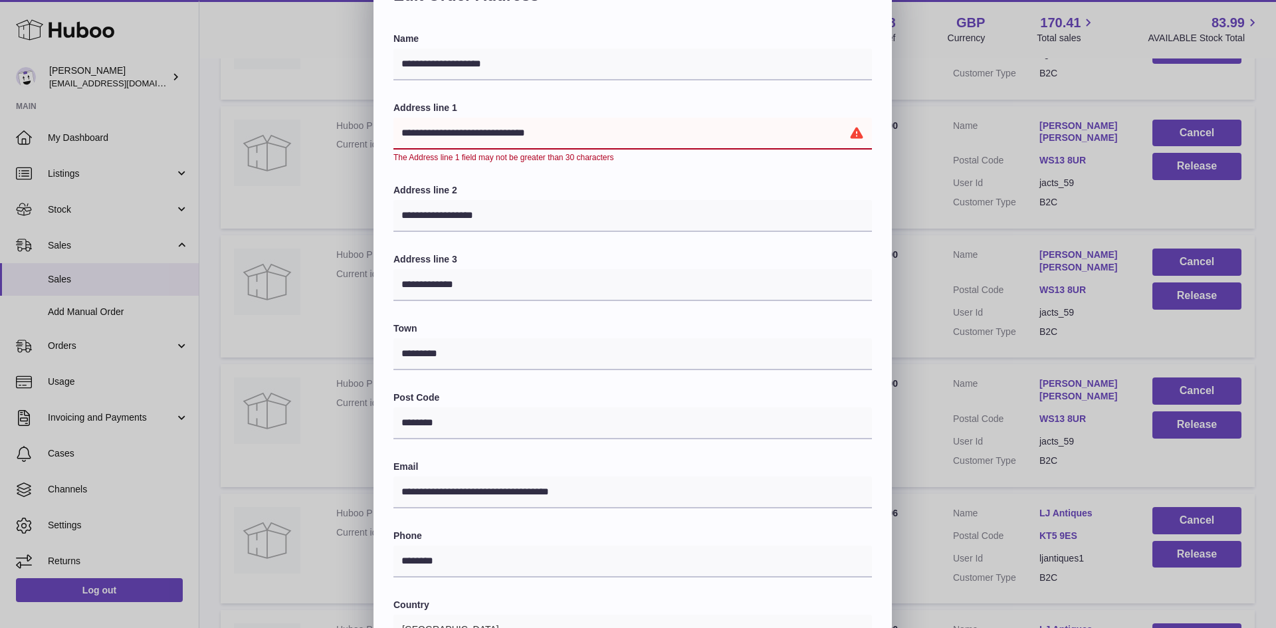
scroll to position [0, 0]
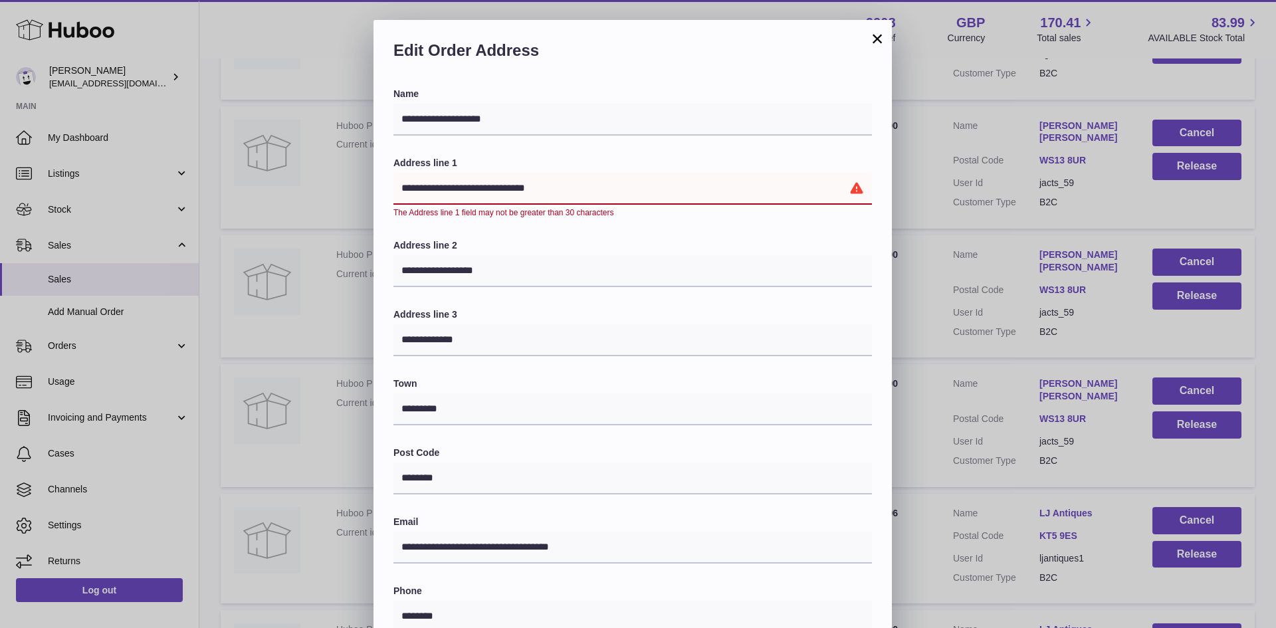
drag, startPoint x: 589, startPoint y: 183, endPoint x: 501, endPoint y: 186, distance: 87.8
click at [501, 186] on input "**********" at bounding box center [632, 189] width 478 height 32
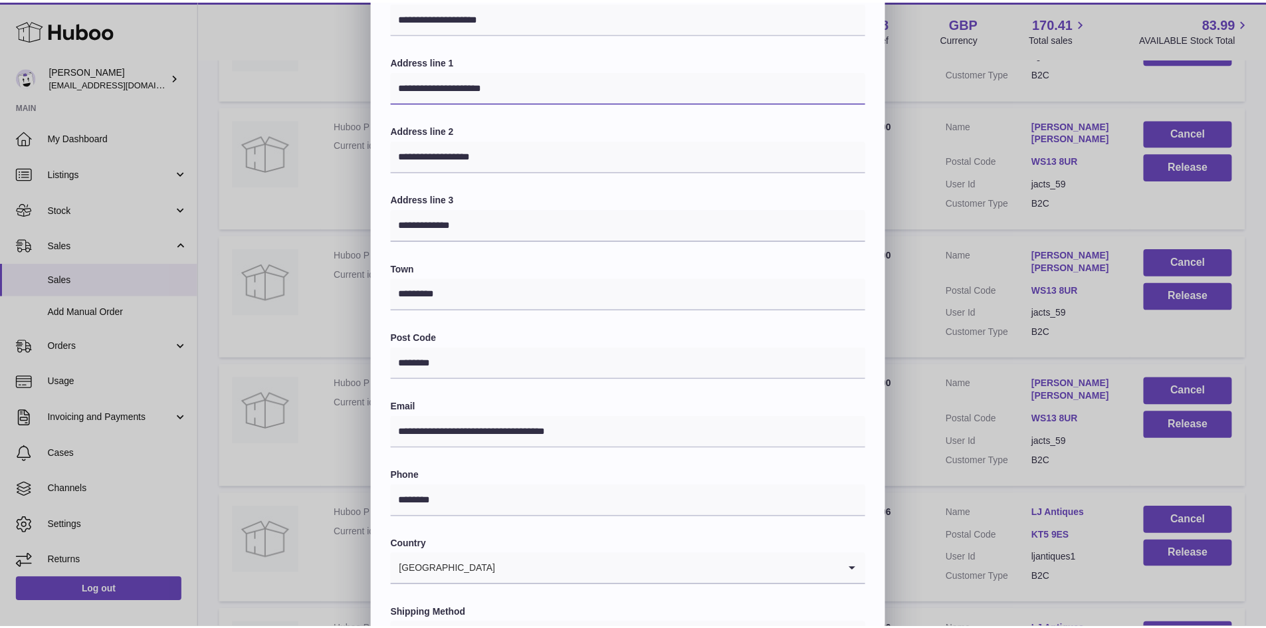
scroll to position [209, 0]
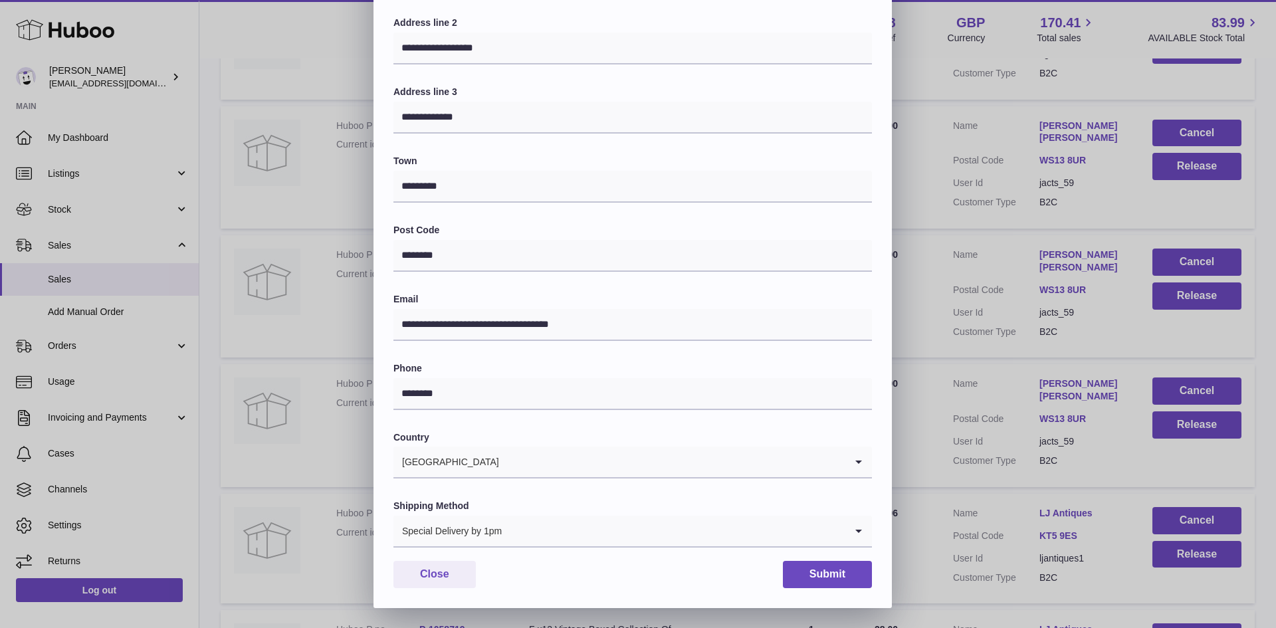
type input "**********"
click at [836, 573] on button "Submit" at bounding box center [827, 574] width 89 height 27
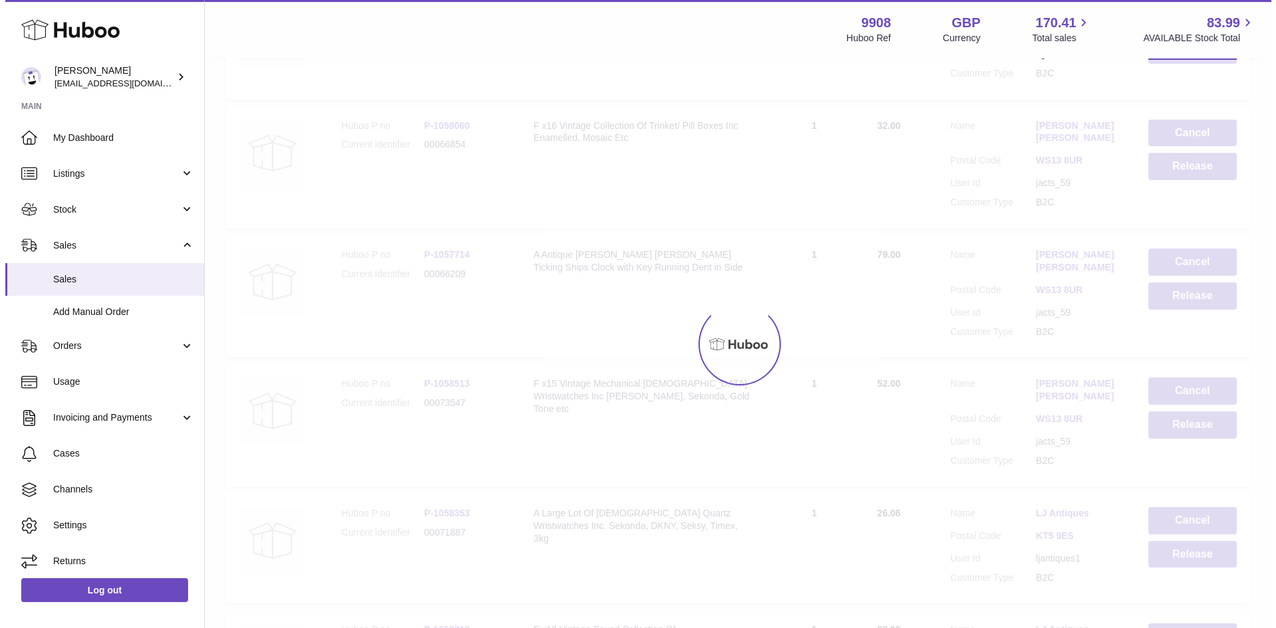
scroll to position [0, 0]
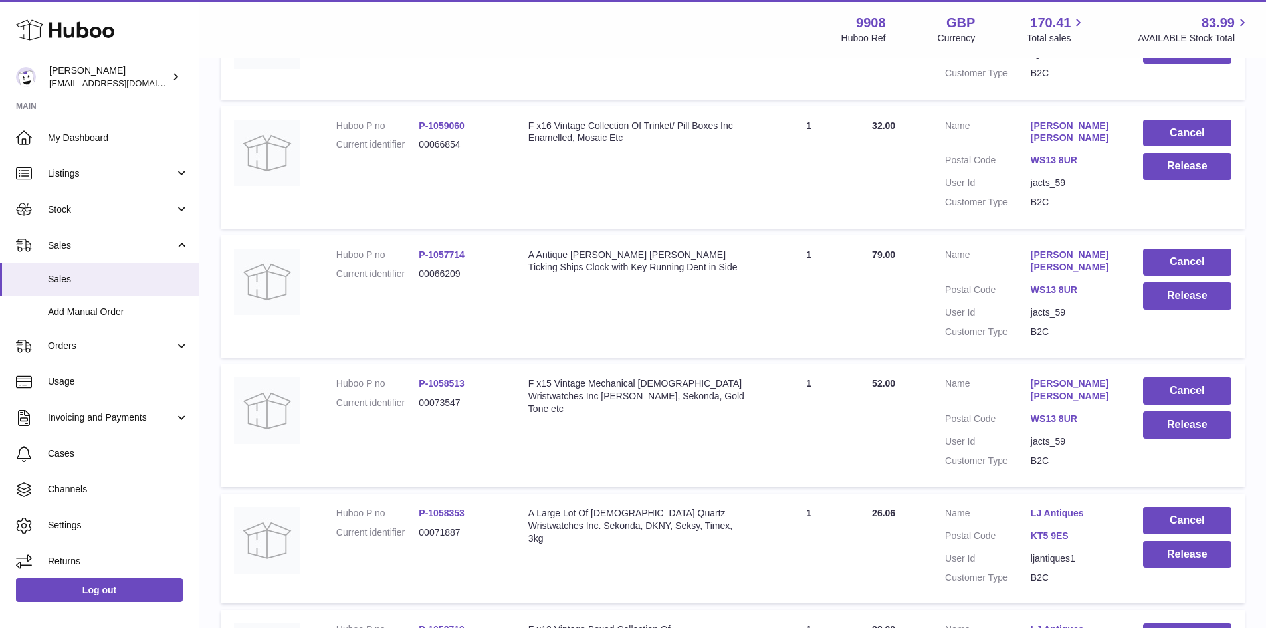
click at [1085, 403] on link "[PERSON_NAME] [PERSON_NAME]" at bounding box center [1073, 389] width 86 height 25
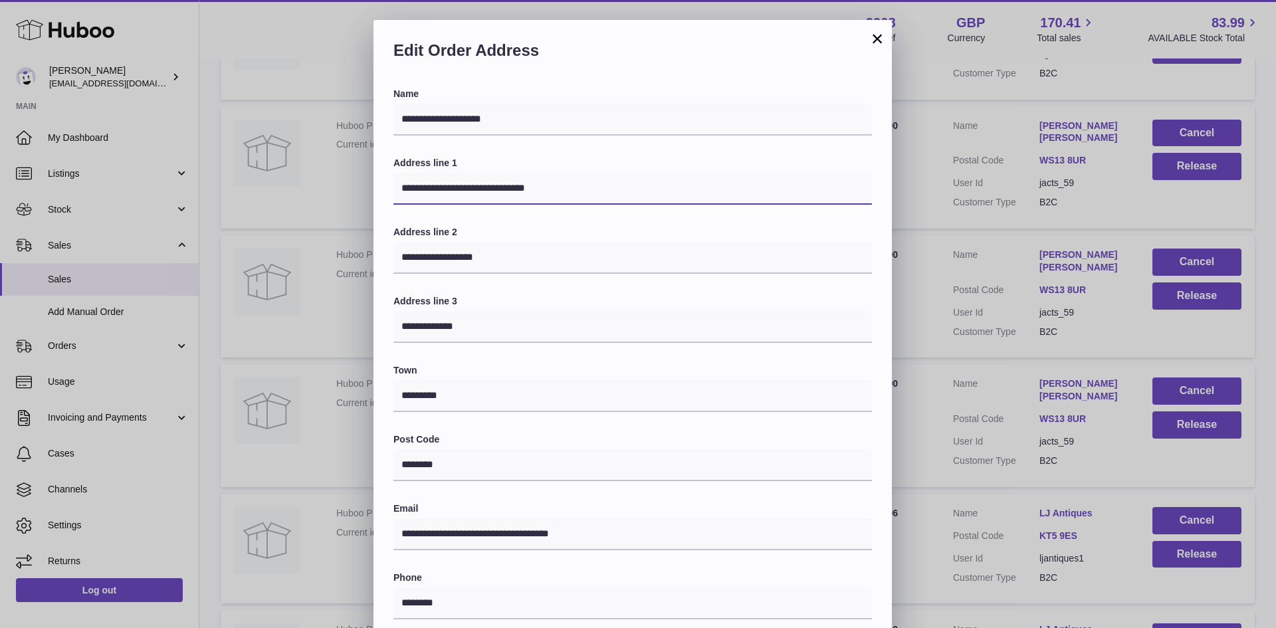
drag, startPoint x: 519, startPoint y: 183, endPoint x: 502, endPoint y: 185, distance: 16.7
click at [502, 185] on input "**********" at bounding box center [632, 189] width 478 height 32
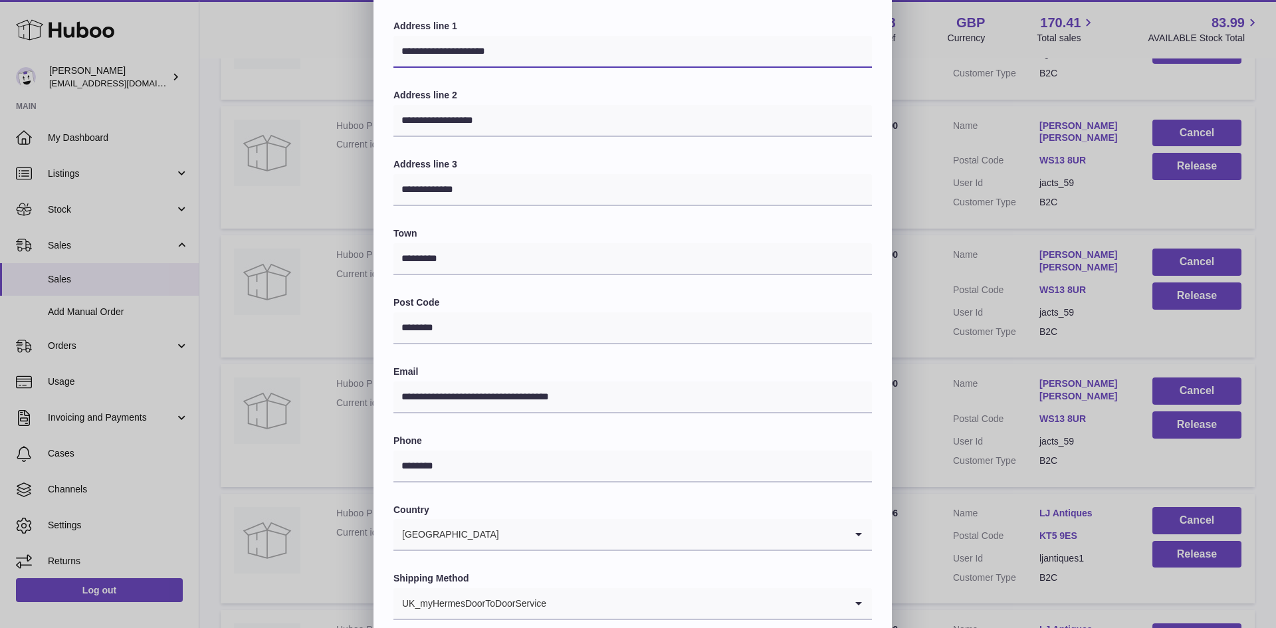
scroll to position [209, 0]
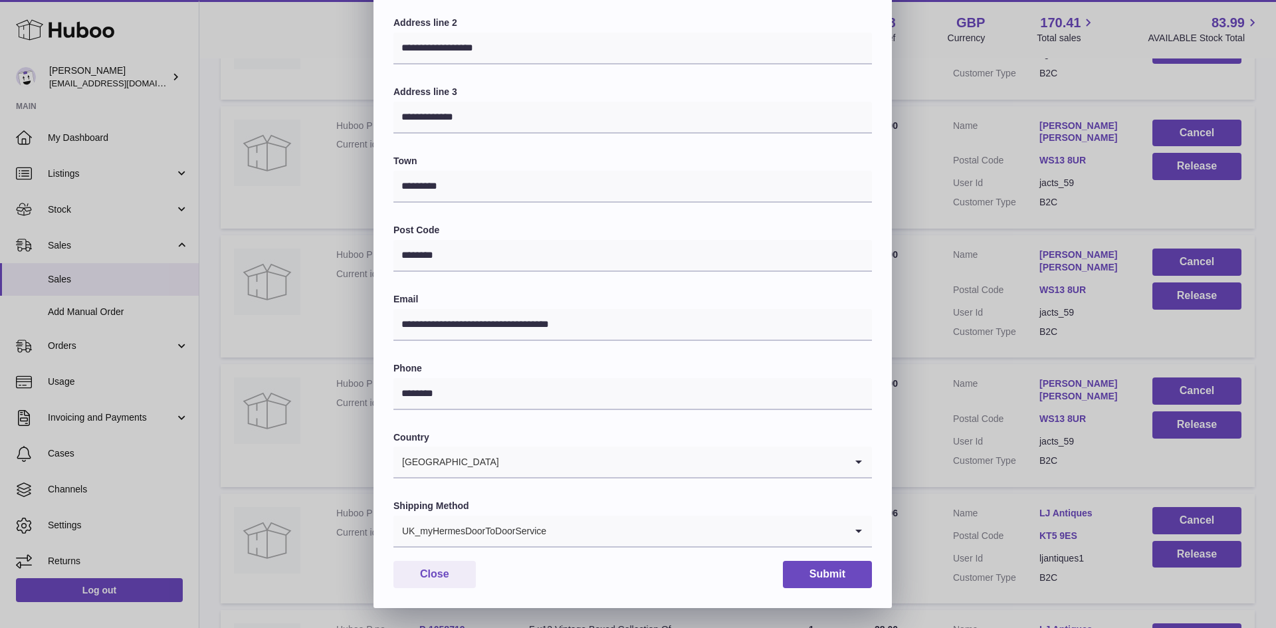
type input "**********"
click at [769, 530] on input "Search for option" at bounding box center [696, 531] width 298 height 31
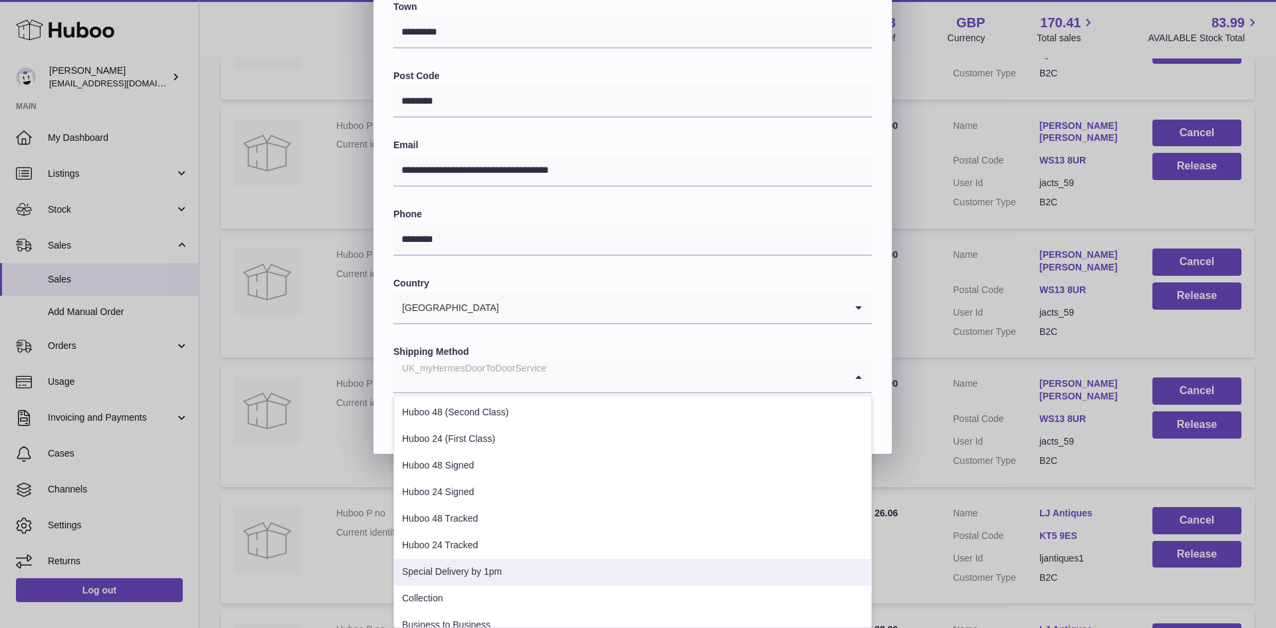
click at [573, 568] on li "Special Delivery by 1pm" at bounding box center [632, 572] width 477 height 27
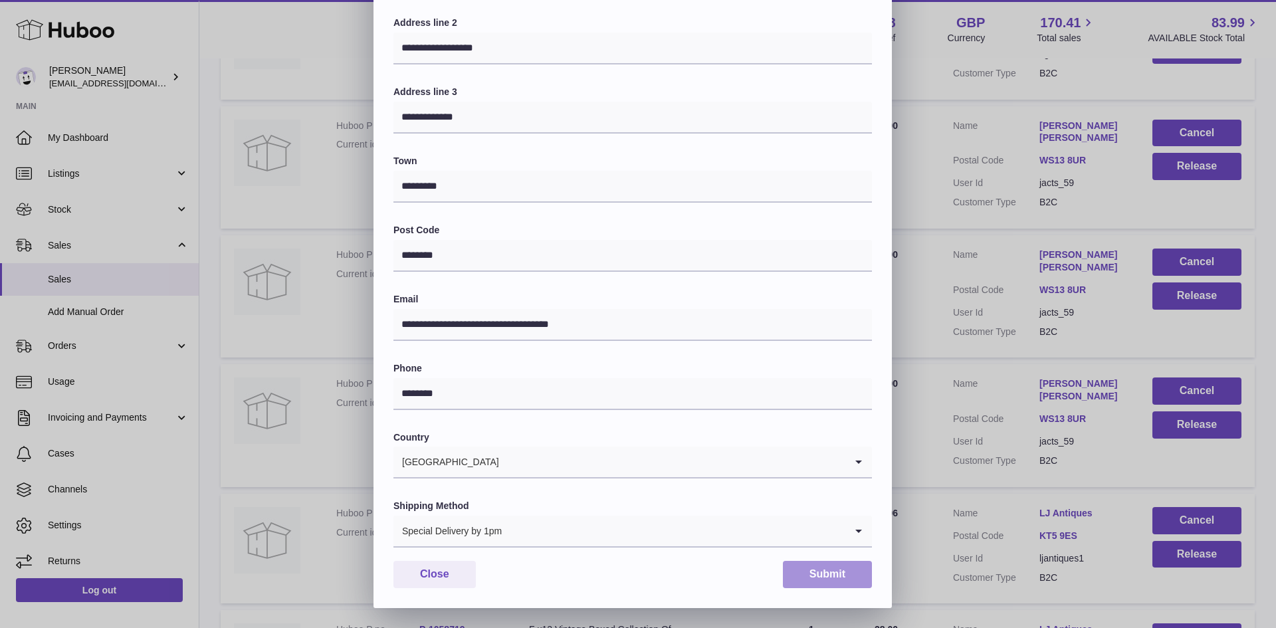
click at [813, 566] on button "Submit" at bounding box center [827, 574] width 89 height 27
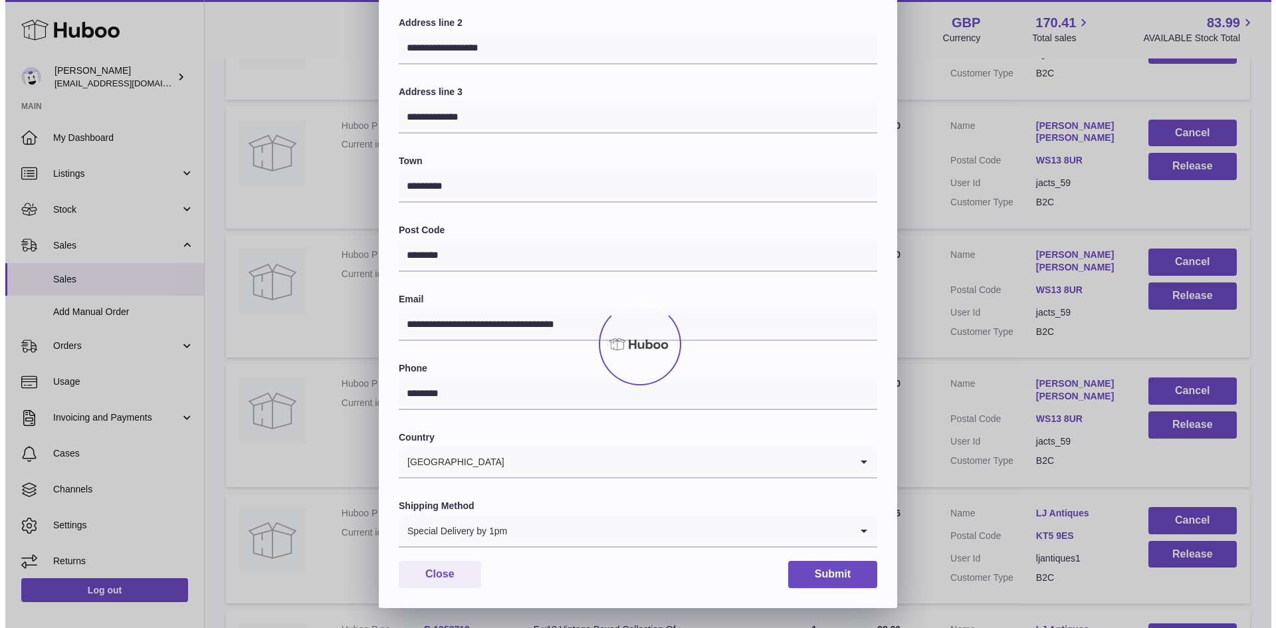
scroll to position [0, 0]
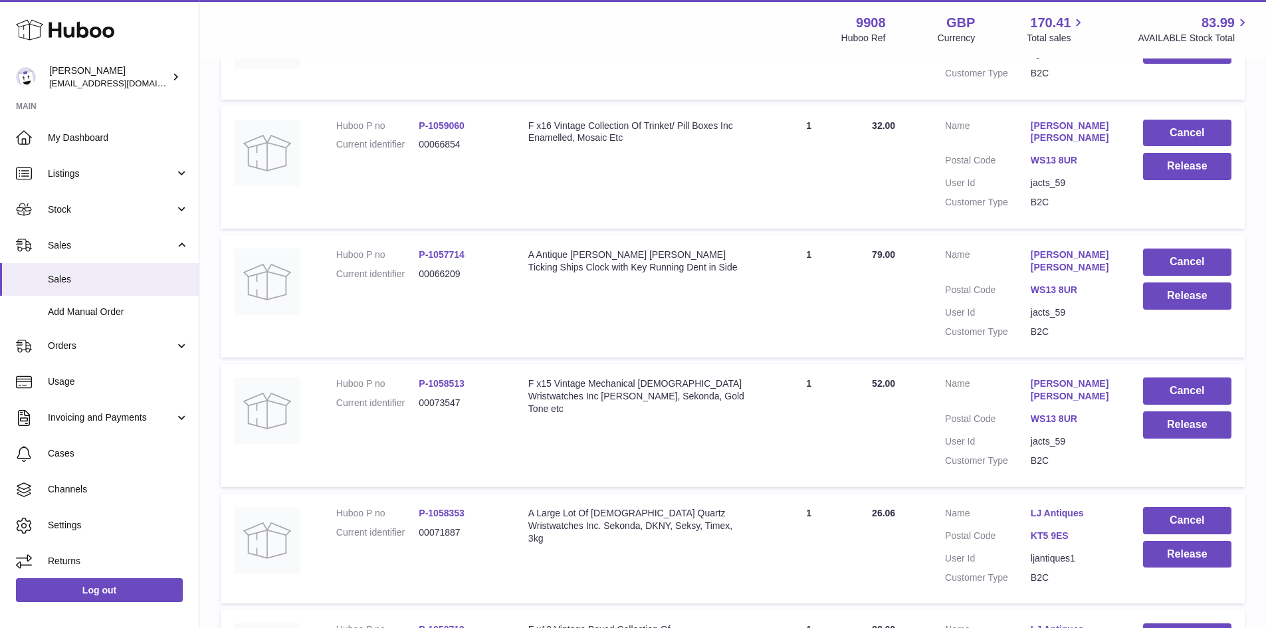
click at [1075, 403] on link "[PERSON_NAME] [PERSON_NAME]" at bounding box center [1073, 389] width 86 height 25
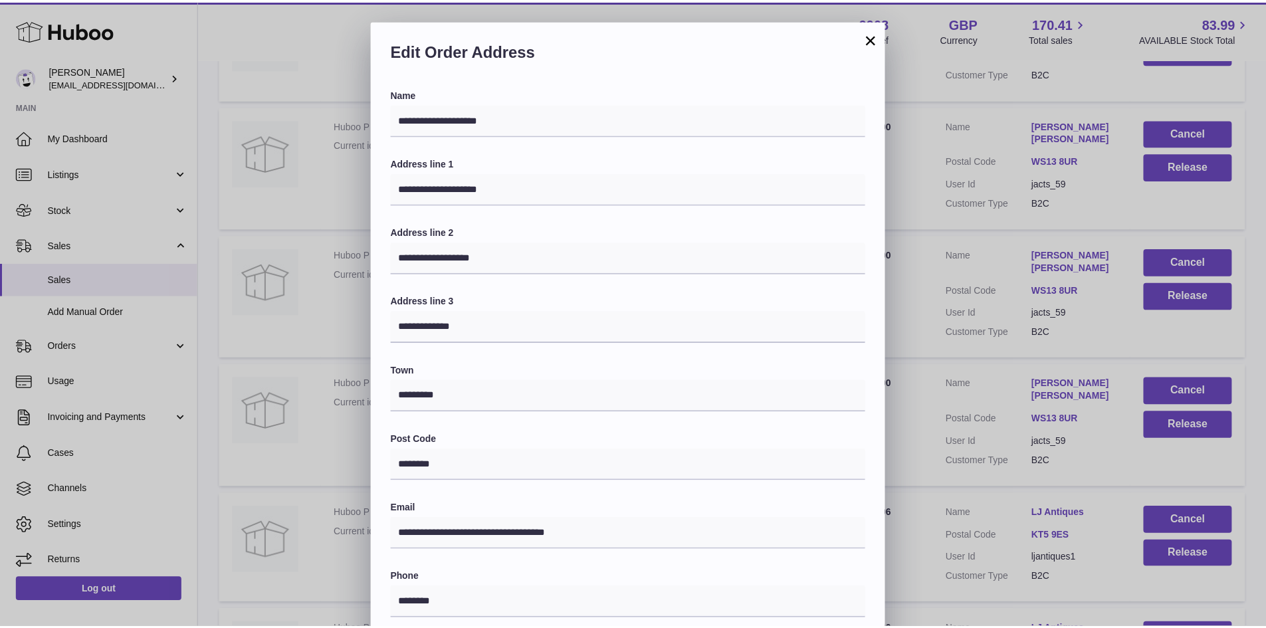
scroll to position [209, 0]
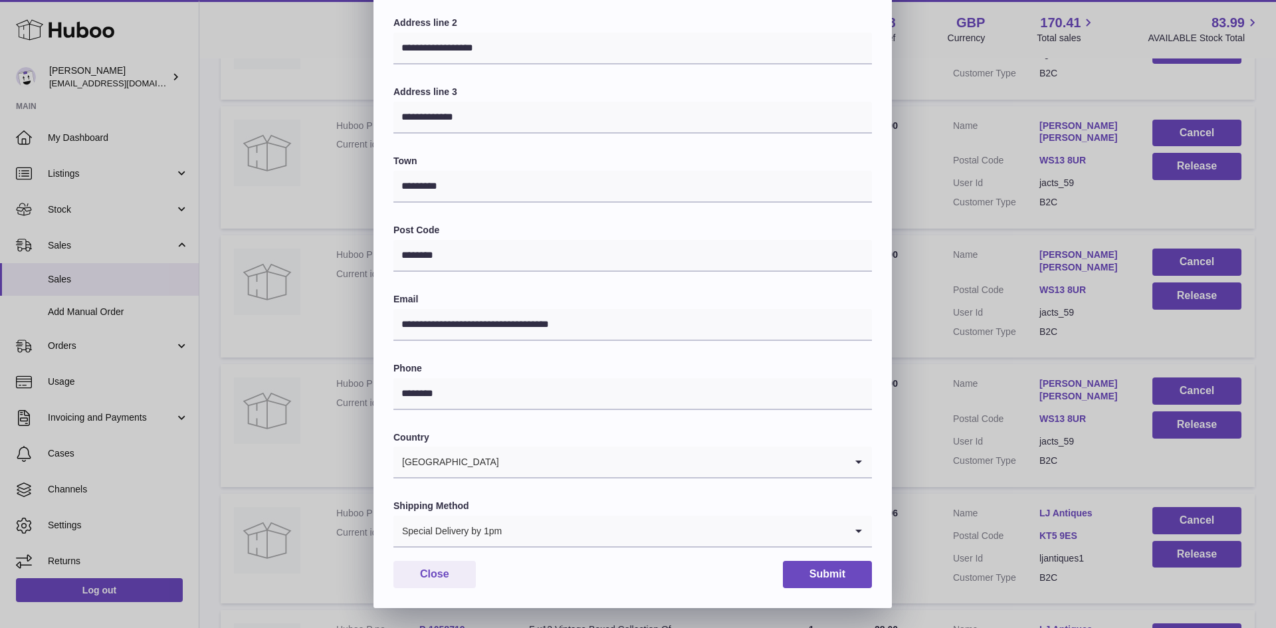
click at [553, 524] on input "Search for option" at bounding box center [673, 531] width 343 height 31
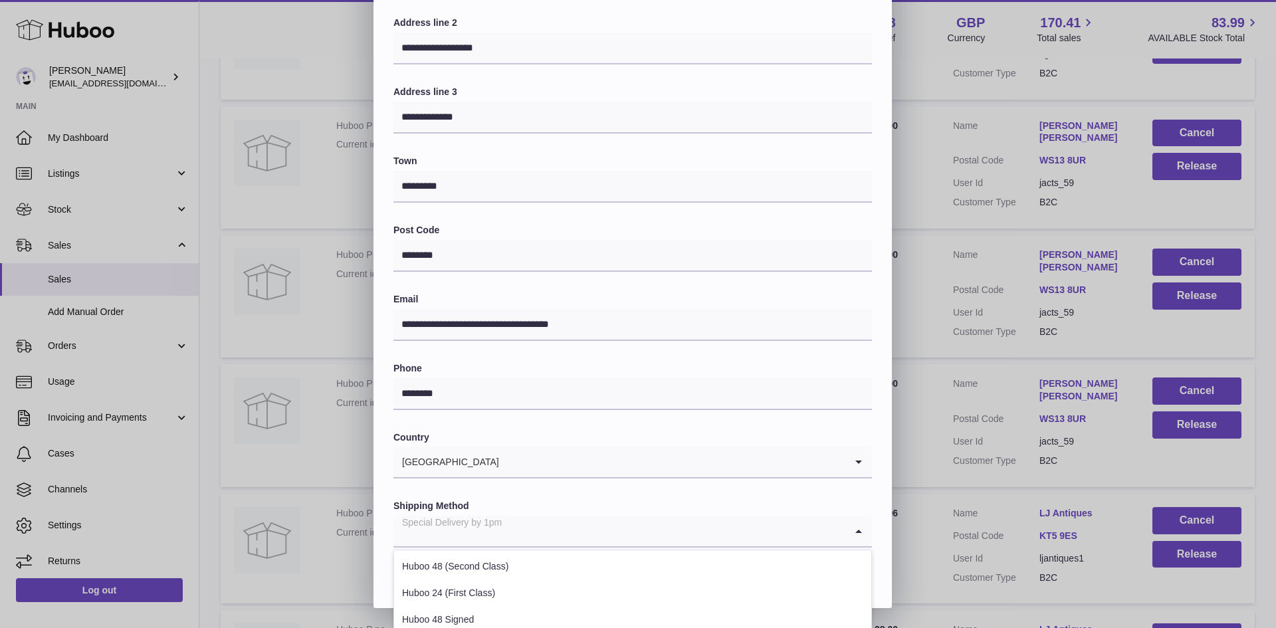
click at [924, 409] on div "**********" at bounding box center [638, 209] width 1276 height 797
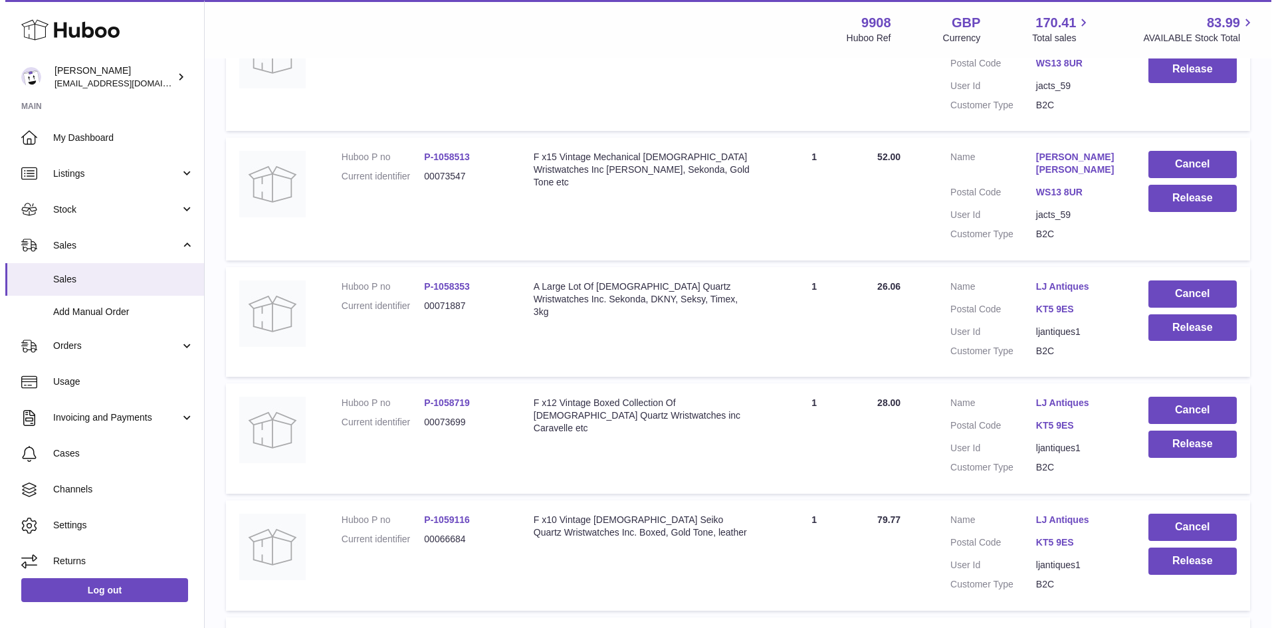
scroll to position [8239, 0]
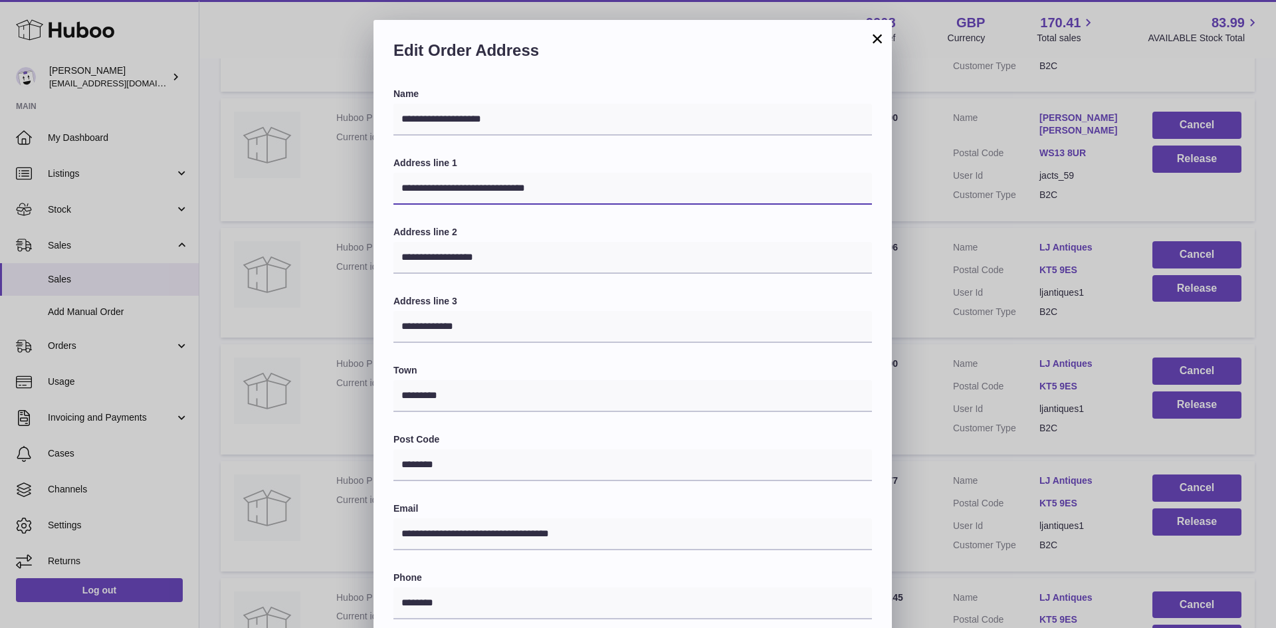
drag, startPoint x: 565, startPoint y: 182, endPoint x: 500, endPoint y: 185, distance: 65.8
click at [500, 185] on input "**********" at bounding box center [632, 189] width 478 height 32
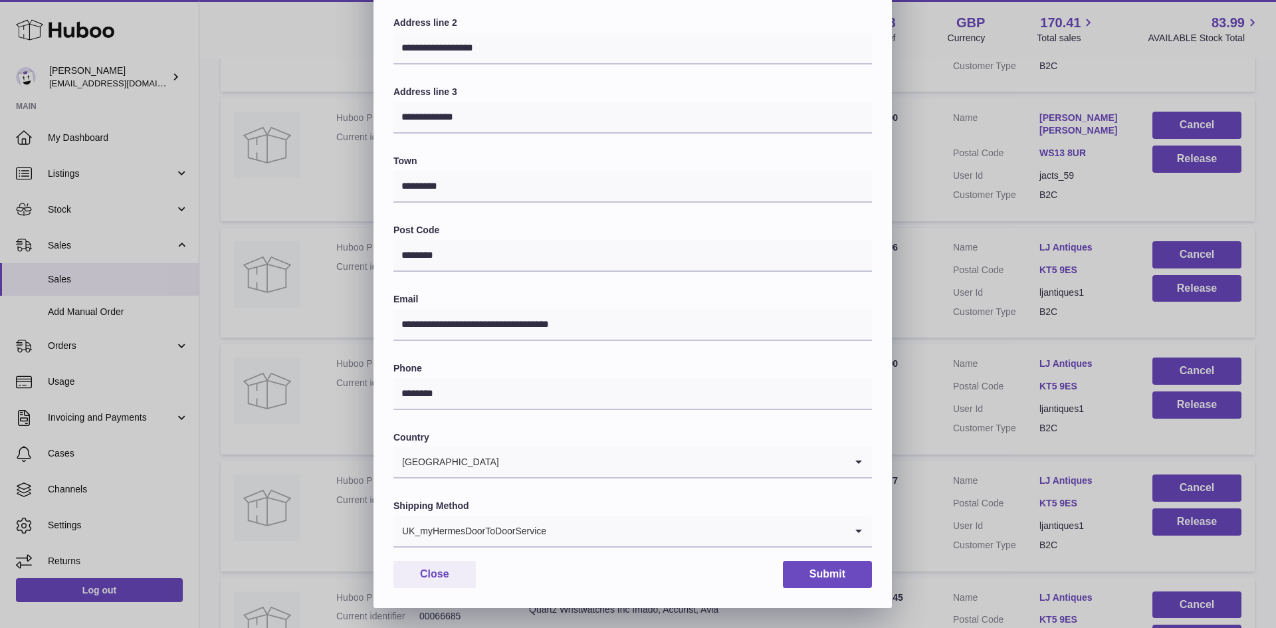
type input "**********"
click at [503, 526] on div "UK_myHermesDoorToDoorService" at bounding box center [619, 531] width 452 height 31
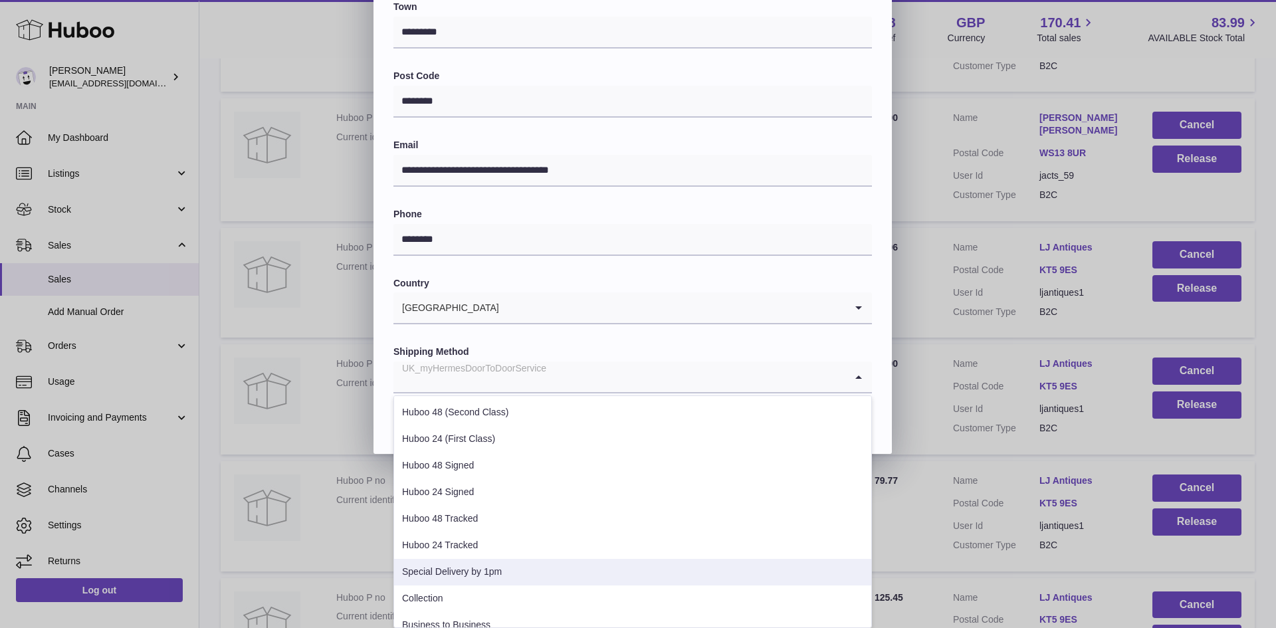
click at [501, 566] on li "Special Delivery by 1pm" at bounding box center [632, 572] width 477 height 27
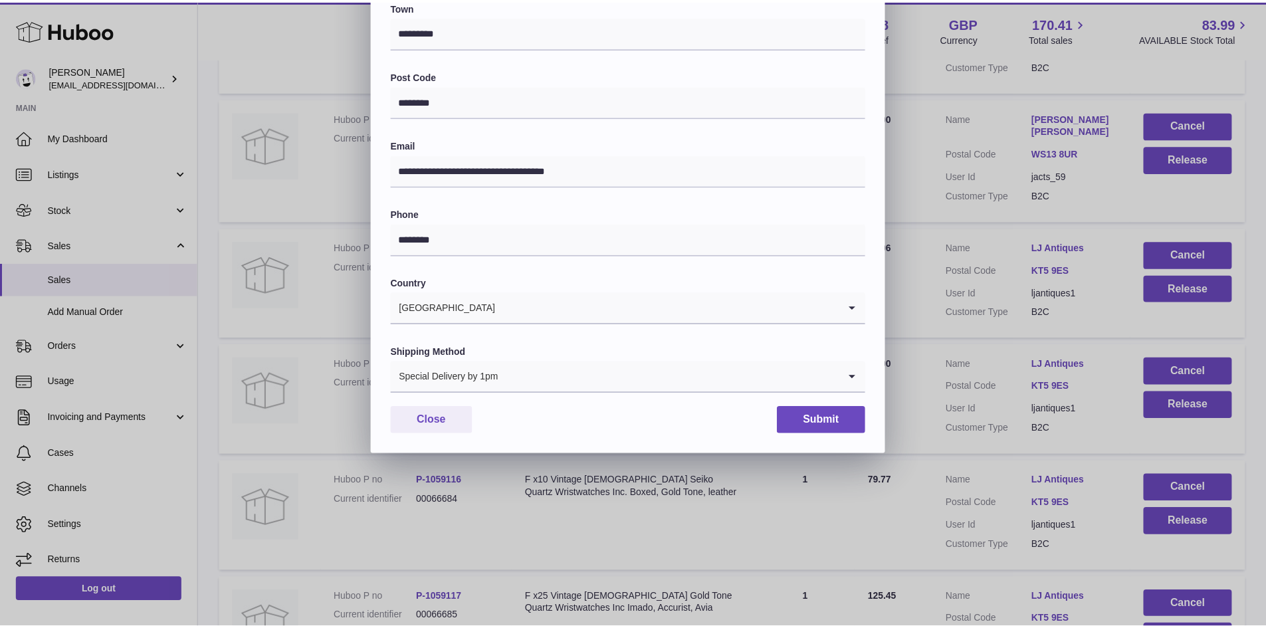
scroll to position [209, 0]
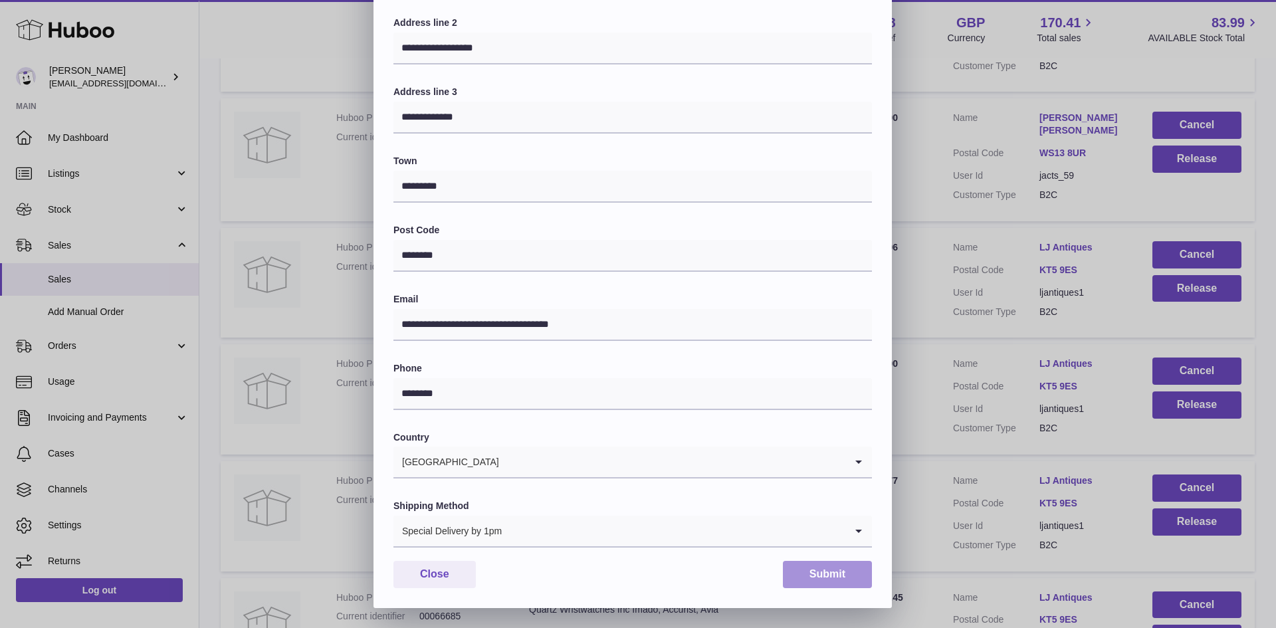
click at [818, 583] on button "Submit" at bounding box center [827, 574] width 89 height 27
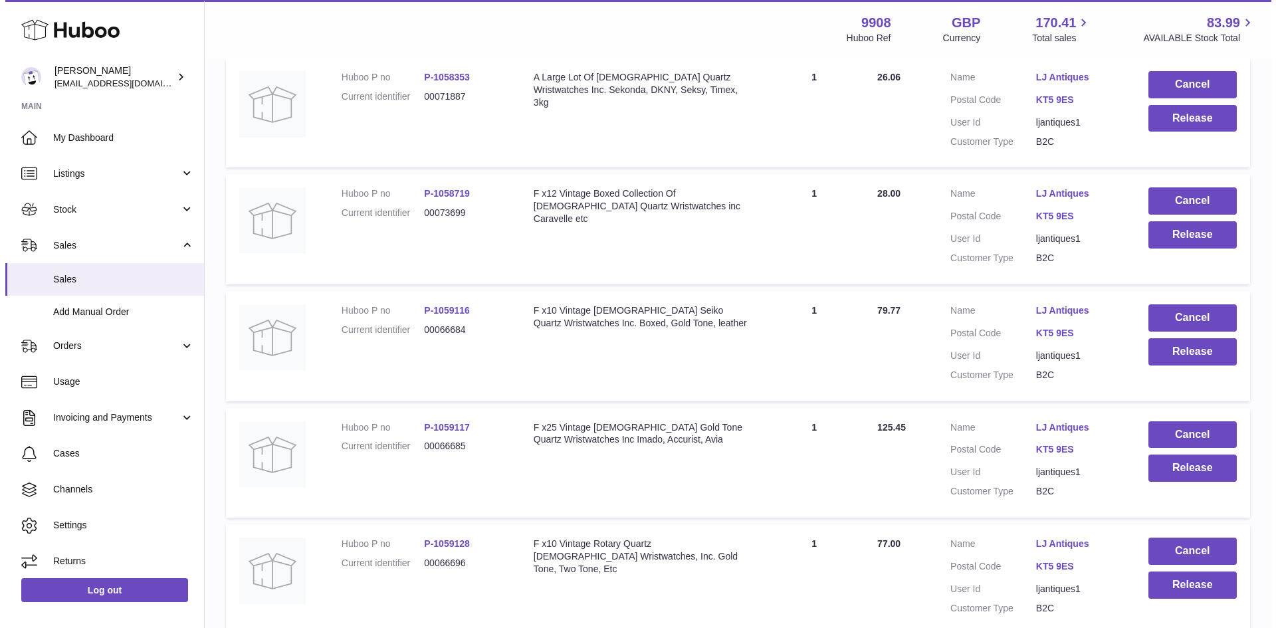
scroll to position [8504, 0]
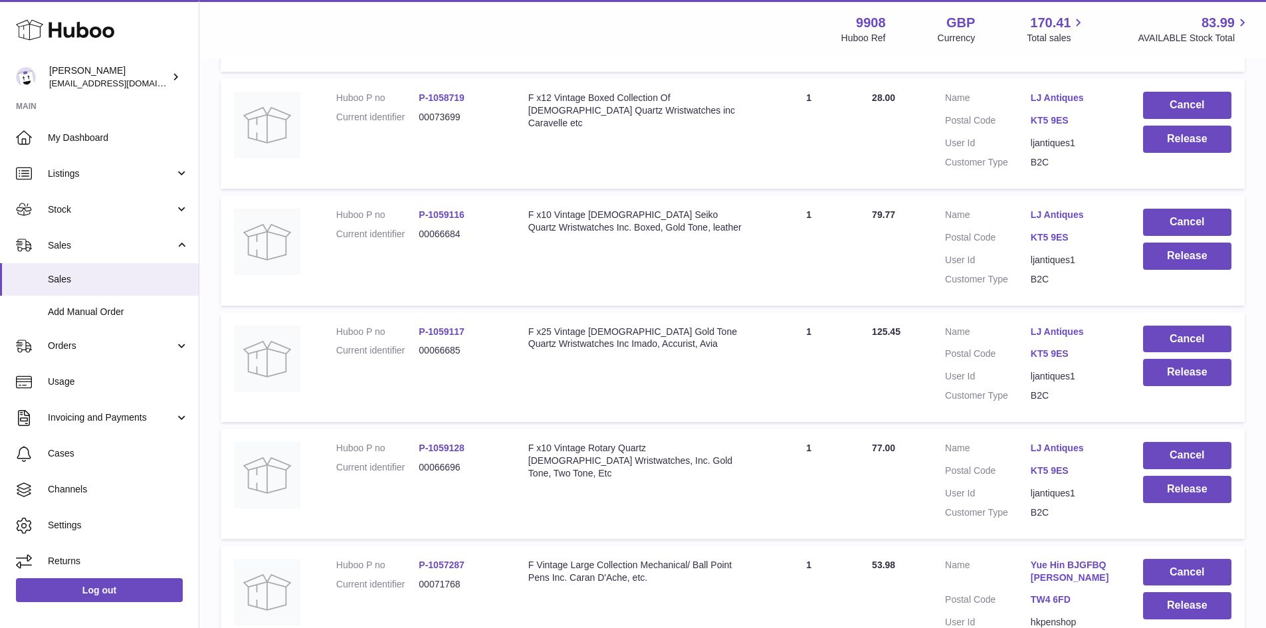
click at [1054, 104] on link "LJ Antiques" at bounding box center [1073, 98] width 86 height 13
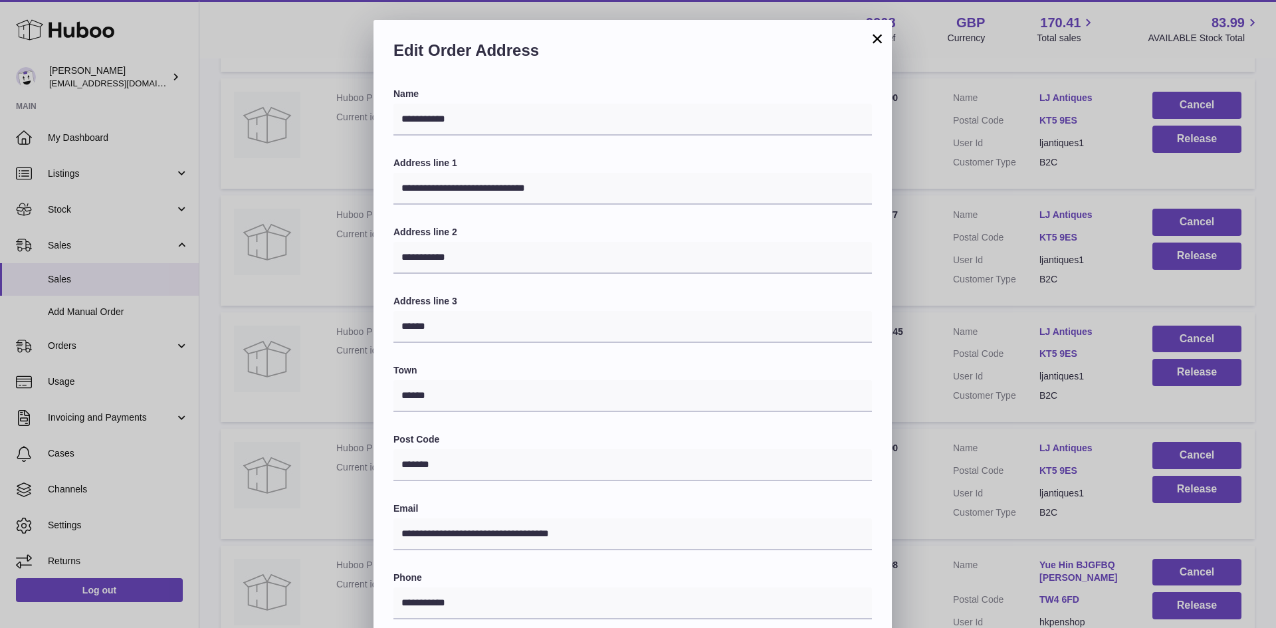
scroll to position [209, 0]
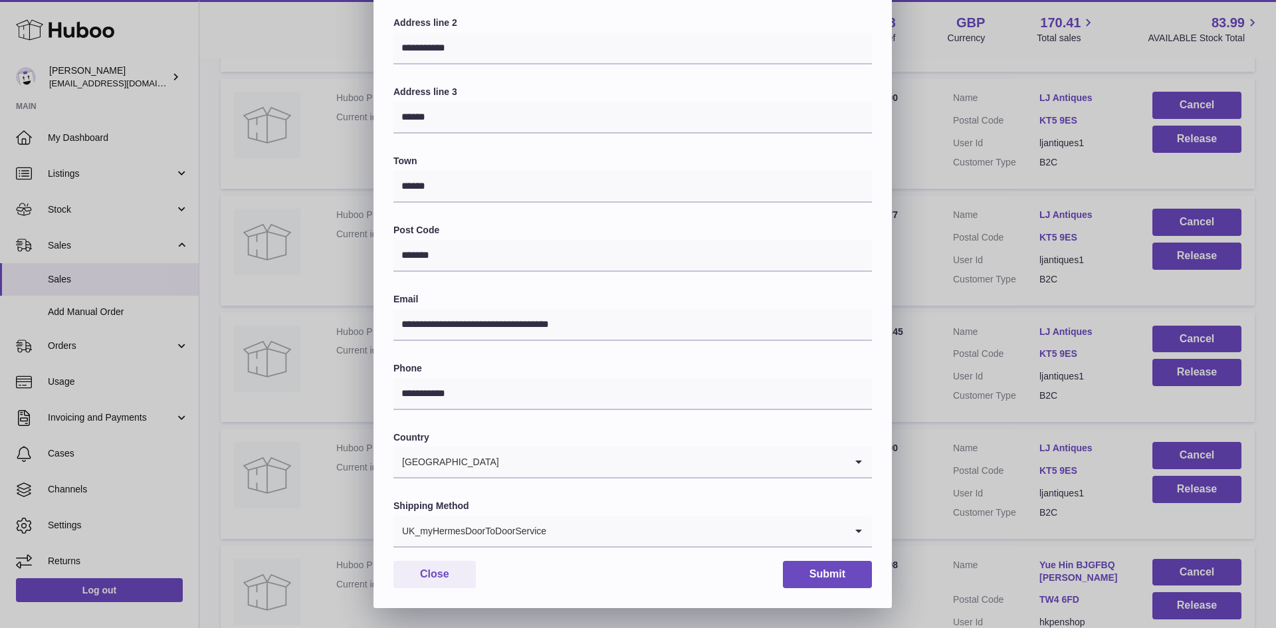
click at [566, 537] on input "Search for option" at bounding box center [696, 531] width 298 height 31
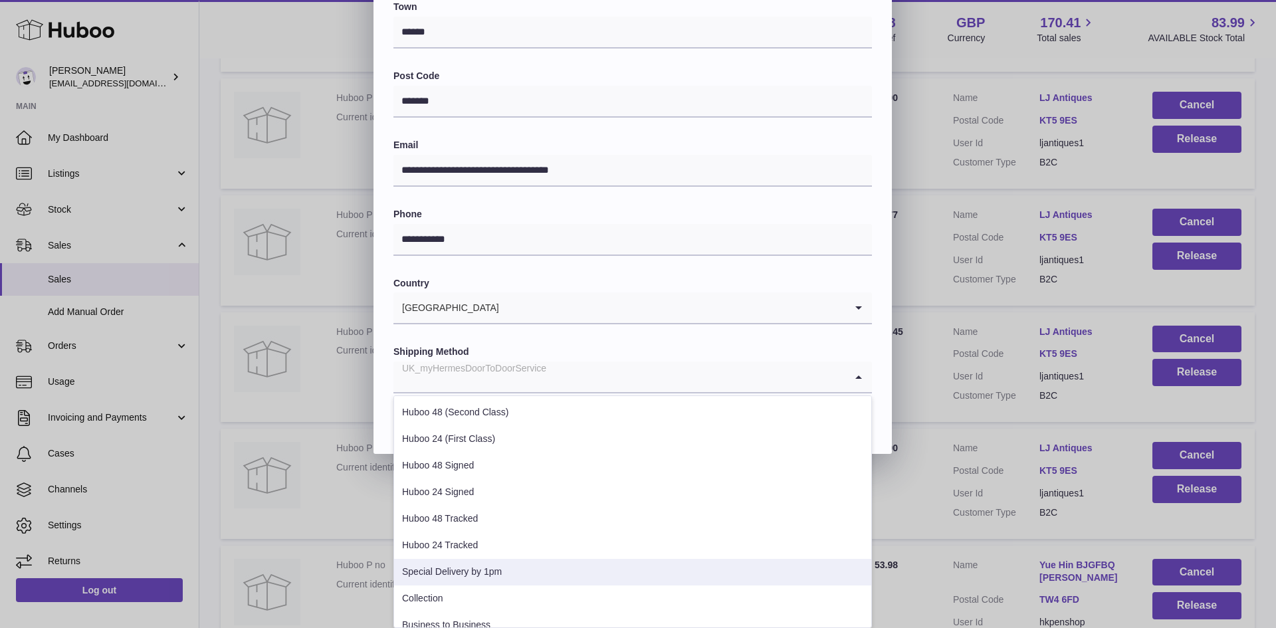
click at [486, 562] on li "Special Delivery by 1pm" at bounding box center [632, 572] width 477 height 27
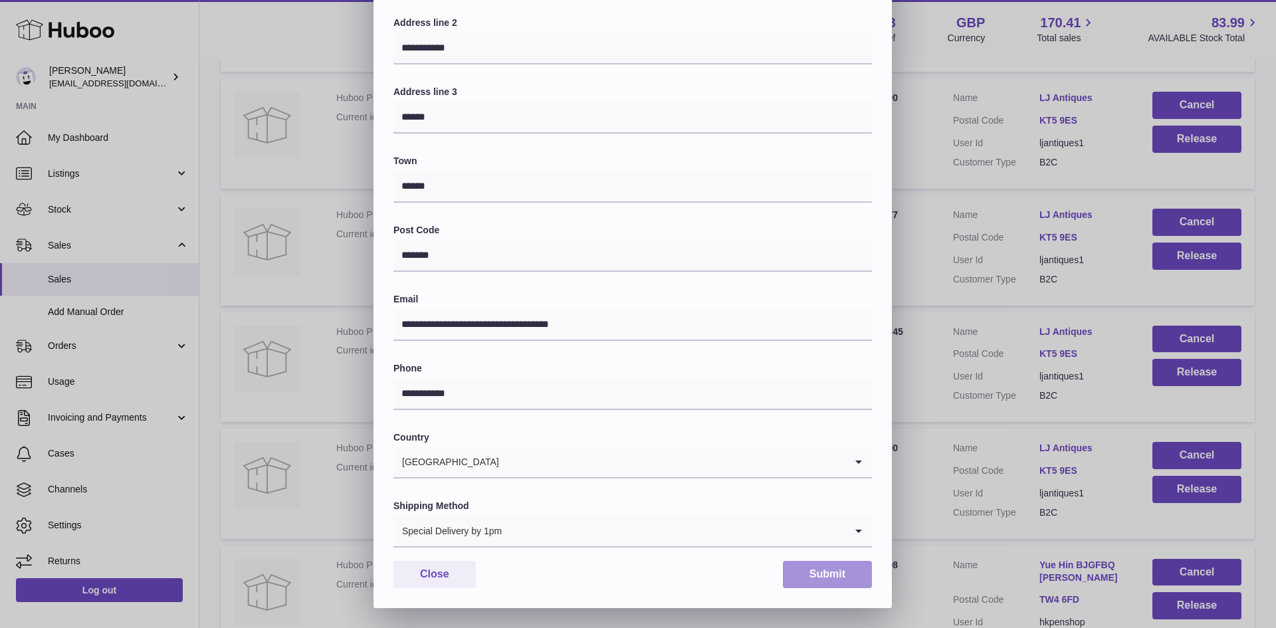
click at [807, 567] on button "Submit" at bounding box center [827, 574] width 89 height 27
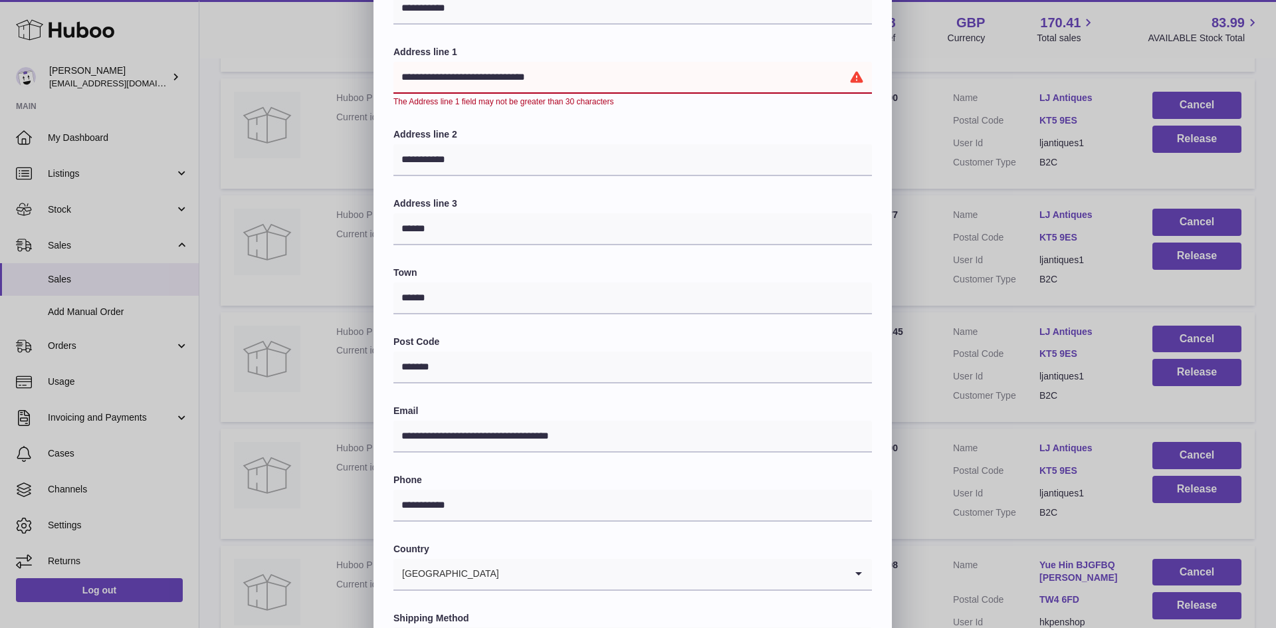
scroll to position [0, 0]
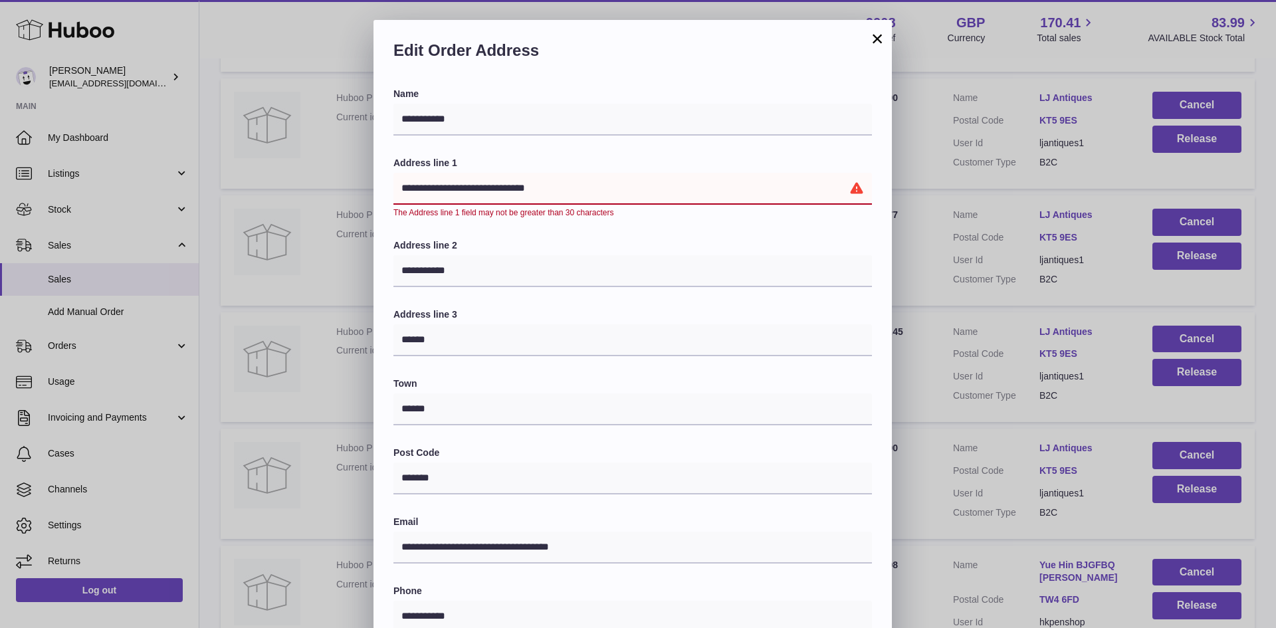
drag, startPoint x: 580, startPoint y: 185, endPoint x: 505, endPoint y: 187, distance: 75.1
click at [505, 187] on input "**********" at bounding box center [632, 189] width 478 height 32
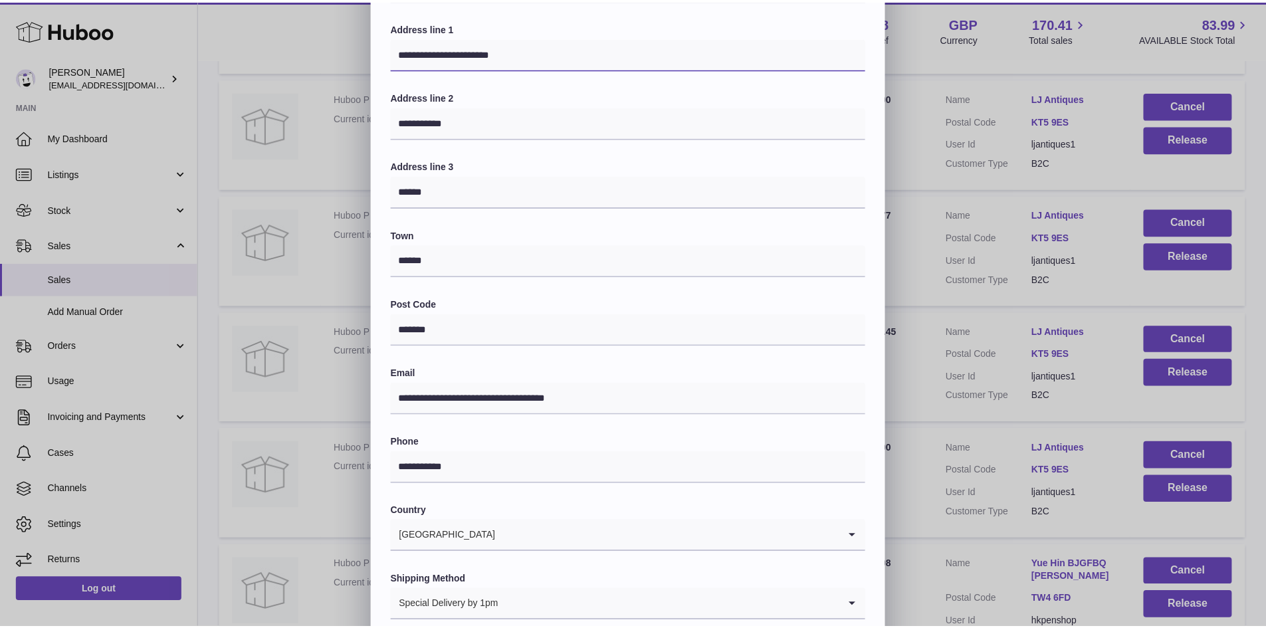
scroll to position [209, 0]
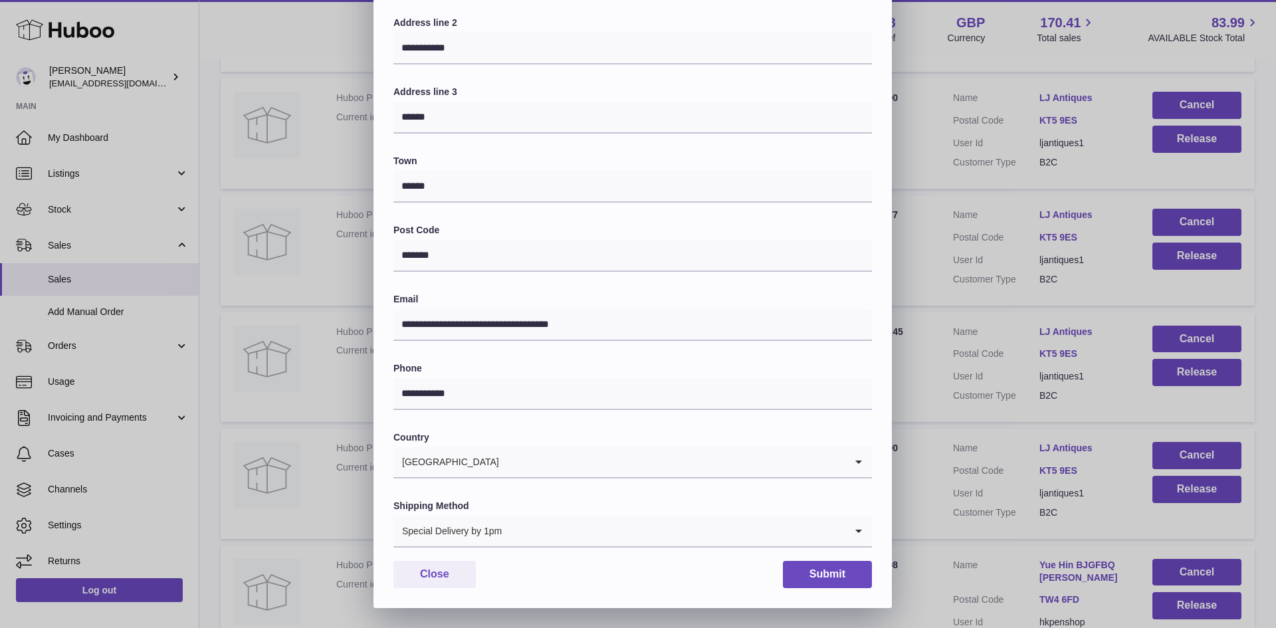
type input "**********"
click at [851, 580] on button "Submit" at bounding box center [827, 574] width 89 height 27
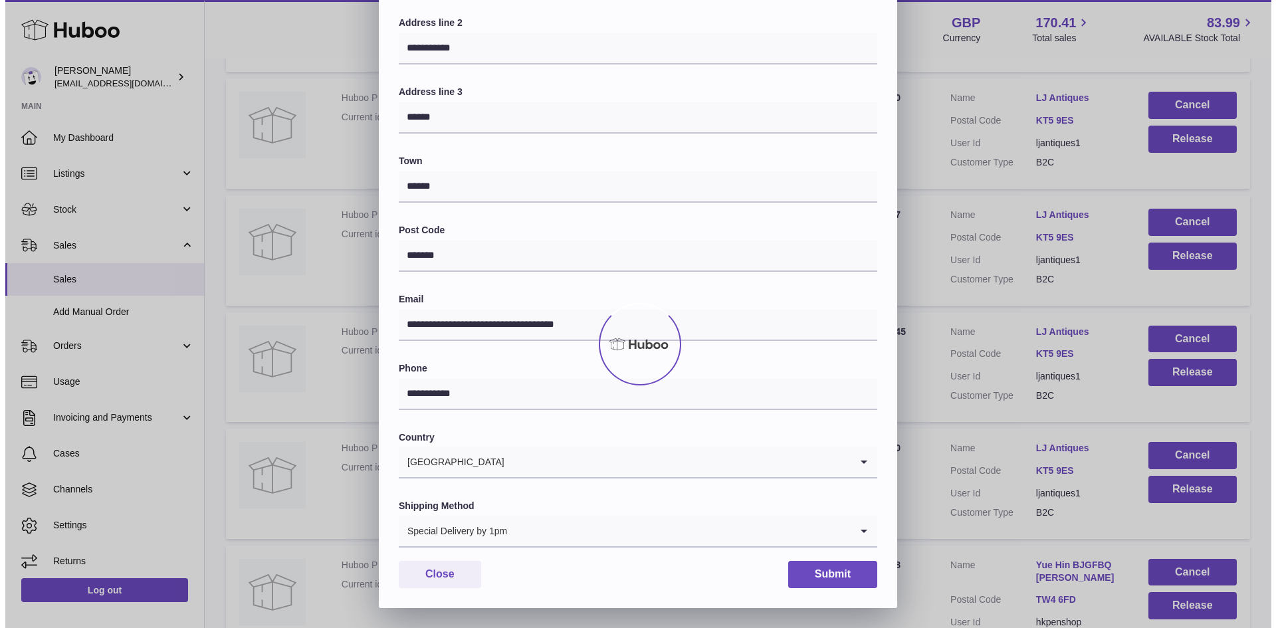
scroll to position [0, 0]
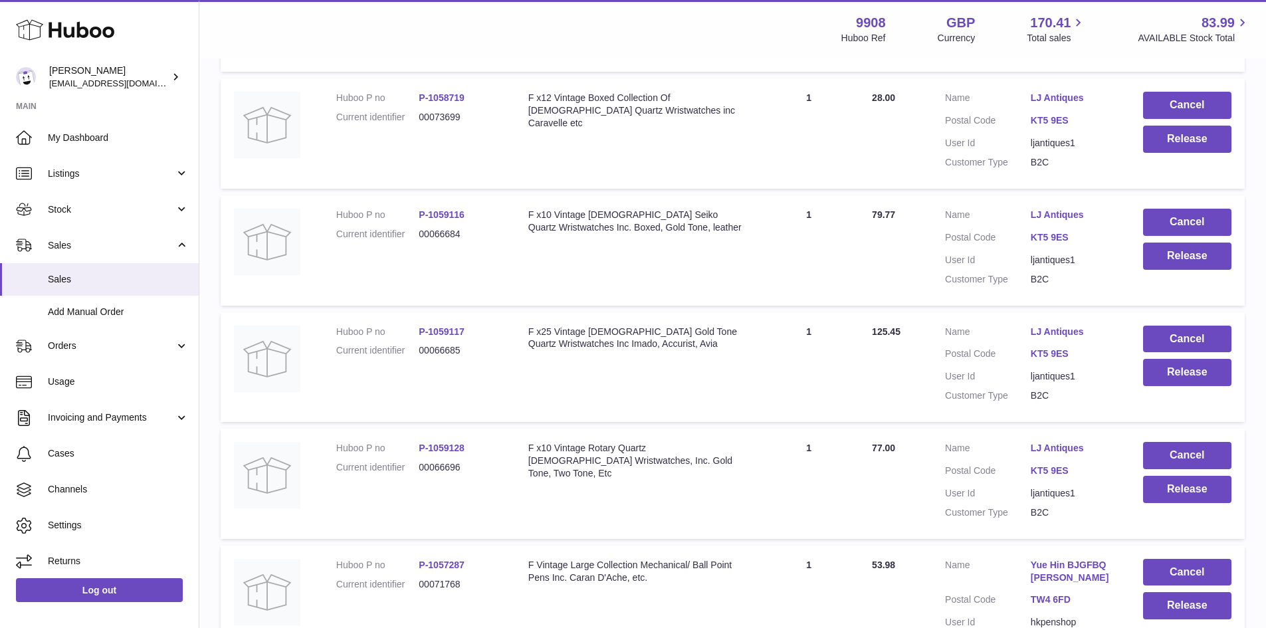
click at [1051, 104] on link "LJ Antiques" at bounding box center [1073, 98] width 86 height 13
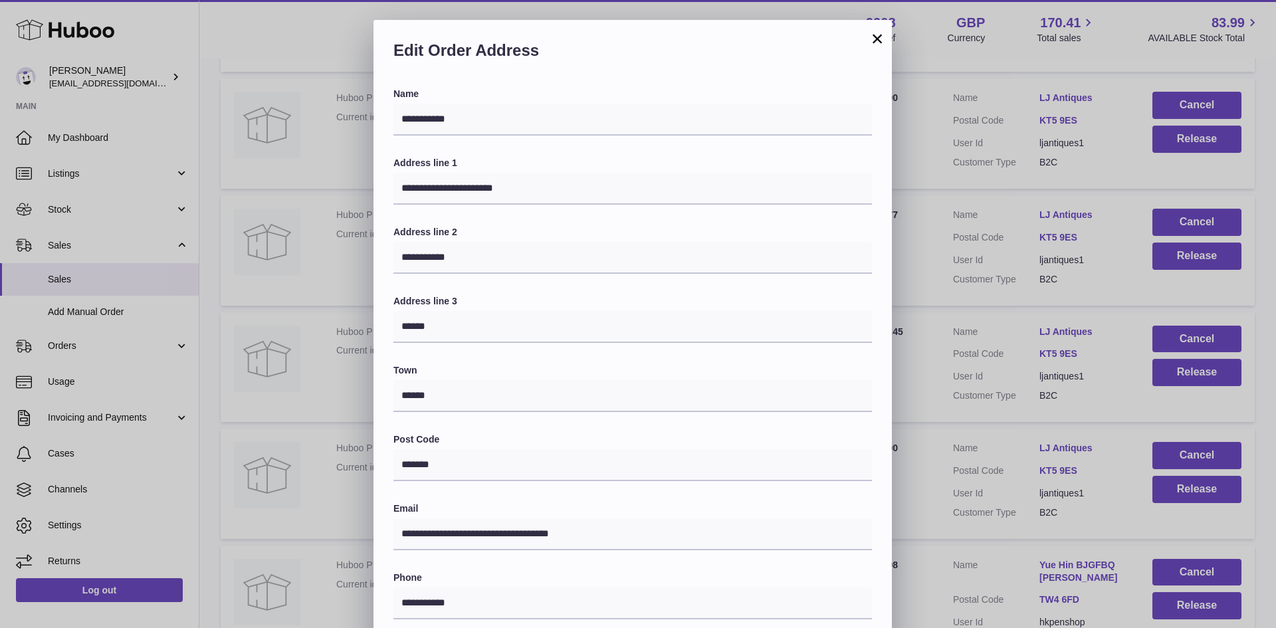
click at [880, 40] on button "×" at bounding box center [877, 39] width 16 height 16
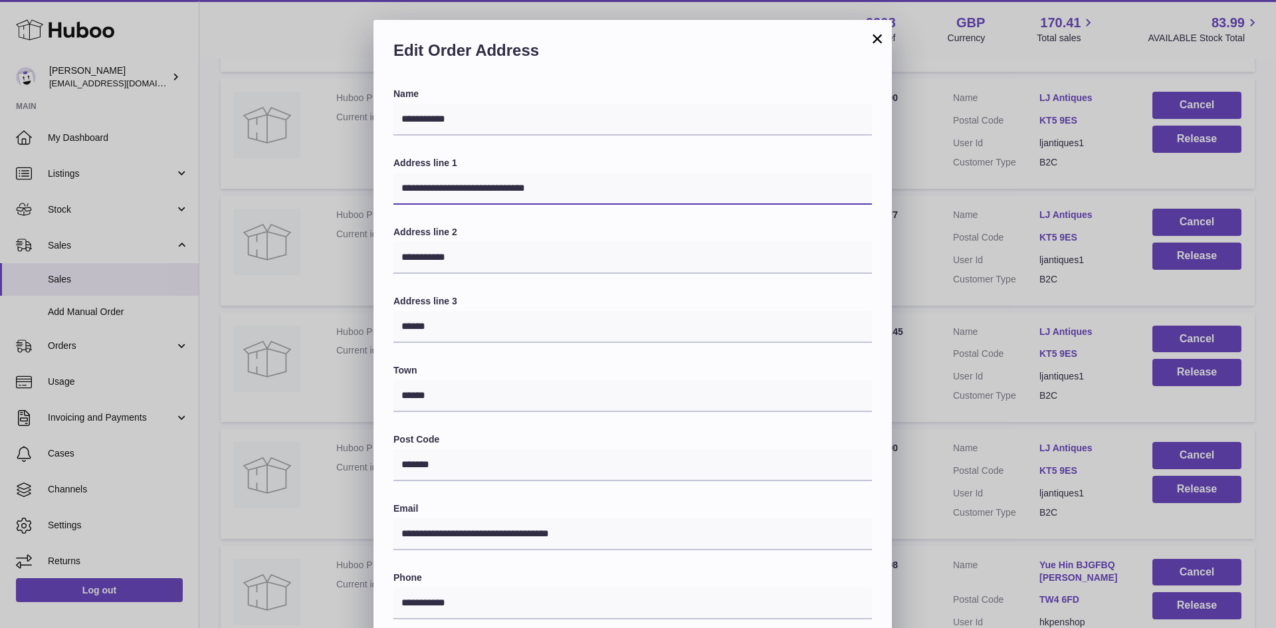
drag, startPoint x: 575, startPoint y: 195, endPoint x: 514, endPoint y: 197, distance: 61.2
click at [514, 197] on input "**********" at bounding box center [632, 189] width 478 height 32
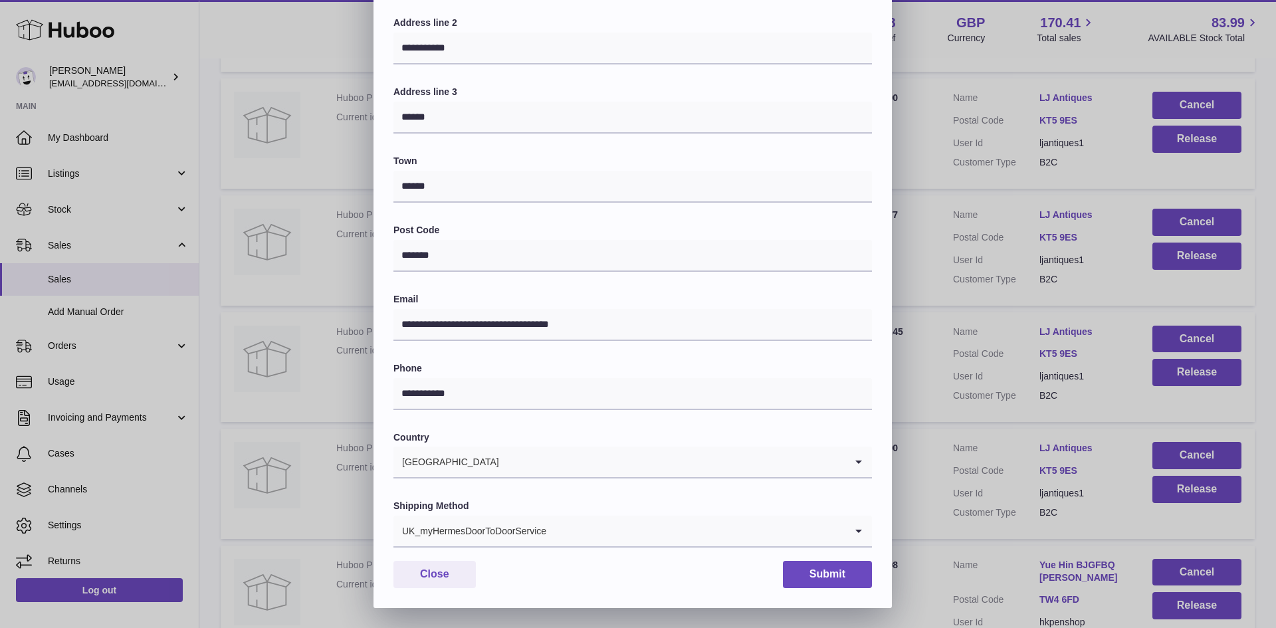
type input "**********"
click at [578, 542] on input "Search for option" at bounding box center [696, 531] width 298 height 31
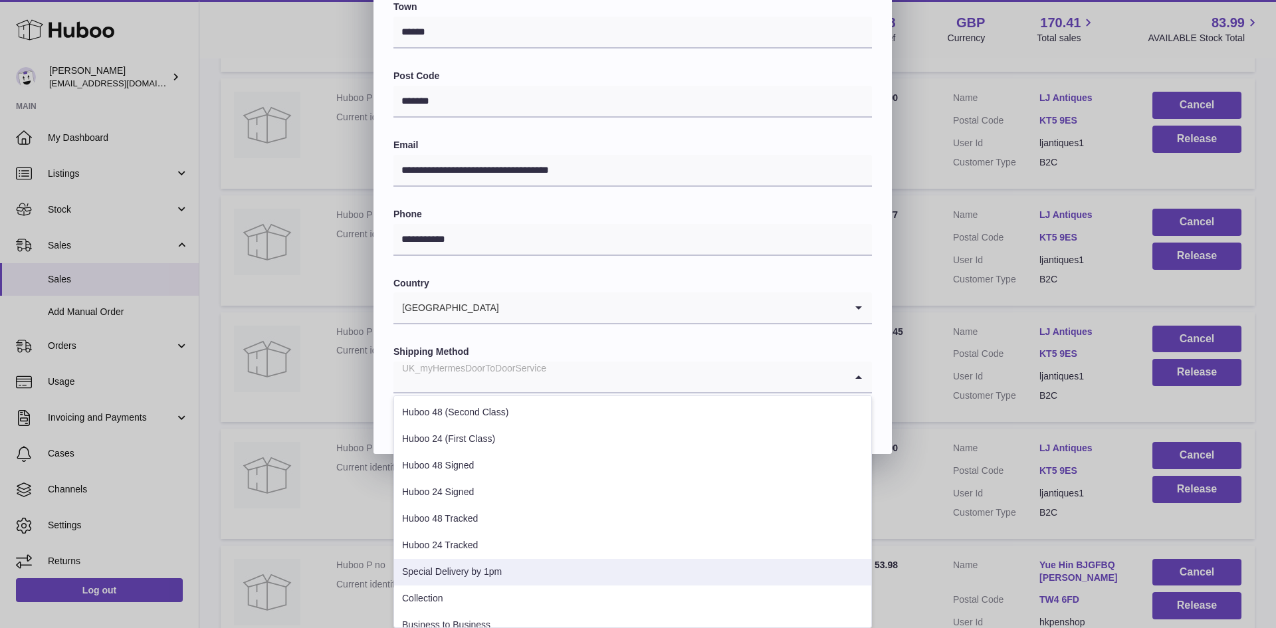
click at [537, 581] on li "Special Delivery by 1pm" at bounding box center [632, 572] width 477 height 27
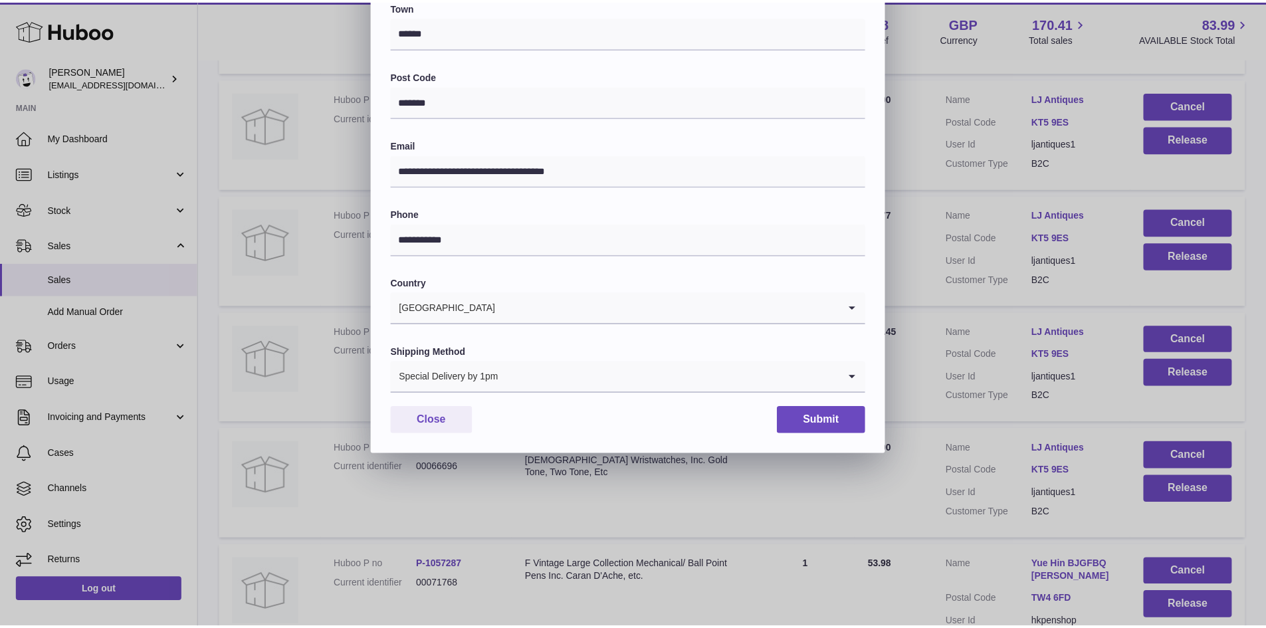
scroll to position [209, 0]
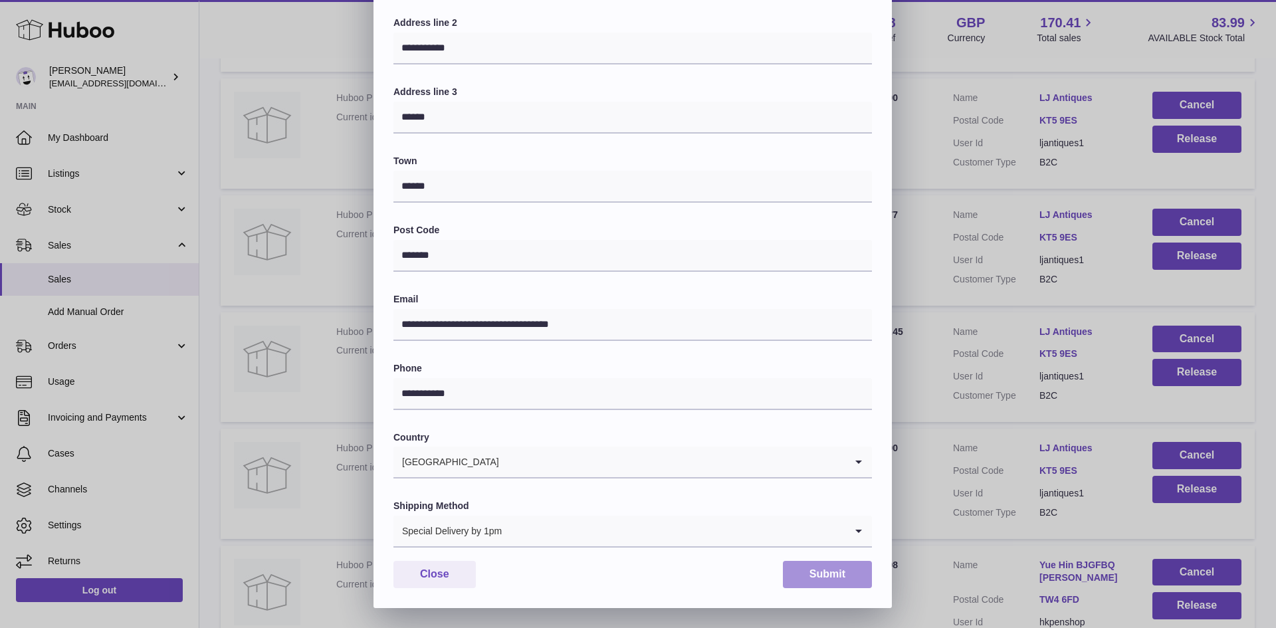
drag, startPoint x: 804, startPoint y: 567, endPoint x: 924, endPoint y: 456, distance: 163.1
click at [805, 567] on button "Submit" at bounding box center [827, 574] width 89 height 27
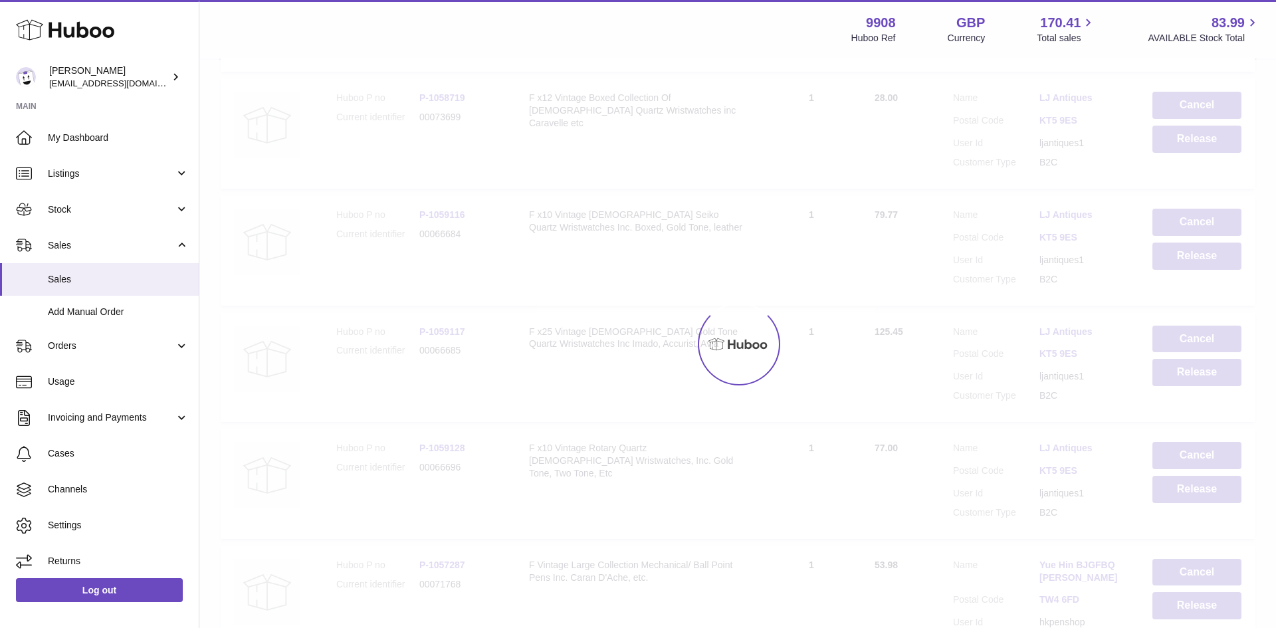
scroll to position [0, 0]
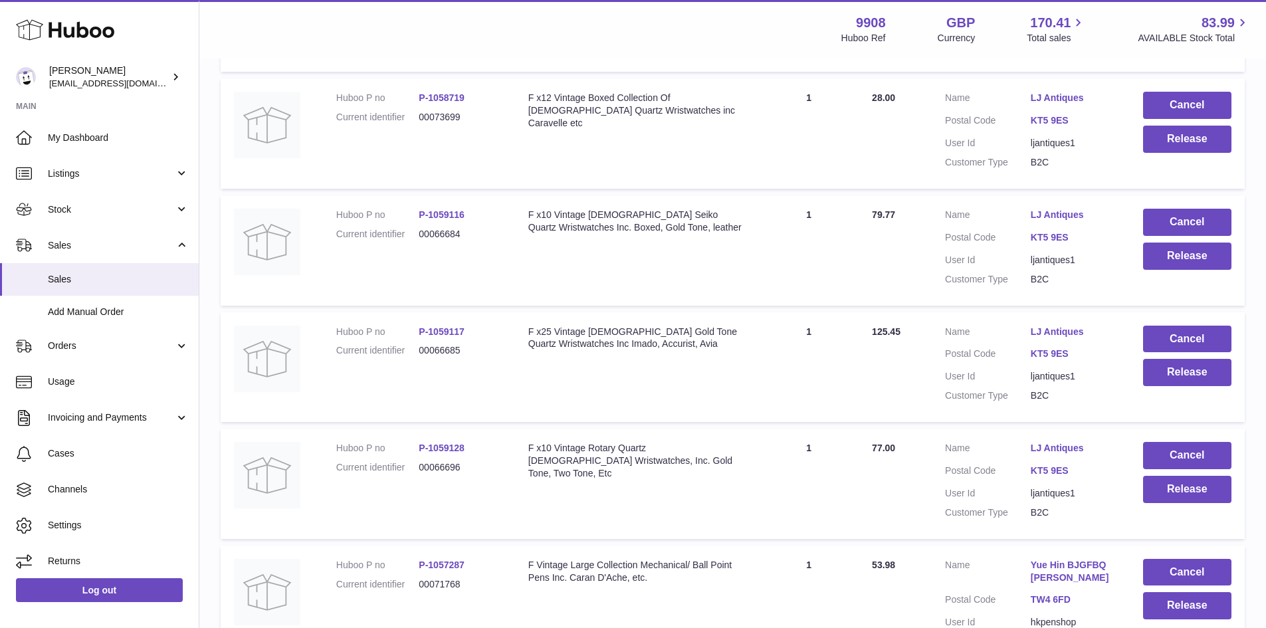
click at [1060, 221] on link "LJ Antiques" at bounding box center [1073, 215] width 86 height 13
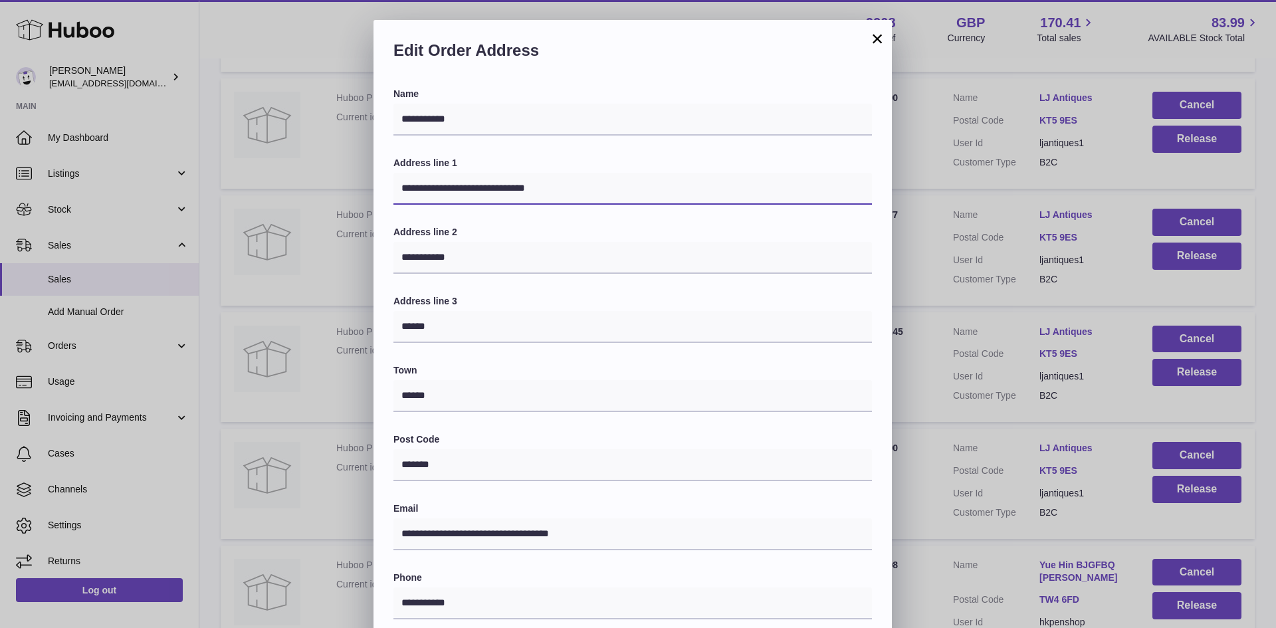
drag, startPoint x: 541, startPoint y: 190, endPoint x: 512, endPoint y: 191, distance: 29.2
click at [512, 191] on input "**********" at bounding box center [632, 189] width 478 height 32
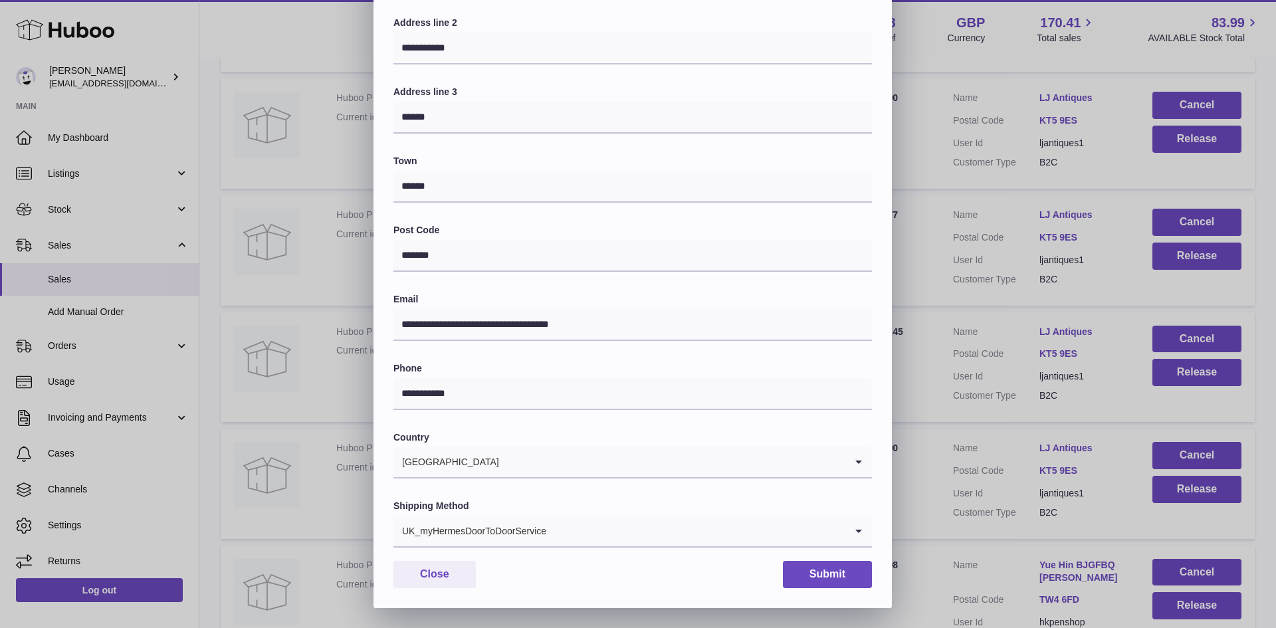
type input "**********"
click at [577, 532] on input "Search for option" at bounding box center [696, 531] width 298 height 31
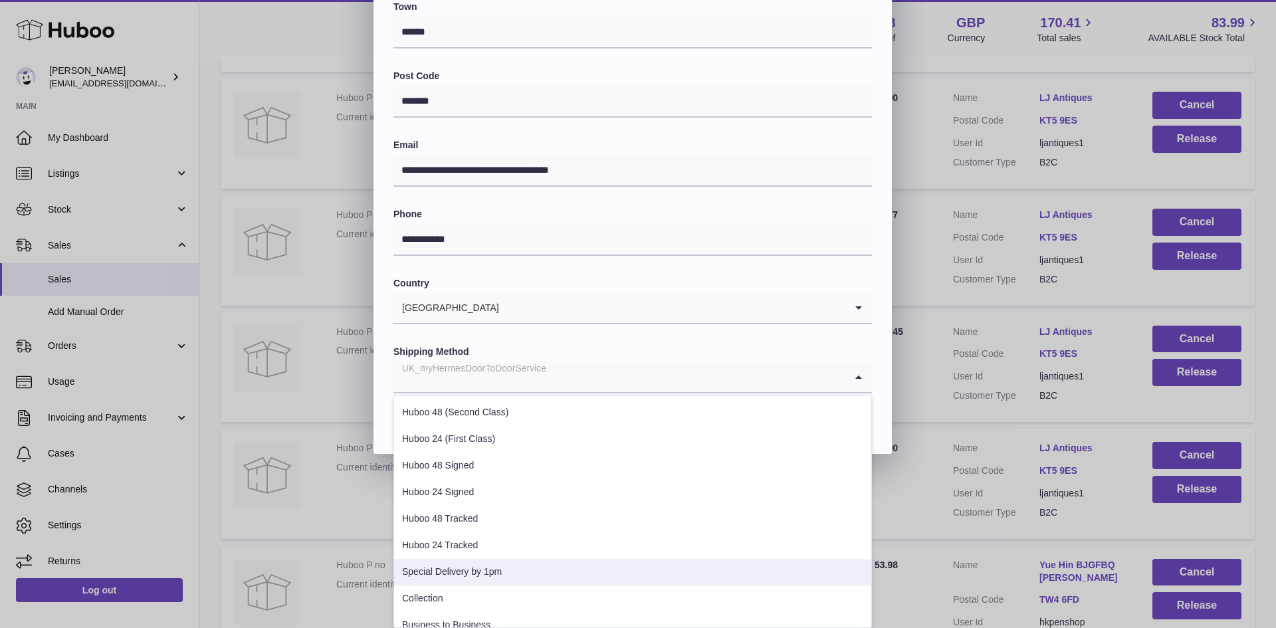
click at [508, 571] on li "Special Delivery by 1pm" at bounding box center [632, 572] width 477 height 27
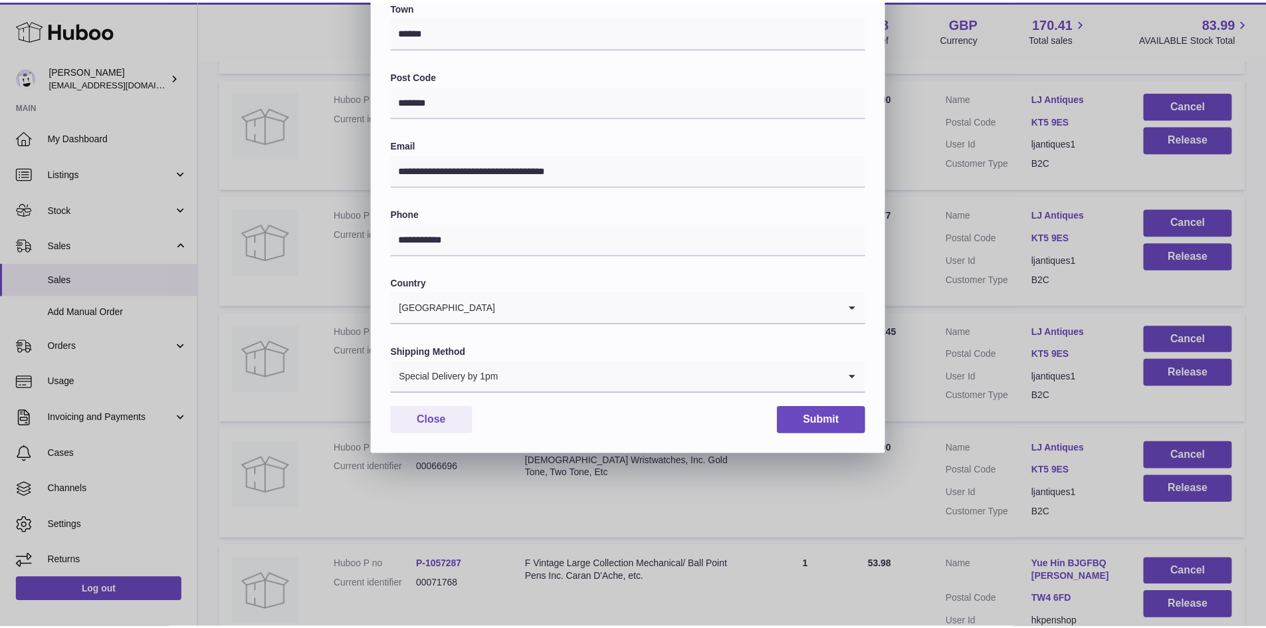
scroll to position [209, 0]
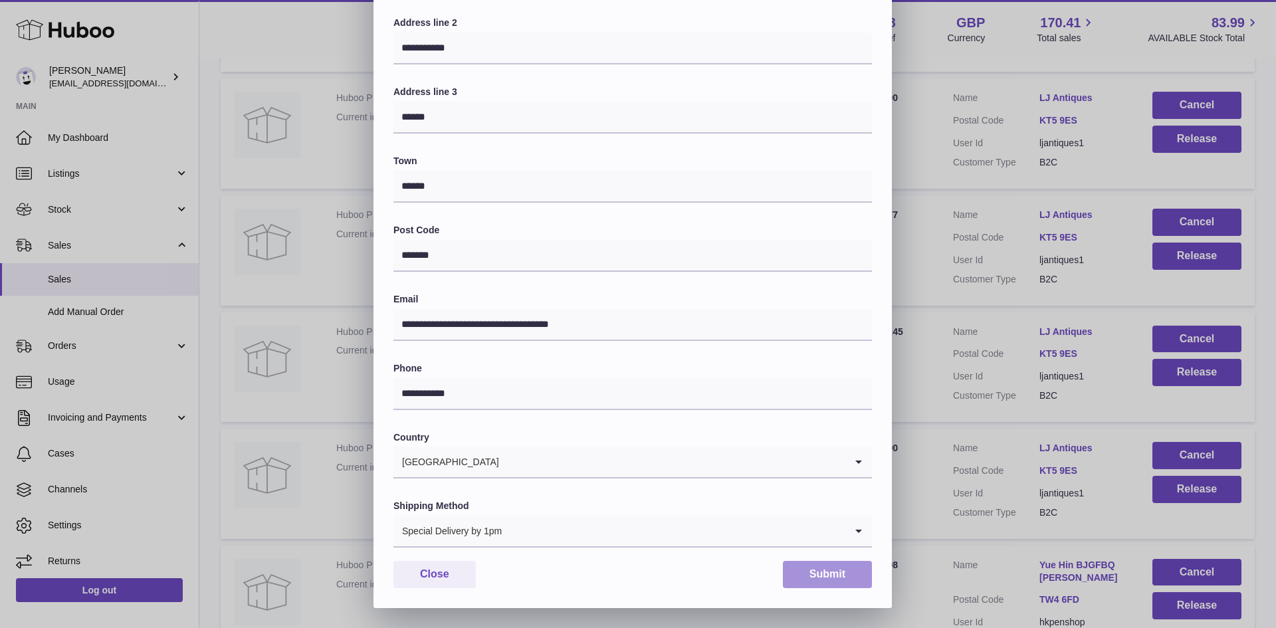
click at [813, 571] on button "Submit" at bounding box center [827, 574] width 89 height 27
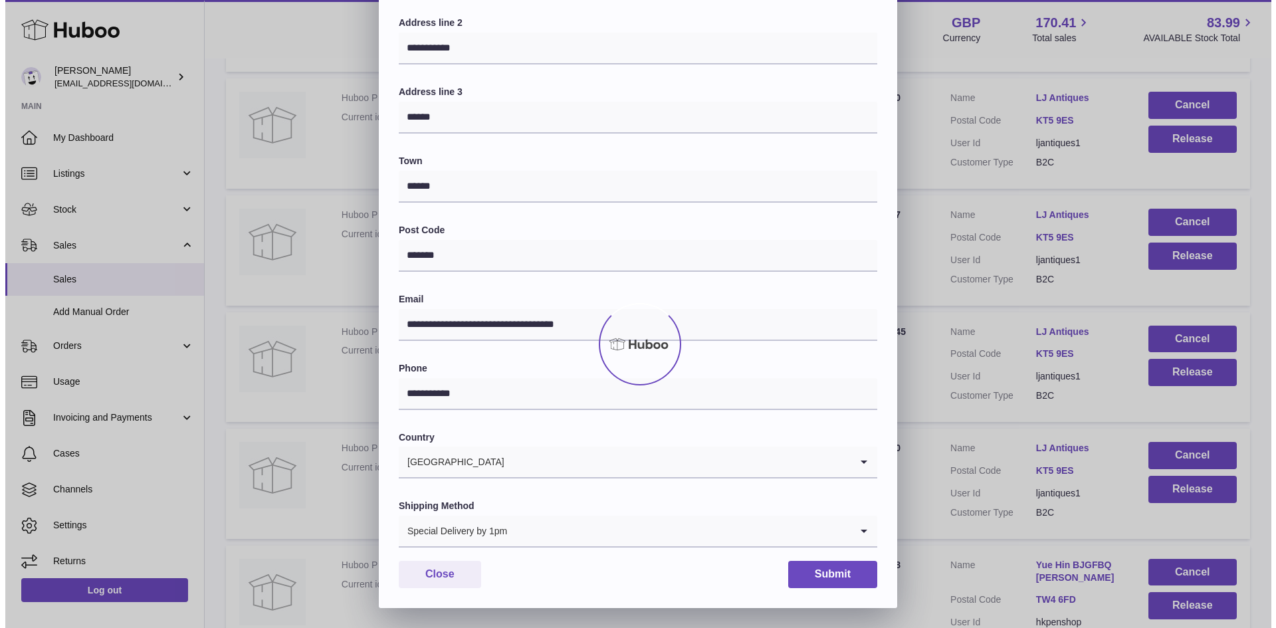
scroll to position [0, 0]
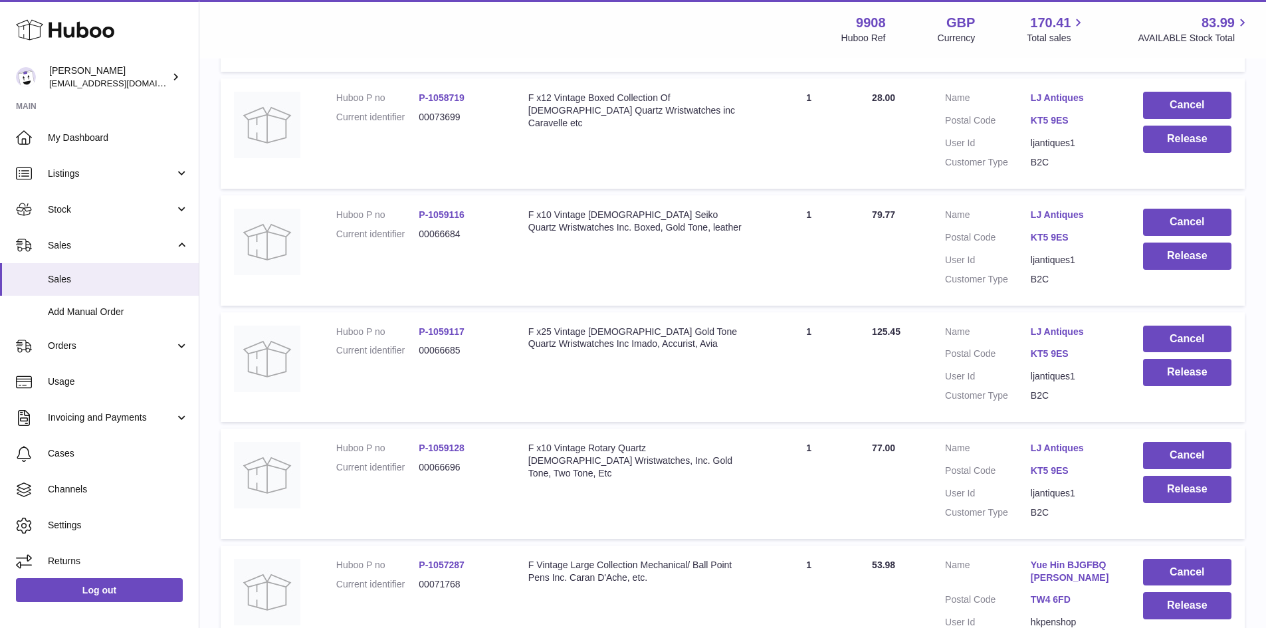
click at [1048, 338] on link "LJ Antiques" at bounding box center [1073, 332] width 86 height 13
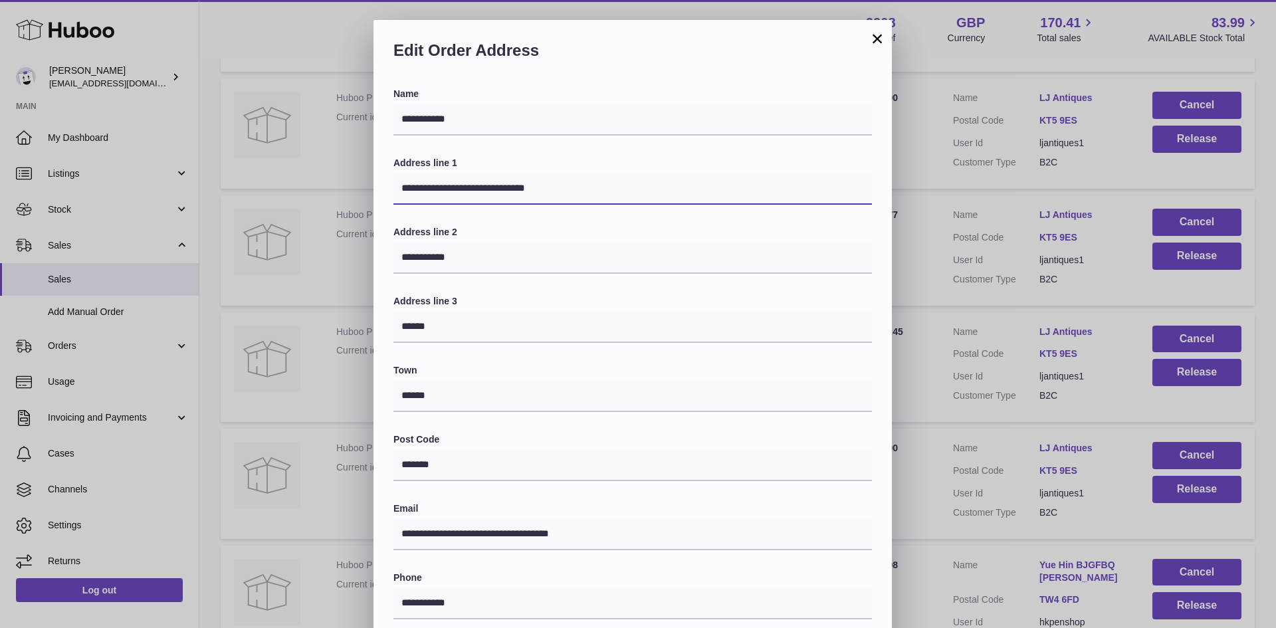
drag, startPoint x: 559, startPoint y: 193, endPoint x: 510, endPoint y: 194, distance: 49.2
click at [510, 194] on input "**********" at bounding box center [632, 189] width 478 height 32
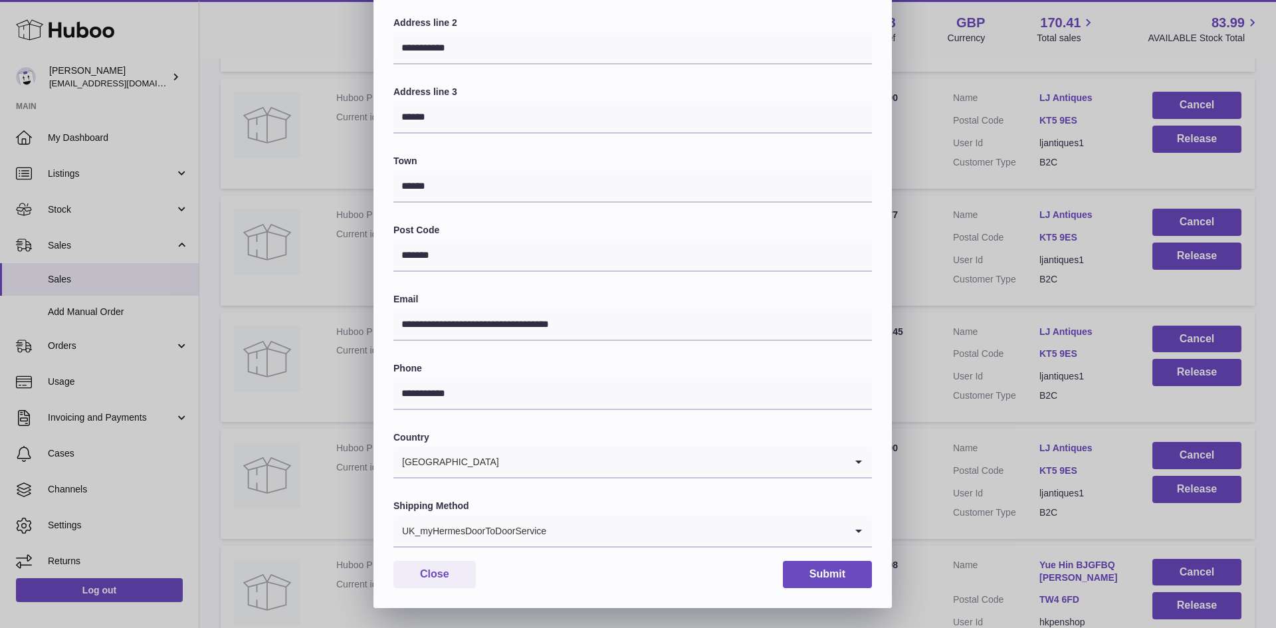
type input "**********"
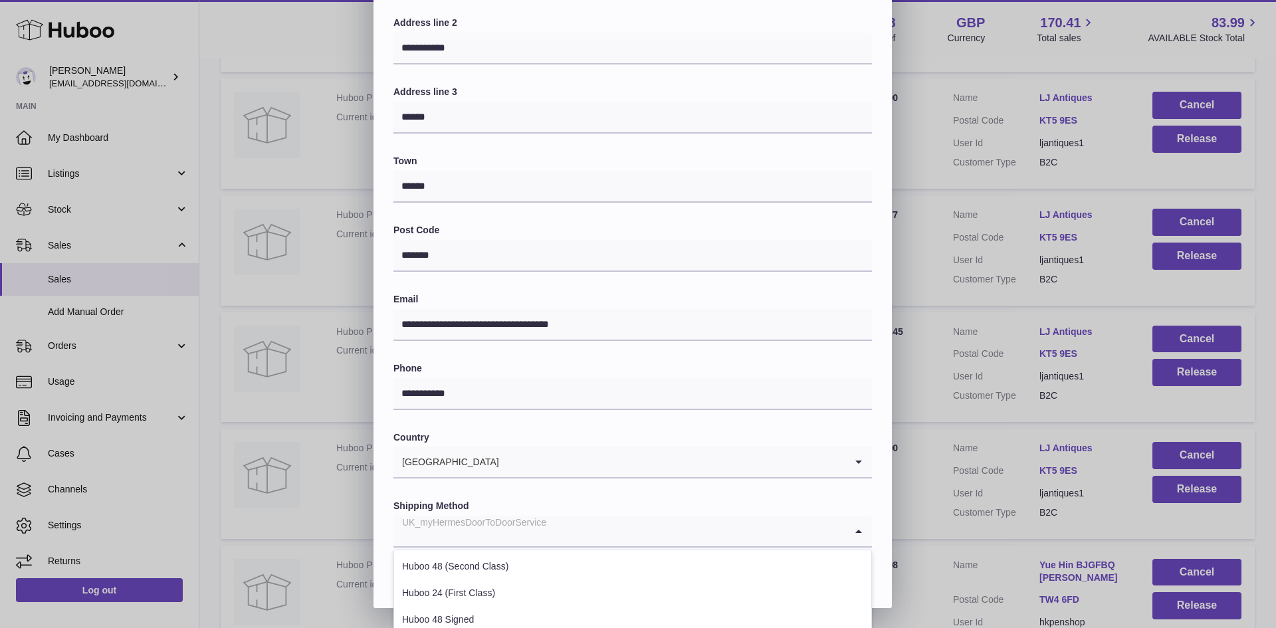
click at [551, 537] on input "Search for option" at bounding box center [619, 531] width 452 height 31
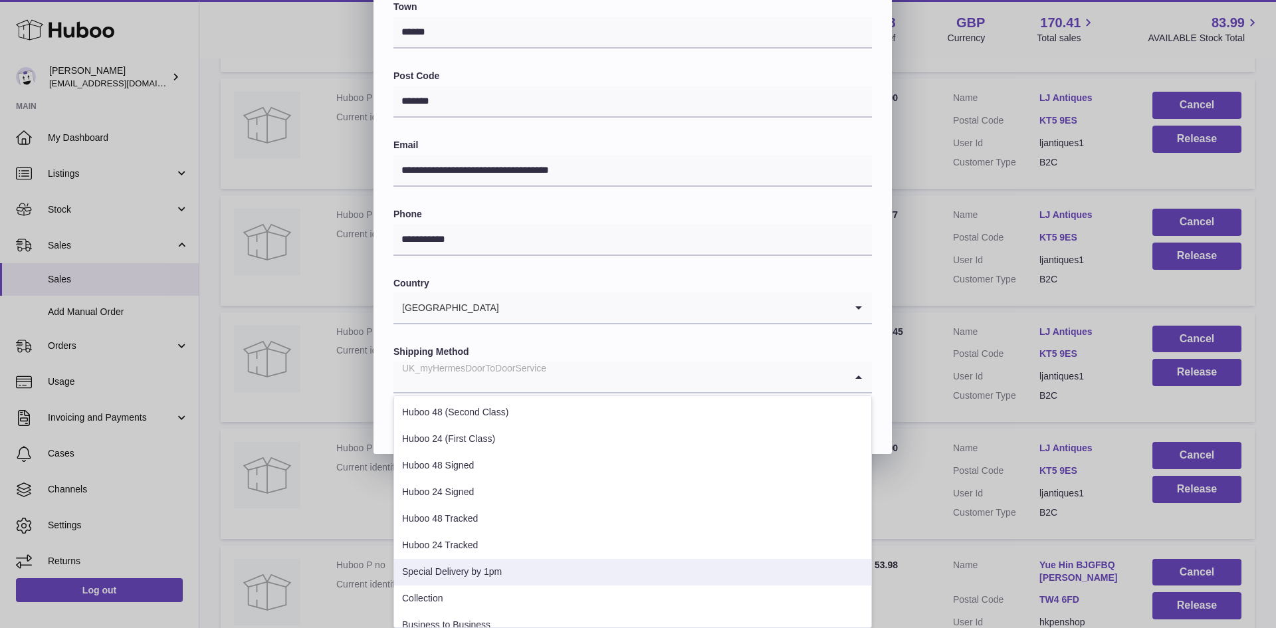
click at [530, 573] on li "Special Delivery by 1pm" at bounding box center [632, 572] width 477 height 27
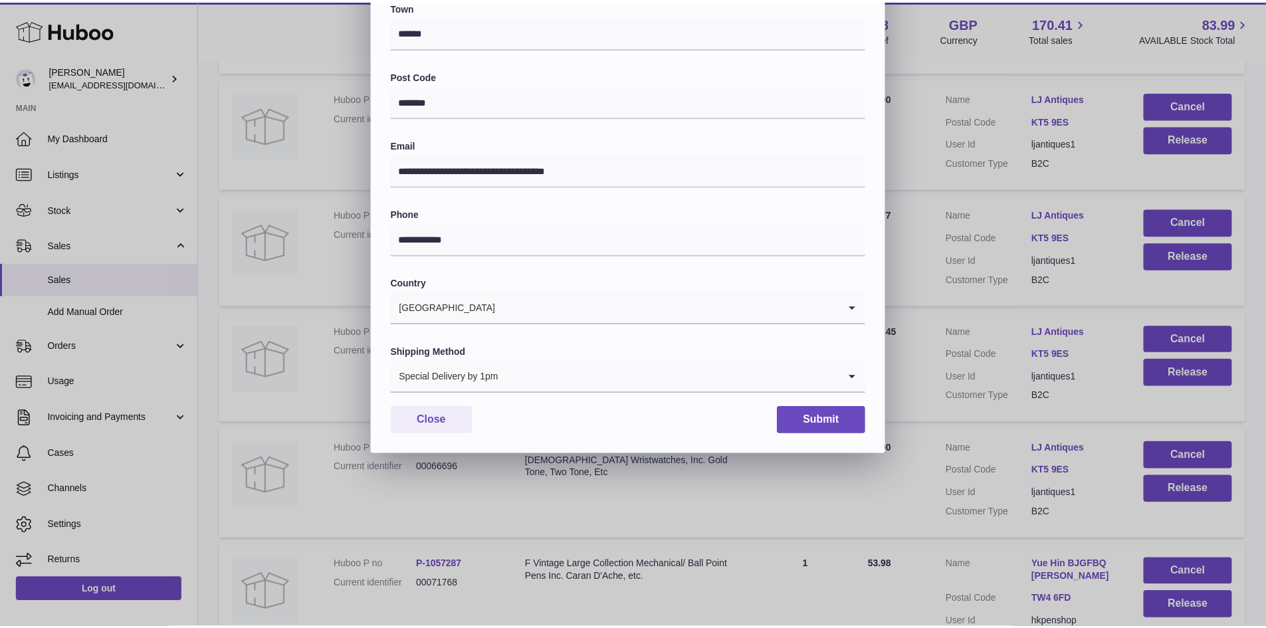
scroll to position [209, 0]
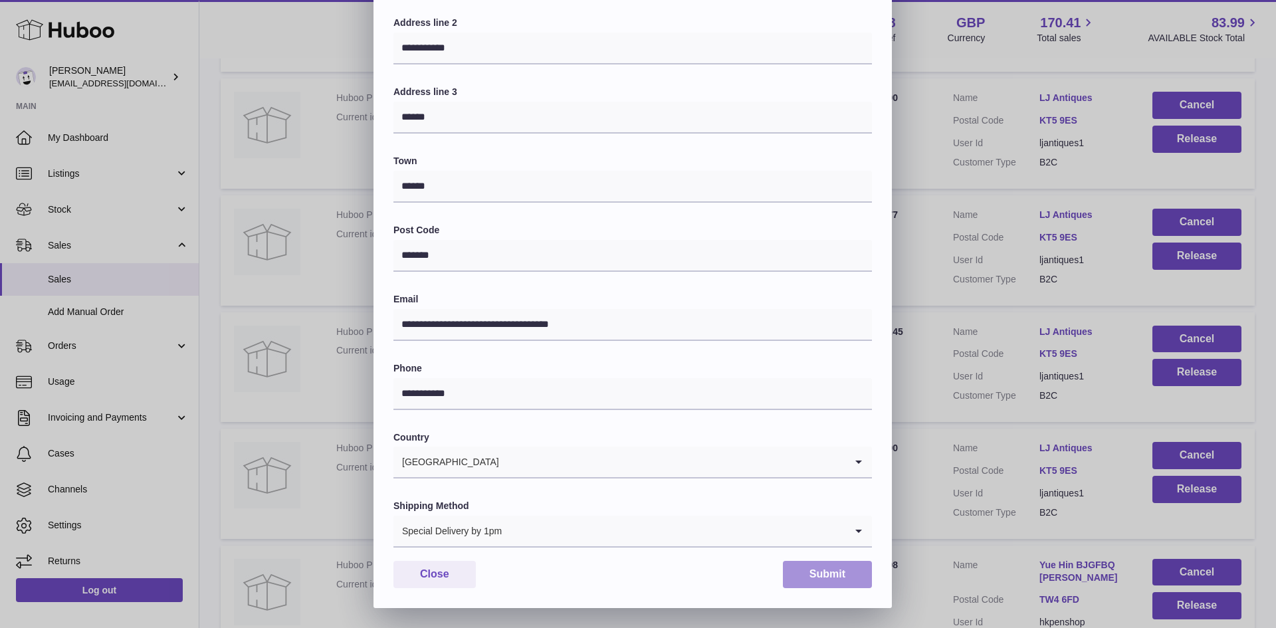
click at [821, 571] on button "Submit" at bounding box center [827, 574] width 89 height 27
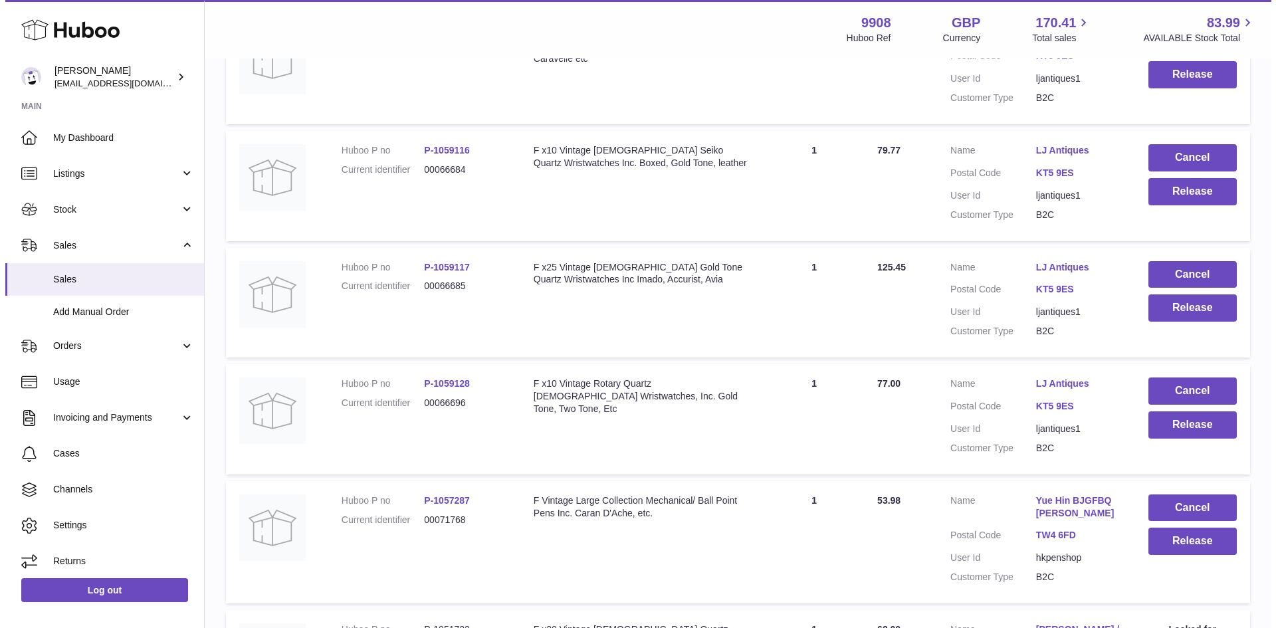
scroll to position [8682, 0]
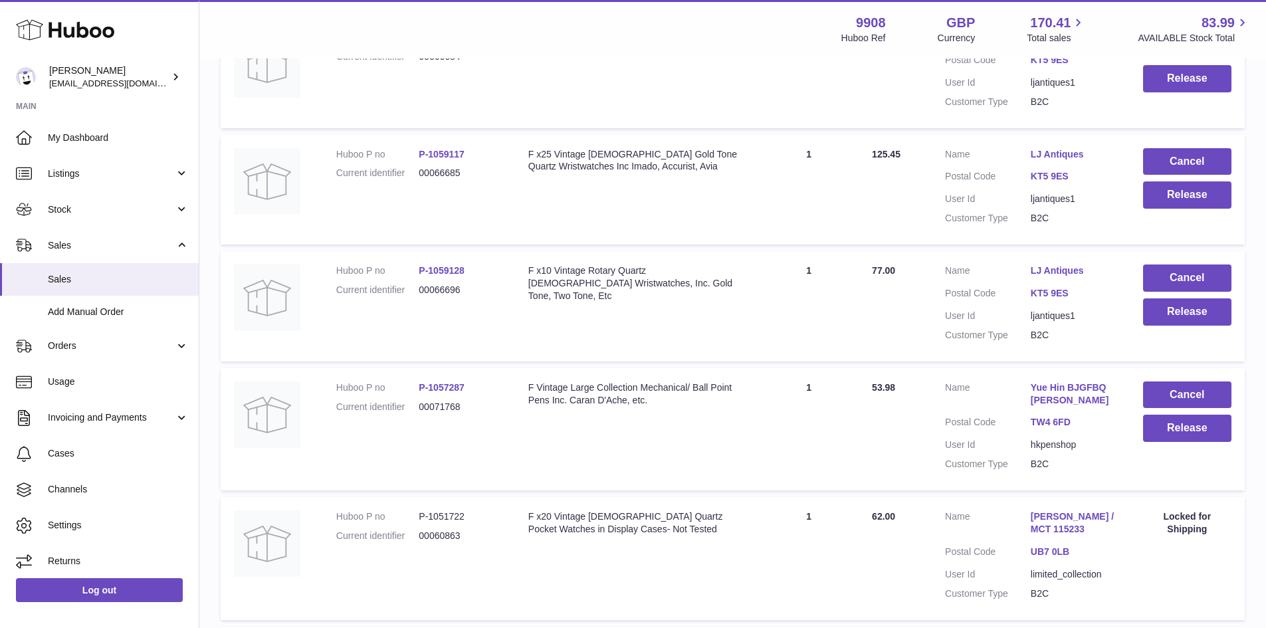
click at [1070, 277] on link "LJ Antiques" at bounding box center [1073, 270] width 86 height 13
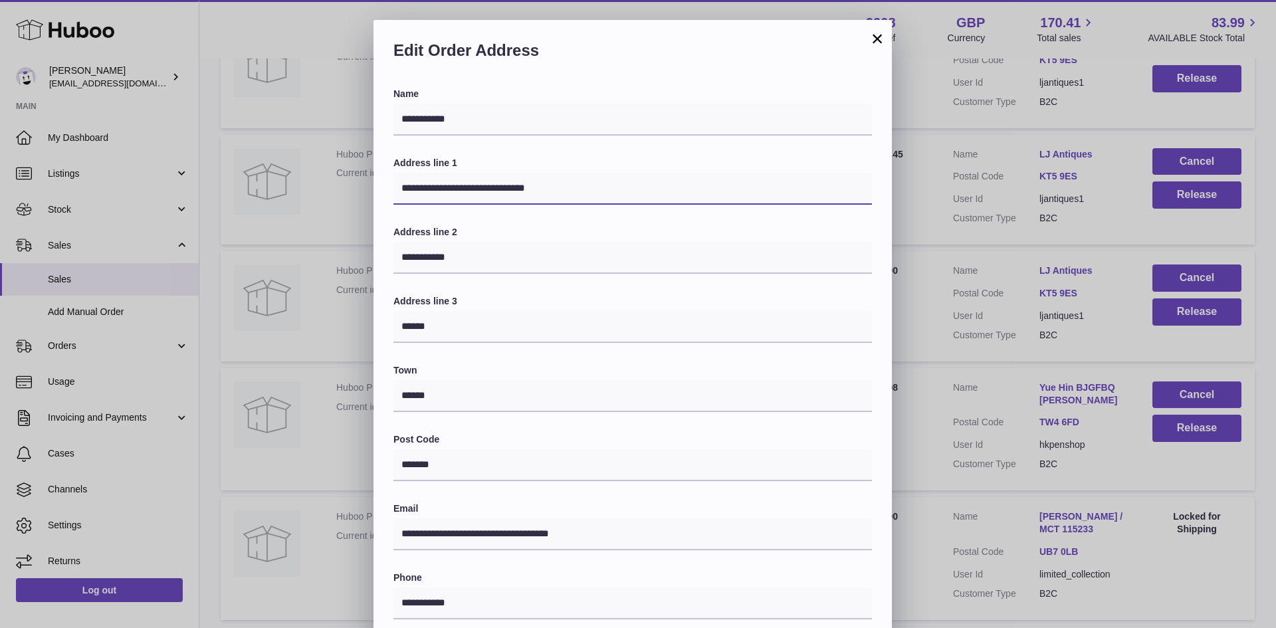
drag, startPoint x: 580, startPoint y: 190, endPoint x: 508, endPoint y: 191, distance: 72.4
click at [508, 191] on input "**********" at bounding box center [632, 189] width 478 height 32
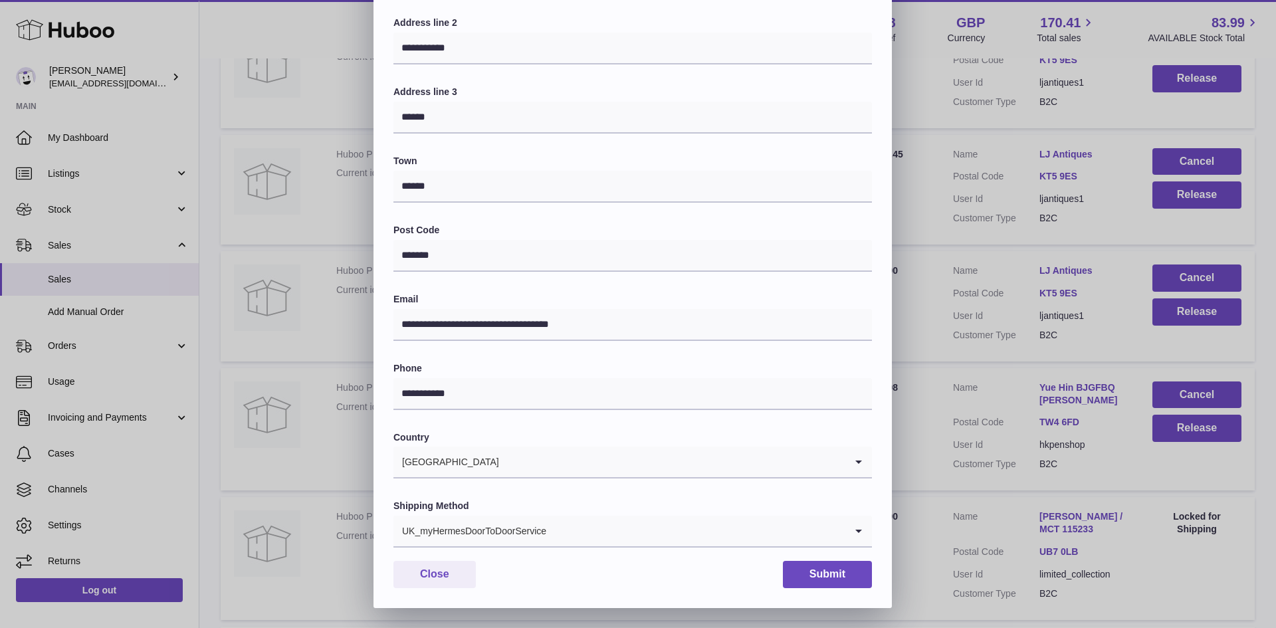
type input "**********"
click at [539, 532] on div "UK_myHermesDoorToDoorService" at bounding box center [619, 531] width 452 height 31
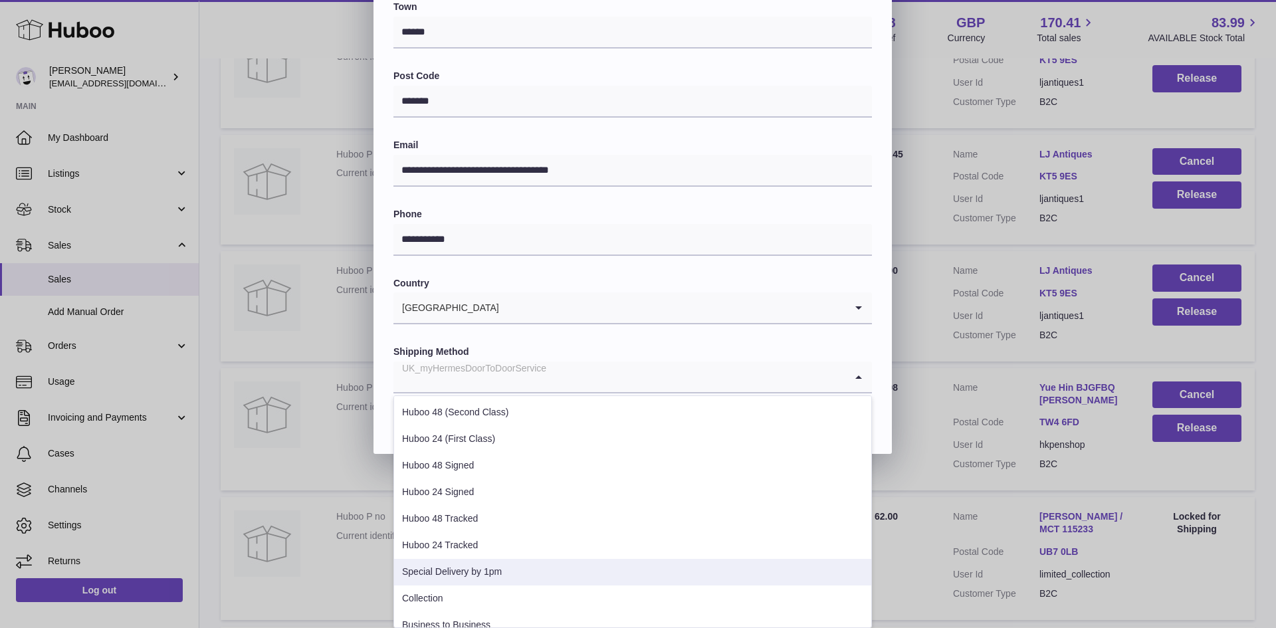
click at [530, 575] on li "Special Delivery by 1pm" at bounding box center [632, 572] width 477 height 27
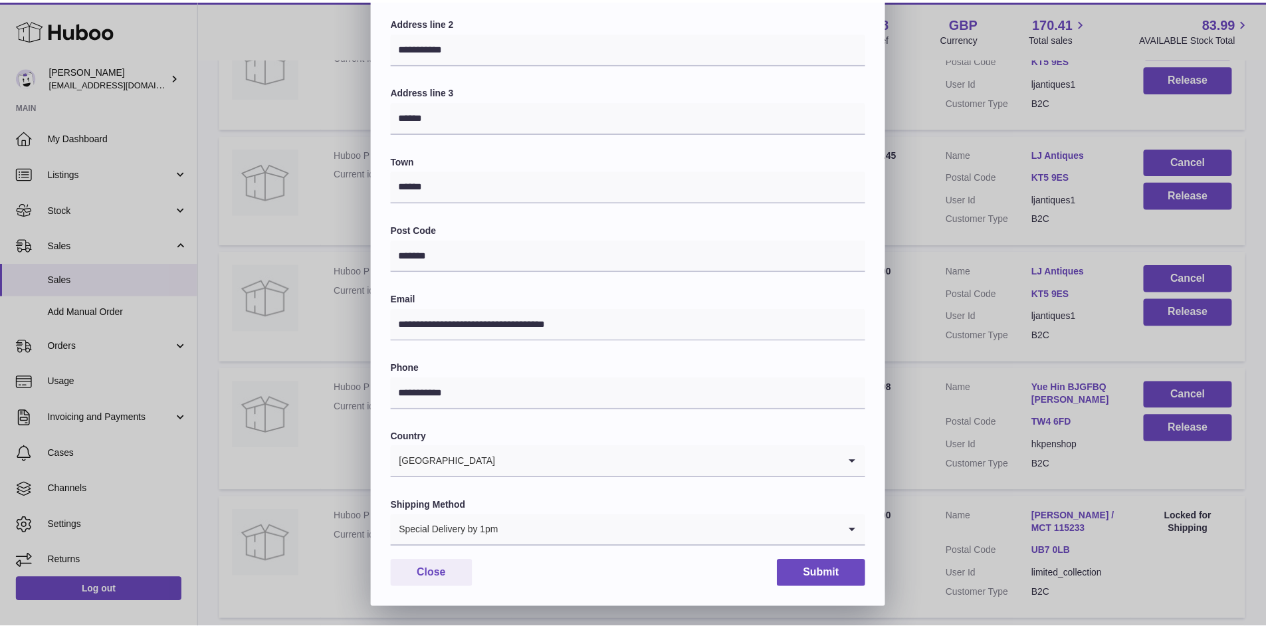
scroll to position [209, 0]
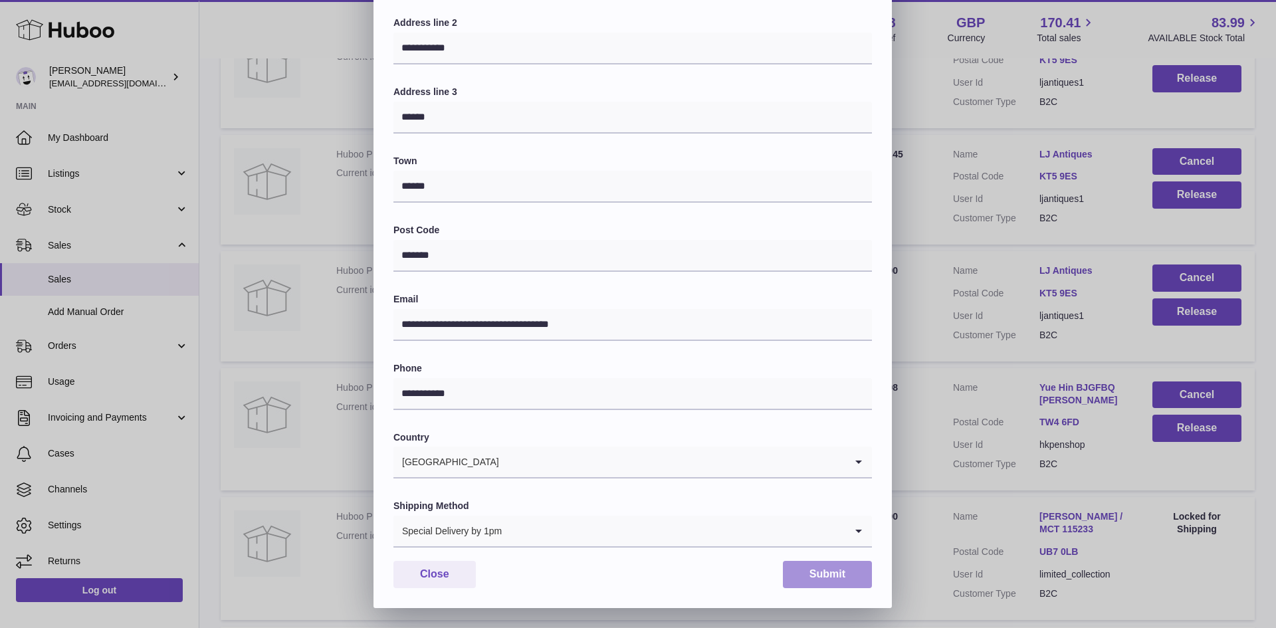
click at [845, 581] on button "Submit" at bounding box center [827, 574] width 89 height 27
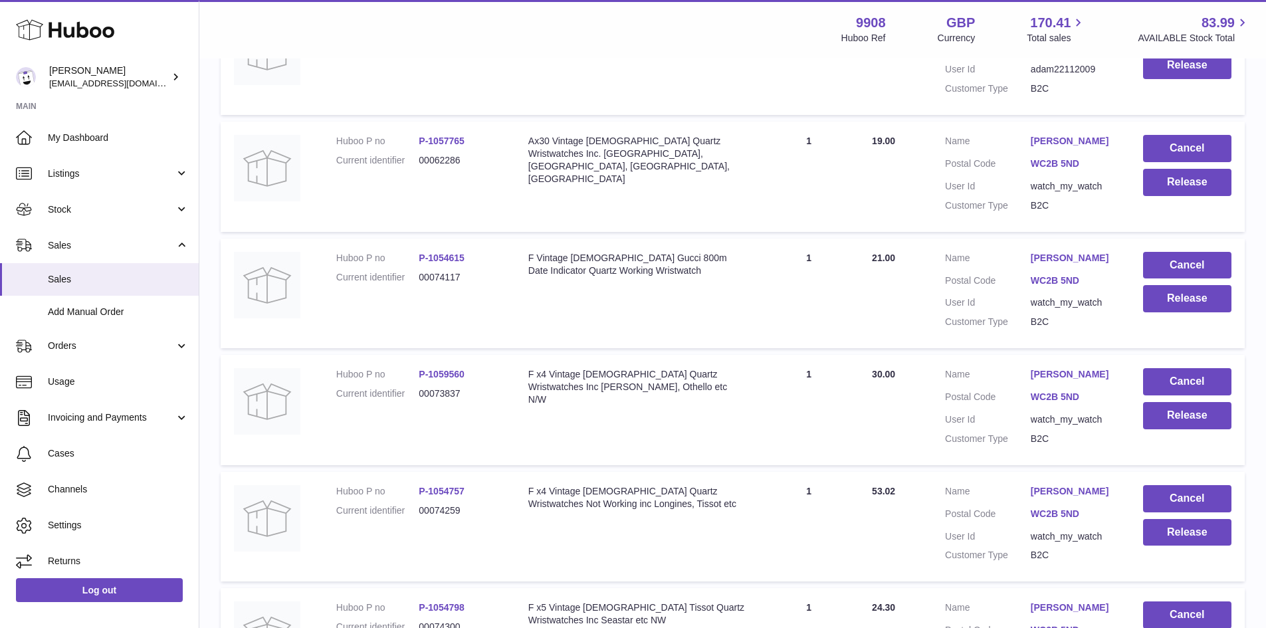
scroll to position [0, 0]
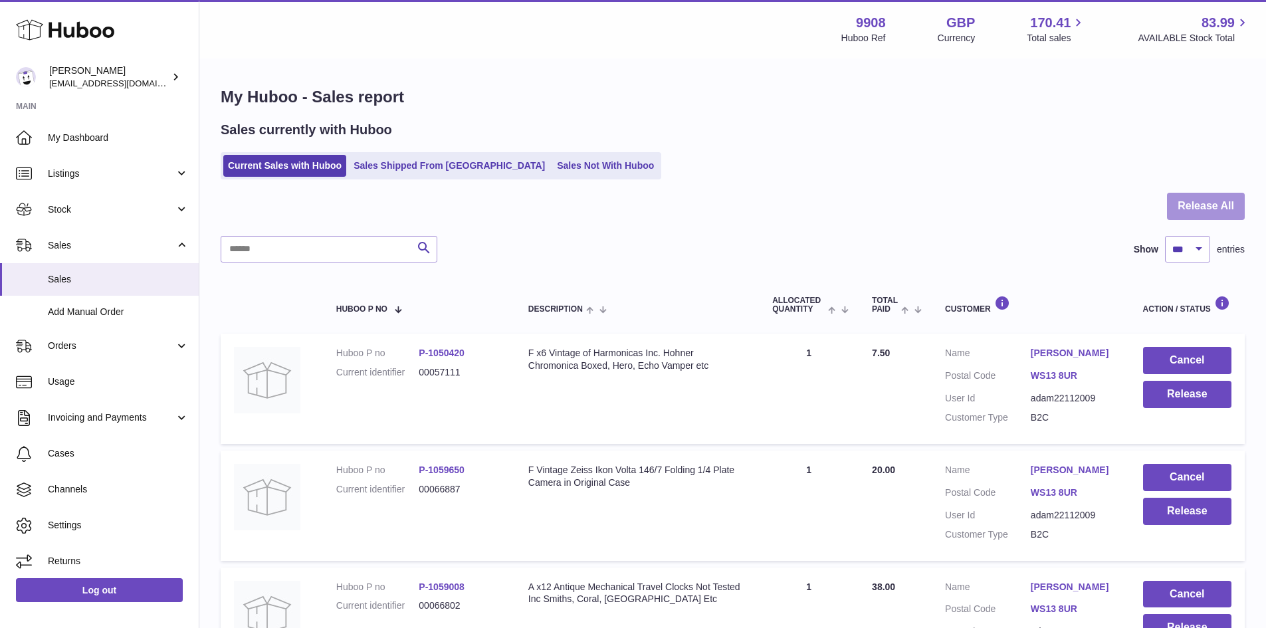
click at [1191, 209] on button "Release All" at bounding box center [1206, 206] width 78 height 27
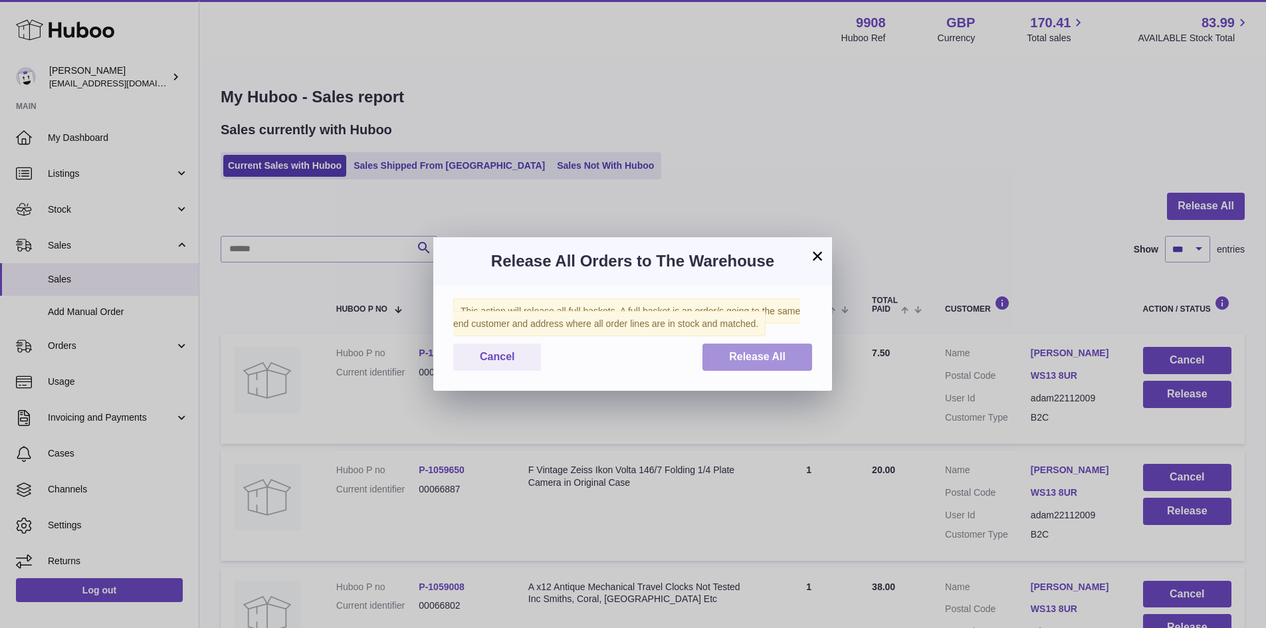
click at [749, 360] on span "Release All" at bounding box center [757, 356] width 56 height 11
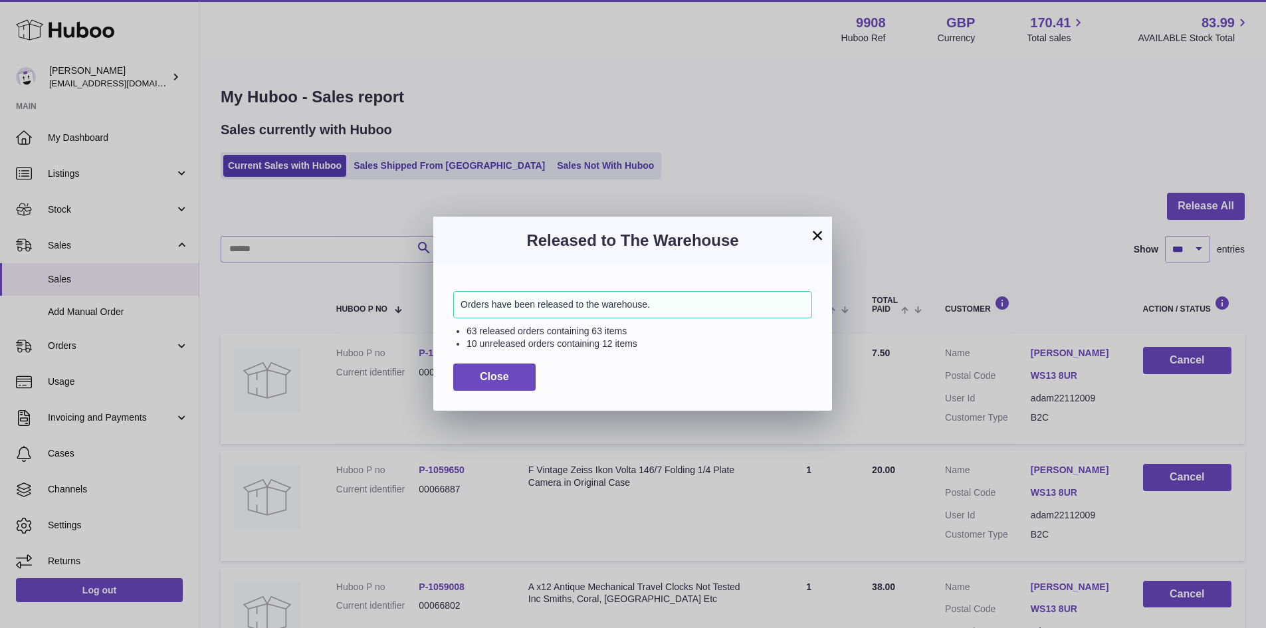
click at [817, 231] on button "×" at bounding box center [817, 235] width 16 height 16
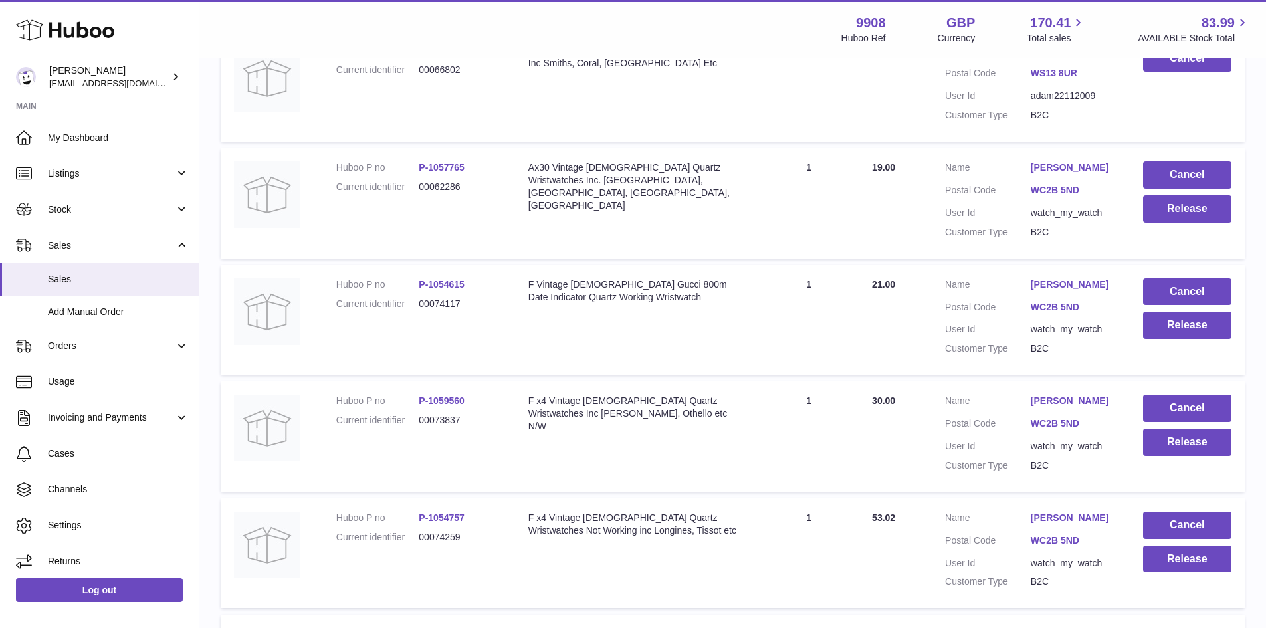
scroll to position [443, 0]
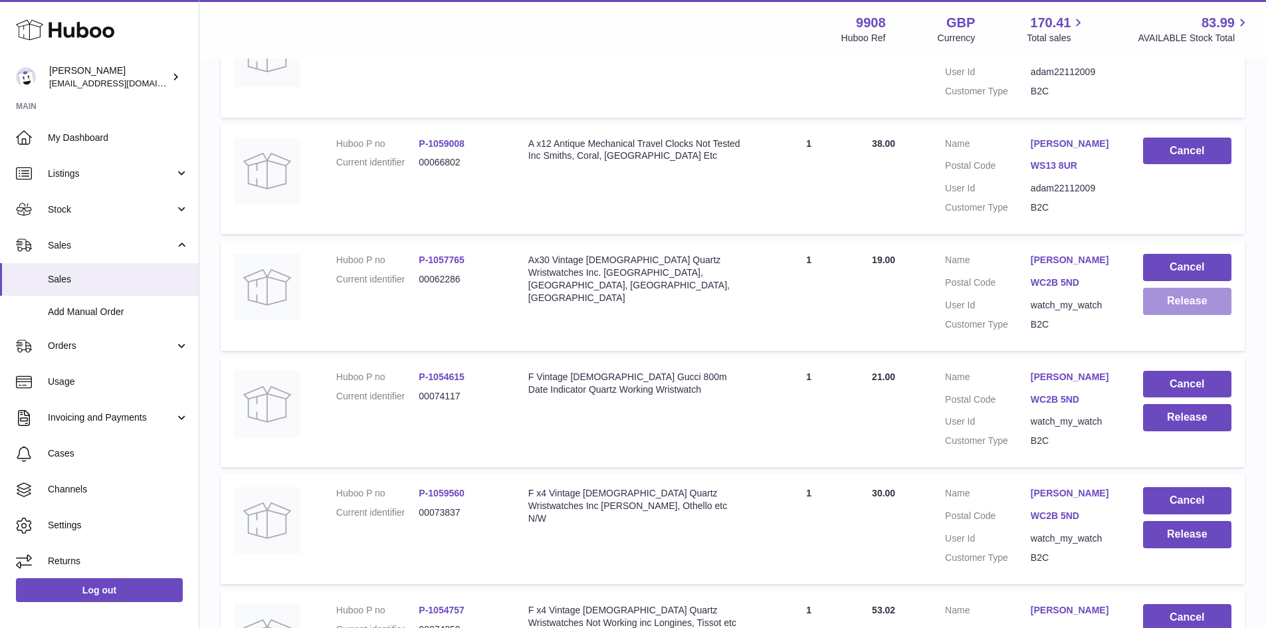
click at [1191, 315] on button "Release" at bounding box center [1187, 301] width 88 height 27
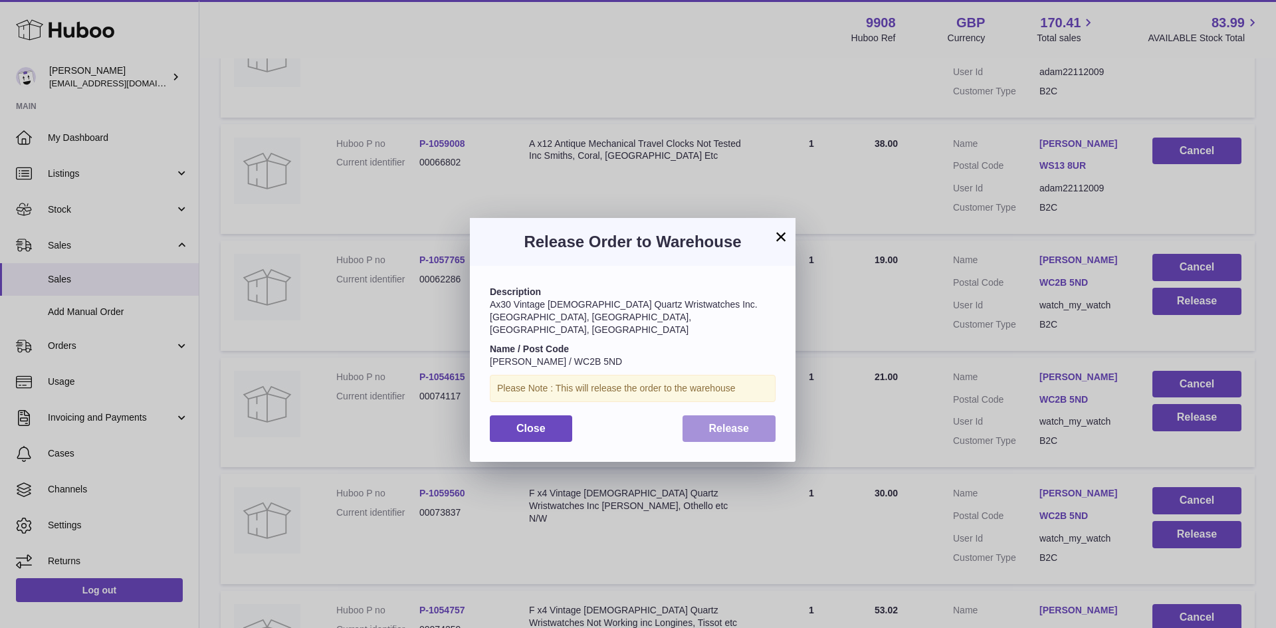
click at [743, 423] on span "Release" at bounding box center [729, 428] width 41 height 11
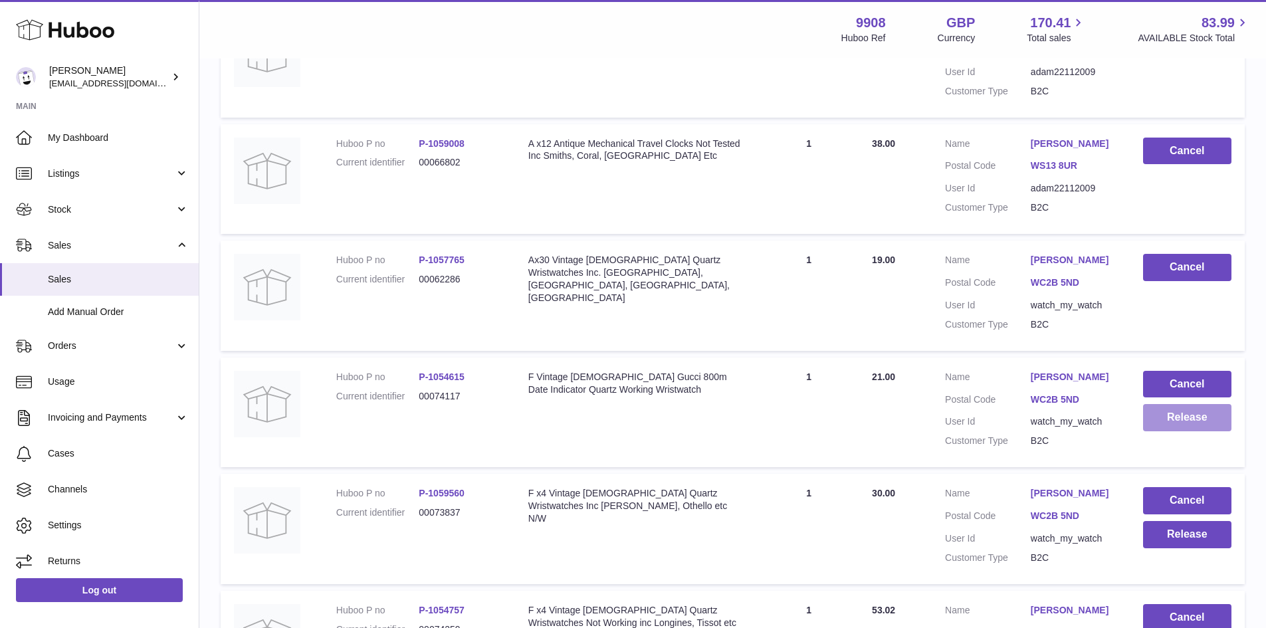
click at [1177, 431] on button "Release" at bounding box center [1187, 417] width 88 height 27
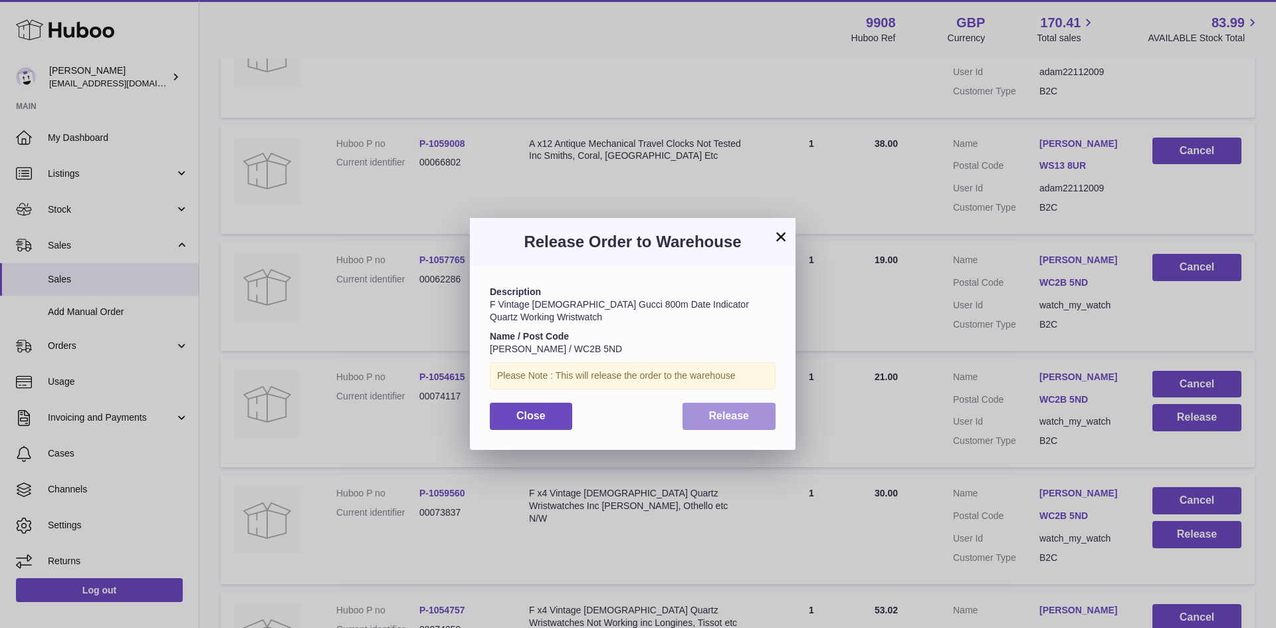
click at [738, 421] on span "Release" at bounding box center [729, 415] width 41 height 11
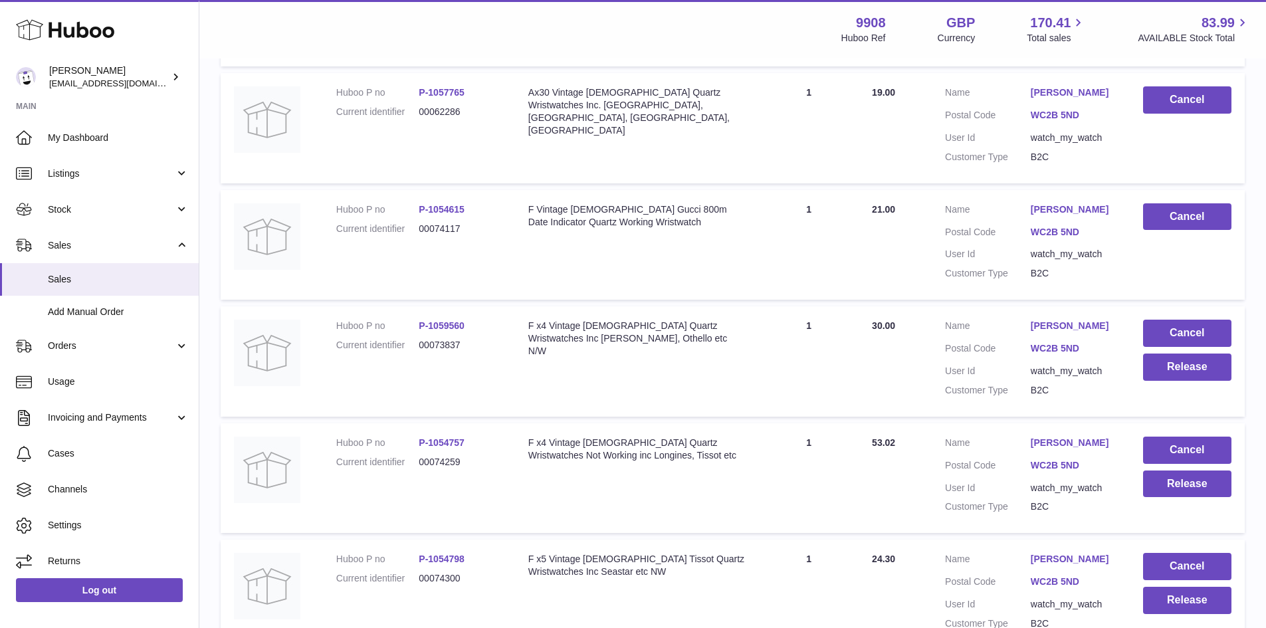
scroll to position [709, 0]
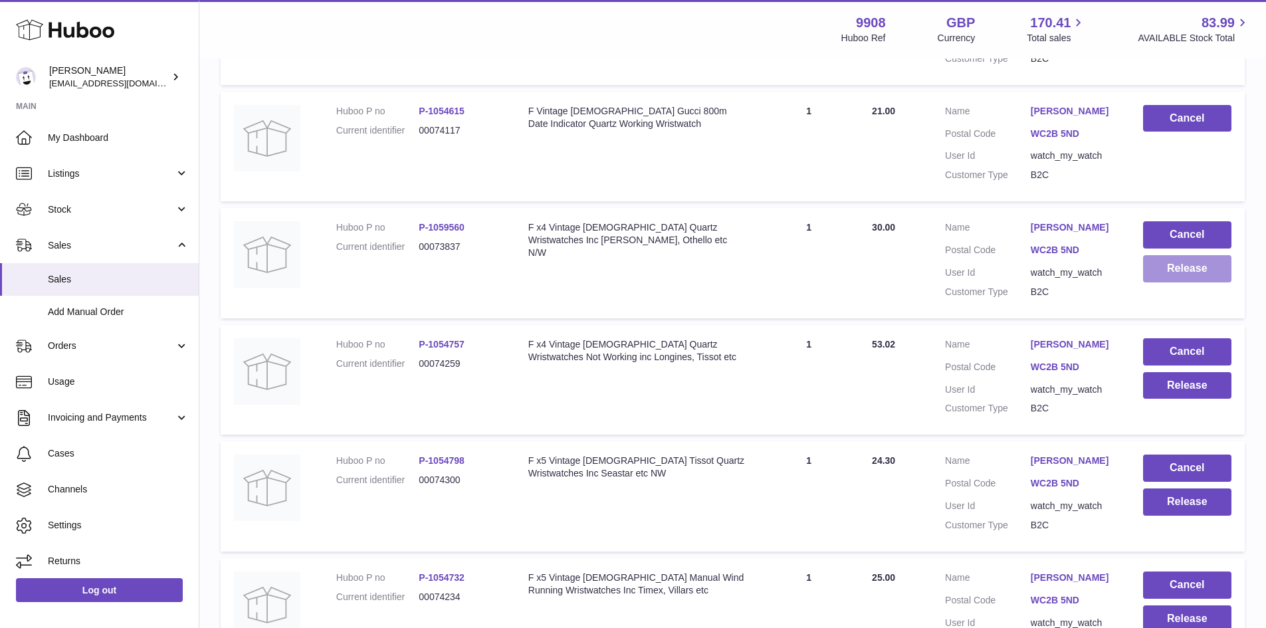
click at [1185, 282] on button "Release" at bounding box center [1187, 268] width 88 height 27
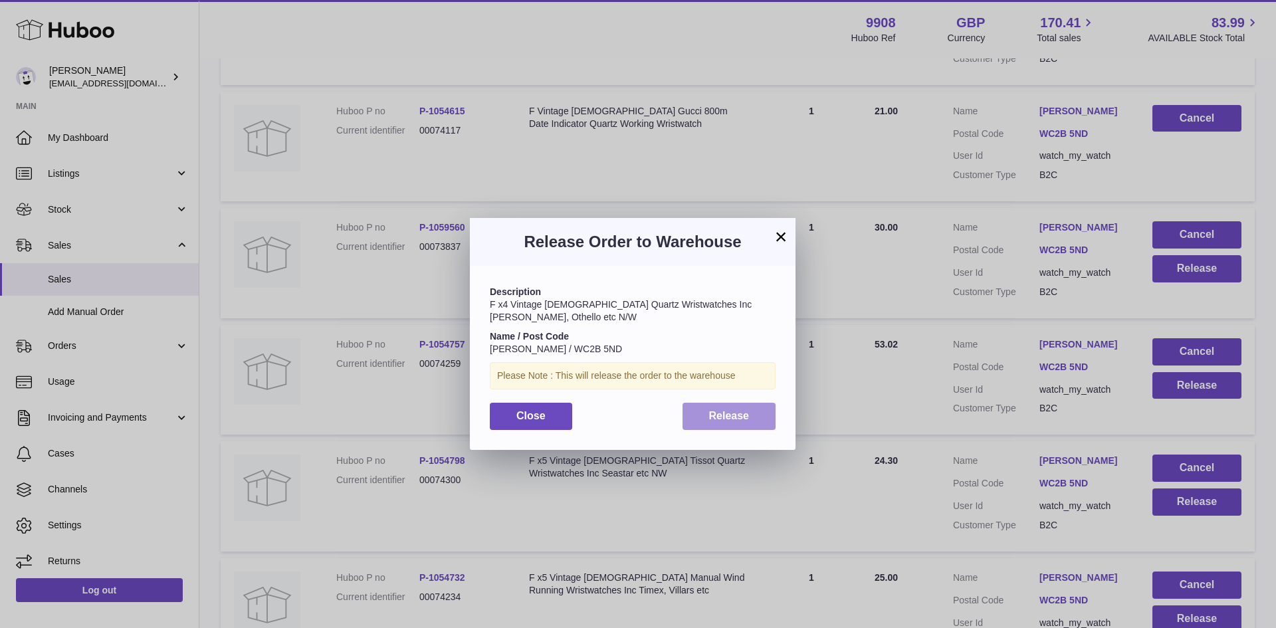
click at [712, 423] on button "Release" at bounding box center [729, 416] width 94 height 27
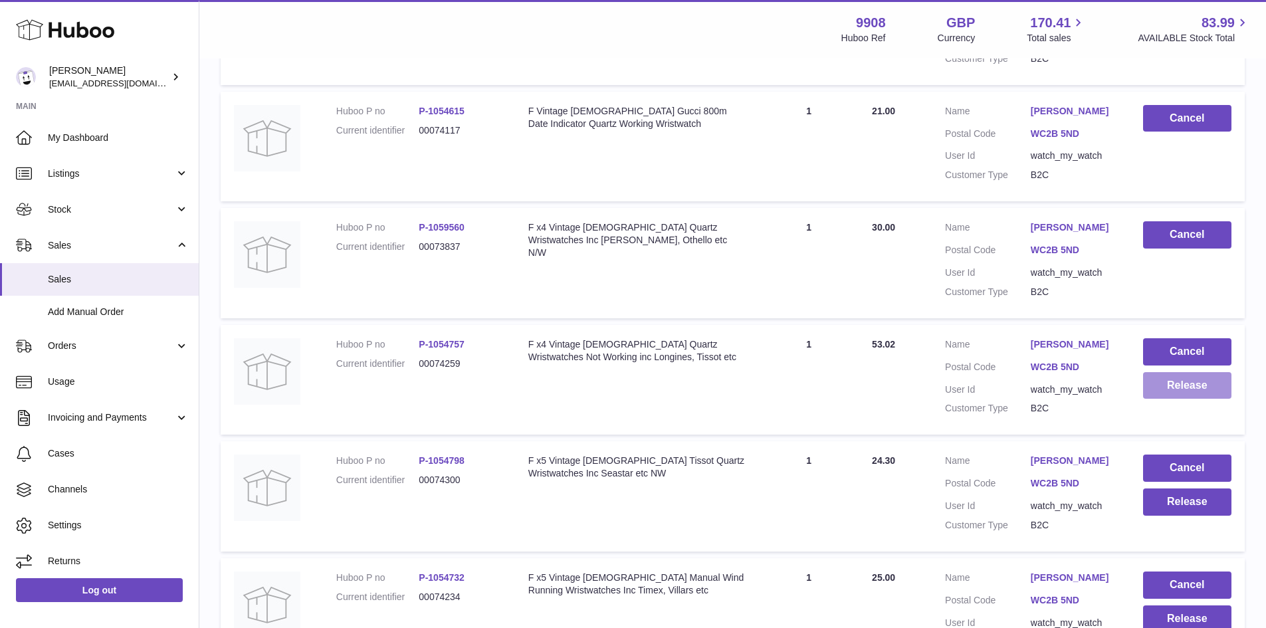
click at [1177, 399] on button "Release" at bounding box center [1187, 385] width 88 height 27
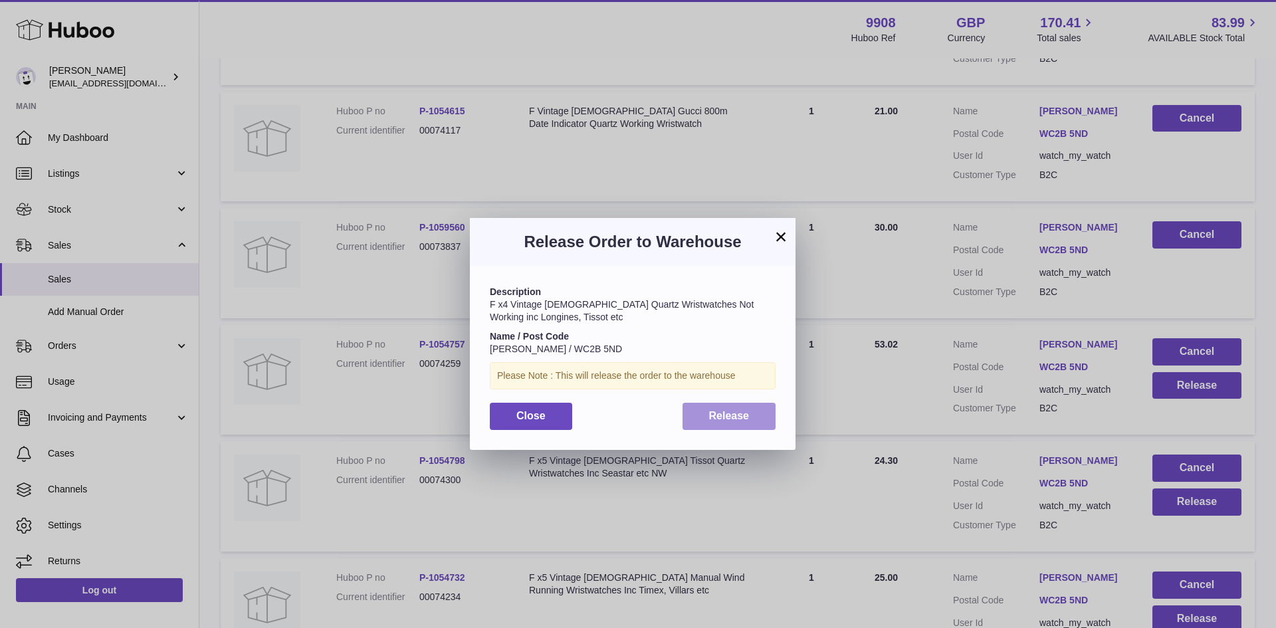
click at [756, 415] on button "Release" at bounding box center [729, 416] width 94 height 27
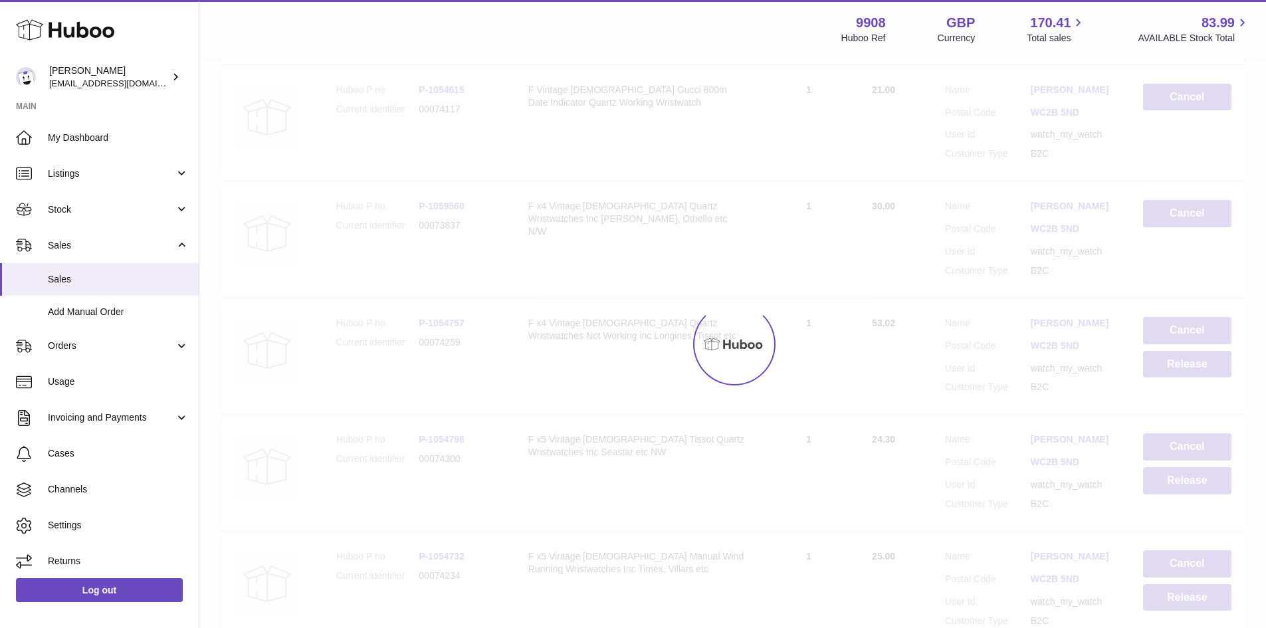
scroll to position [886, 0]
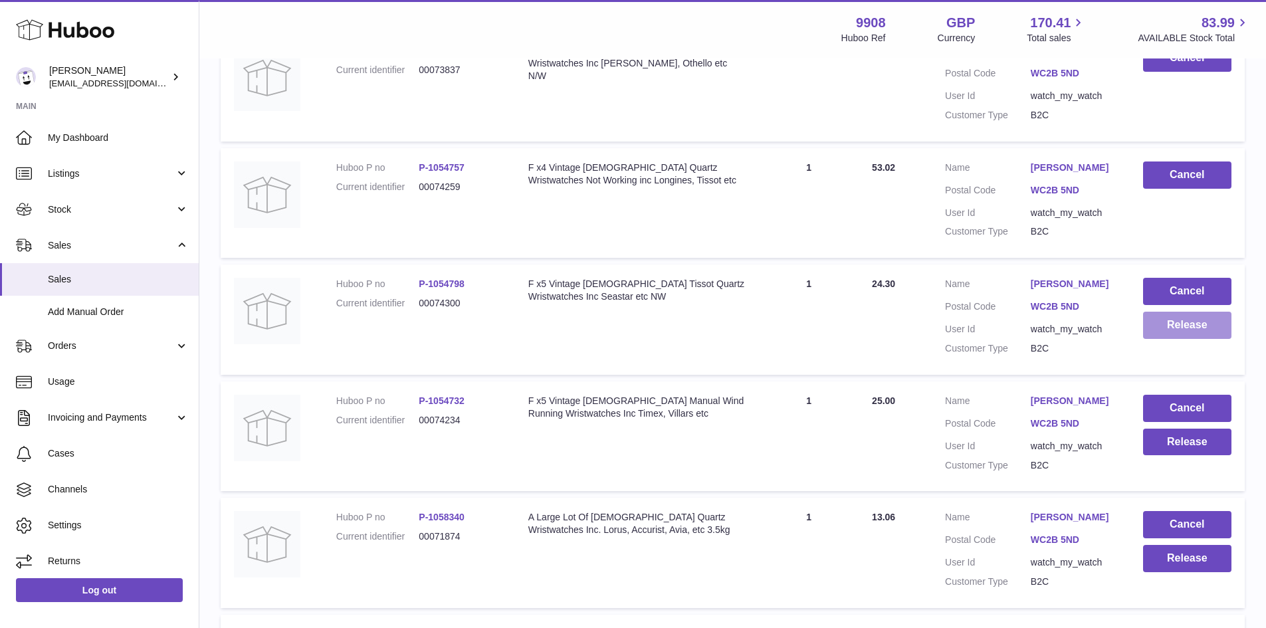
click at [1158, 339] on button "Release" at bounding box center [1187, 325] width 88 height 27
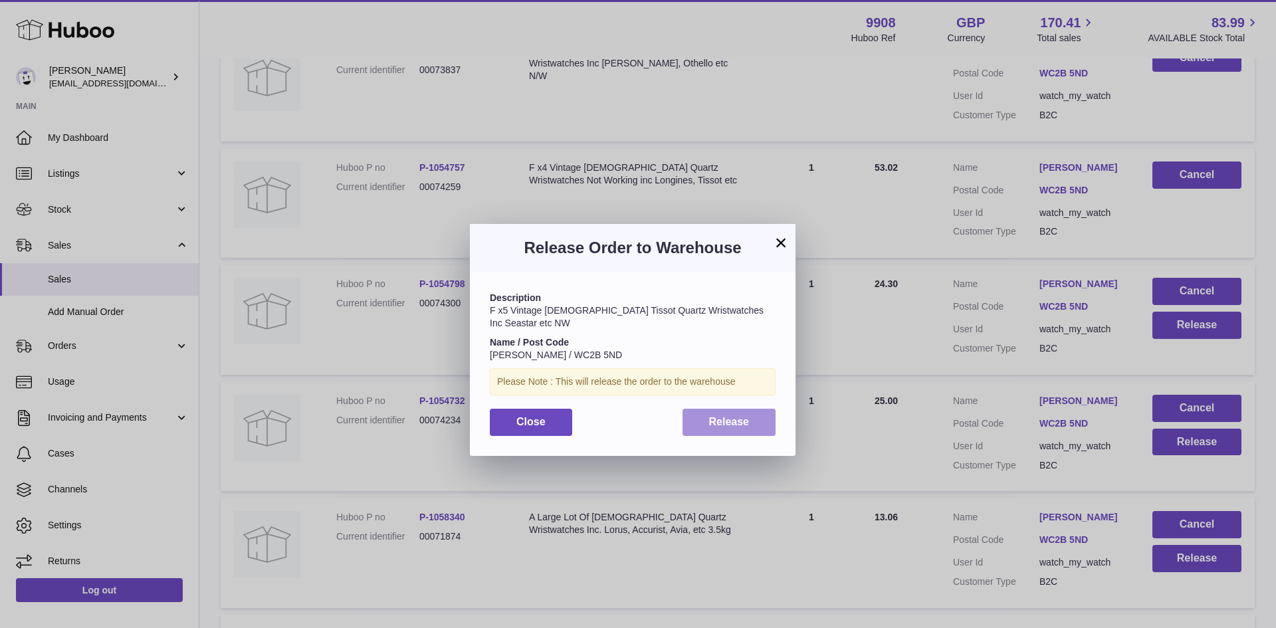
click at [718, 416] on span "Release" at bounding box center [729, 421] width 41 height 11
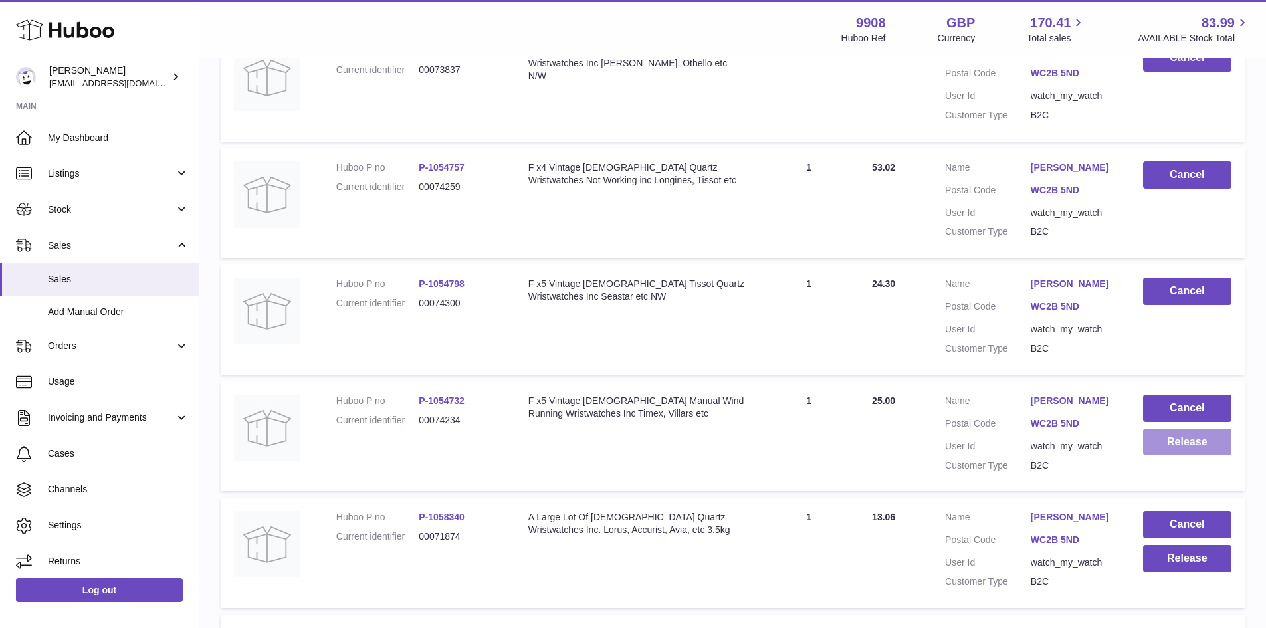
click at [1167, 456] on button "Release" at bounding box center [1187, 442] width 88 height 27
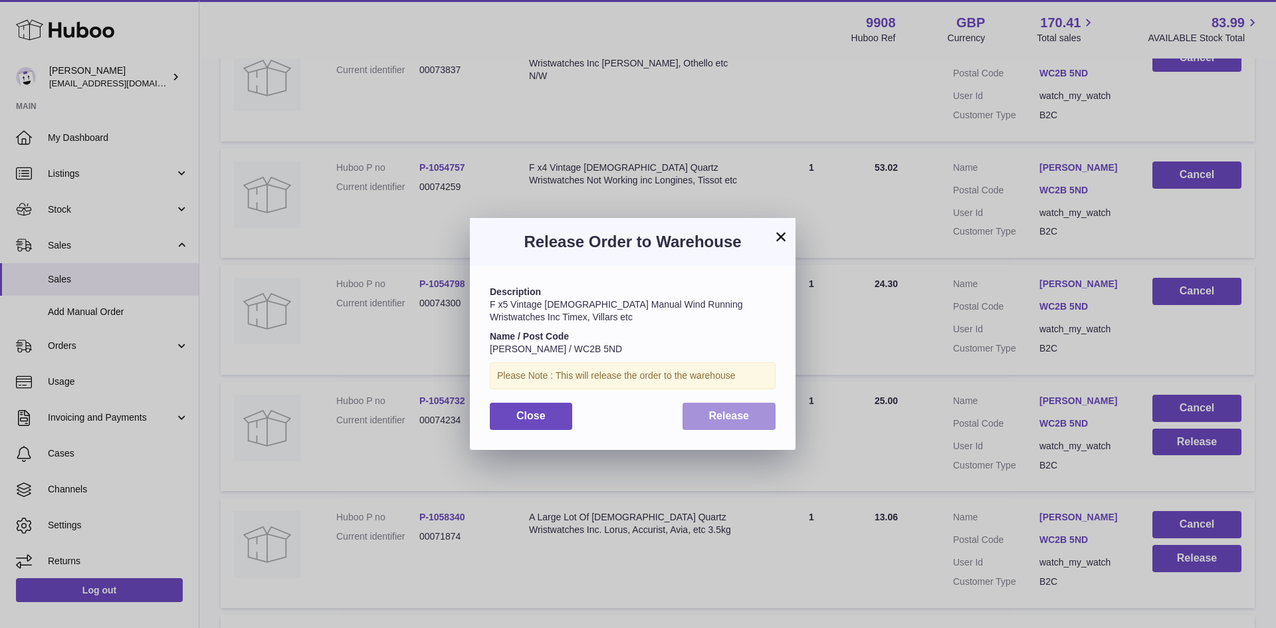
click at [705, 411] on button "Release" at bounding box center [729, 416] width 94 height 27
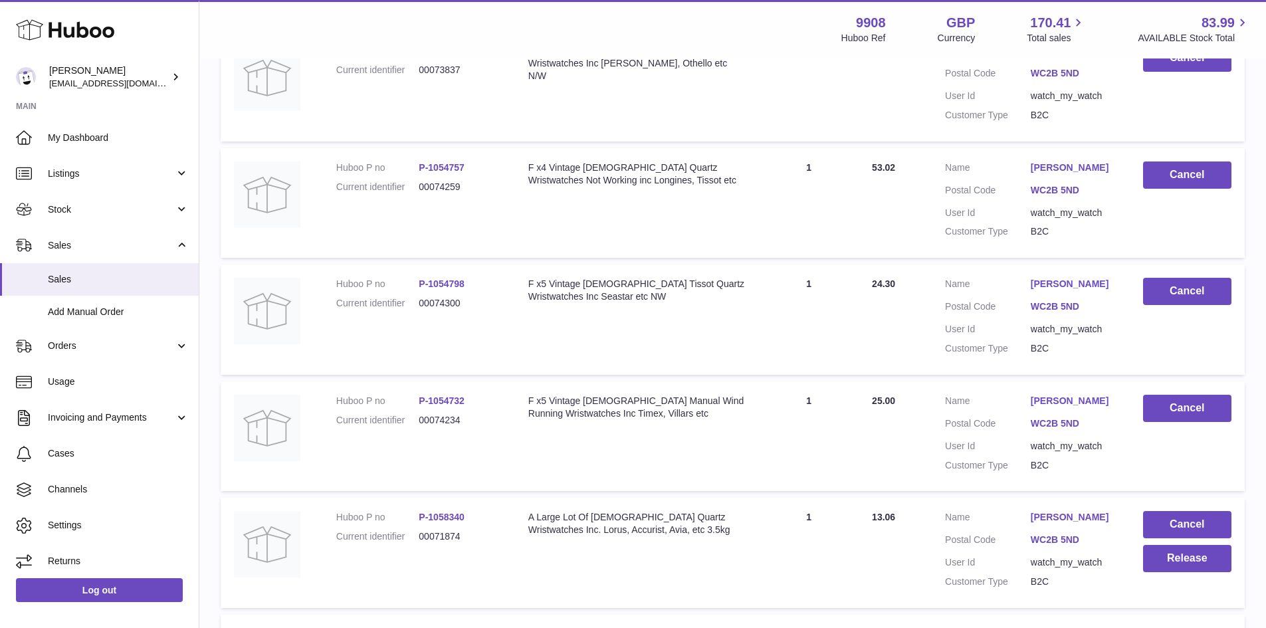
scroll to position [1063, 0]
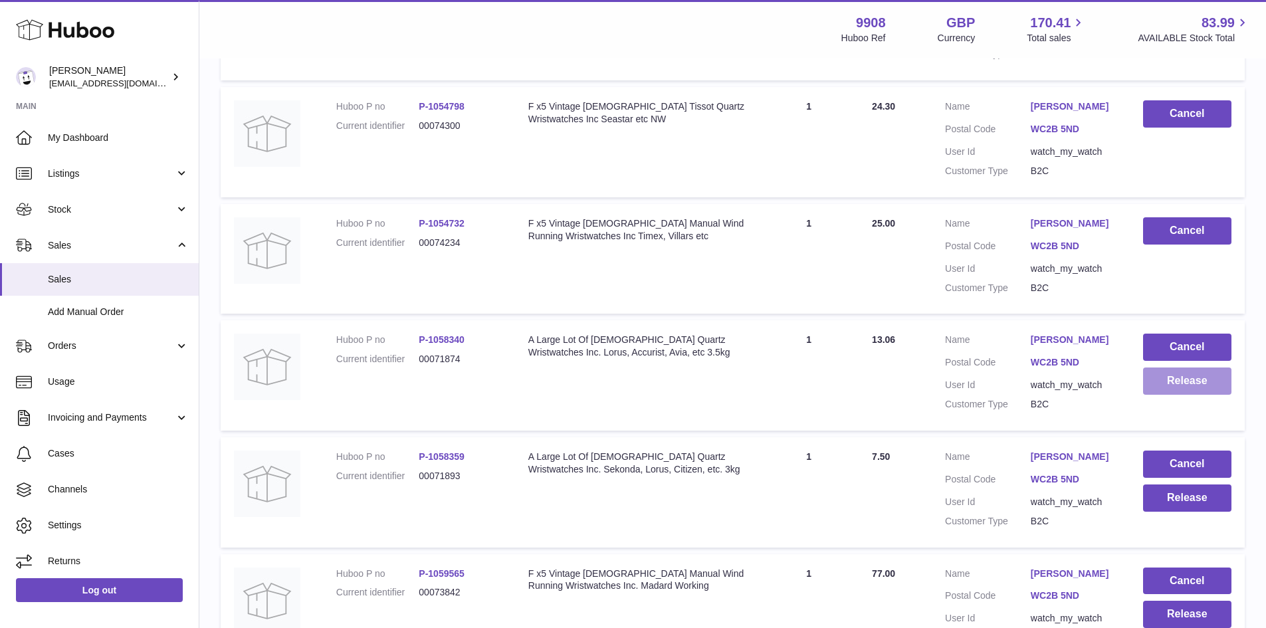
click at [1169, 395] on button "Release" at bounding box center [1187, 380] width 88 height 27
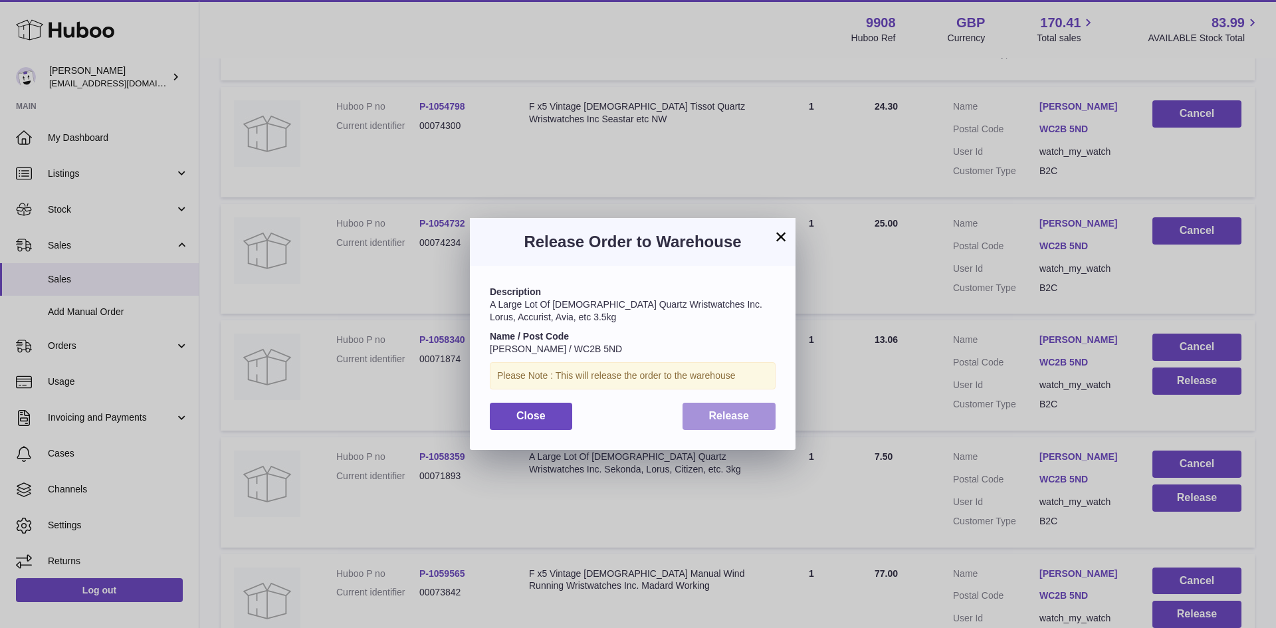
click at [739, 403] on button "Release" at bounding box center [729, 416] width 94 height 27
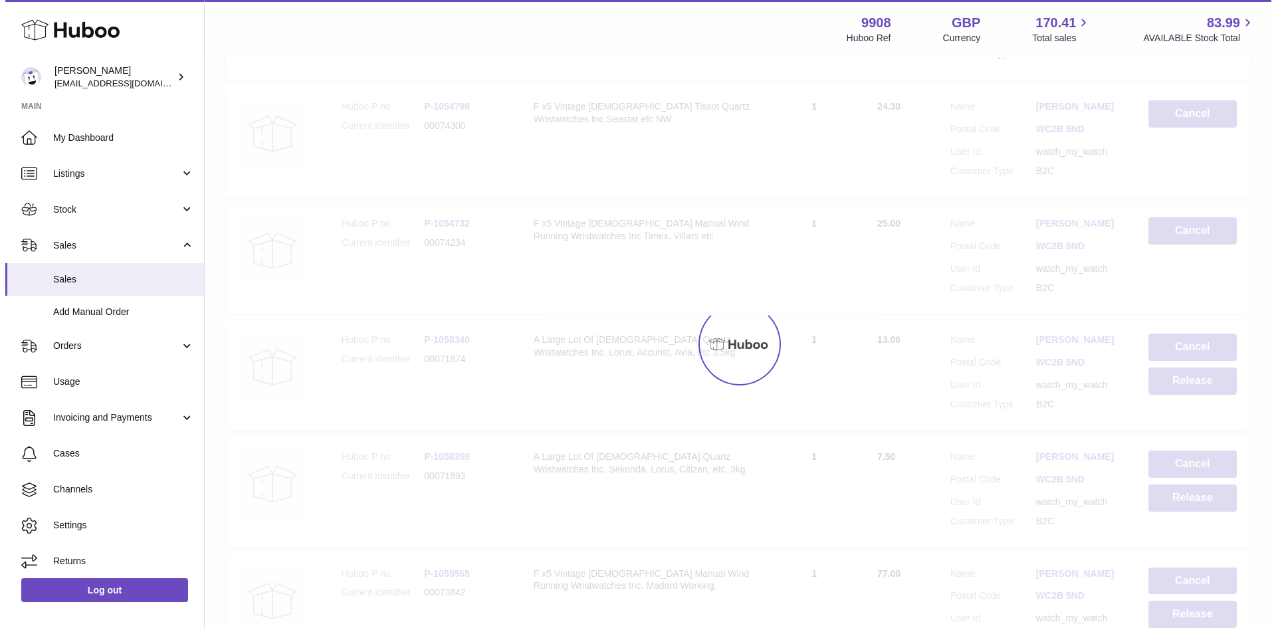
scroll to position [1329, 0]
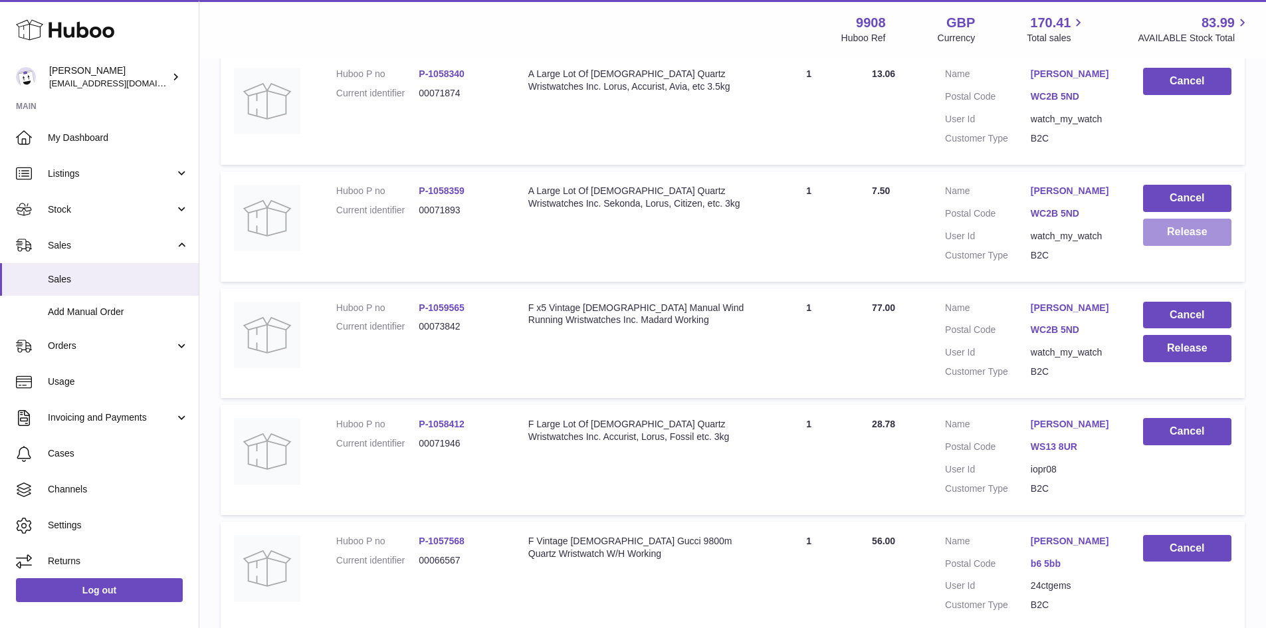
click at [1163, 246] on button "Release" at bounding box center [1187, 232] width 88 height 27
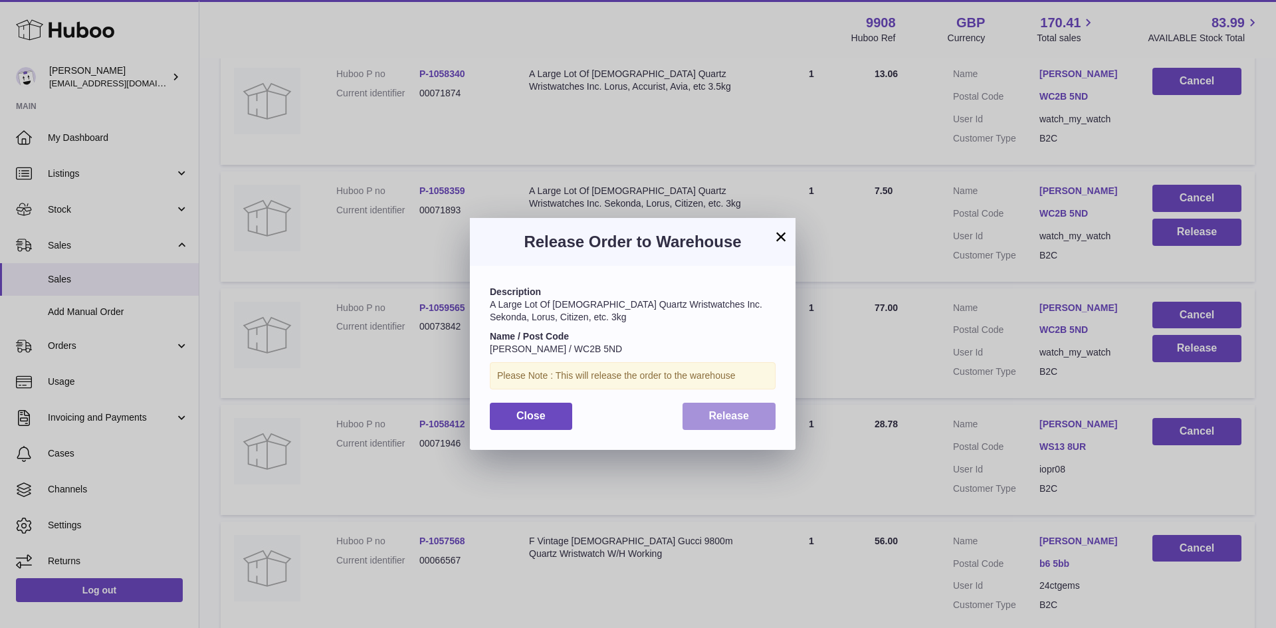
click at [720, 412] on span "Release" at bounding box center [729, 415] width 41 height 11
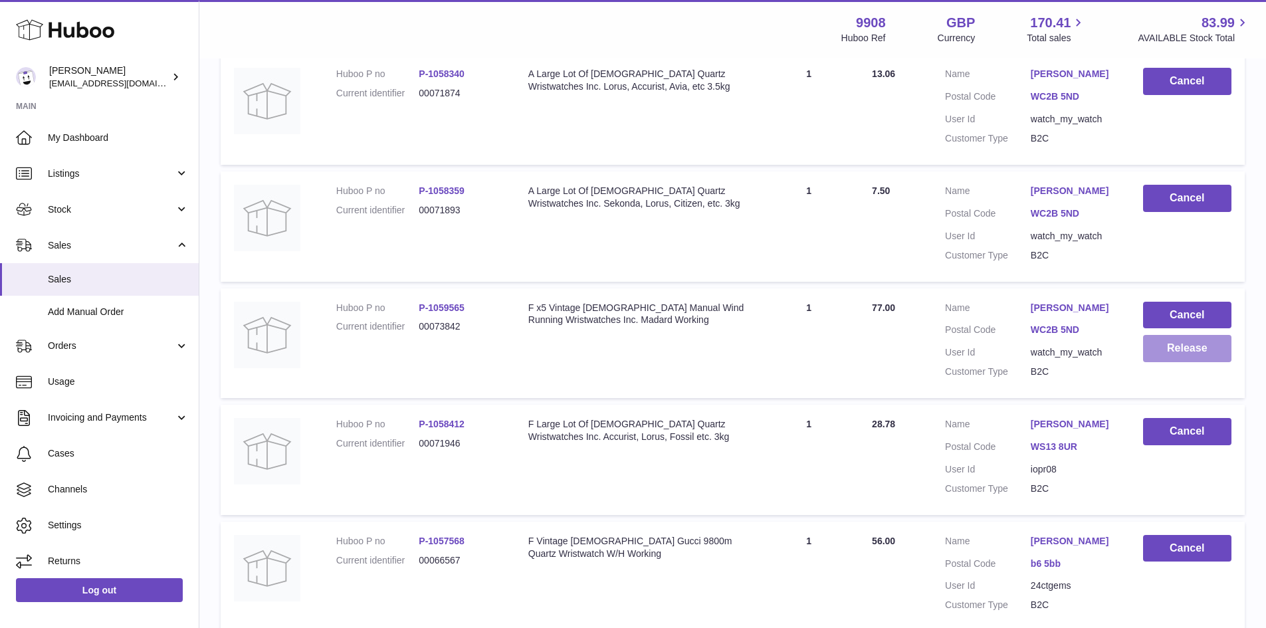
click at [1157, 362] on button "Release" at bounding box center [1187, 348] width 88 height 27
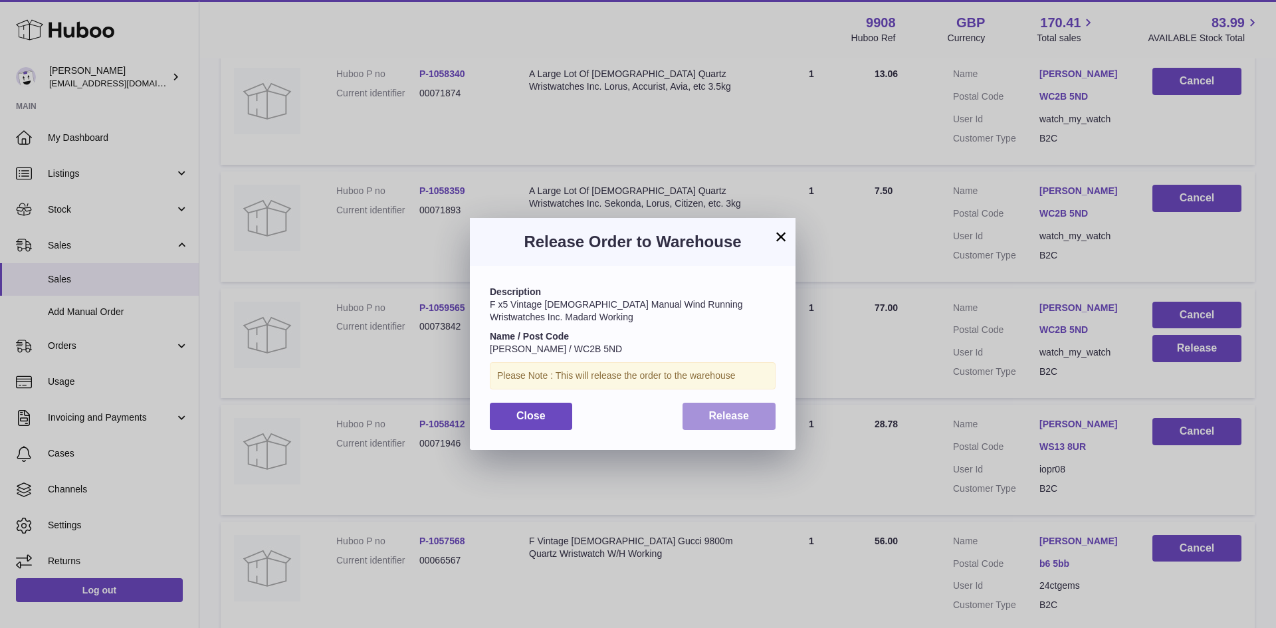
click at [724, 423] on button "Release" at bounding box center [729, 416] width 94 height 27
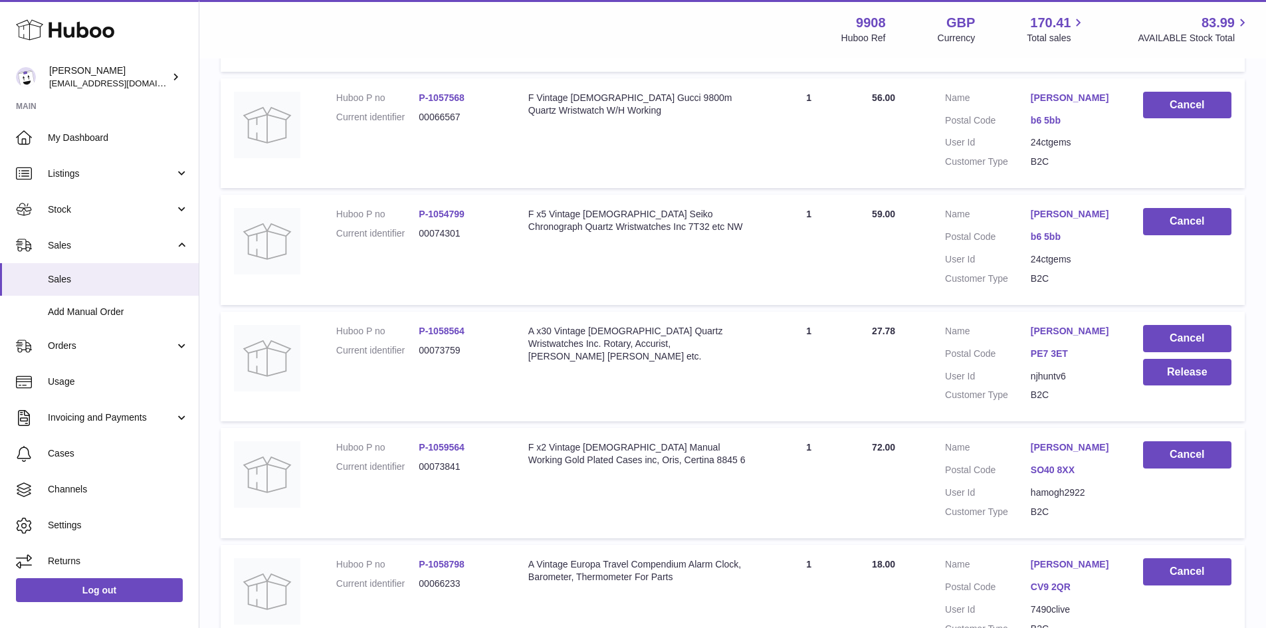
scroll to position [1949, 0]
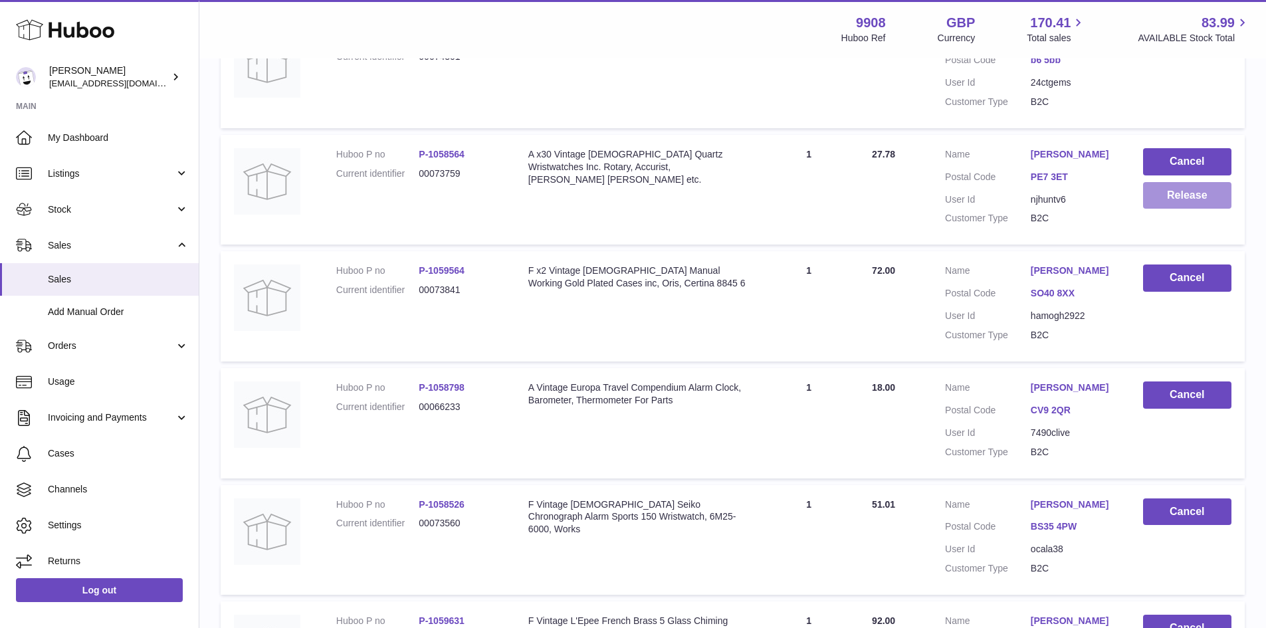
click at [1155, 209] on button "Release" at bounding box center [1187, 195] width 88 height 27
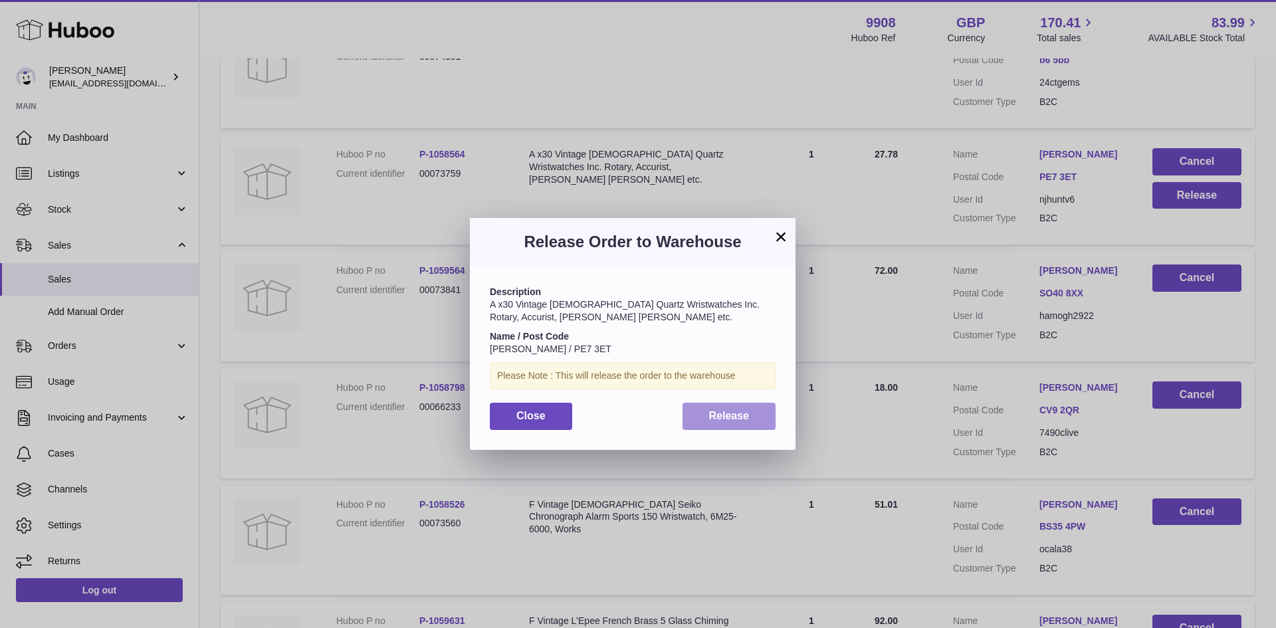
click at [722, 415] on span "Release" at bounding box center [729, 415] width 41 height 11
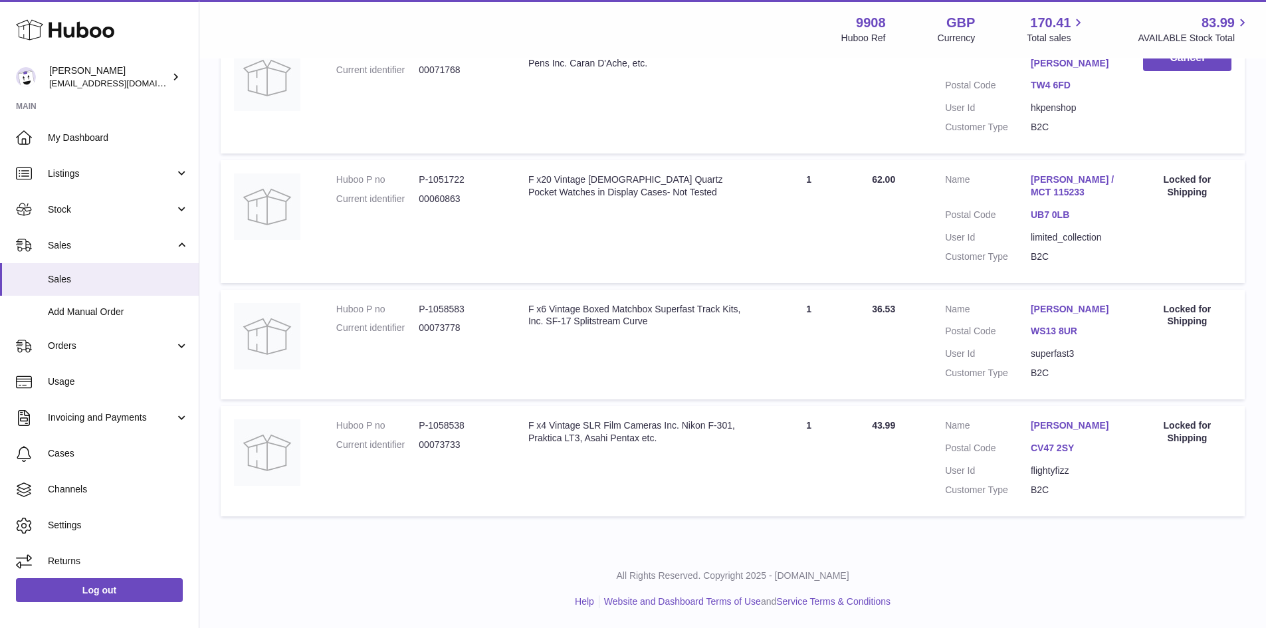
scroll to position [8827, 0]
